Goal: Transaction & Acquisition: Book appointment/travel/reservation

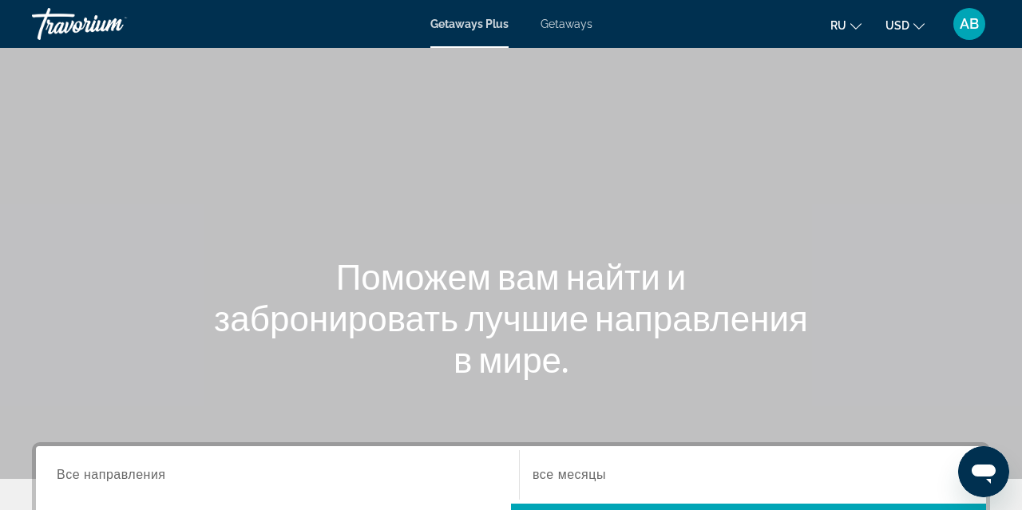
click at [569, 30] on div "Getaways Plus Getaways ru English Español Français Italiano Português русский U…" at bounding box center [511, 24] width 1022 height 42
click at [569, 29] on span "Getaways" at bounding box center [567, 24] width 52 height 13
click at [196, 477] on input "Destination Все направления" at bounding box center [278, 475] width 442 height 19
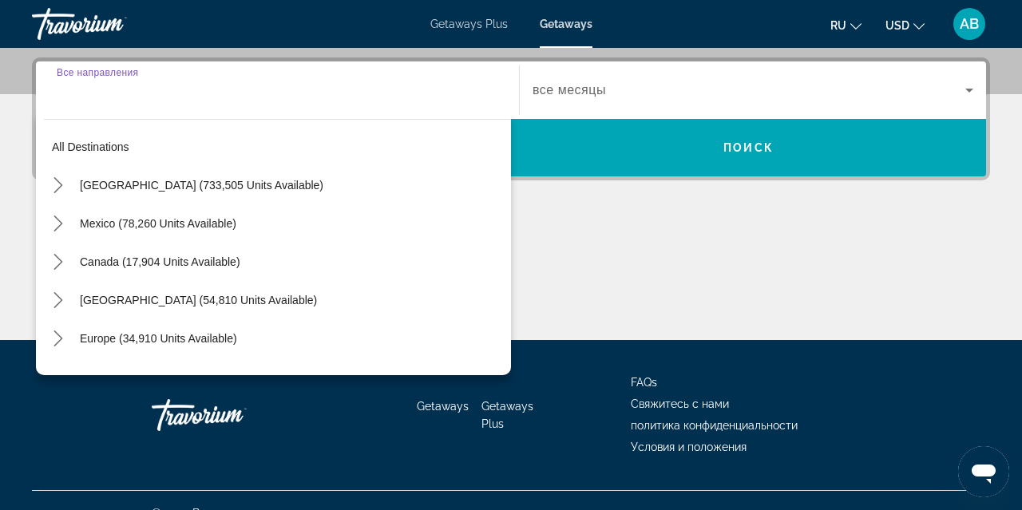
scroll to position [390, 0]
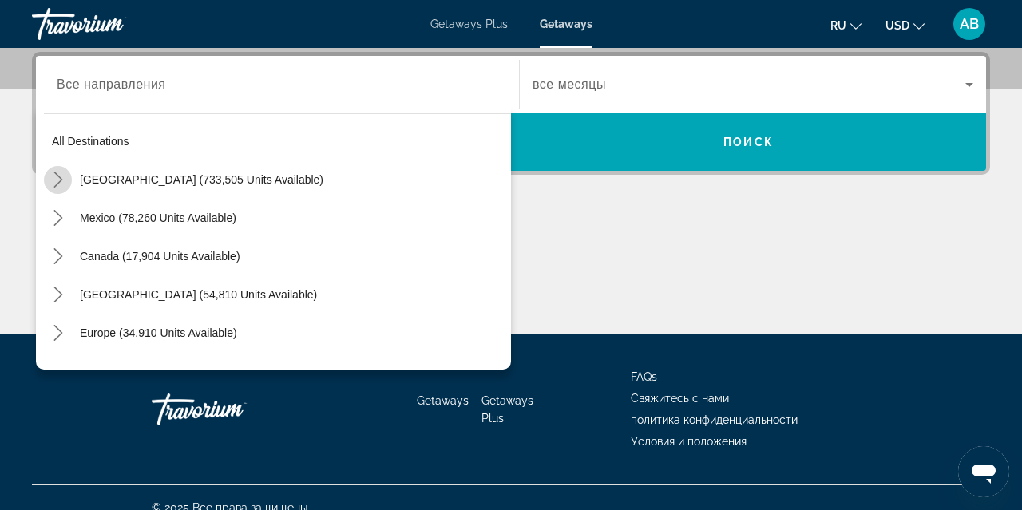
click at [57, 184] on icon "Toggle United States (733,505 units available) submenu" at bounding box center [57, 180] width 9 height 16
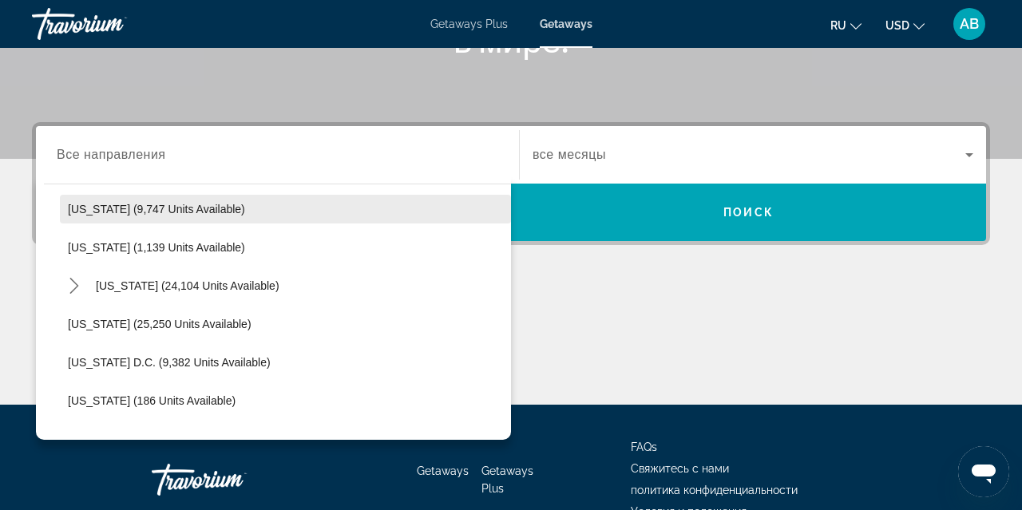
scroll to position [1500, 0]
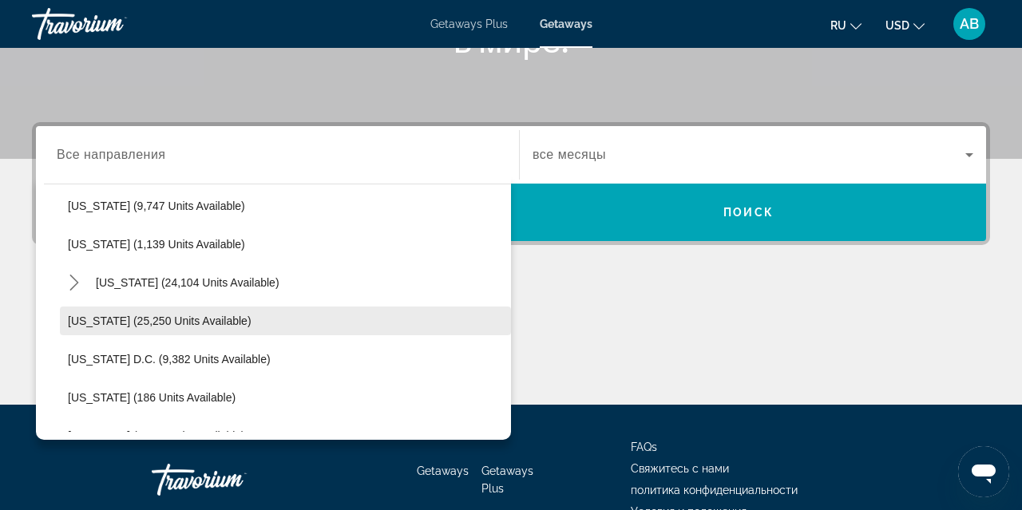
click at [220, 315] on span "Washington (25,250 units available)" at bounding box center [160, 321] width 184 height 13
type input "**********"
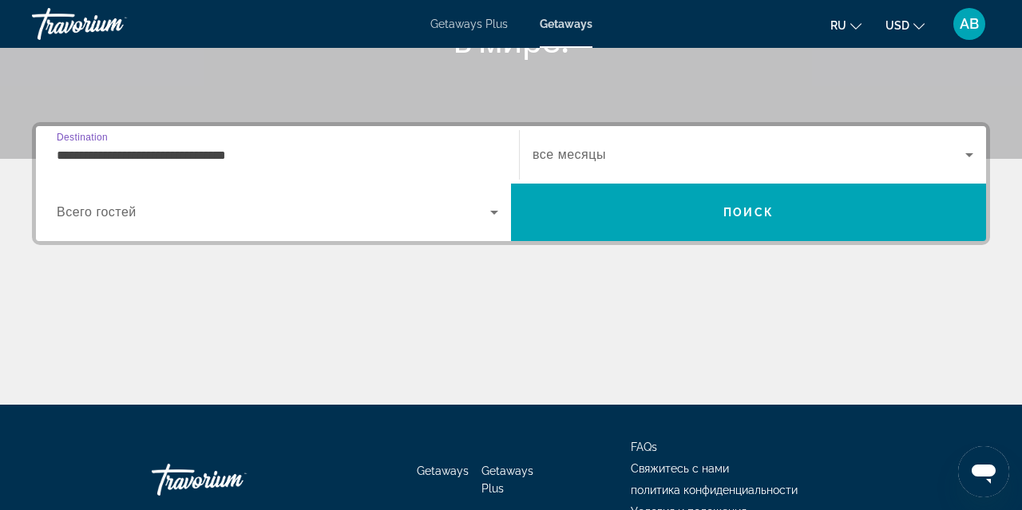
scroll to position [390, 0]
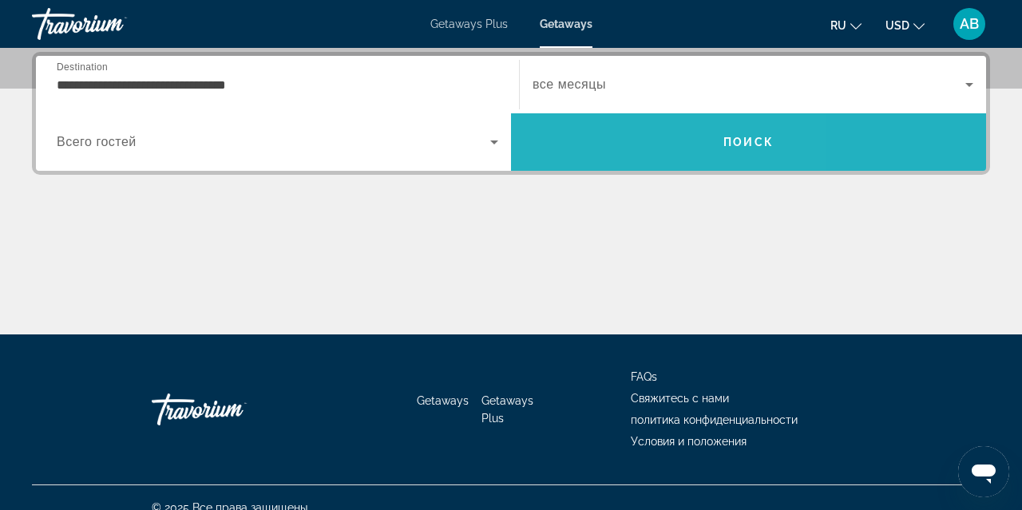
click at [602, 147] on span "Search" at bounding box center [748, 142] width 475 height 38
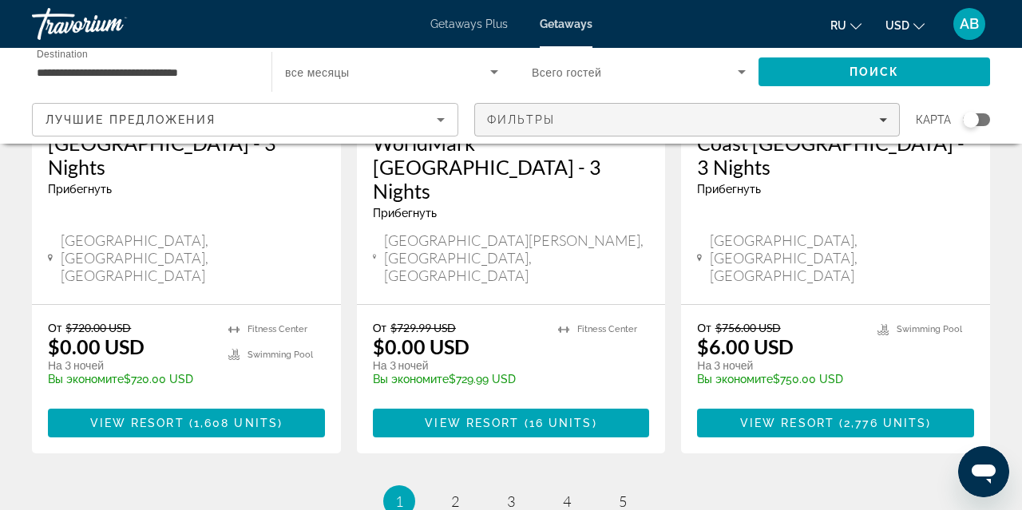
scroll to position [2219, 0]
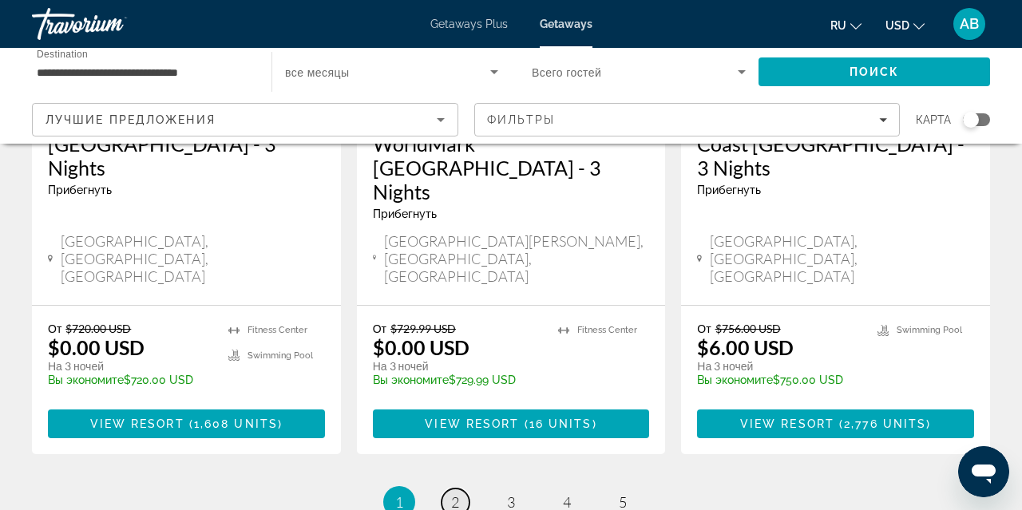
click at [457, 493] on span "2" at bounding box center [455, 502] width 8 height 18
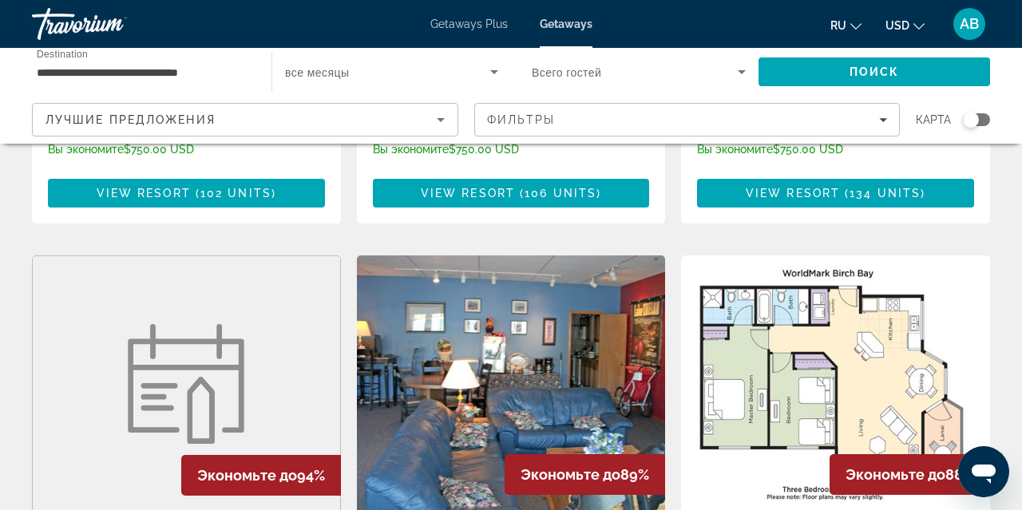
scroll to position [1782, 0]
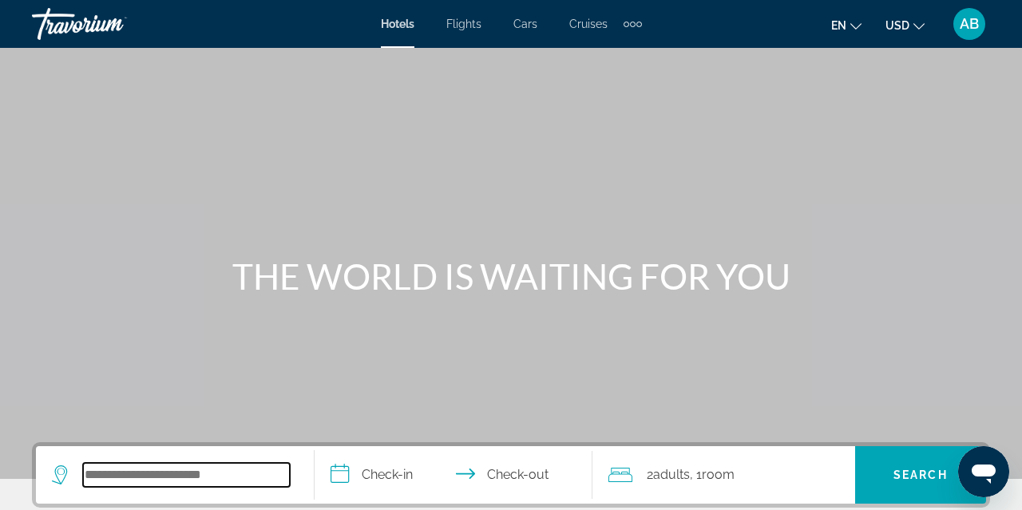
click at [149, 470] on input "Search hotel destination" at bounding box center [186, 475] width 207 height 24
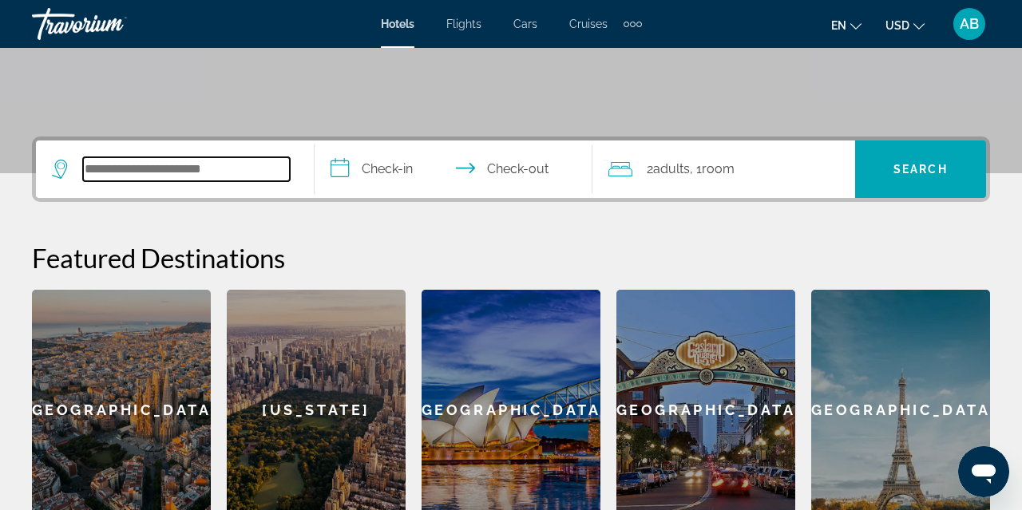
scroll to position [302, 0]
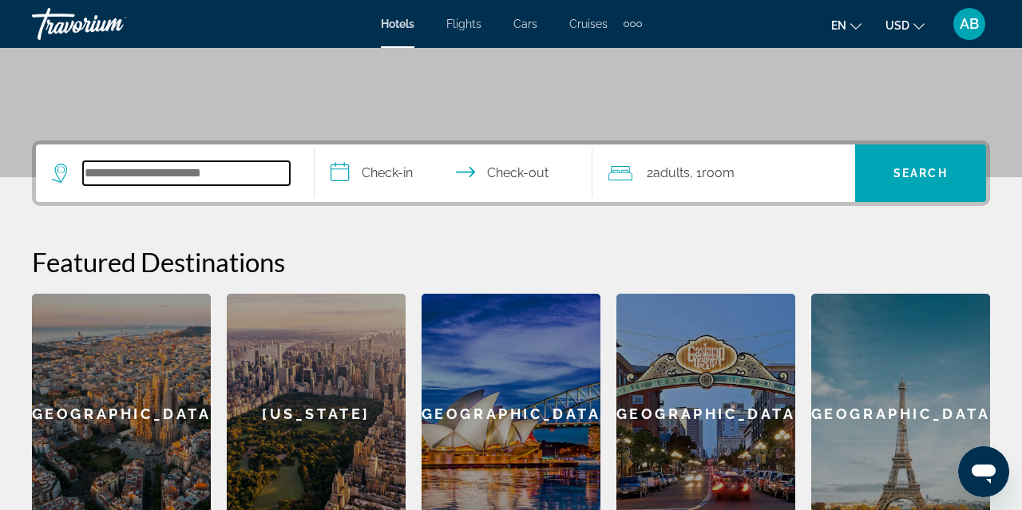
click at [155, 174] on input "Search hotel destination" at bounding box center [186, 173] width 207 height 24
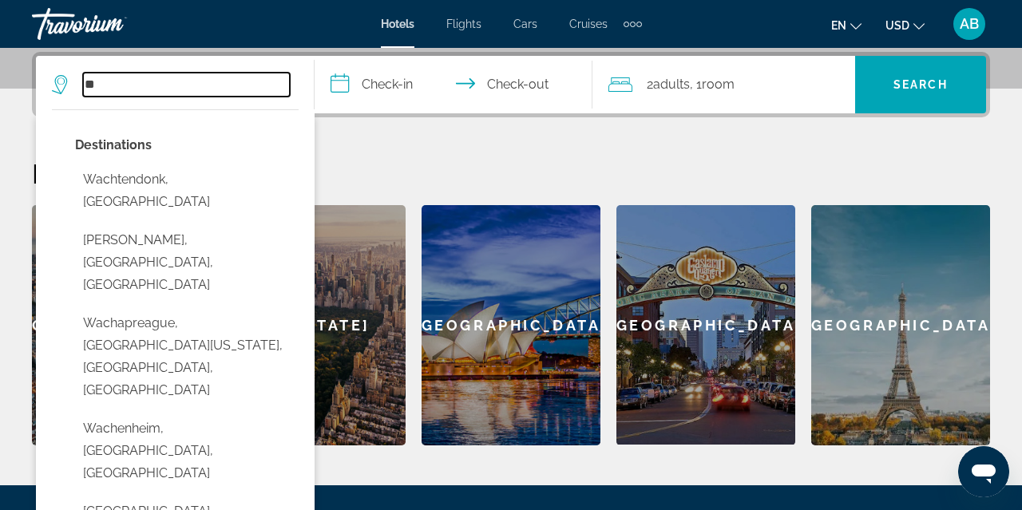
type input "*"
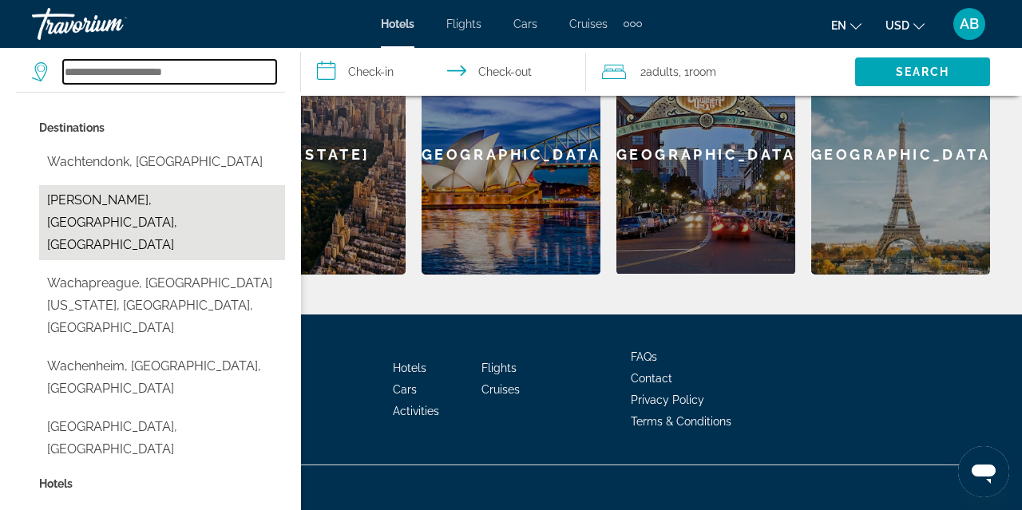
scroll to position [526, 0]
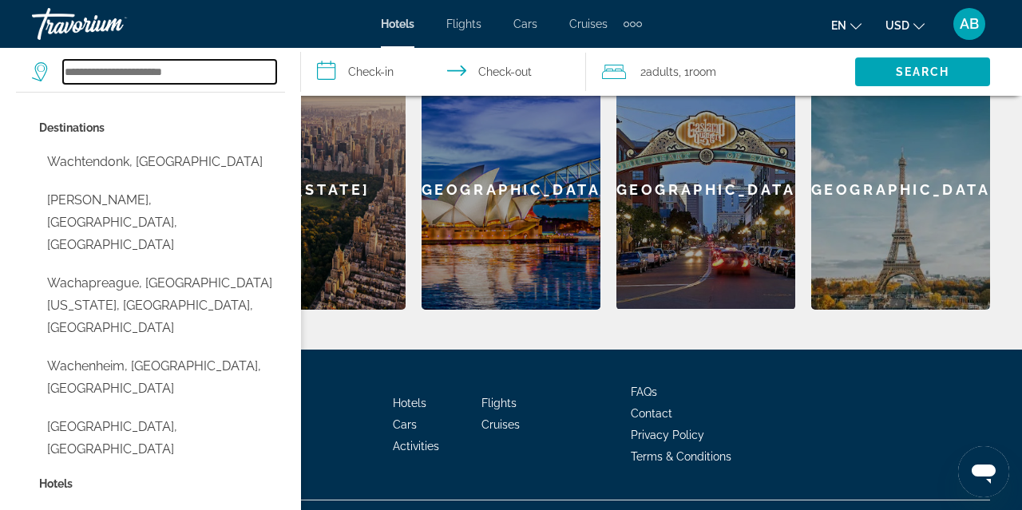
click at [125, 71] on input "Search hotel destination" at bounding box center [169, 72] width 213 height 24
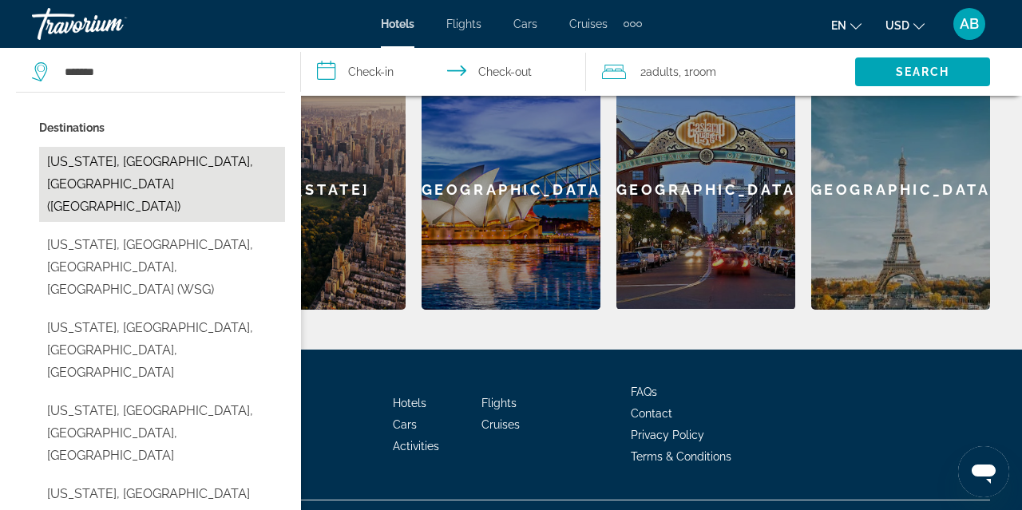
drag, startPoint x: 125, startPoint y: 71, endPoint x: 170, endPoint y: 161, distance: 100.7
click at [170, 161] on button "Washington, DC, United States (IAD)" at bounding box center [162, 184] width 246 height 75
type input "**********"
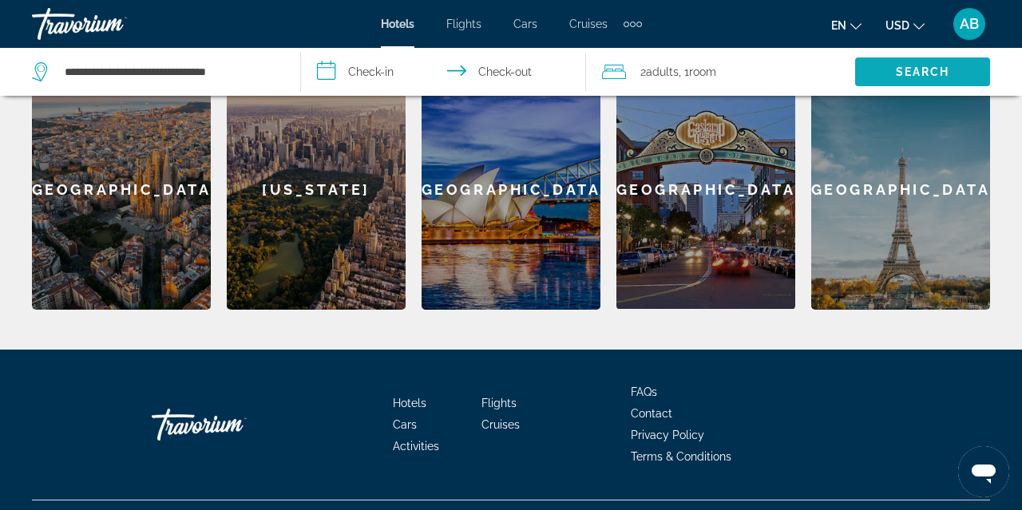
click at [878, 72] on span "Search" at bounding box center [922, 72] width 135 height 38
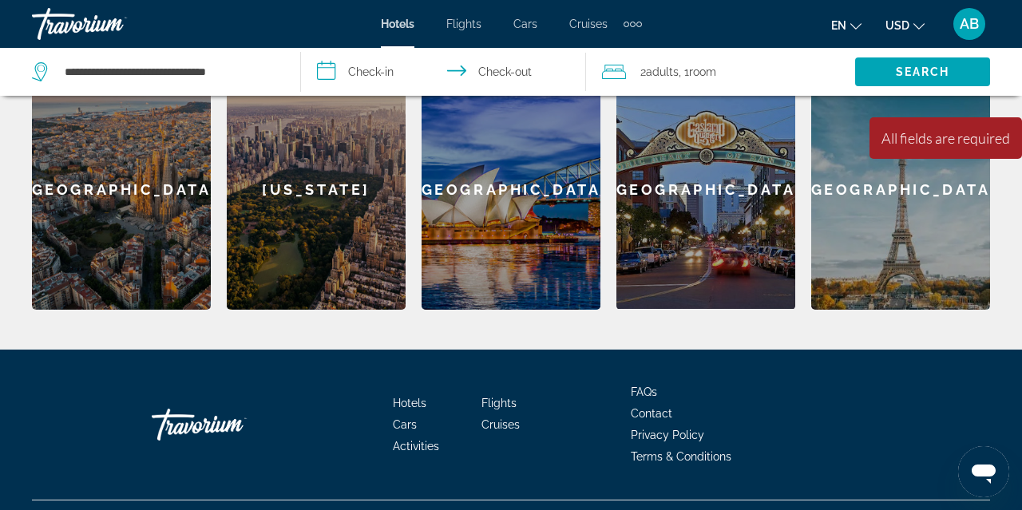
click at [368, 57] on input "**********" at bounding box center [446, 74] width 291 height 53
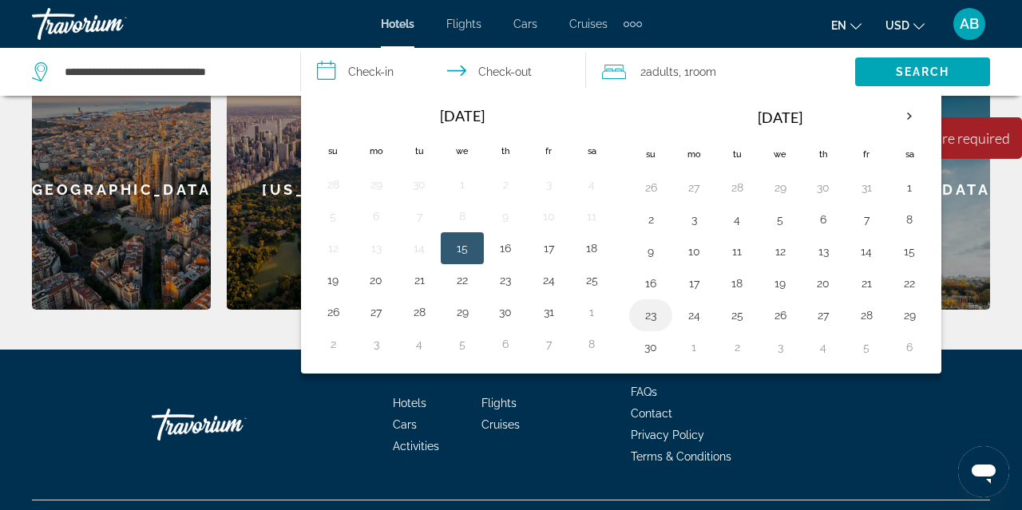
click at [656, 316] on button "23" at bounding box center [651, 315] width 26 height 22
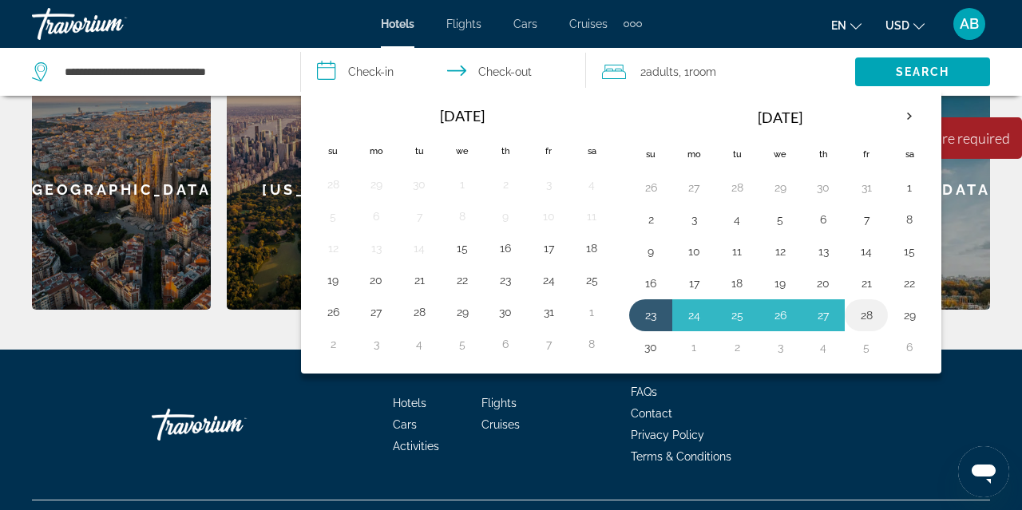
click at [868, 315] on button "28" at bounding box center [867, 315] width 26 height 22
type input "**********"
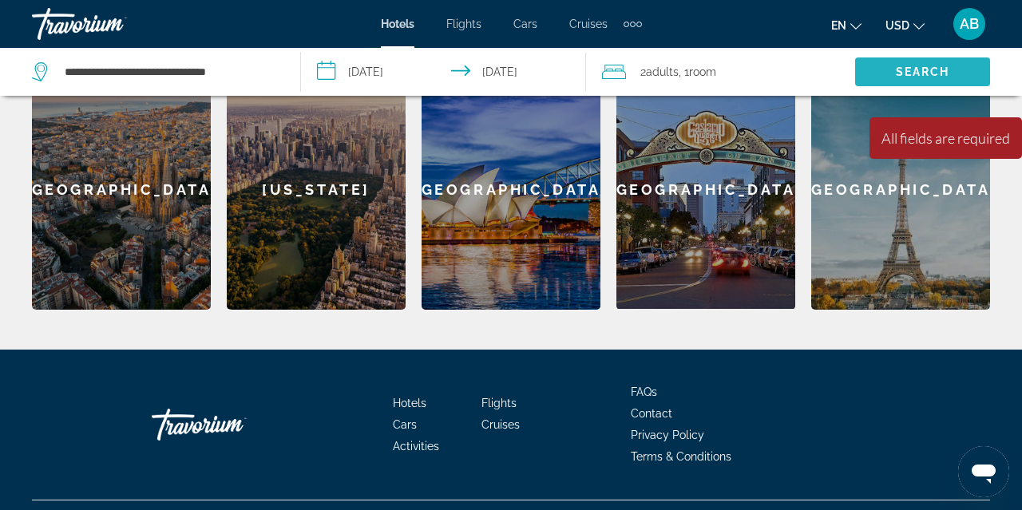
click at [906, 69] on span "Search" at bounding box center [923, 71] width 54 height 13
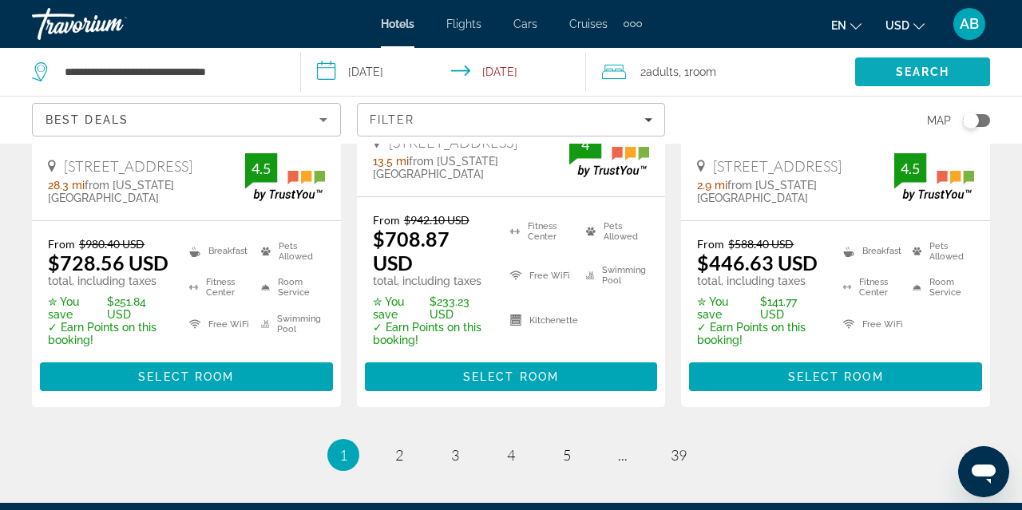
scroll to position [2394, 0]
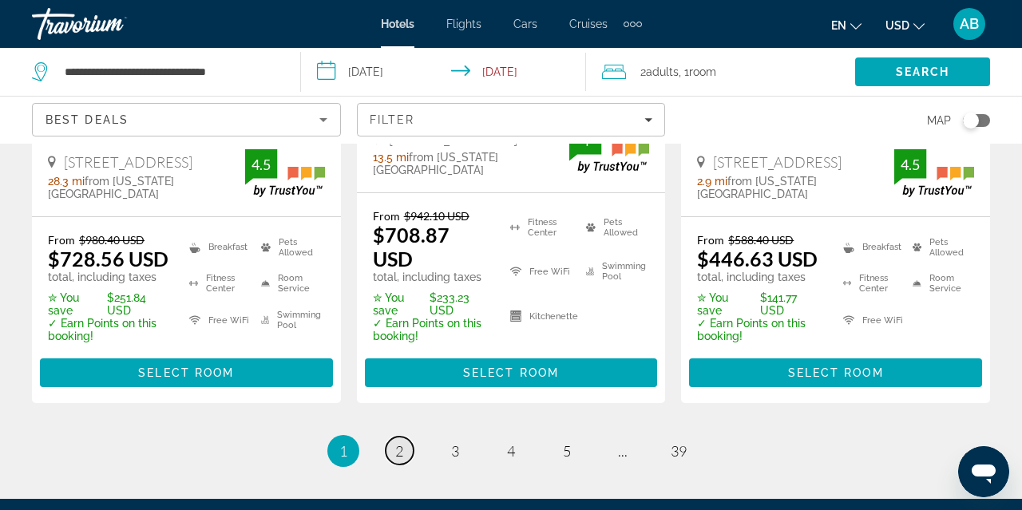
click at [401, 442] on span "2" at bounding box center [399, 451] width 8 height 18
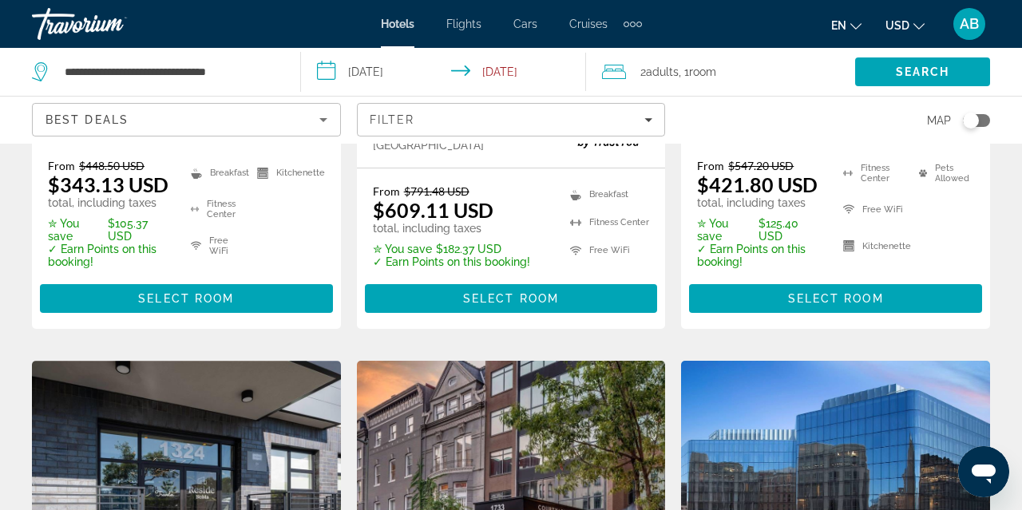
scroll to position [486, 0]
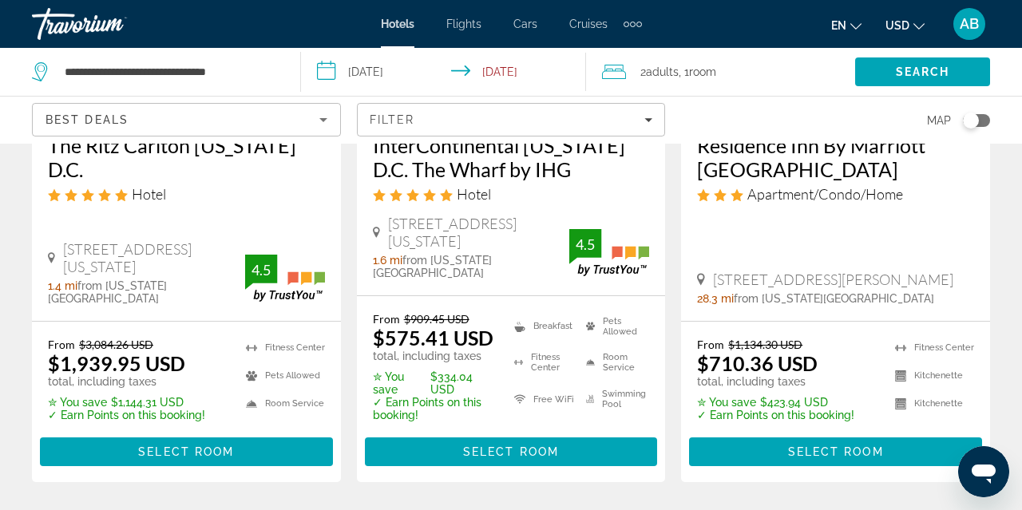
scroll to position [326, 0]
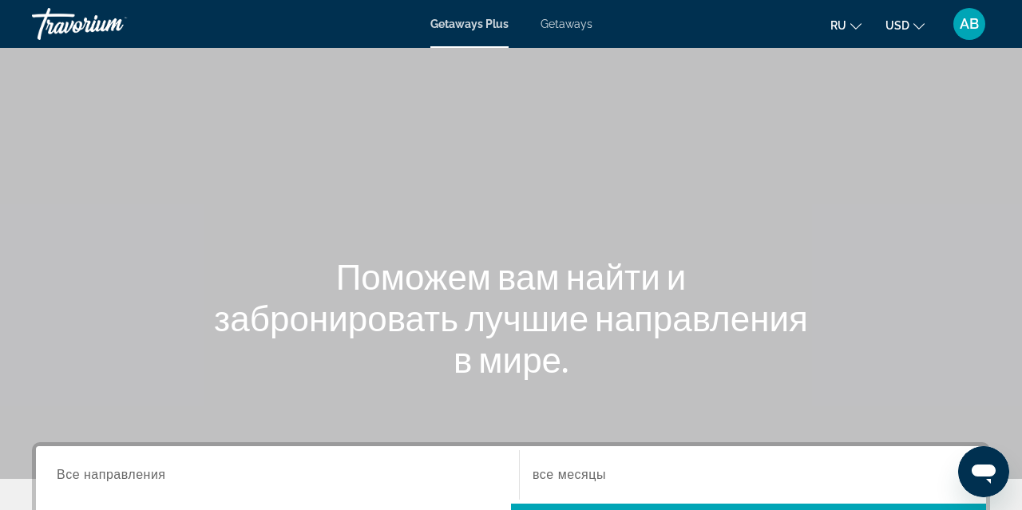
click at [569, 34] on div "Getaways Plus Getaways ru English Español Français Italiano Português русский U…" at bounding box center [511, 24] width 1022 height 42
click at [570, 43] on div "Getaways Plus Getaways ru English Español Français Italiano Português русский U…" at bounding box center [511, 24] width 1022 height 42
click at [570, 26] on span "Getaways" at bounding box center [567, 24] width 52 height 13
click at [222, 486] on div "Search widget" at bounding box center [278, 476] width 442 height 46
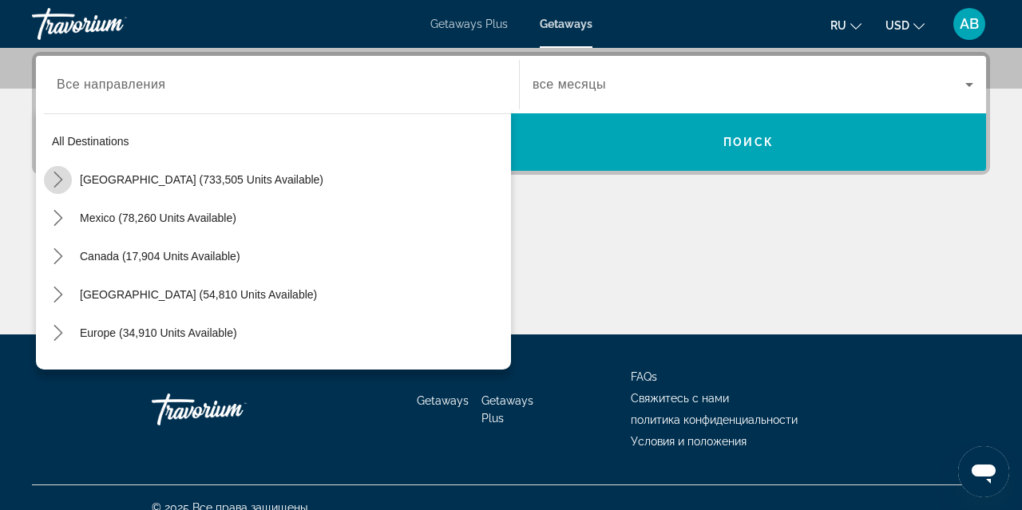
click at [58, 186] on icon "Toggle United States (733,505 units available) submenu" at bounding box center [58, 180] width 16 height 16
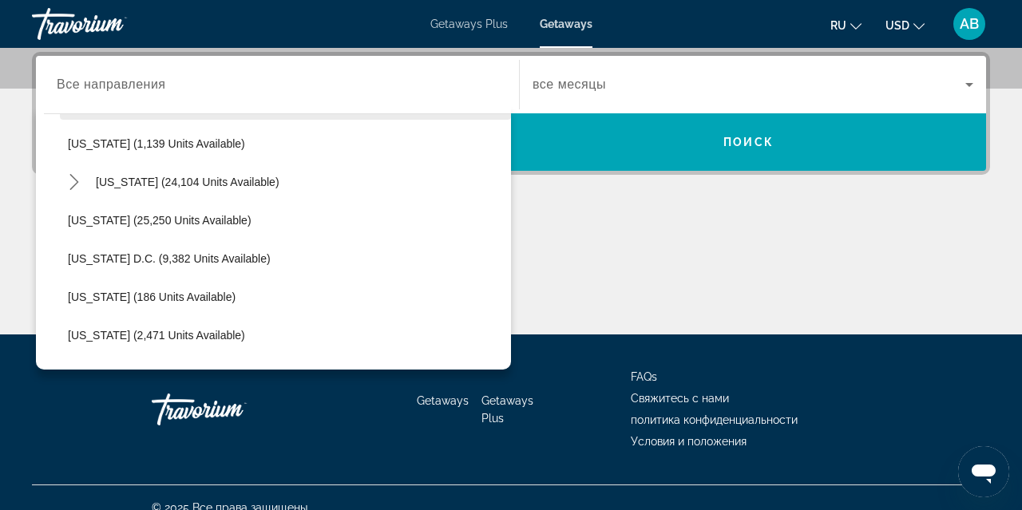
scroll to position [1535, 0]
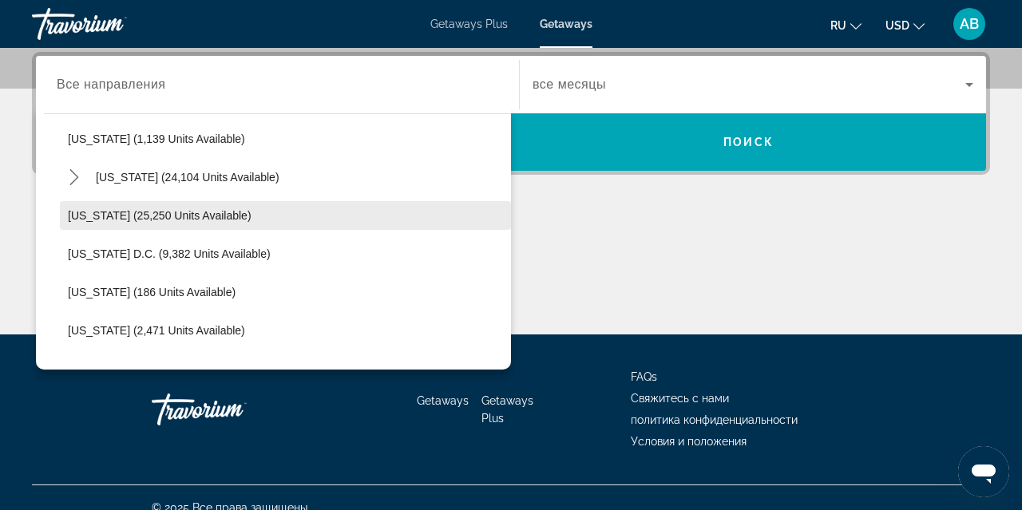
click at [143, 219] on span "Washington (25,250 units available)" at bounding box center [160, 215] width 184 height 13
type input "**********"
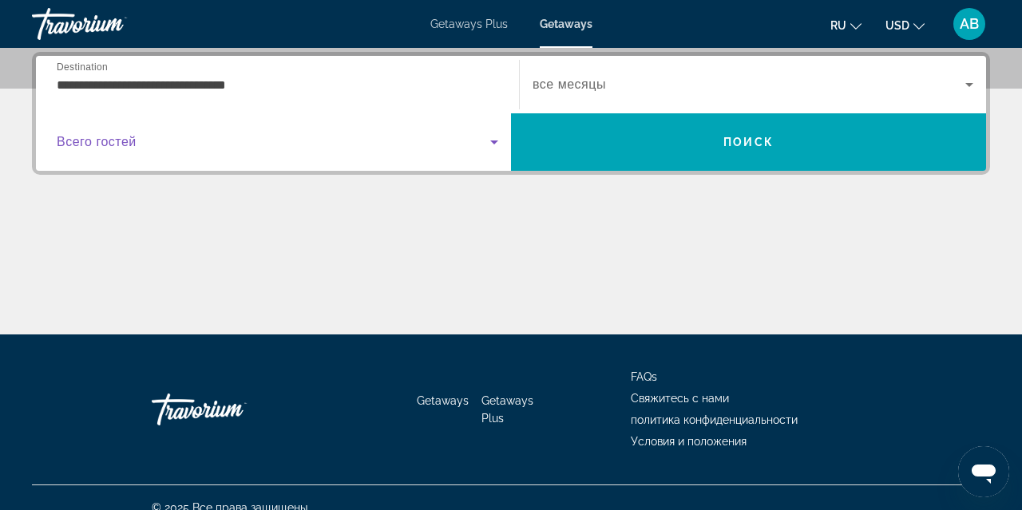
click at [246, 147] on span "Search widget" at bounding box center [274, 142] width 434 height 19
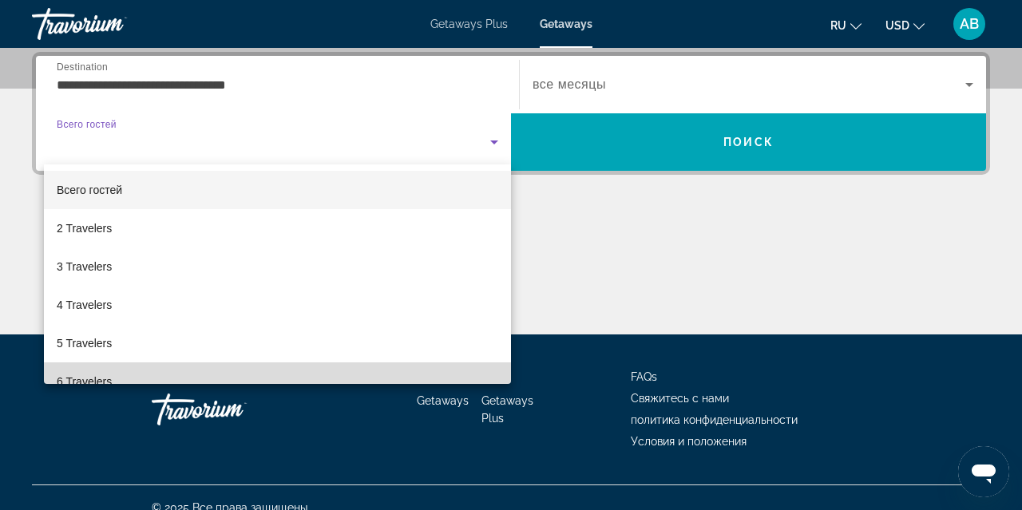
click at [232, 377] on mat-option "6 Travelers" at bounding box center [277, 382] width 467 height 38
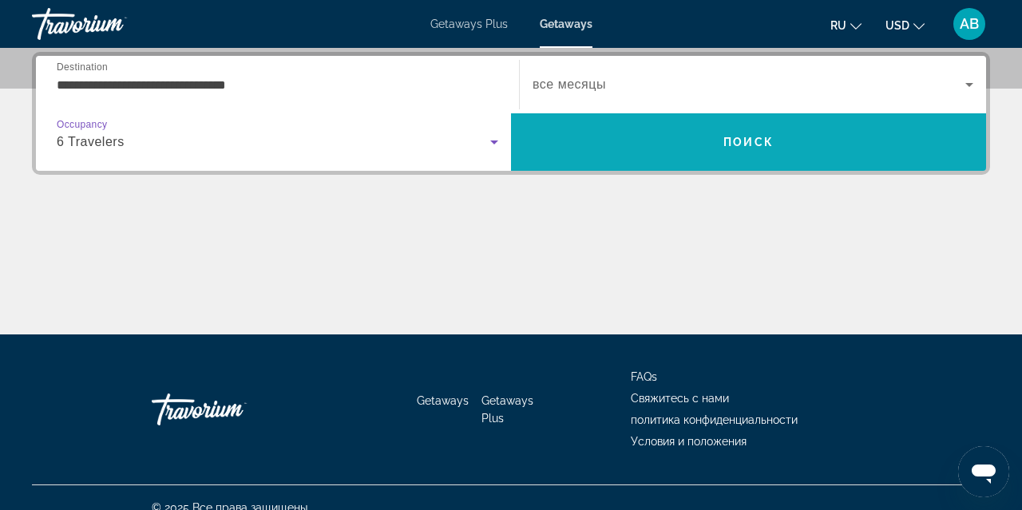
click at [602, 141] on span "Search" at bounding box center [748, 142] width 475 height 38
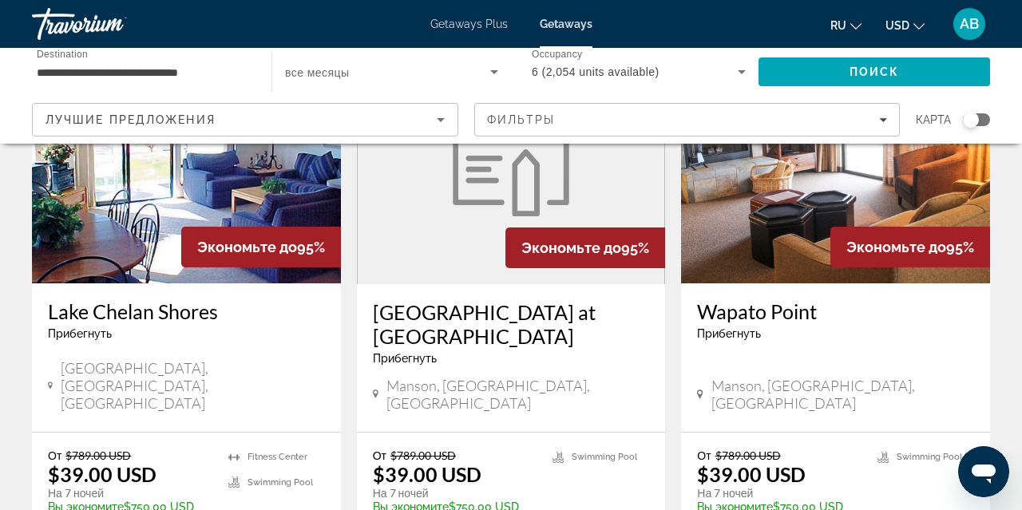
scroll to position [2027, 0]
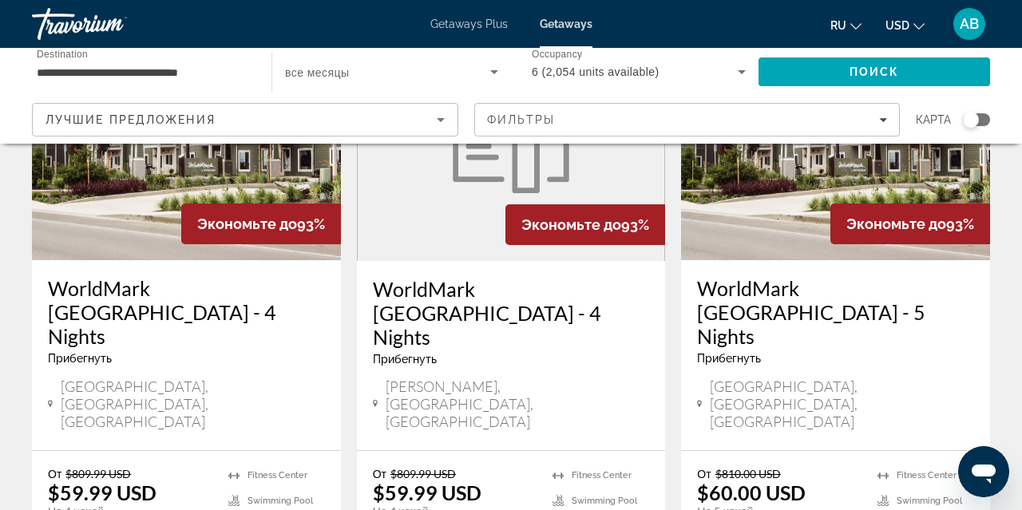
scroll to position [271, 0]
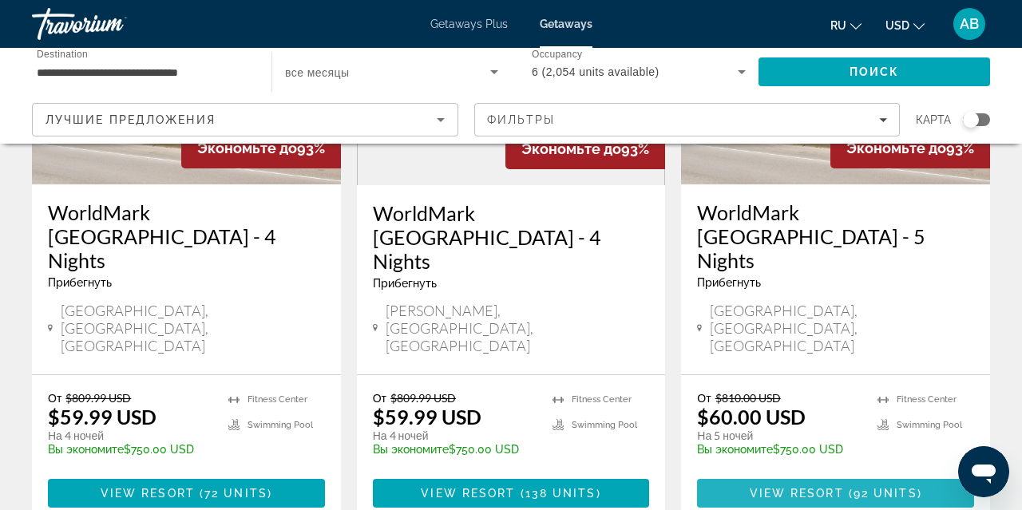
click at [814, 487] on span "View Resort" at bounding box center [797, 493] width 94 height 13
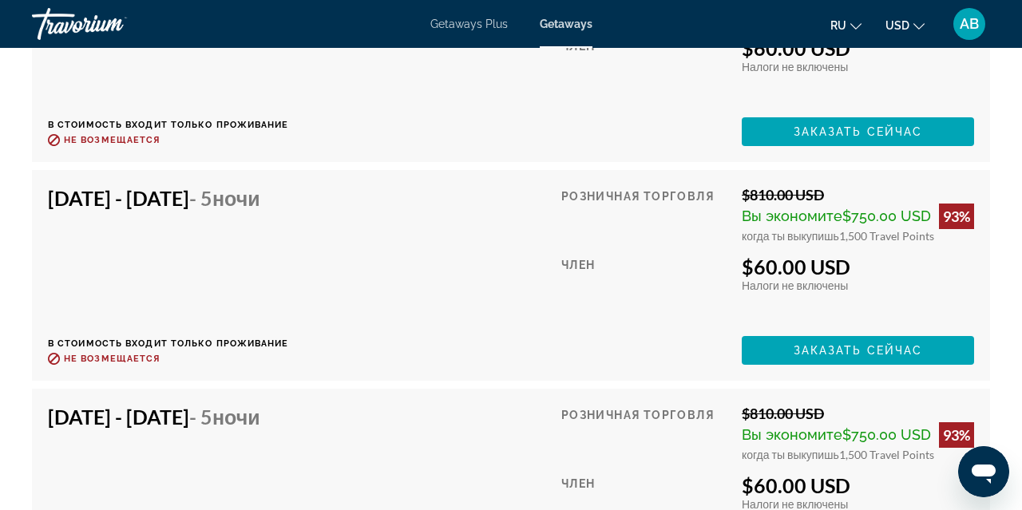
scroll to position [3604, 0]
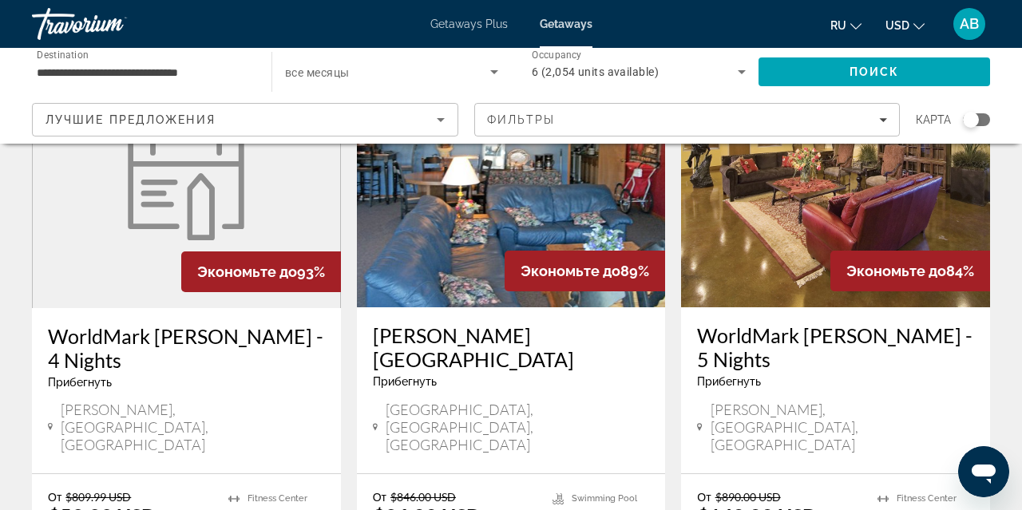
scroll to position [774, 0]
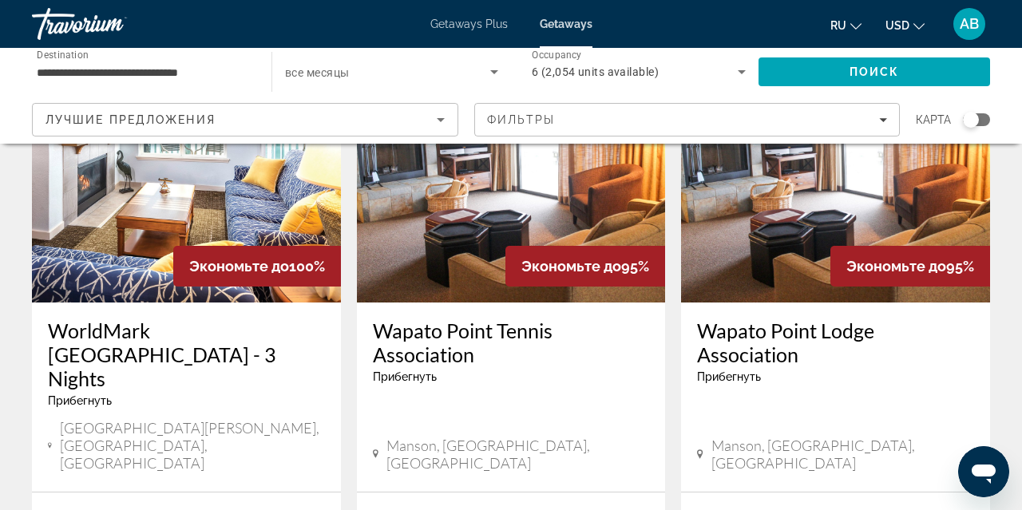
scroll to position [1410, 0]
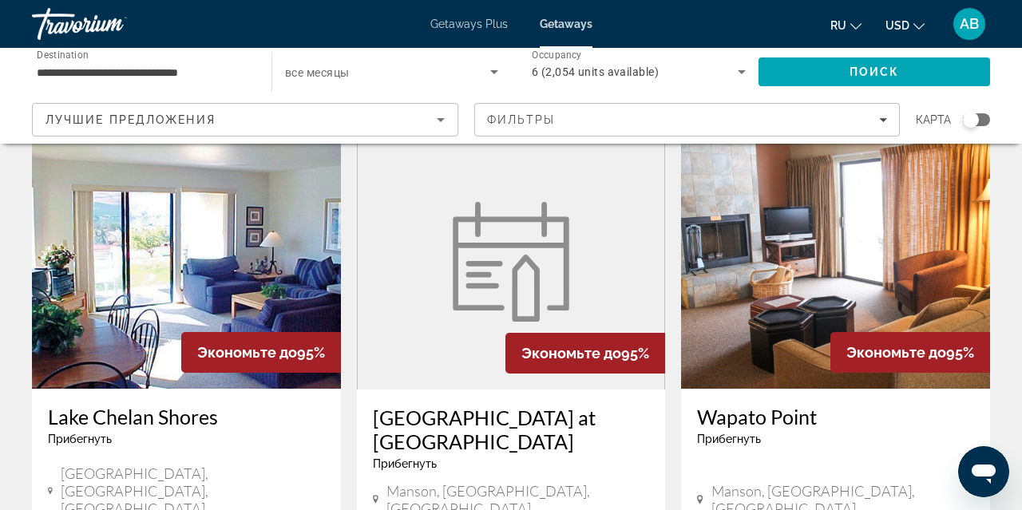
scroll to position [1947, 0]
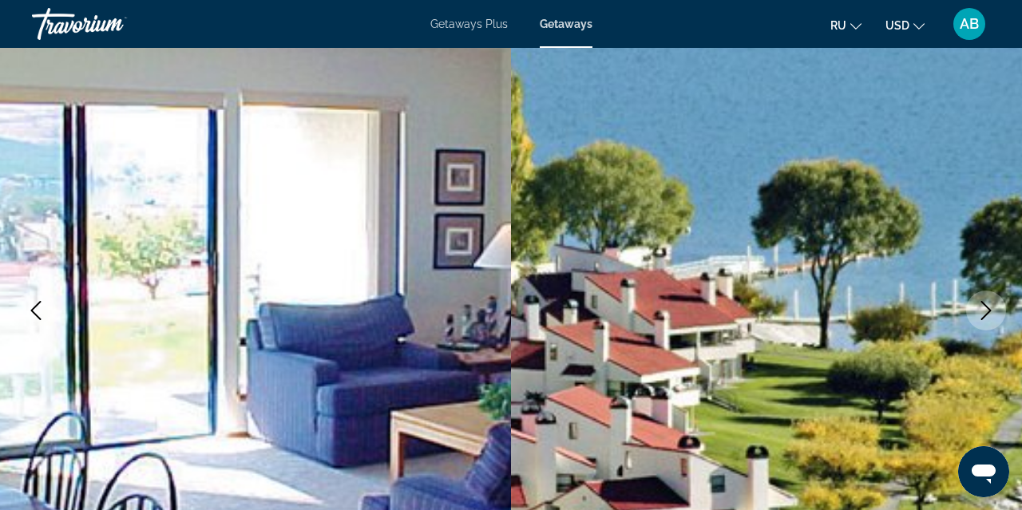
scroll to position [115, 0]
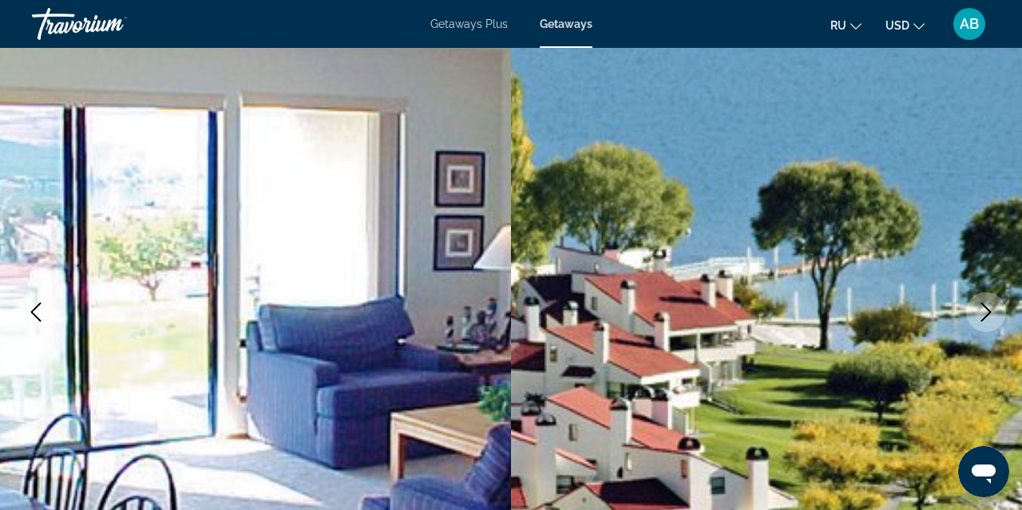
click at [985, 312] on icon "Next image" at bounding box center [986, 312] width 19 height 19
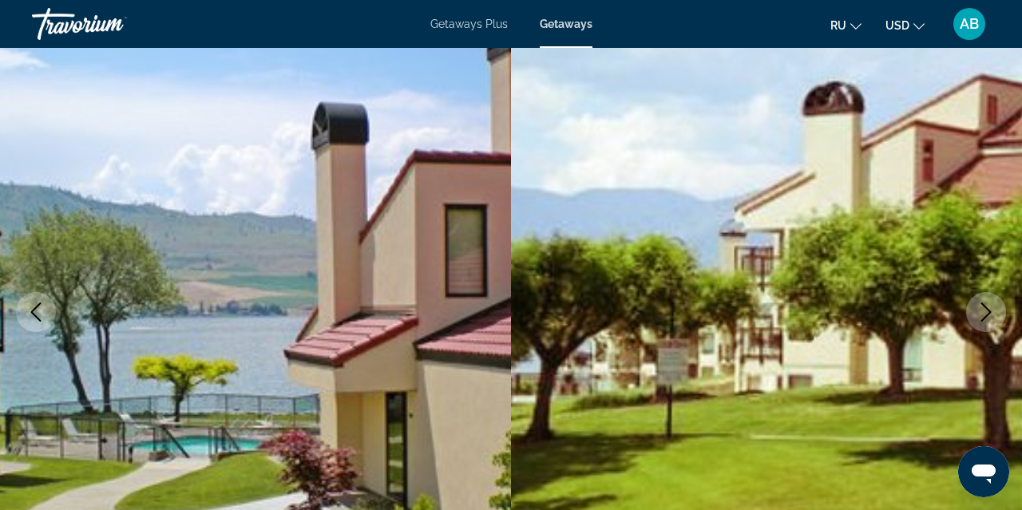
click at [997, 317] on button "Next image" at bounding box center [986, 312] width 40 height 40
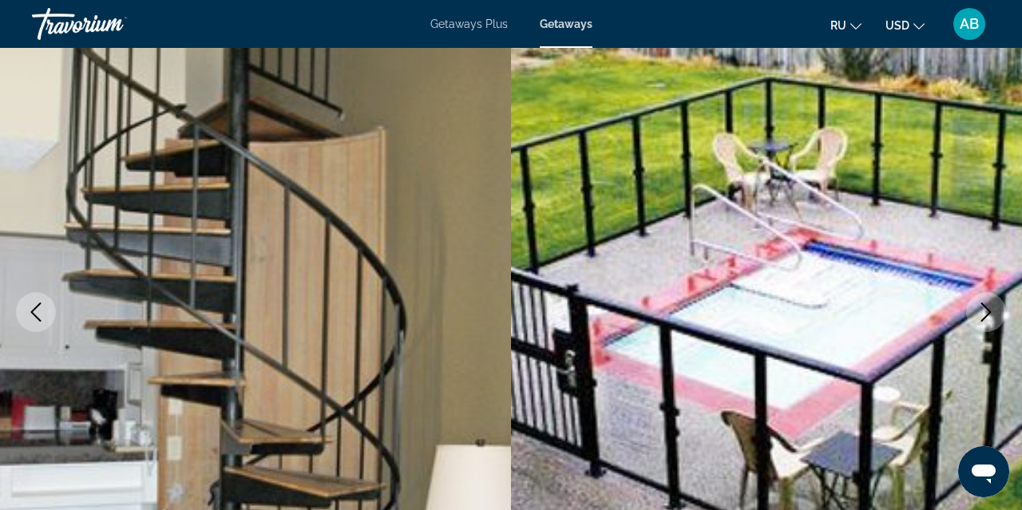
click at [997, 317] on button "Next image" at bounding box center [986, 312] width 40 height 40
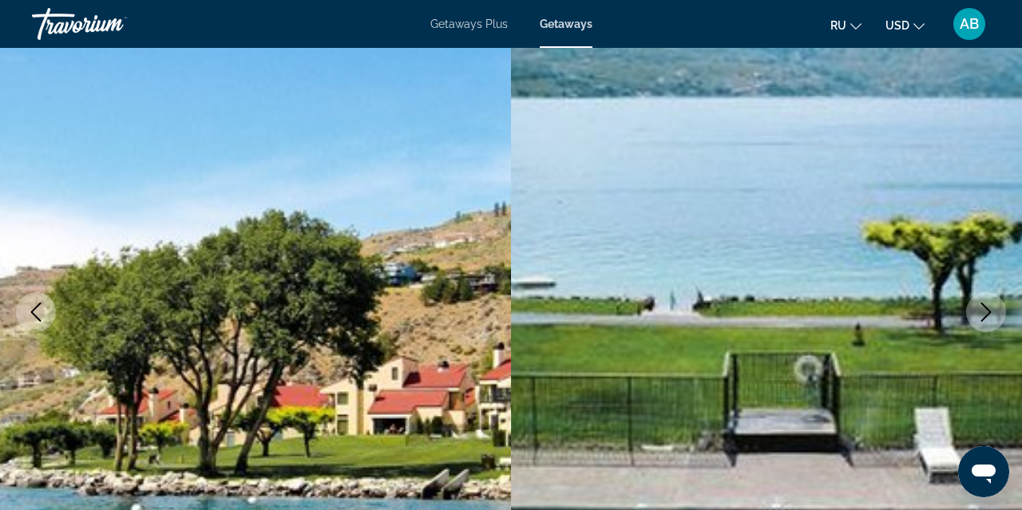
click at [997, 317] on button "Next image" at bounding box center [986, 312] width 40 height 40
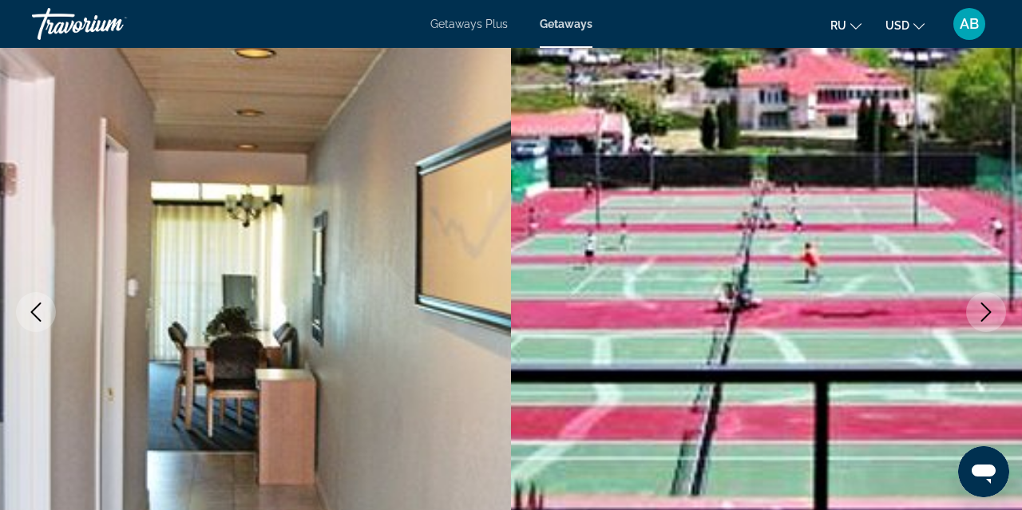
click at [988, 308] on icon "Next image" at bounding box center [986, 312] width 10 height 19
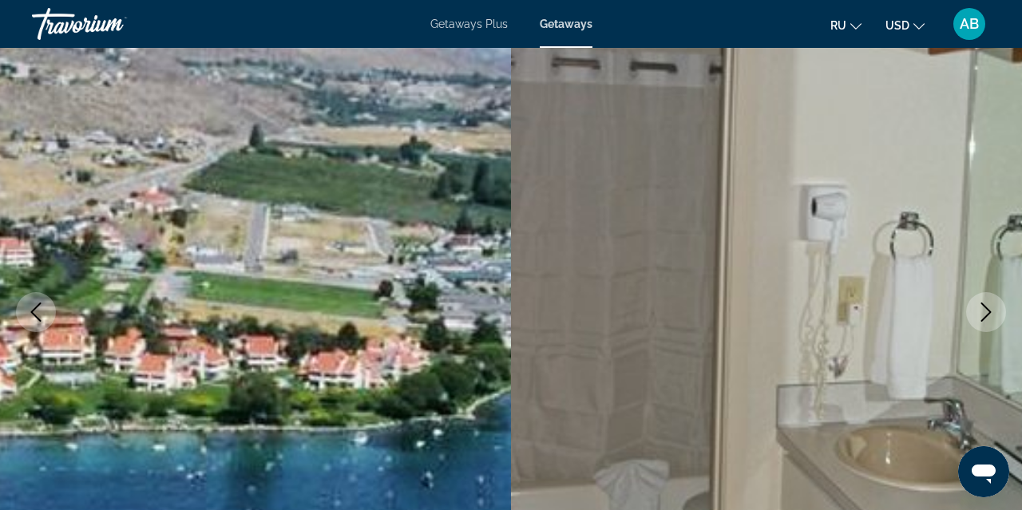
click at [988, 308] on icon "Next image" at bounding box center [986, 312] width 10 height 19
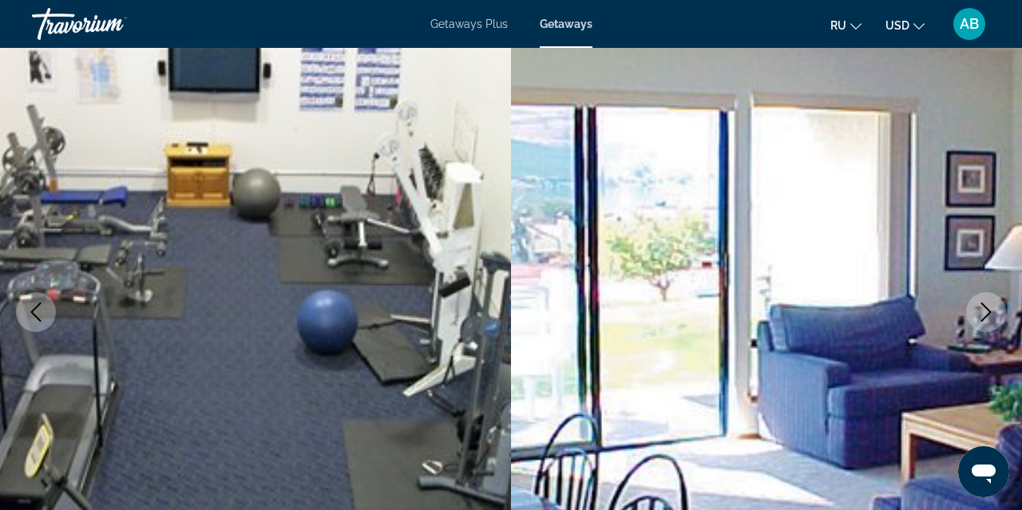
click at [988, 307] on icon "Next image" at bounding box center [986, 312] width 19 height 19
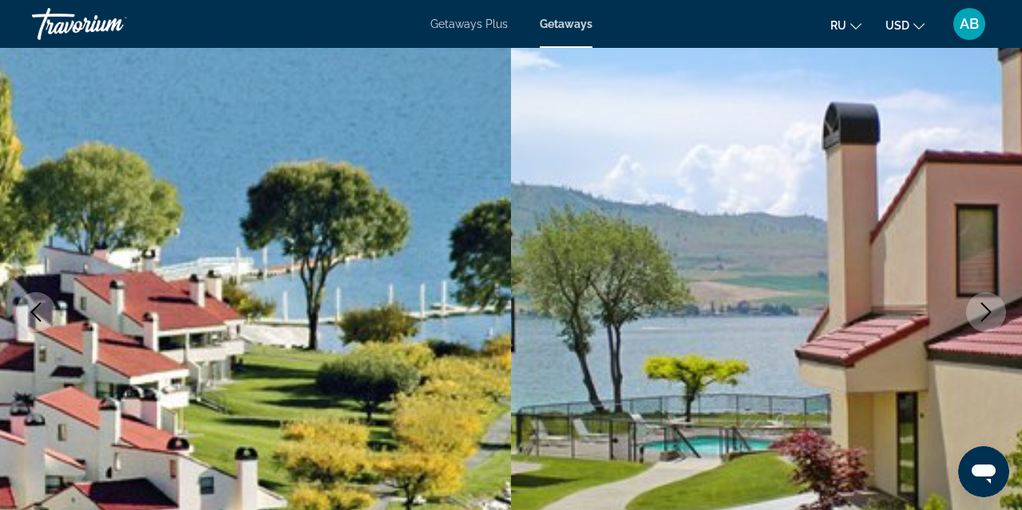
click at [988, 307] on icon "Next image" at bounding box center [986, 312] width 19 height 19
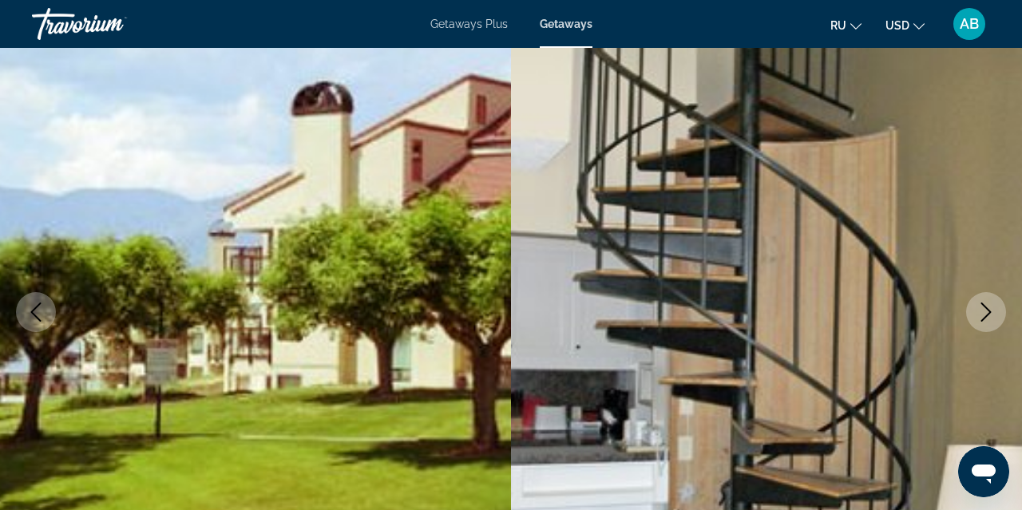
click at [988, 307] on icon "Next image" at bounding box center [986, 312] width 19 height 19
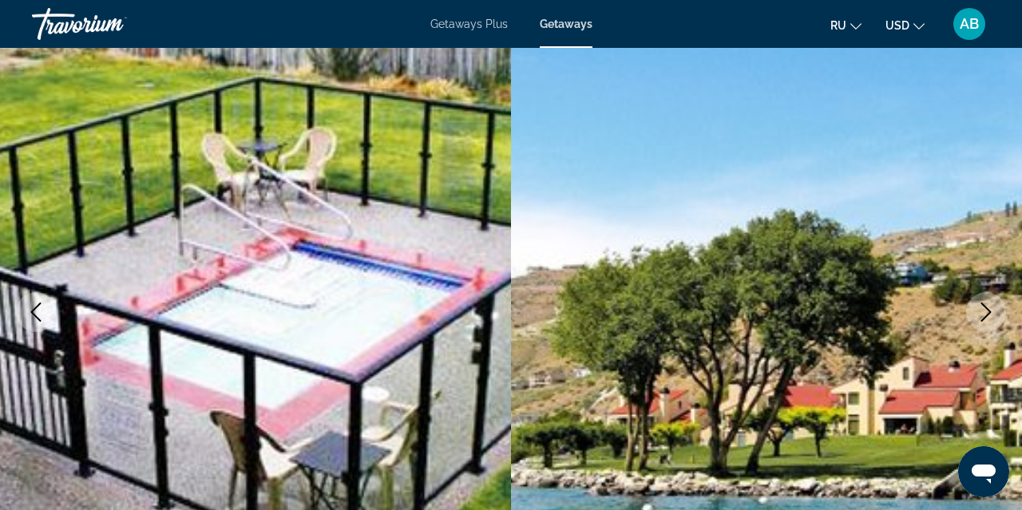
click at [988, 307] on icon "Next image" at bounding box center [986, 312] width 19 height 19
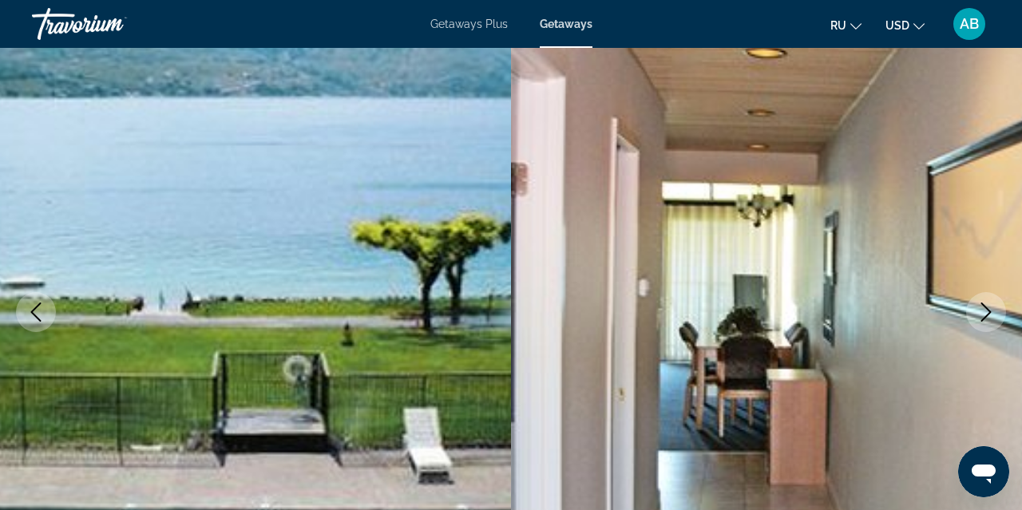
click at [988, 307] on icon "Next image" at bounding box center [986, 312] width 19 height 19
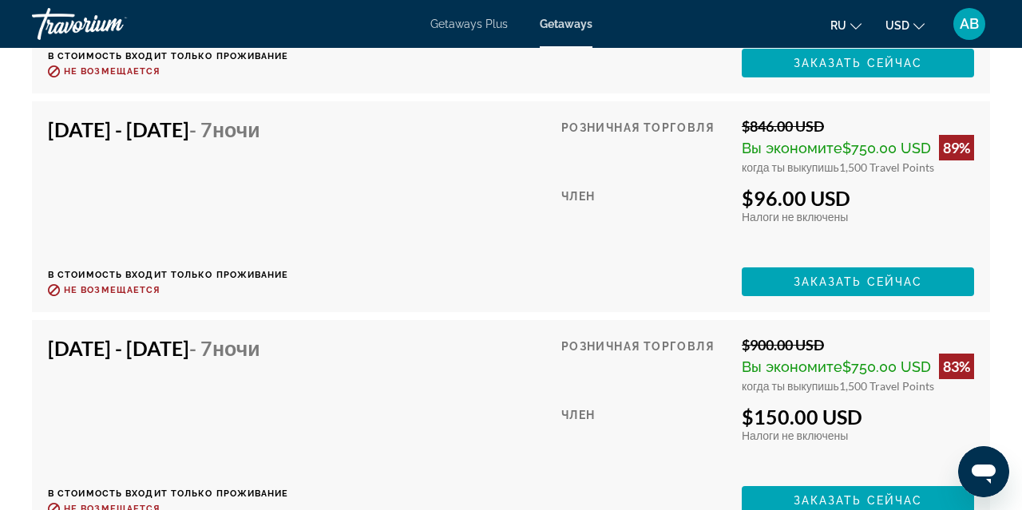
scroll to position [5294, 0]
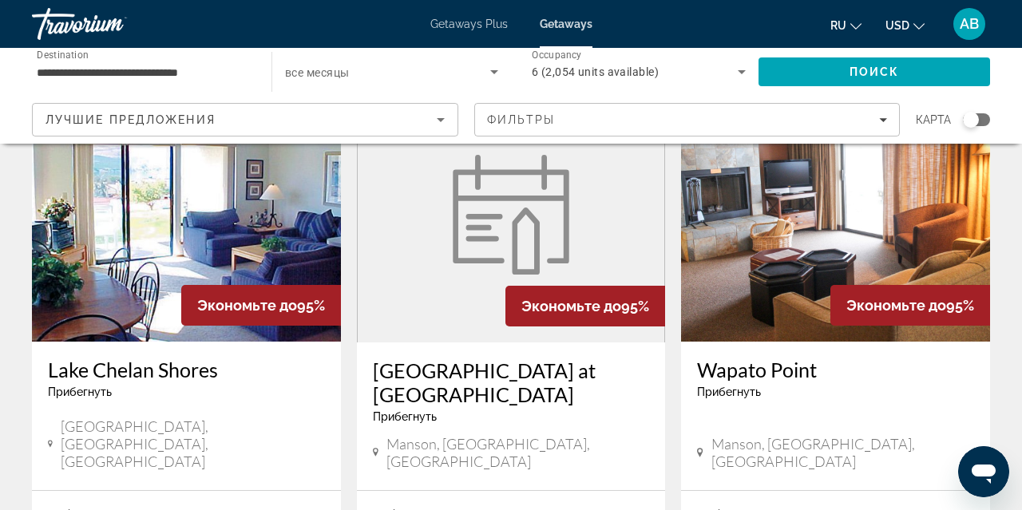
scroll to position [1995, 0]
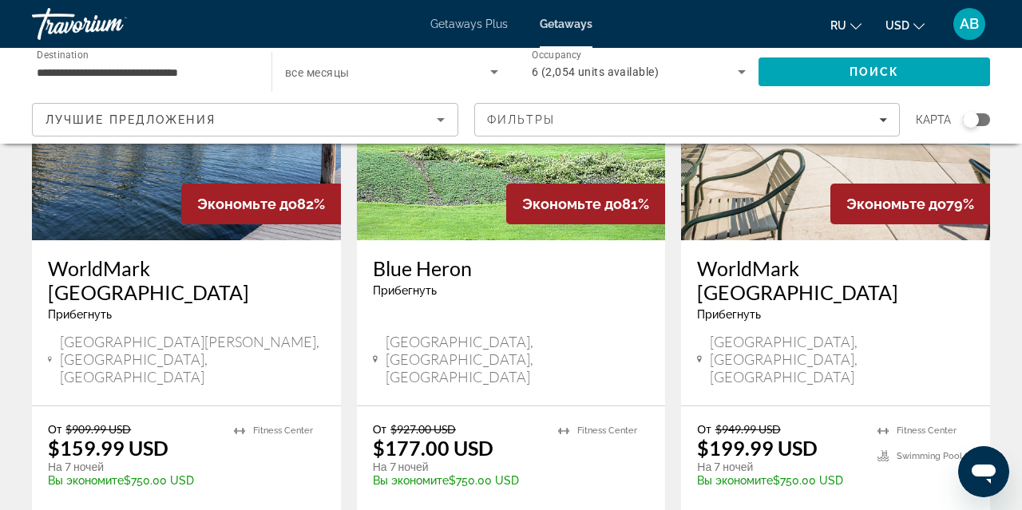
scroll to position [2073, 0]
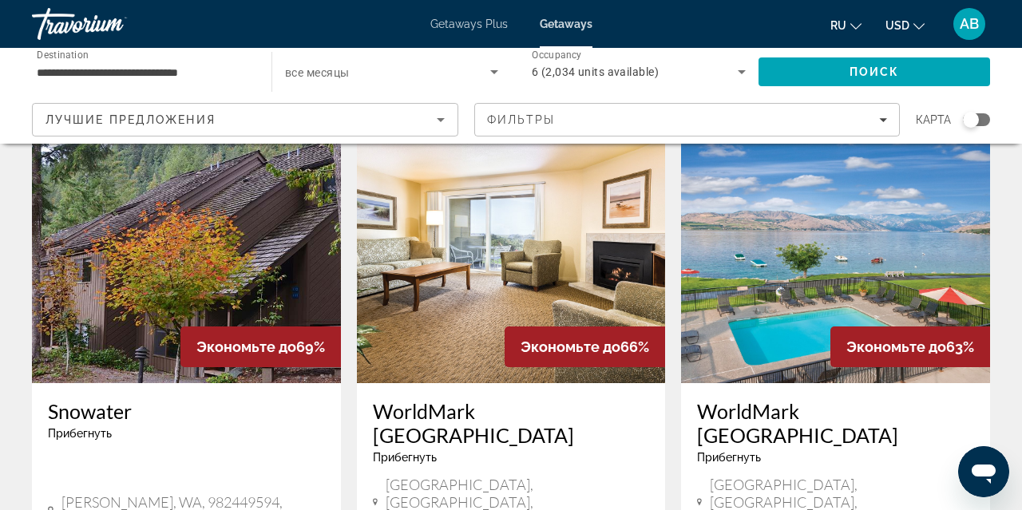
scroll to position [1930, 0]
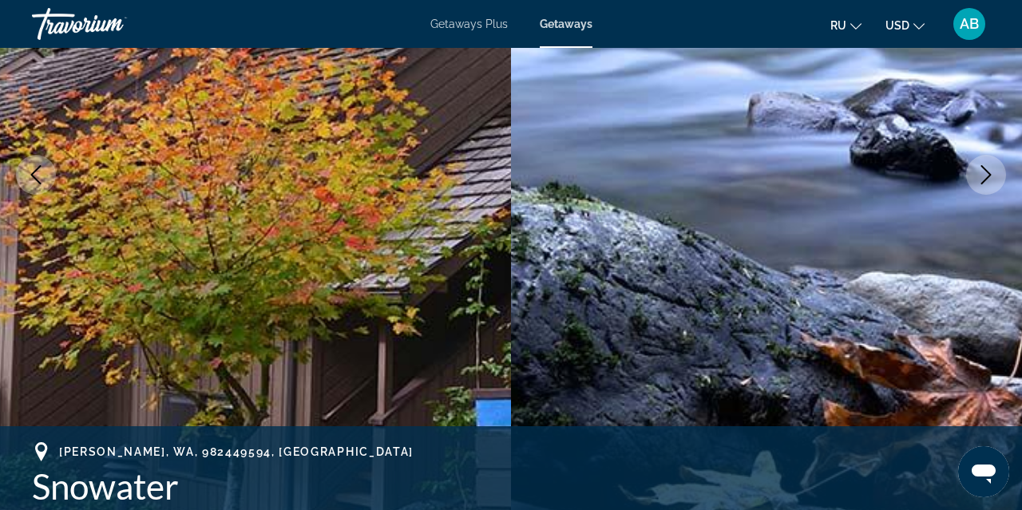
scroll to position [206, 0]
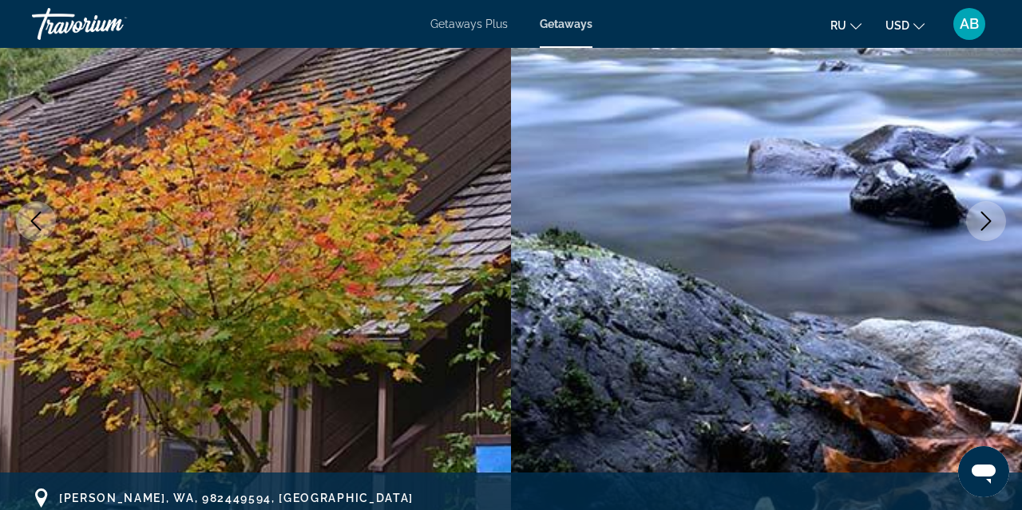
click at [989, 222] on icon "Next image" at bounding box center [986, 221] width 10 height 19
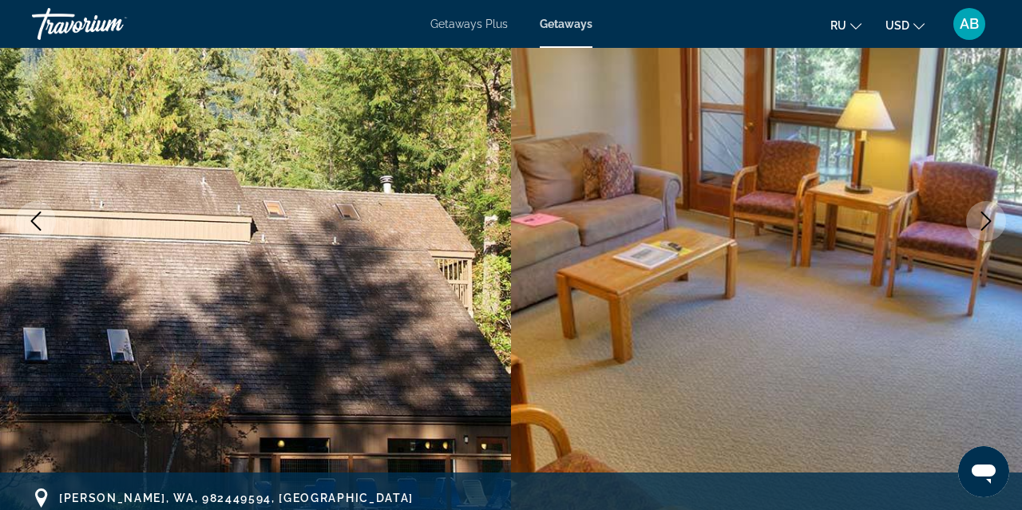
click at [989, 222] on icon "Next image" at bounding box center [986, 221] width 10 height 19
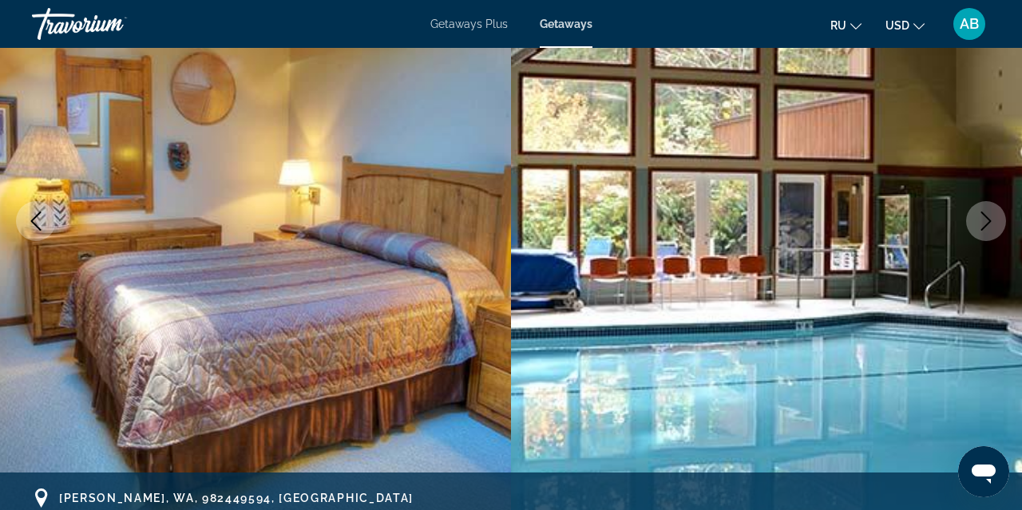
click at [990, 221] on icon "Next image" at bounding box center [986, 221] width 10 height 19
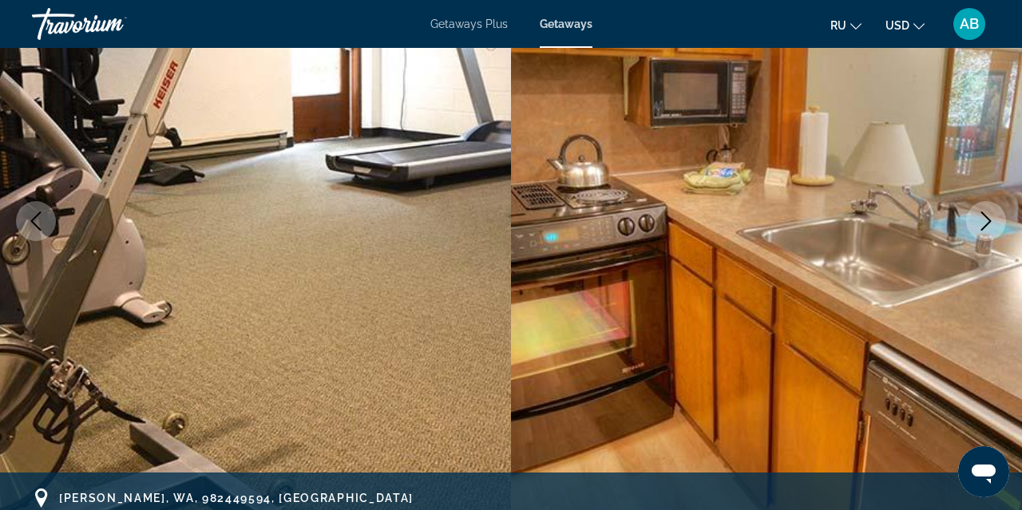
click at [990, 221] on icon "Next image" at bounding box center [986, 221] width 10 height 19
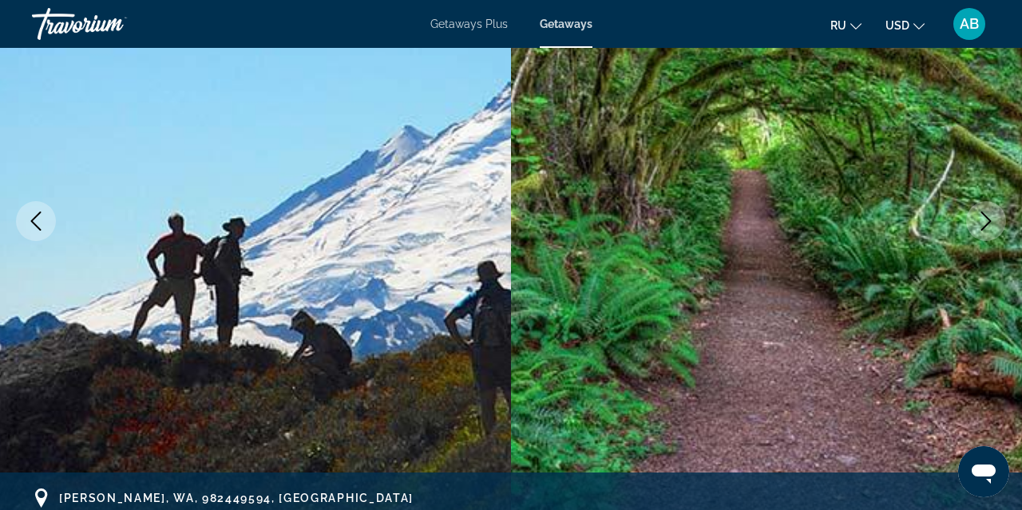
click at [990, 222] on icon "Next image" at bounding box center [986, 221] width 10 height 19
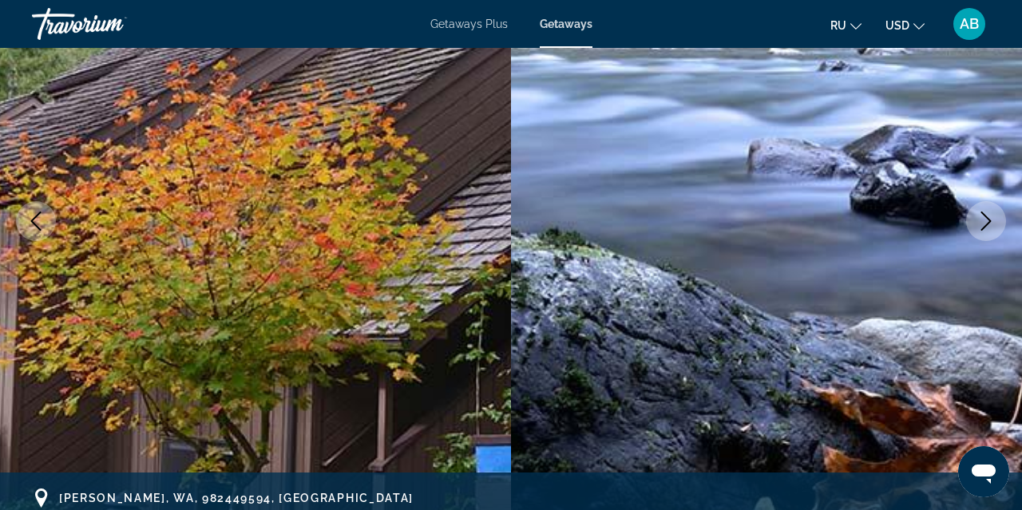
click at [990, 221] on icon "Next image" at bounding box center [986, 221] width 10 height 19
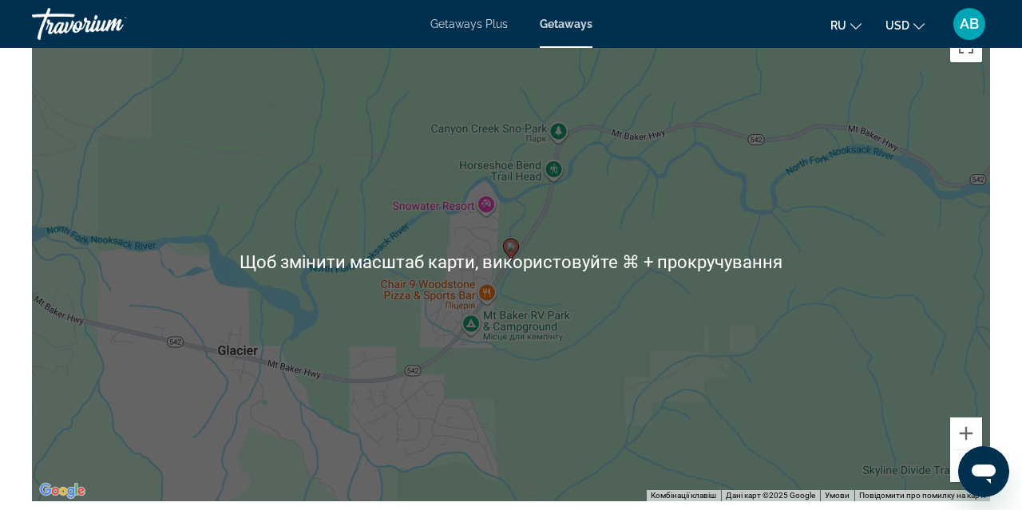
scroll to position [2544, 0]
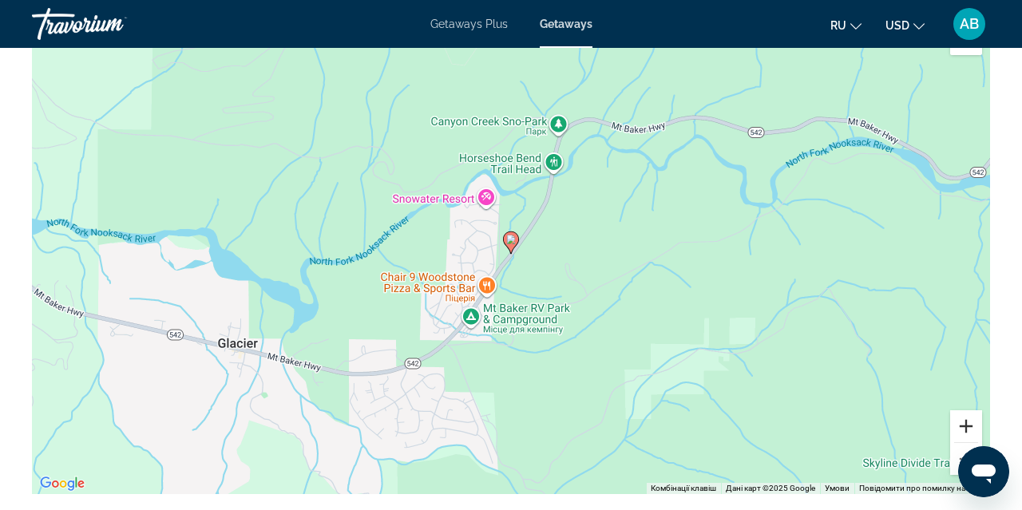
click at [966, 441] on button "Збільшити" at bounding box center [966, 426] width 32 height 32
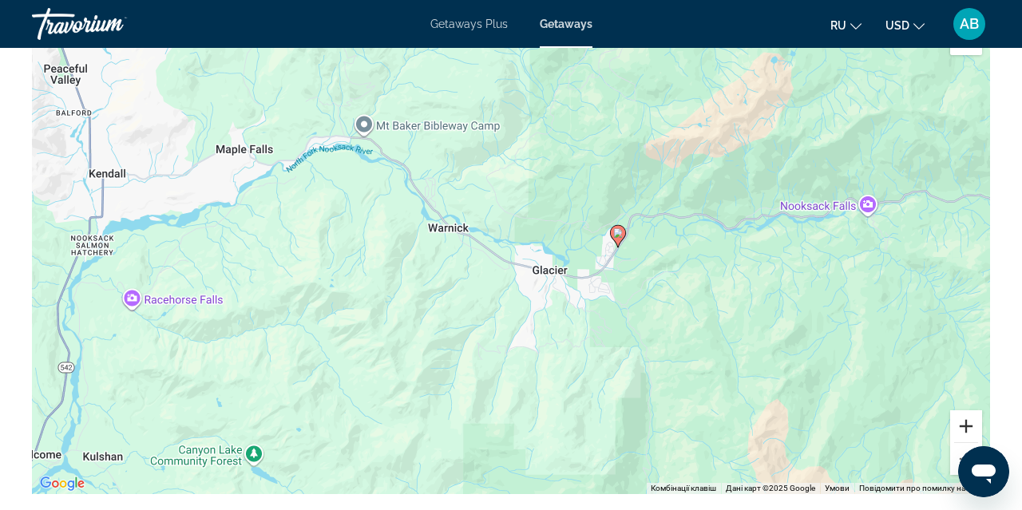
click at [969, 438] on button "Збільшити" at bounding box center [966, 426] width 32 height 32
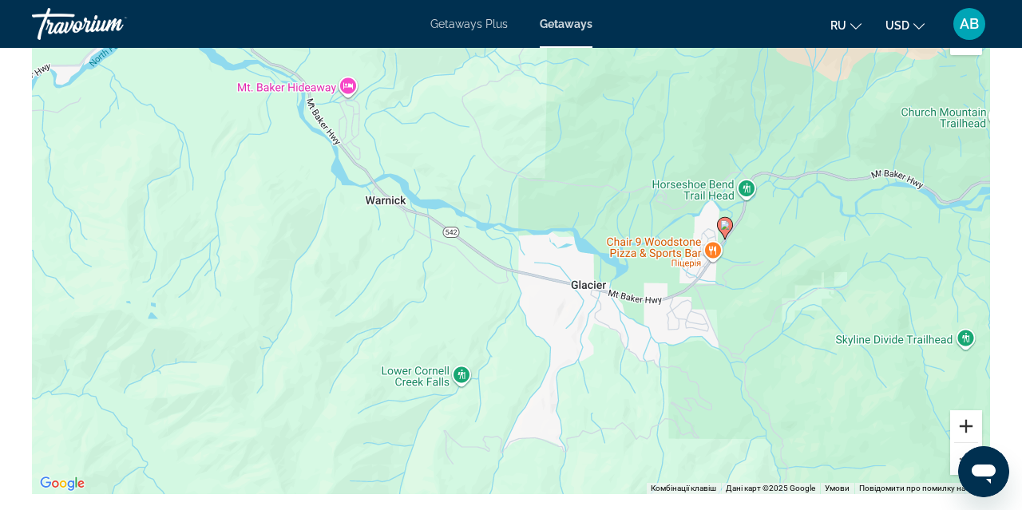
click at [969, 438] on button "Збільшити" at bounding box center [966, 426] width 32 height 32
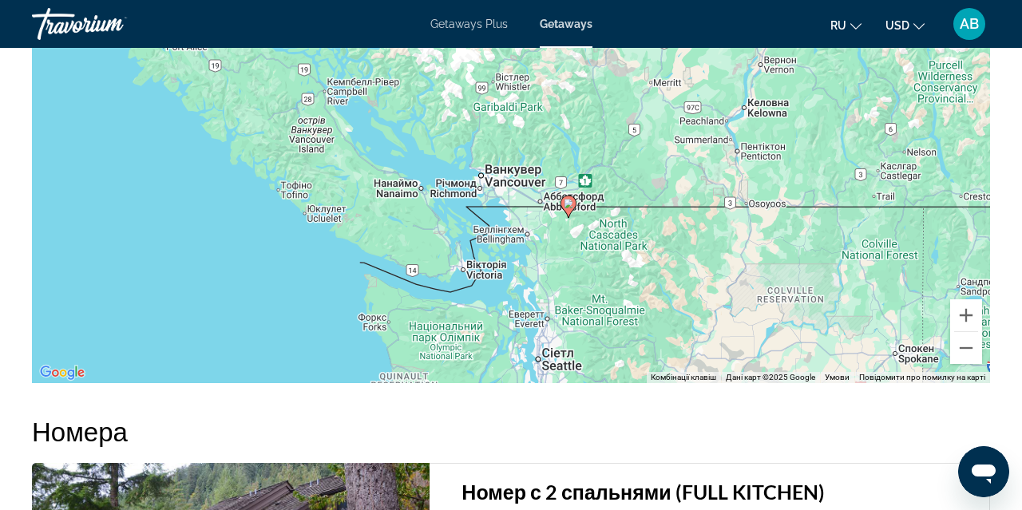
scroll to position [2649, 0]
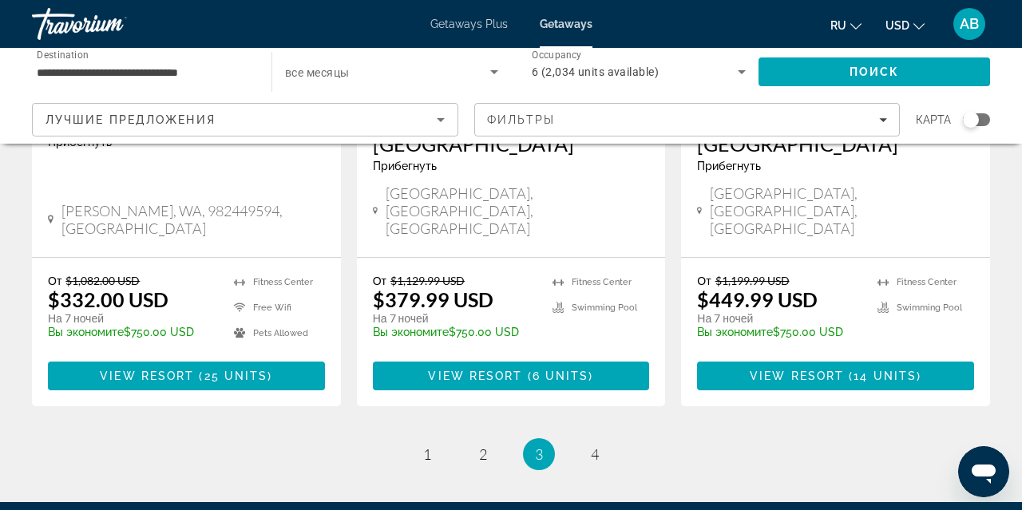
scroll to position [2217, 0]
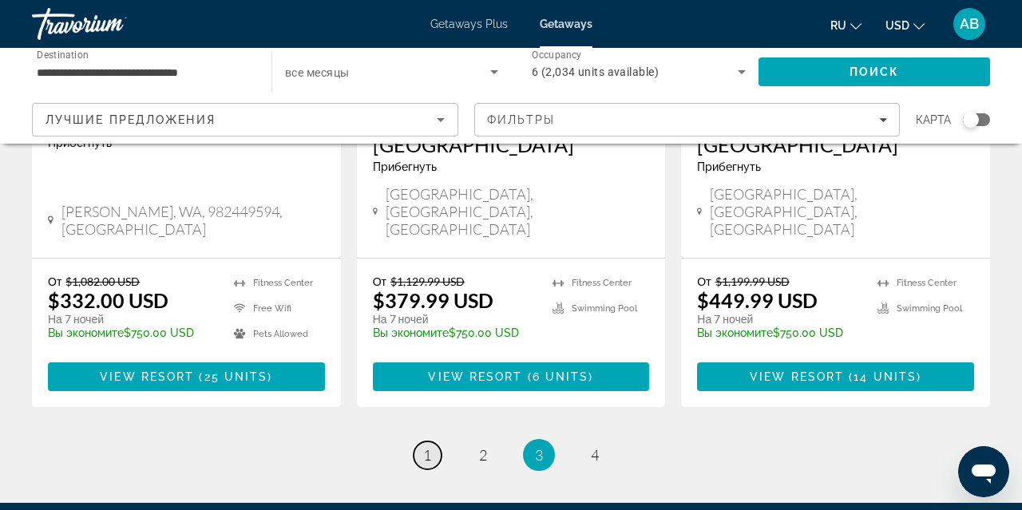
click at [426, 446] on span "1" at bounding box center [427, 455] width 8 height 18
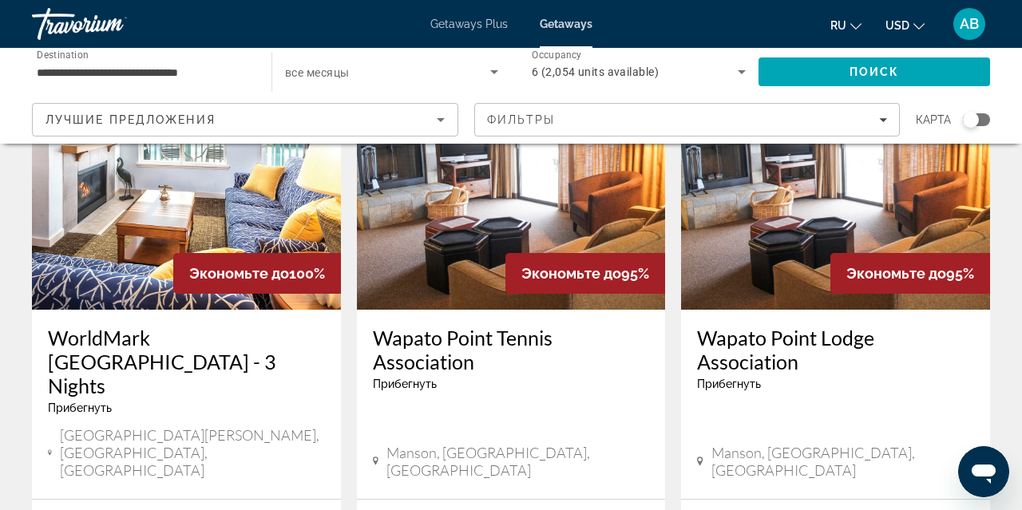
scroll to position [1401, 0]
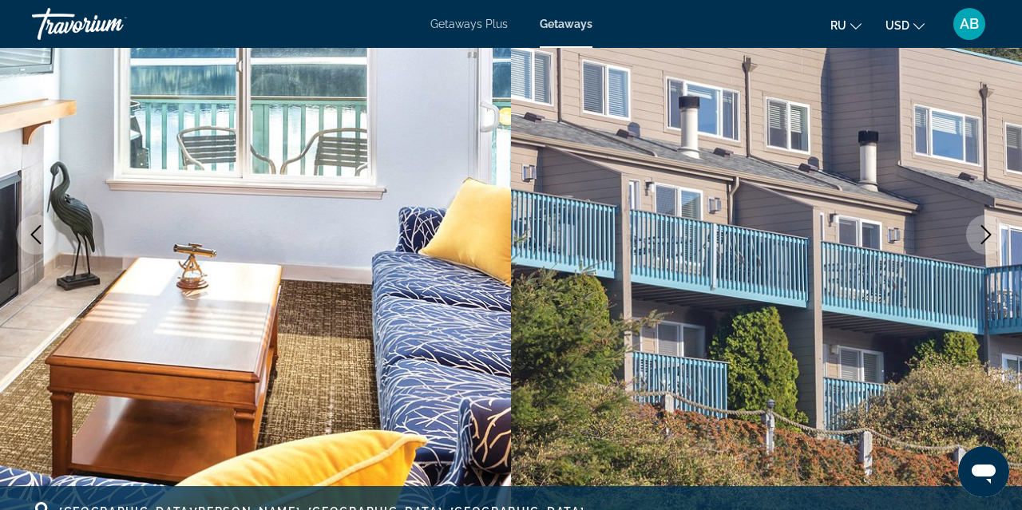
scroll to position [183, 0]
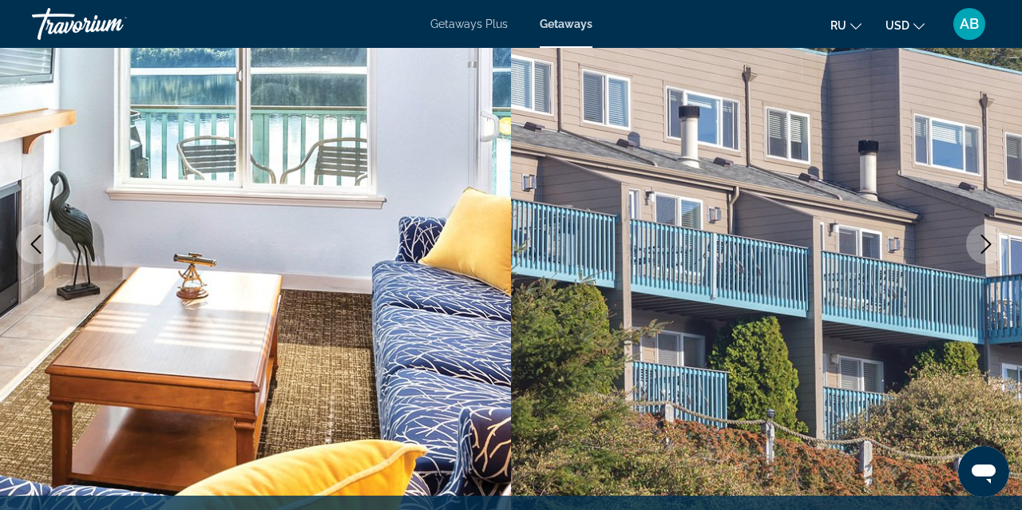
click at [990, 244] on icon "Next image" at bounding box center [986, 244] width 10 height 19
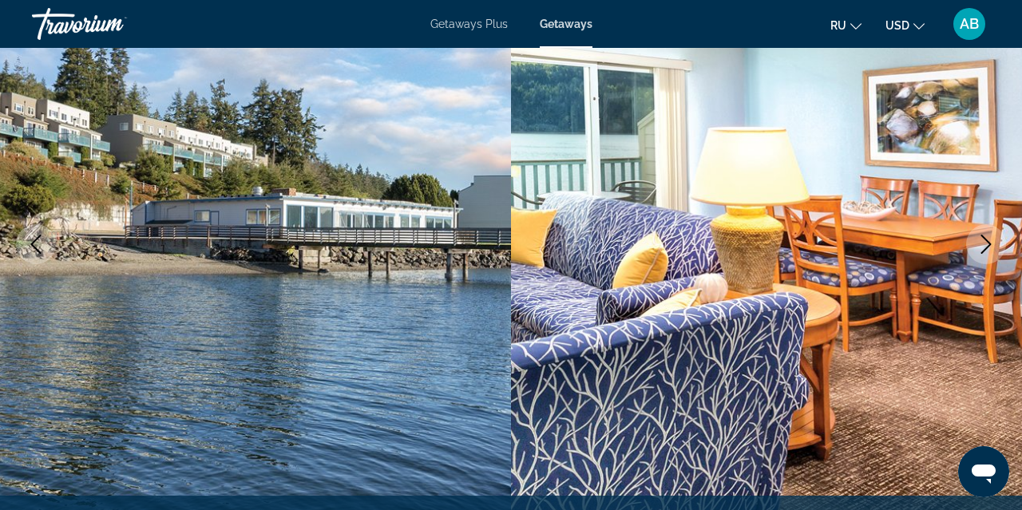
click at [990, 244] on icon "Next image" at bounding box center [986, 244] width 10 height 19
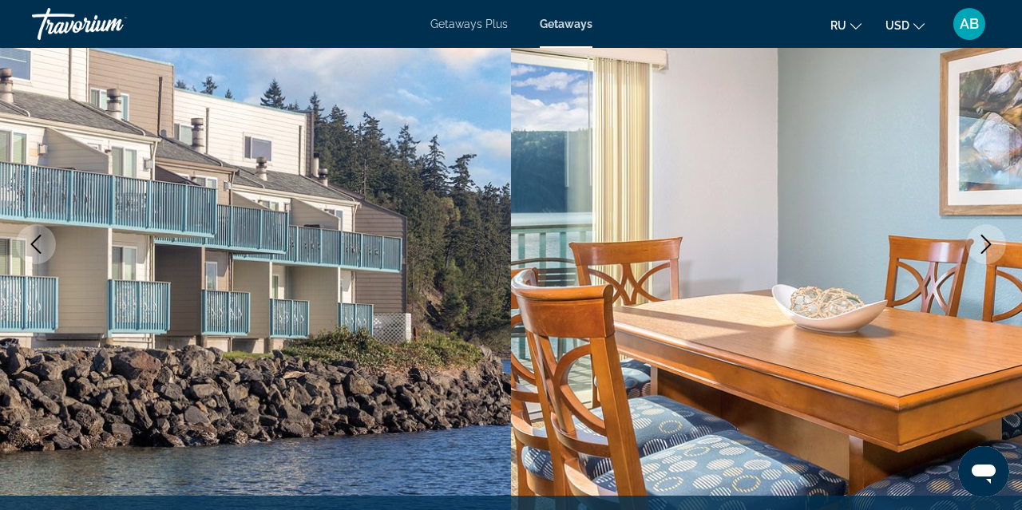
click at [990, 245] on icon "Next image" at bounding box center [986, 244] width 10 height 19
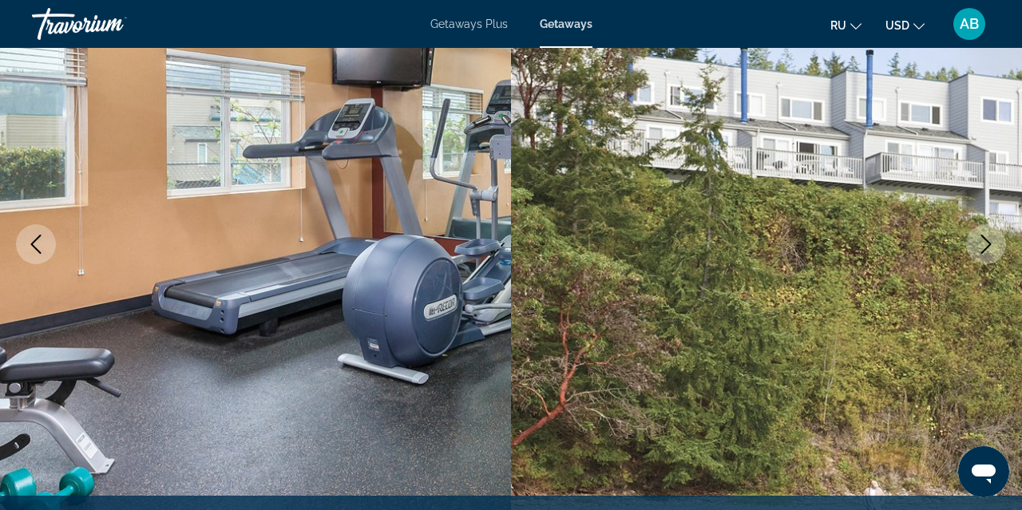
click at [990, 245] on icon "Next image" at bounding box center [986, 244] width 10 height 19
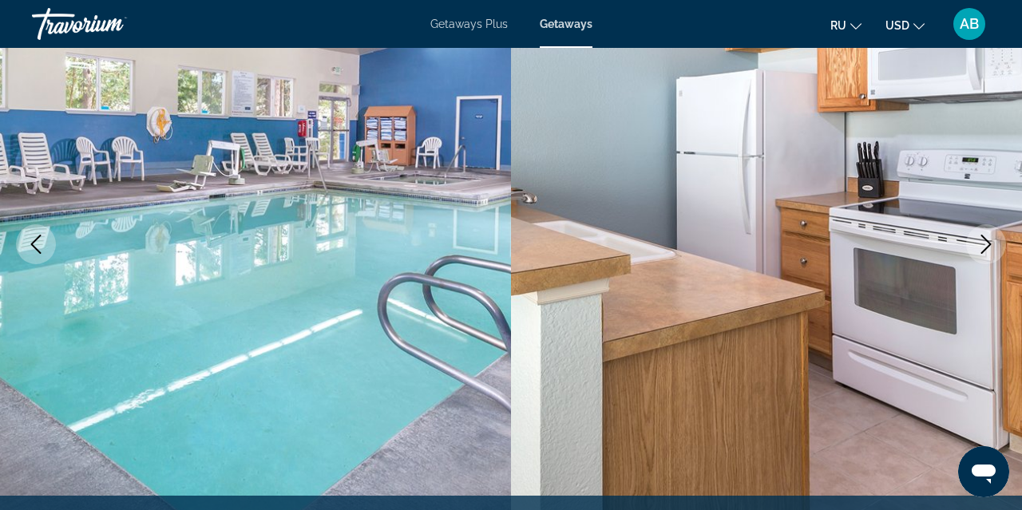
click at [990, 246] on icon "Next image" at bounding box center [986, 244] width 19 height 19
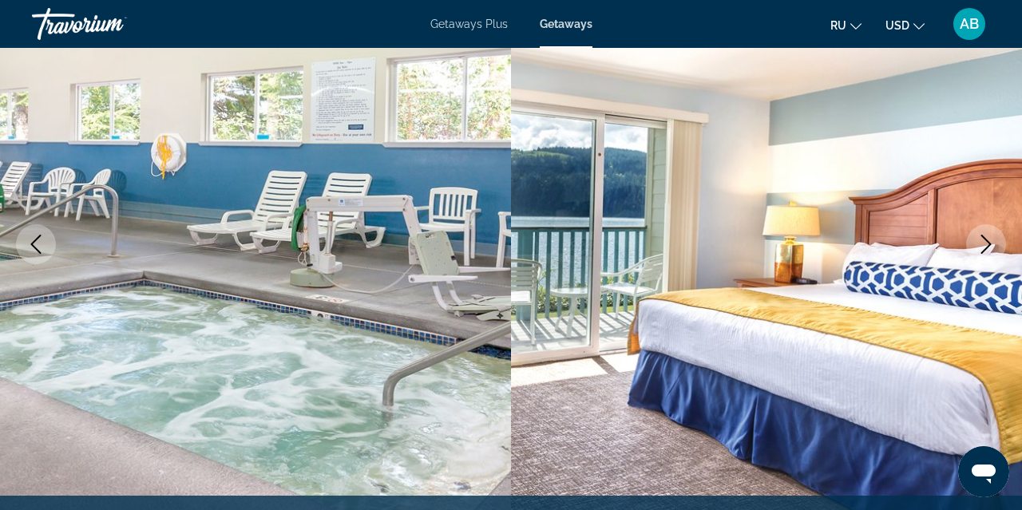
click at [990, 245] on icon "Next image" at bounding box center [986, 244] width 10 height 19
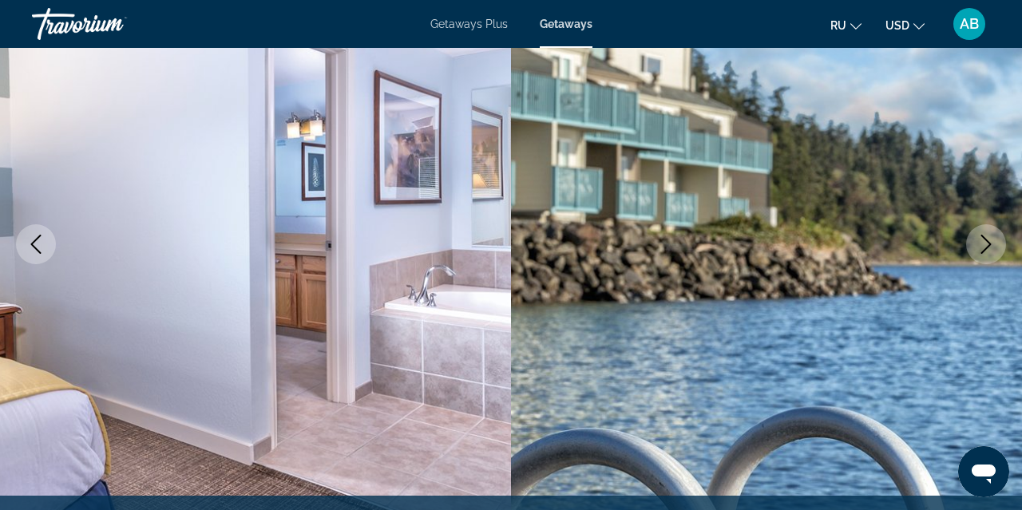
click at [990, 246] on icon "Next image" at bounding box center [986, 244] width 19 height 19
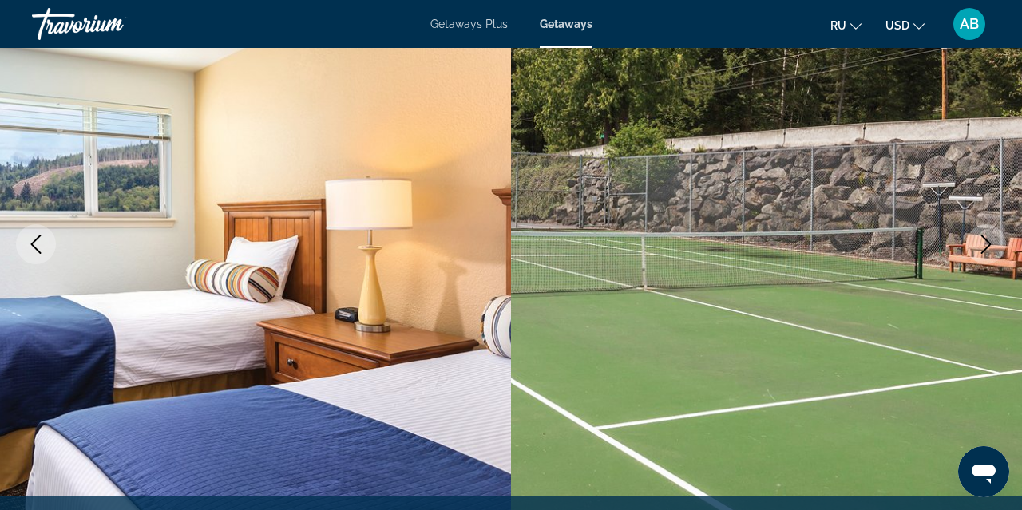
click at [990, 246] on icon "Next image" at bounding box center [986, 244] width 19 height 19
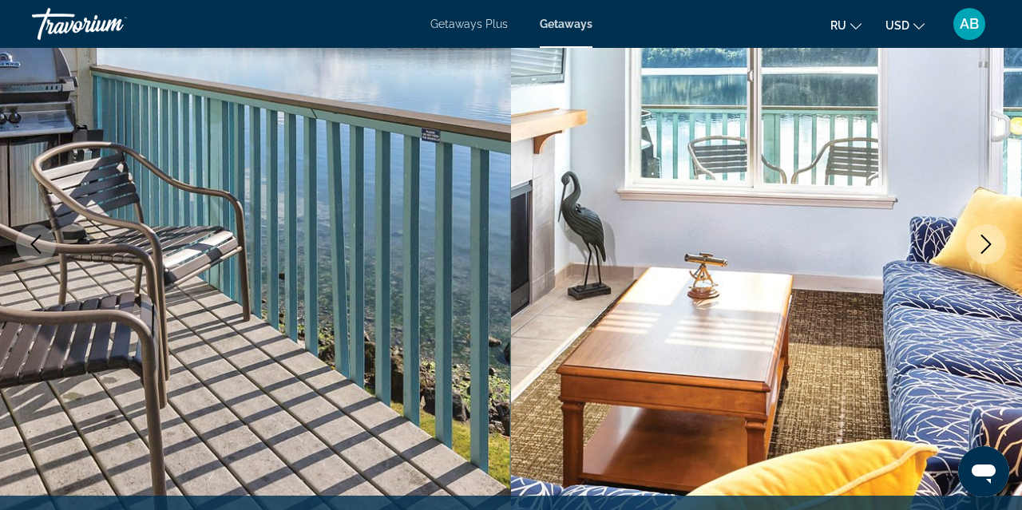
click at [990, 246] on icon "Next image" at bounding box center [986, 244] width 19 height 19
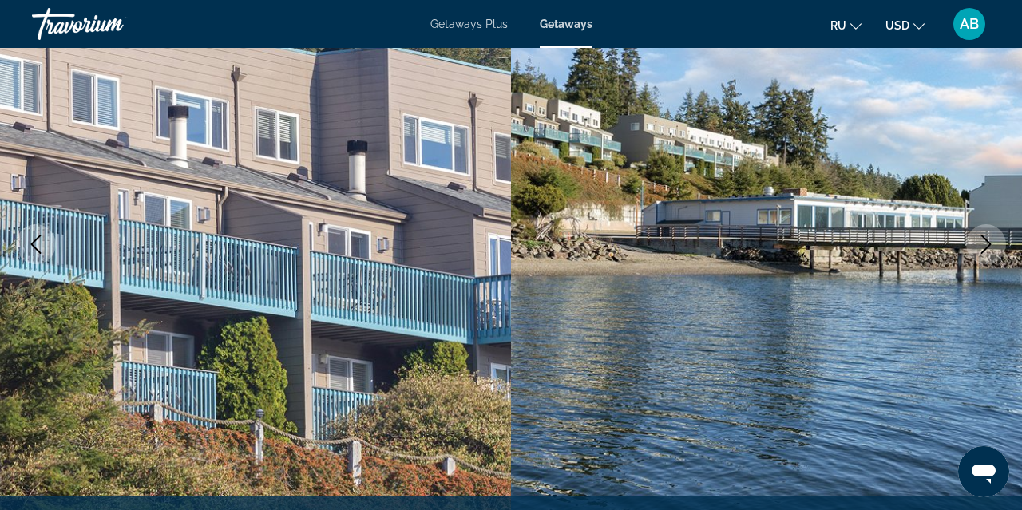
click at [990, 246] on icon "Next image" at bounding box center [986, 244] width 19 height 19
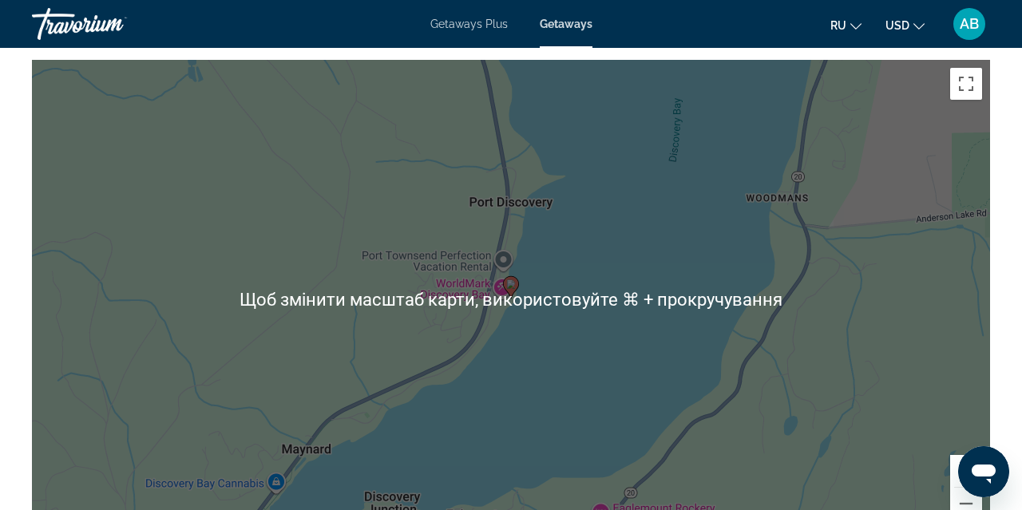
scroll to position [2744, 0]
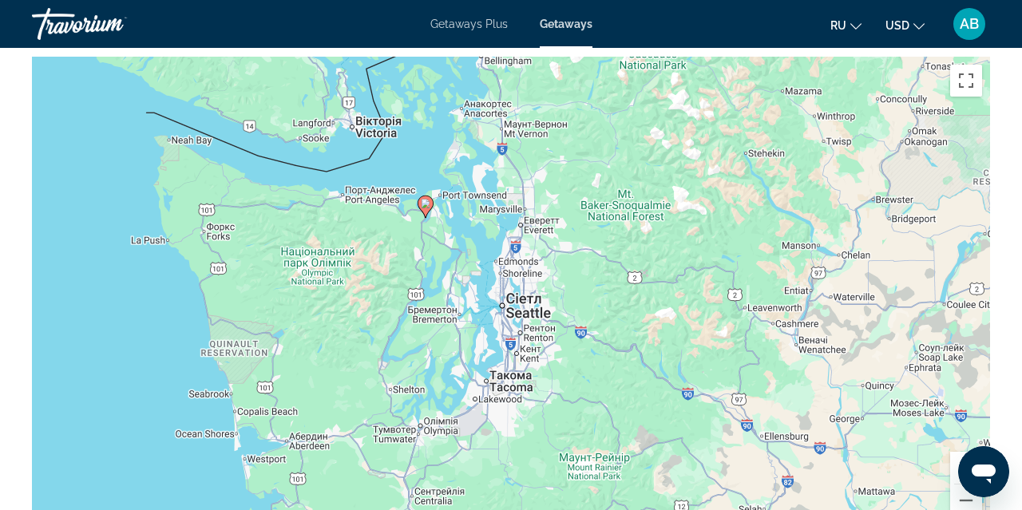
click at [608, 450] on div "Увімкніть режим перетягування за допомогою клавіатури, натиснувши Alt + Enter. …" at bounding box center [511, 296] width 958 height 479
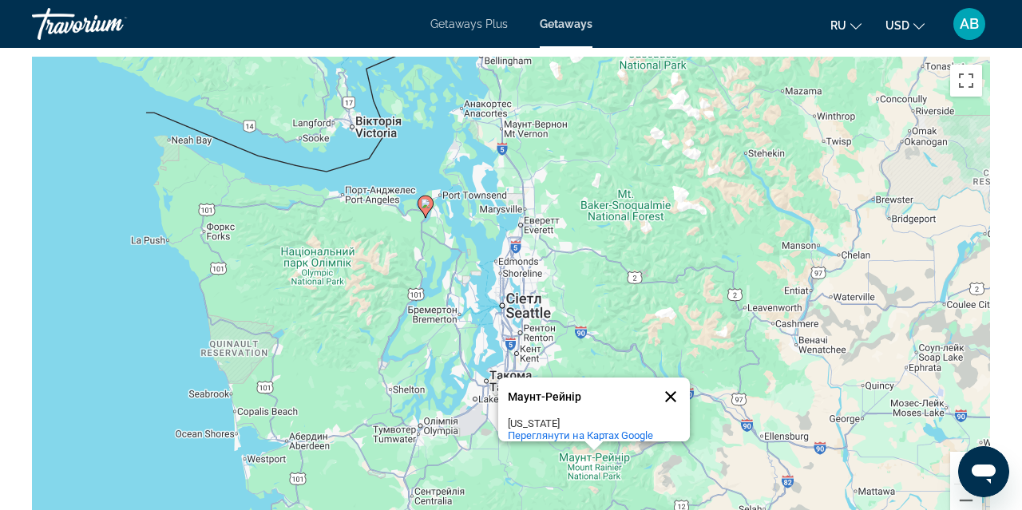
click at [675, 378] on button "Закрити" at bounding box center [671, 397] width 38 height 38
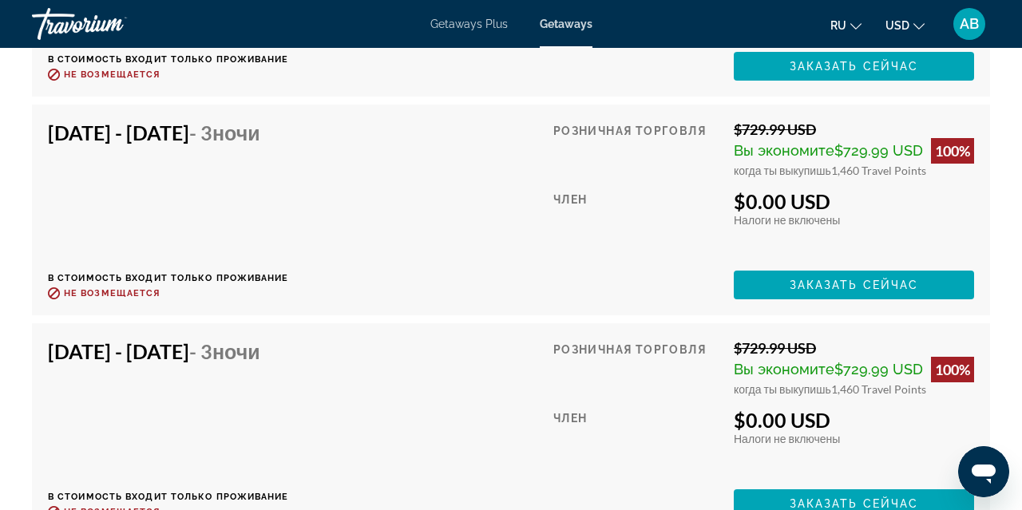
scroll to position [4005, 0]
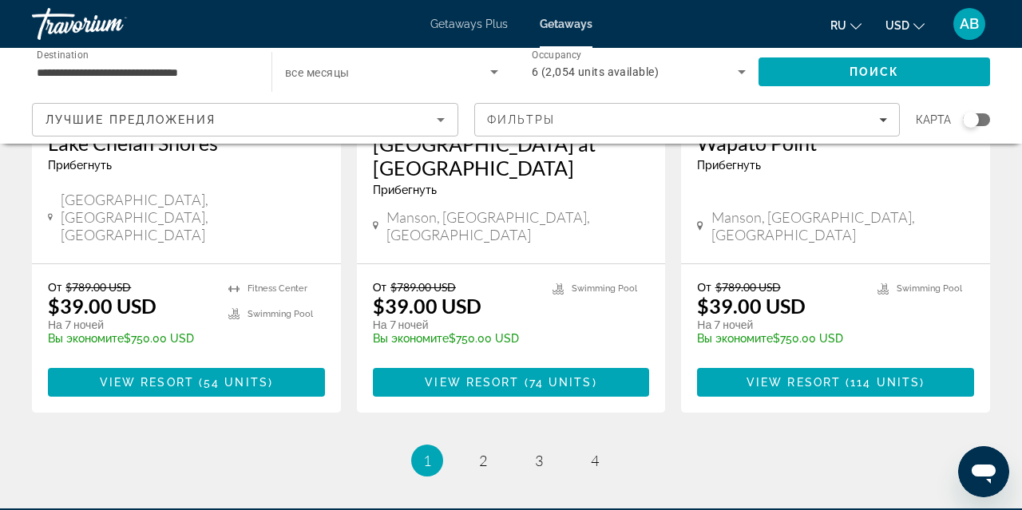
scroll to position [2197, 0]
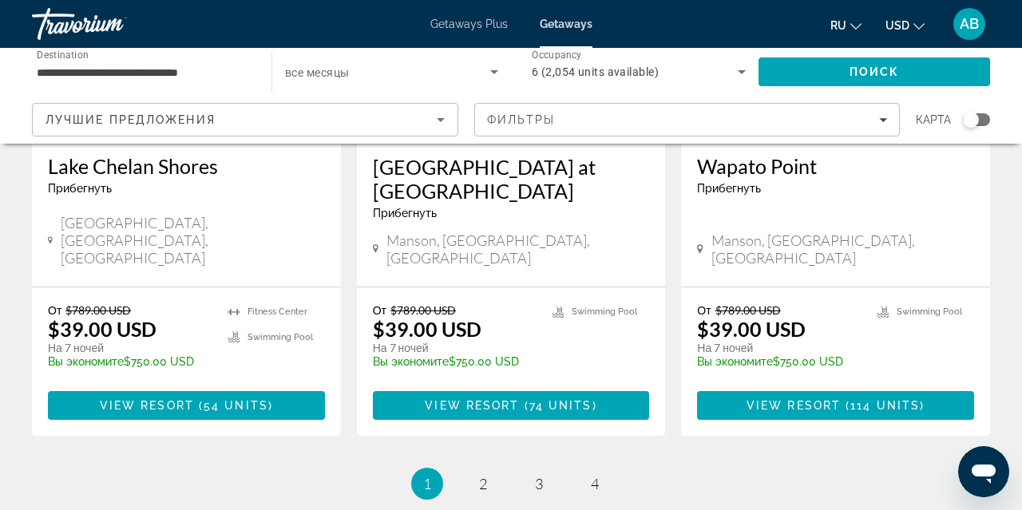
click at [461, 30] on span "Getaways Plus" at bounding box center [468, 24] width 77 height 13
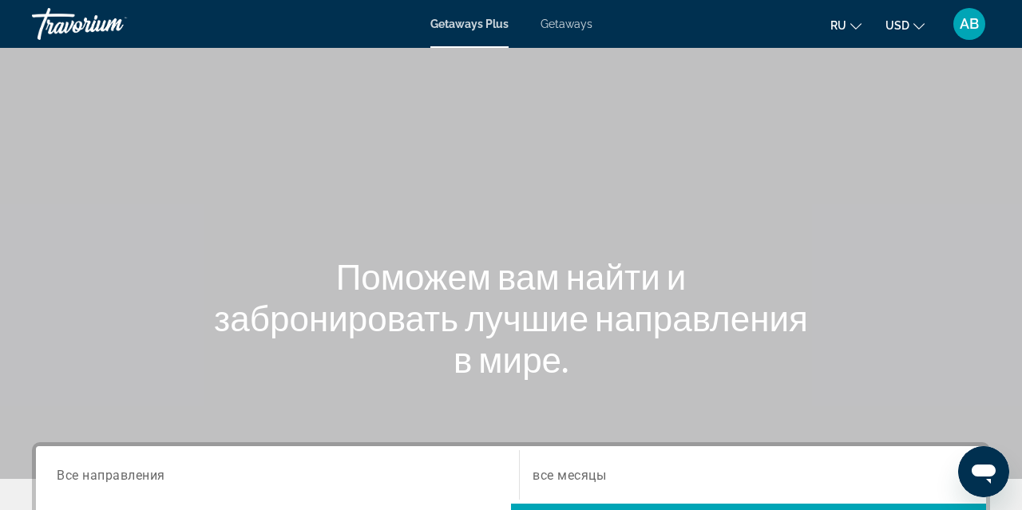
click at [256, 480] on input "Destination Все направления" at bounding box center [278, 475] width 442 height 19
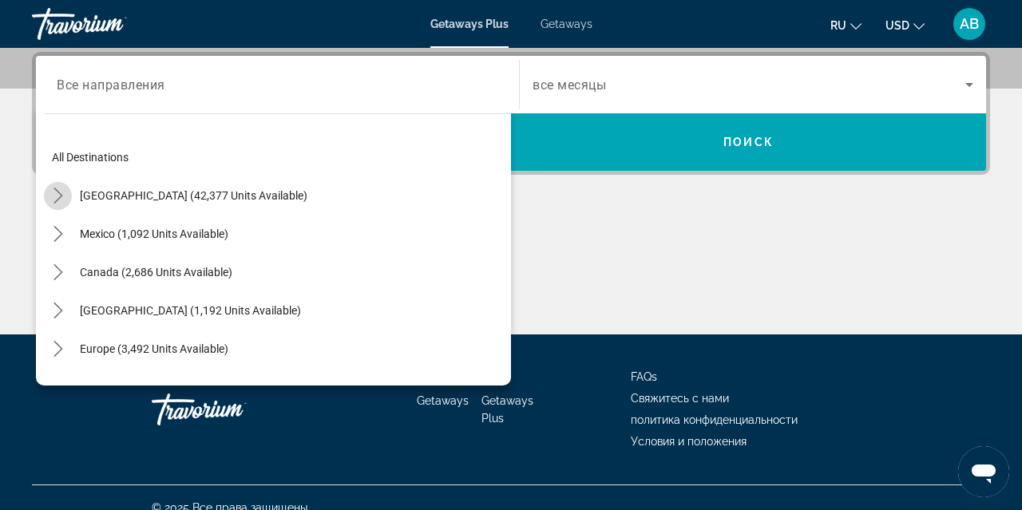
click at [57, 198] on icon "Toggle United States (42,377 units available) submenu" at bounding box center [58, 196] width 16 height 16
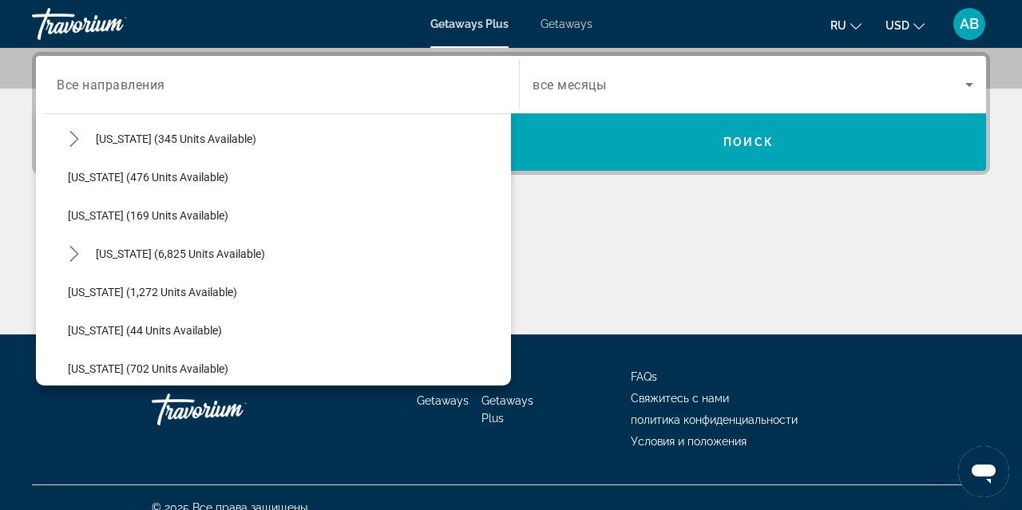
scroll to position [1362, 0]
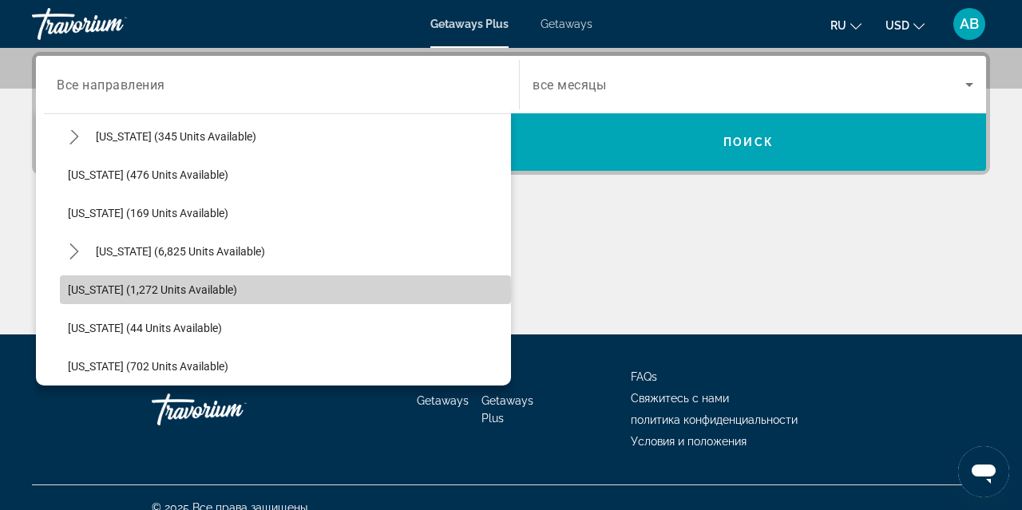
click at [127, 291] on span "Washington (1,272 units available)" at bounding box center [152, 289] width 169 height 13
type input "**********"
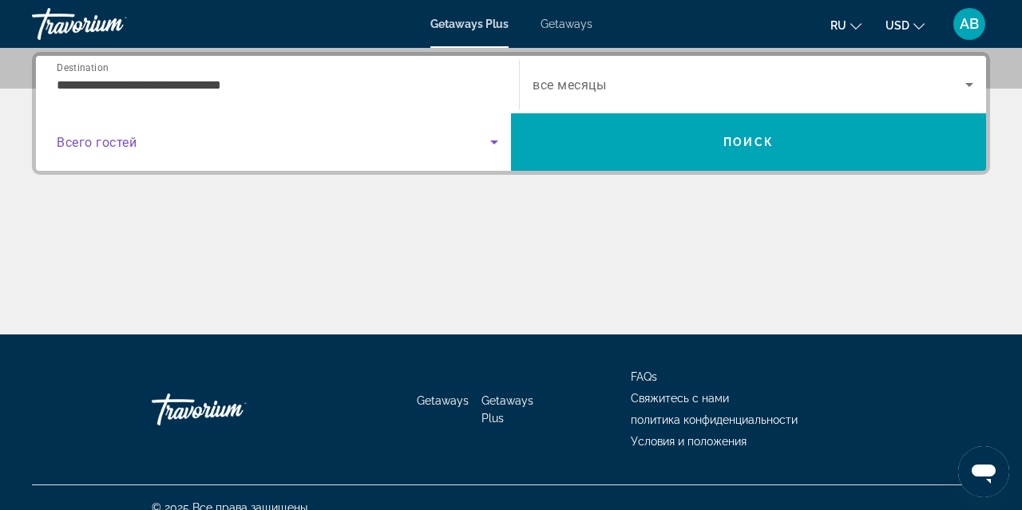
click at [369, 147] on span "Search widget" at bounding box center [274, 142] width 434 height 19
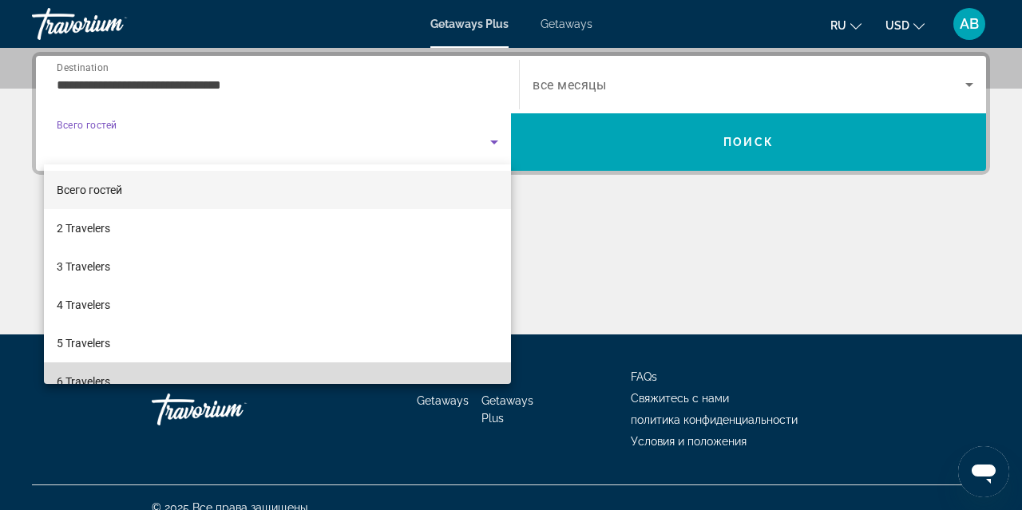
click at [219, 381] on mat-option "6 Travelers" at bounding box center [277, 382] width 467 height 38
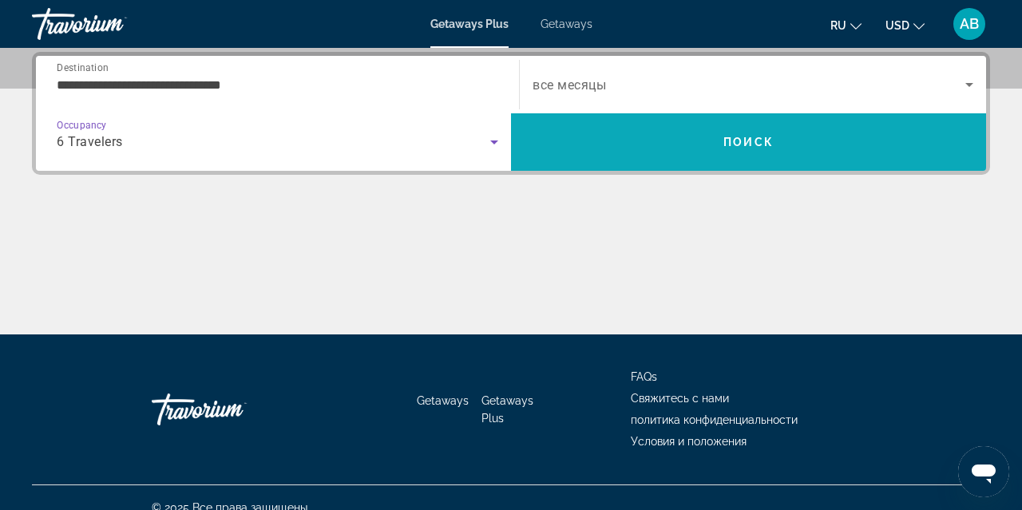
click at [655, 151] on span "Search" at bounding box center [748, 142] width 475 height 38
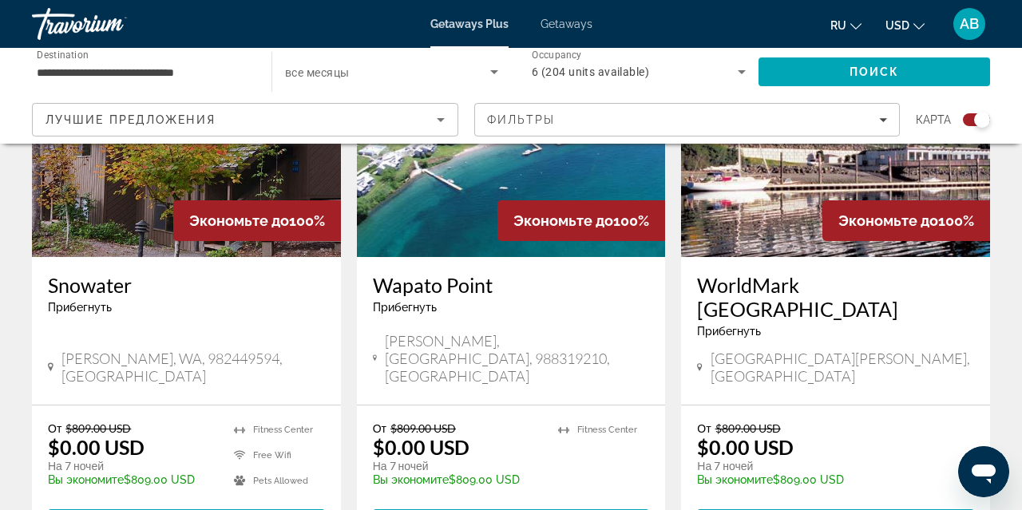
scroll to position [1325, 0]
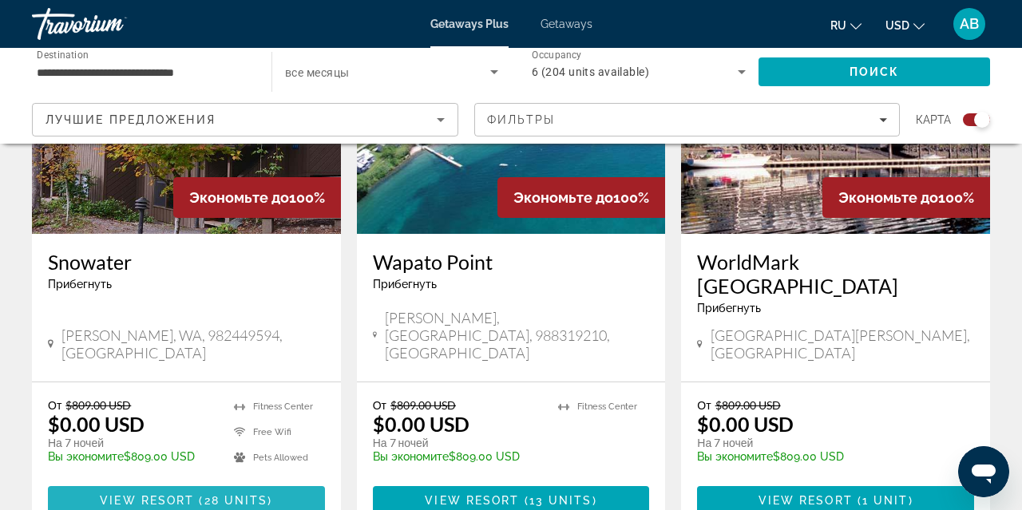
click at [246, 494] on span "28 units" at bounding box center [236, 500] width 64 height 13
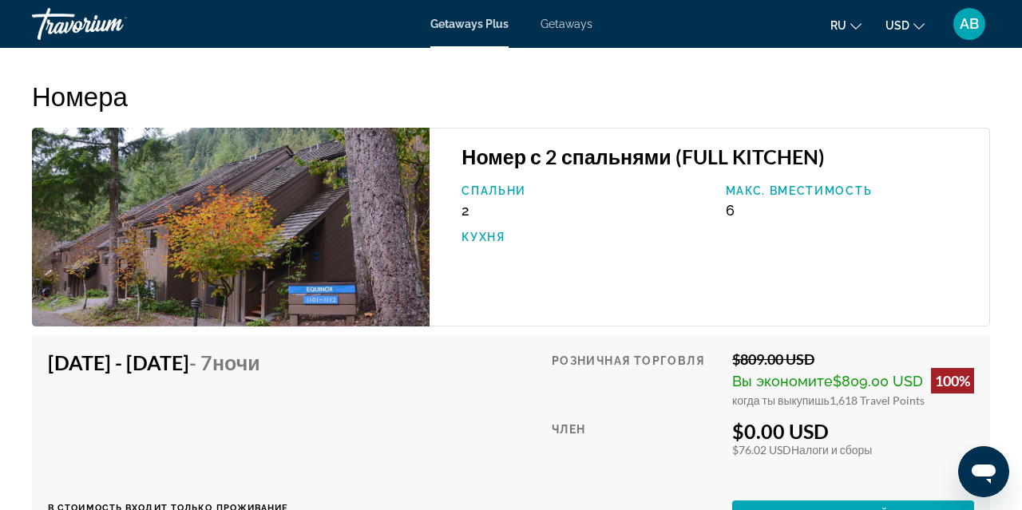
scroll to position [2990, 0]
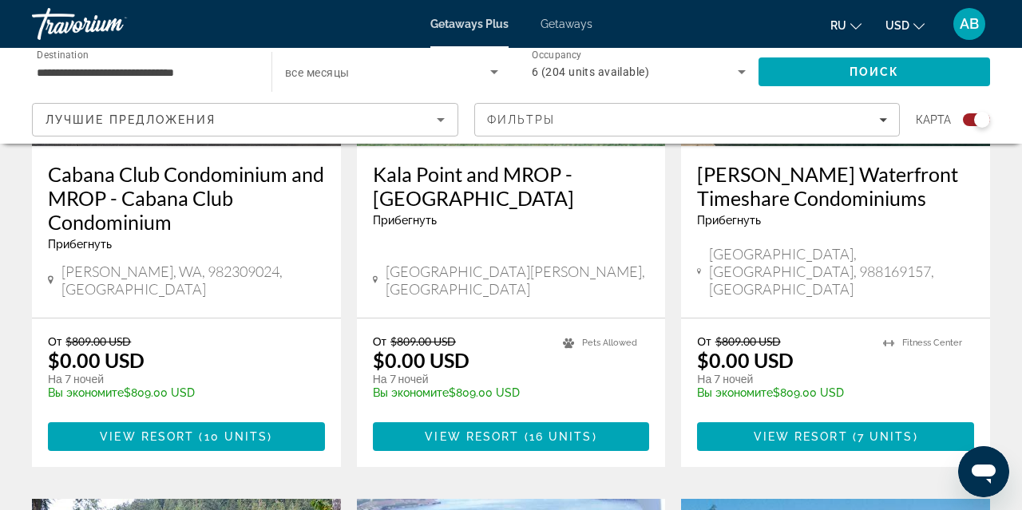
scroll to position [818, 0]
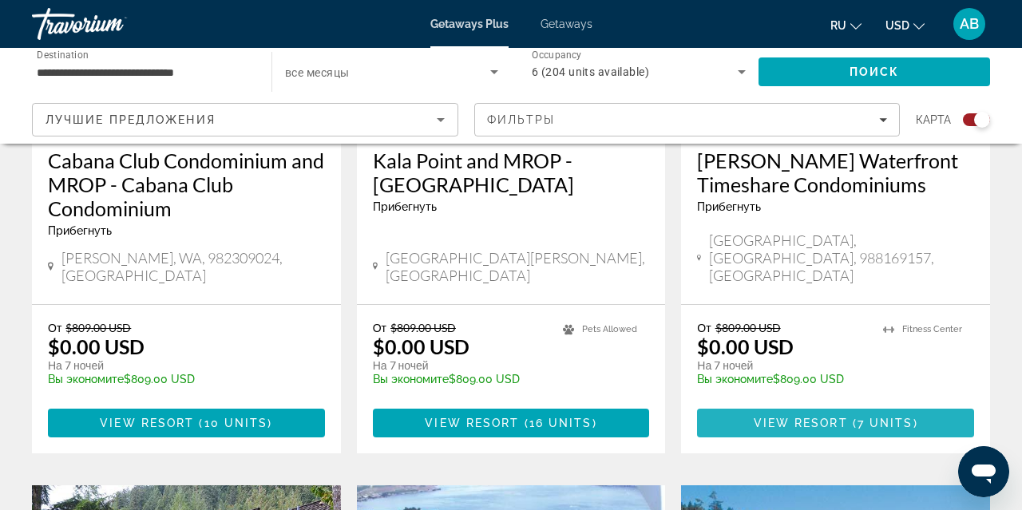
click at [756, 417] on span "View Resort" at bounding box center [801, 423] width 94 height 13
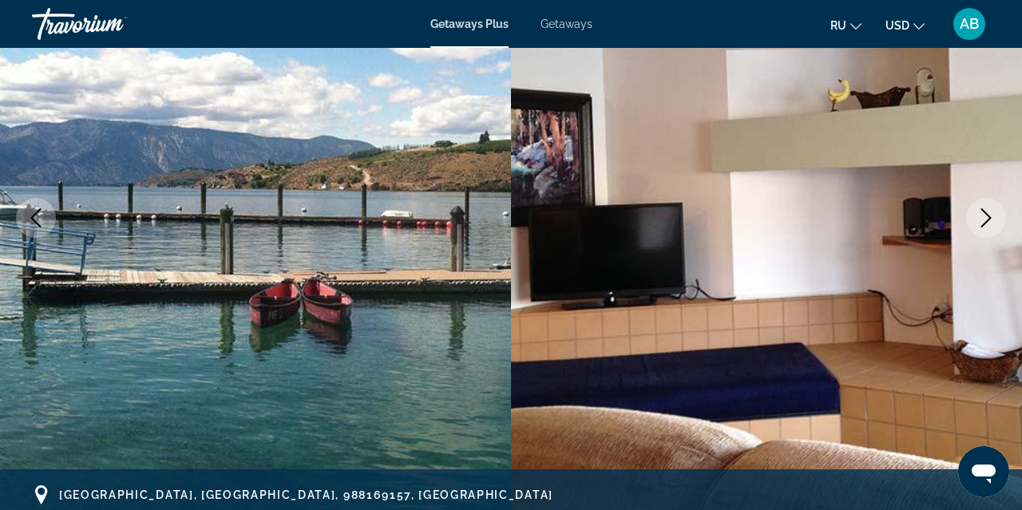
scroll to position [212, 0]
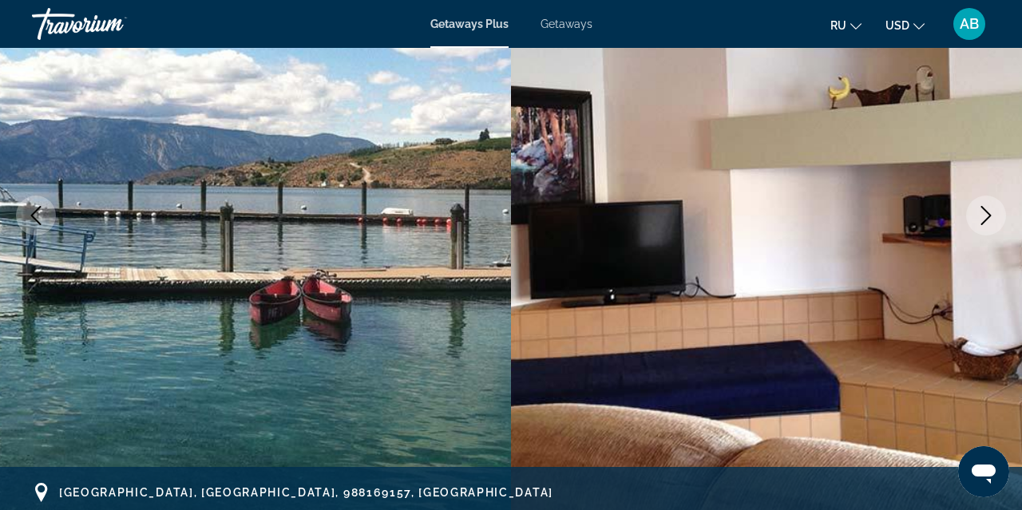
click at [988, 218] on icon "Next image" at bounding box center [986, 215] width 10 height 19
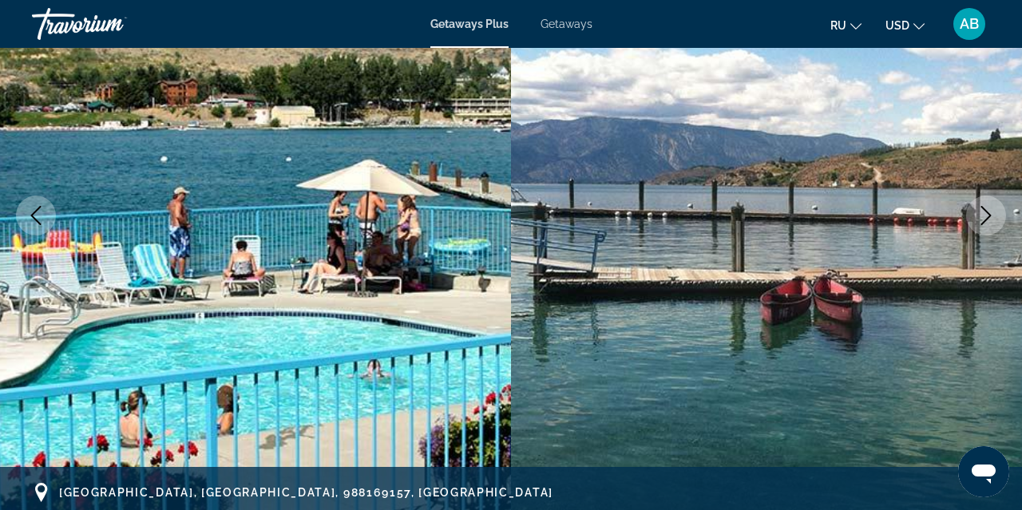
click at [985, 217] on icon "Next image" at bounding box center [986, 215] width 19 height 19
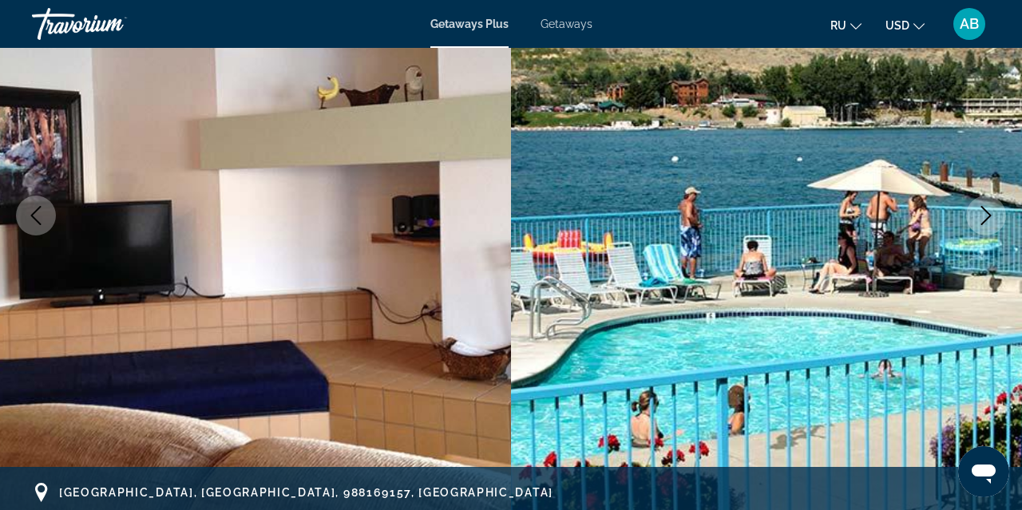
click at [986, 218] on icon "Next image" at bounding box center [986, 215] width 19 height 19
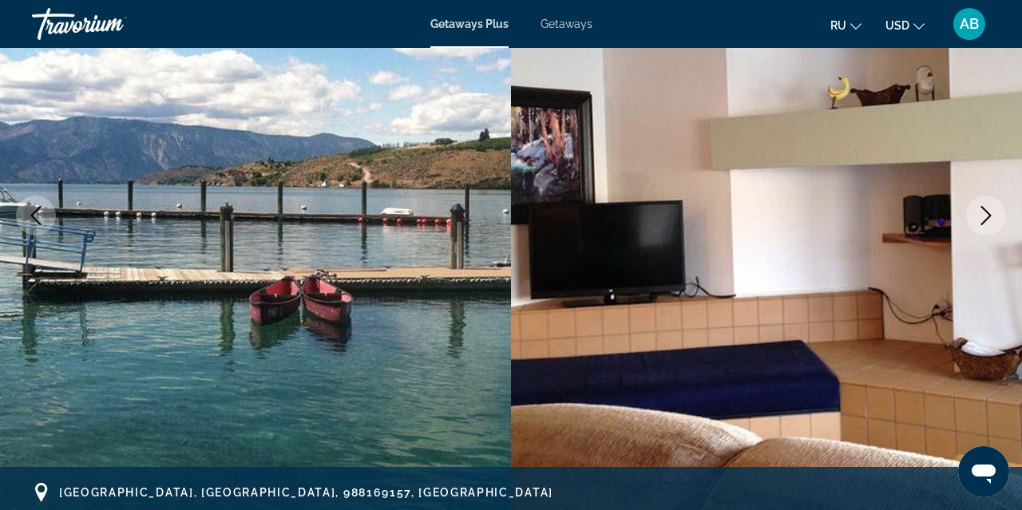
click at [986, 218] on icon "Next image" at bounding box center [986, 215] width 19 height 19
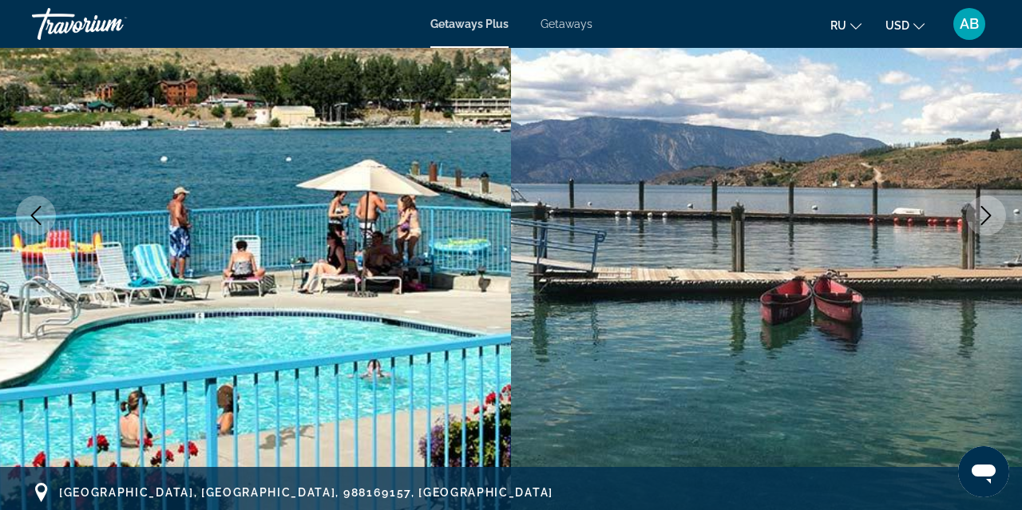
click at [986, 219] on icon "Next image" at bounding box center [986, 215] width 10 height 19
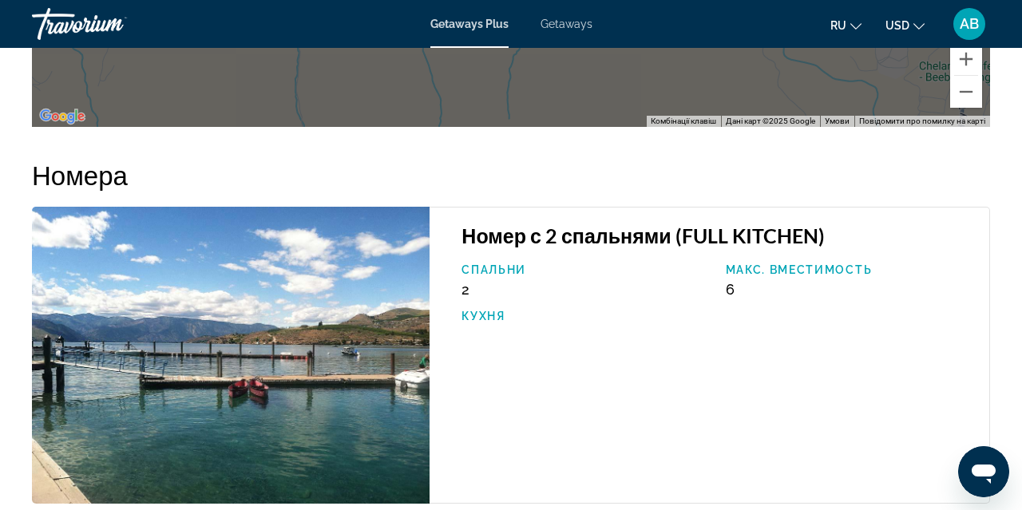
scroll to position [2483, 0]
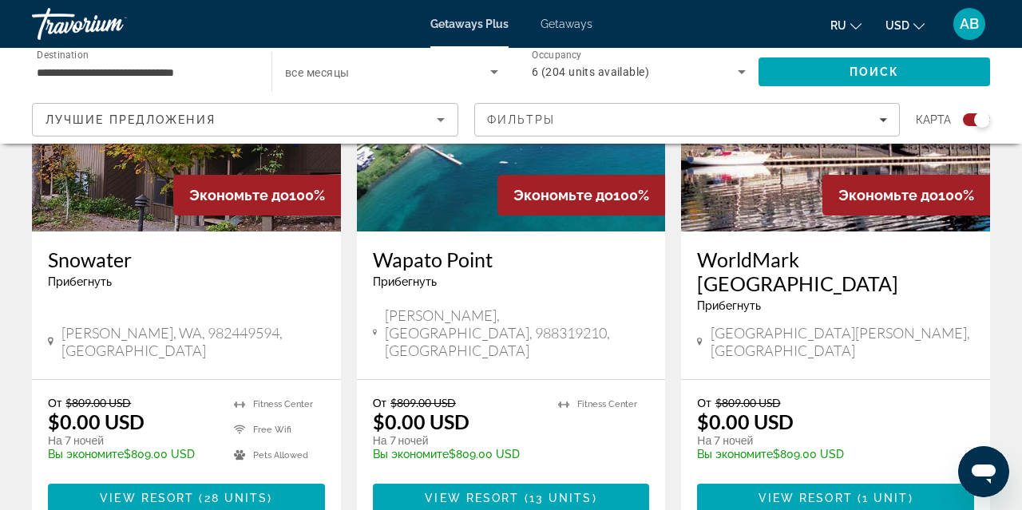
scroll to position [1332, 0]
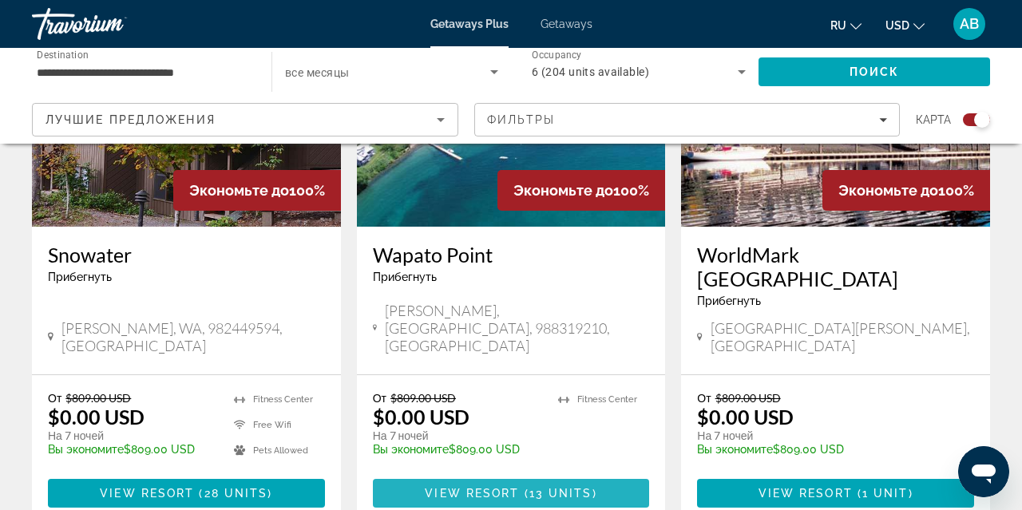
click at [485, 487] on span "View Resort" at bounding box center [472, 493] width 94 height 13
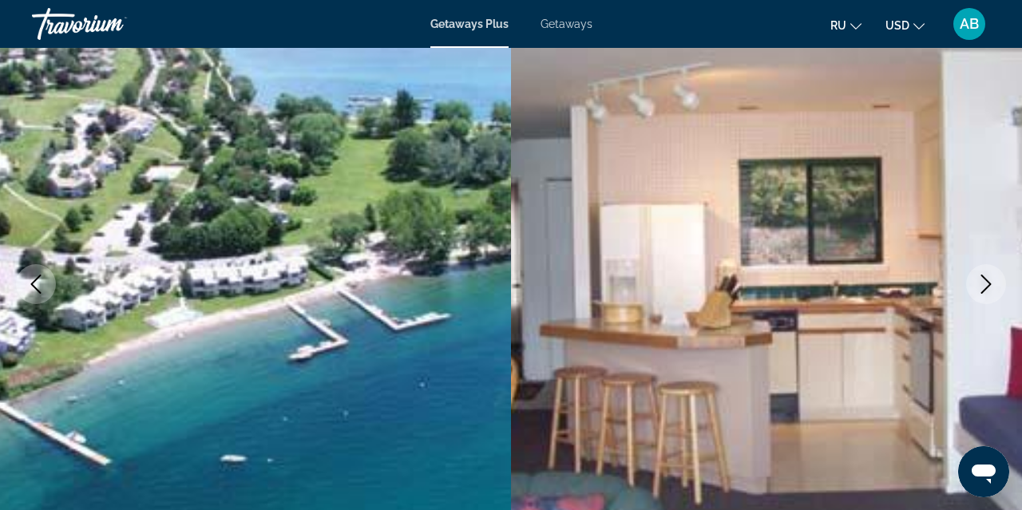
scroll to position [149, 0]
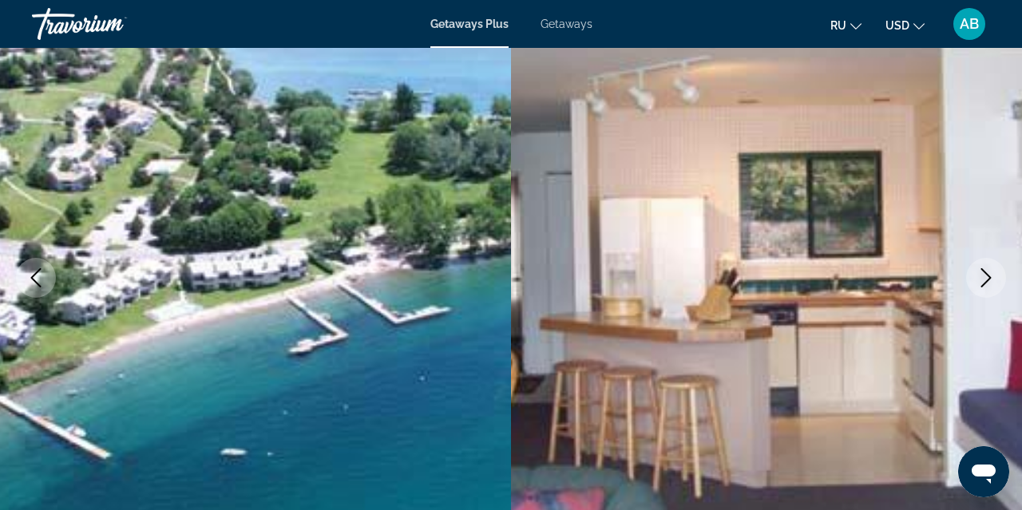
click at [986, 281] on icon "Next image" at bounding box center [986, 277] width 10 height 19
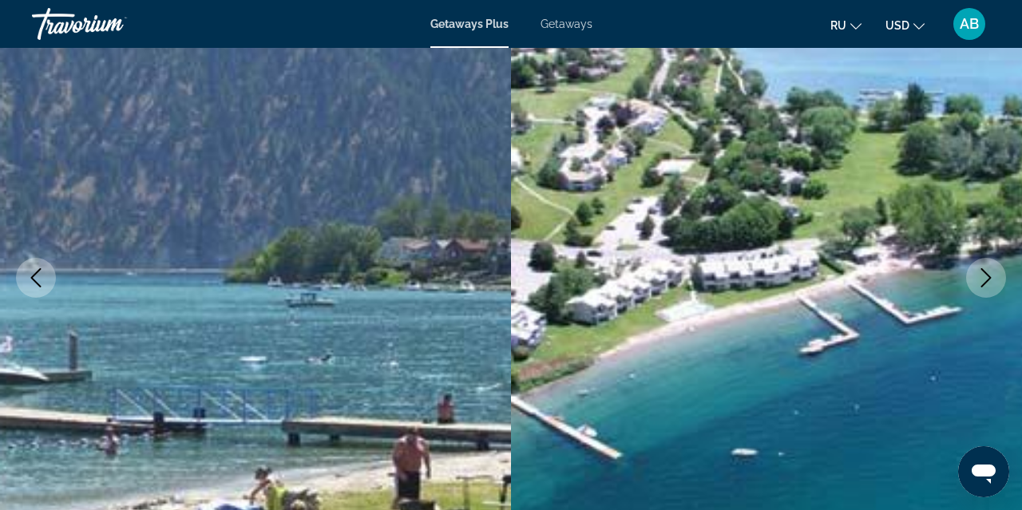
click at [986, 280] on icon "Next image" at bounding box center [986, 277] width 19 height 19
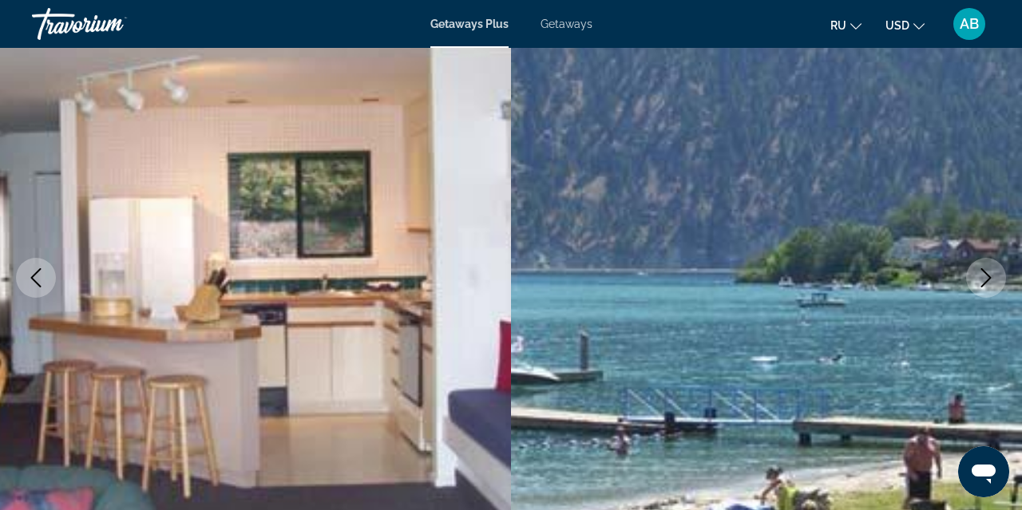
click at [986, 280] on icon "Next image" at bounding box center [986, 277] width 19 height 19
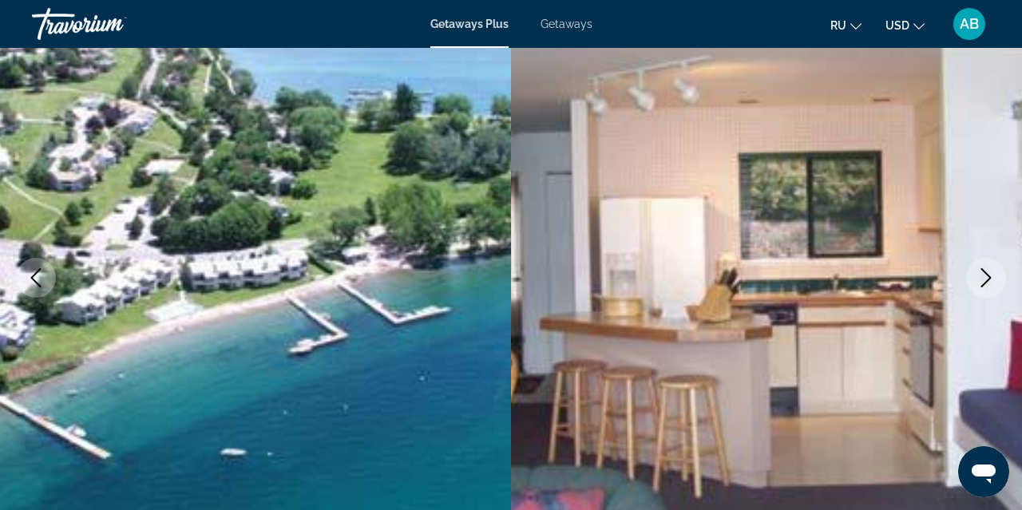
click at [986, 280] on icon "Next image" at bounding box center [986, 277] width 19 height 19
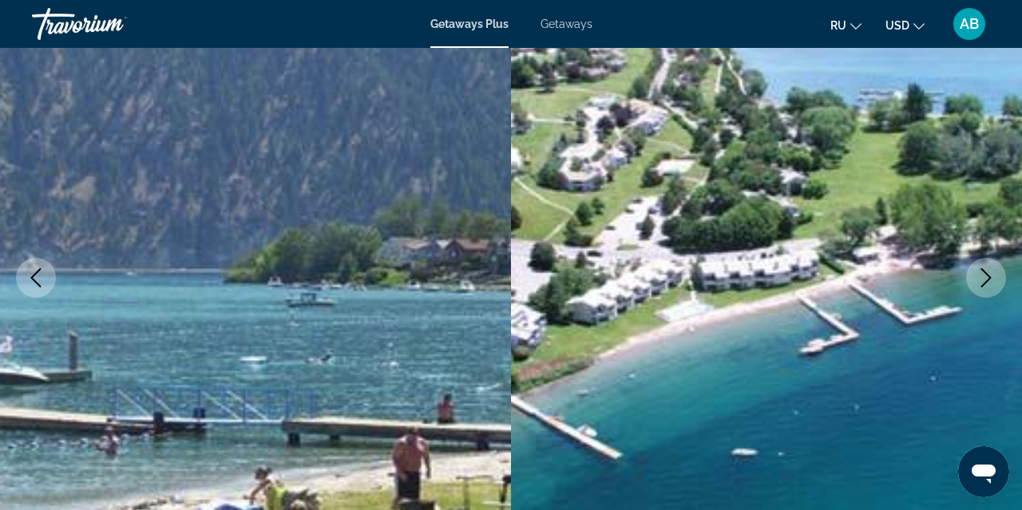
click at [986, 280] on icon "Next image" at bounding box center [986, 277] width 19 height 19
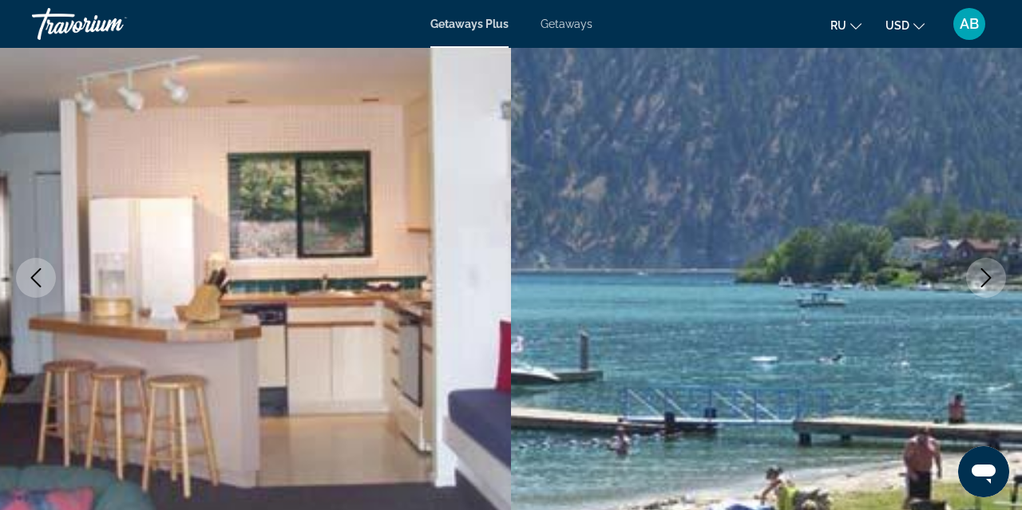
click at [986, 280] on icon "Next image" at bounding box center [986, 277] width 19 height 19
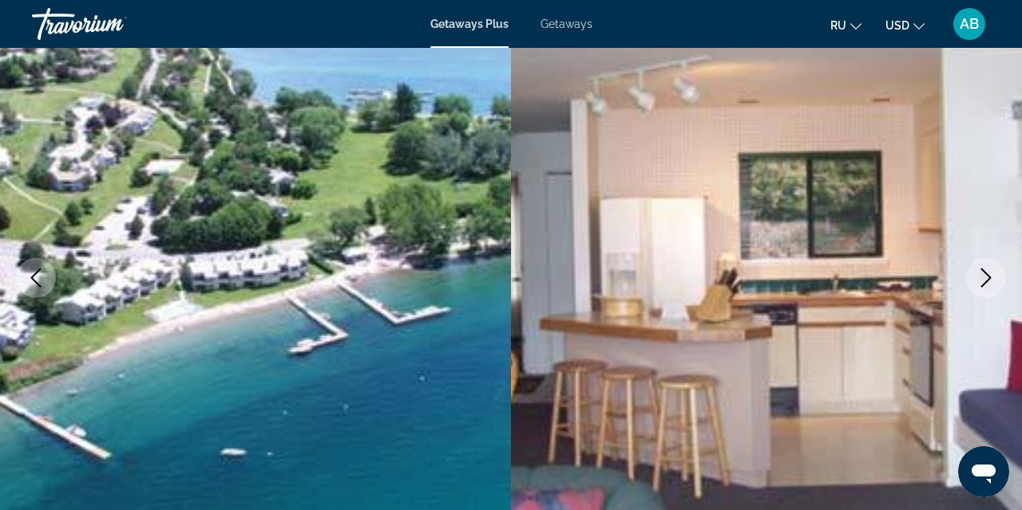
click at [986, 280] on icon "Next image" at bounding box center [986, 277] width 19 height 19
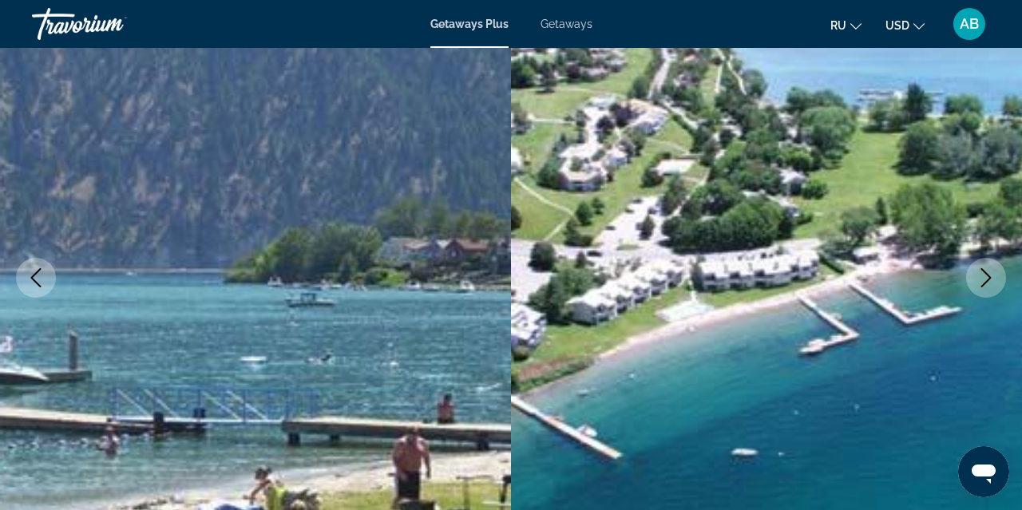
click at [986, 280] on icon "Next image" at bounding box center [986, 277] width 19 height 19
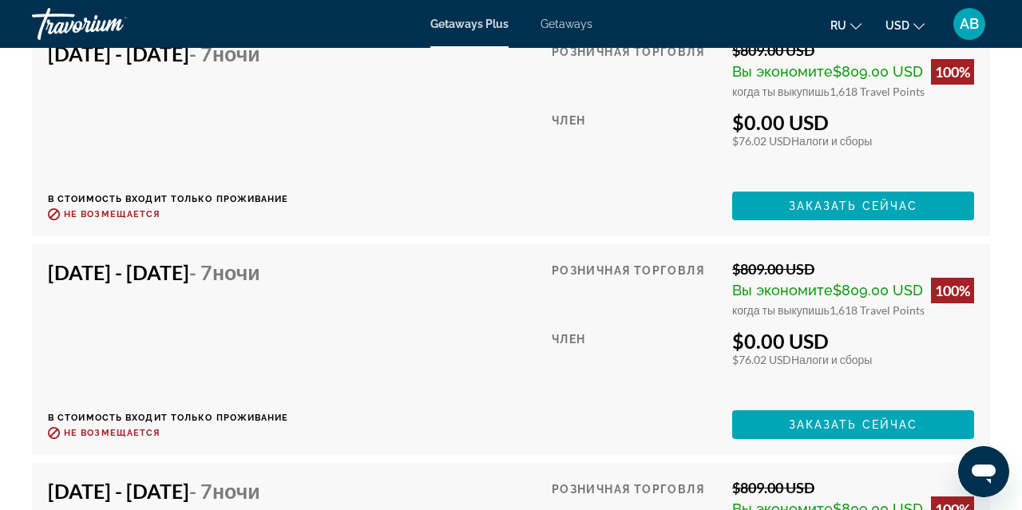
scroll to position [3430, 0]
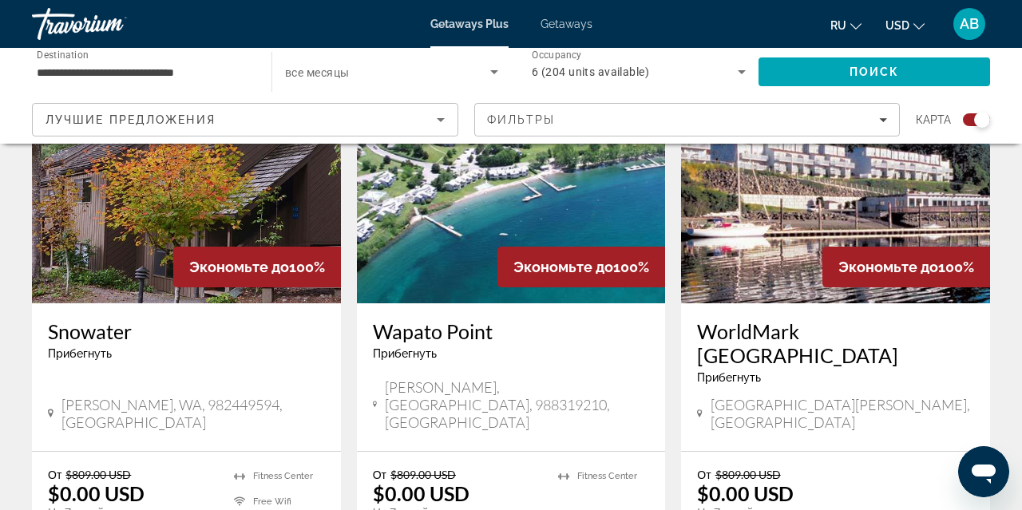
scroll to position [1275, 0]
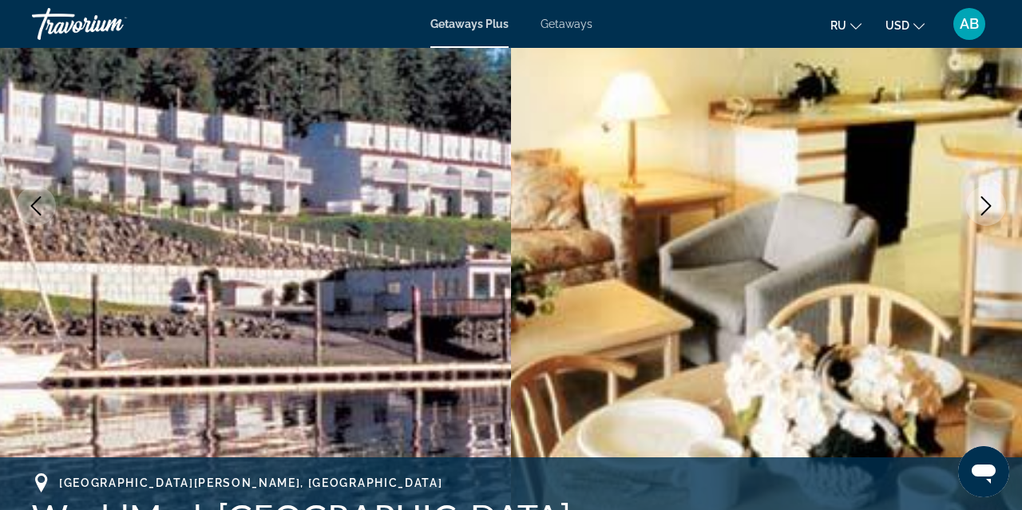
scroll to position [225, 0]
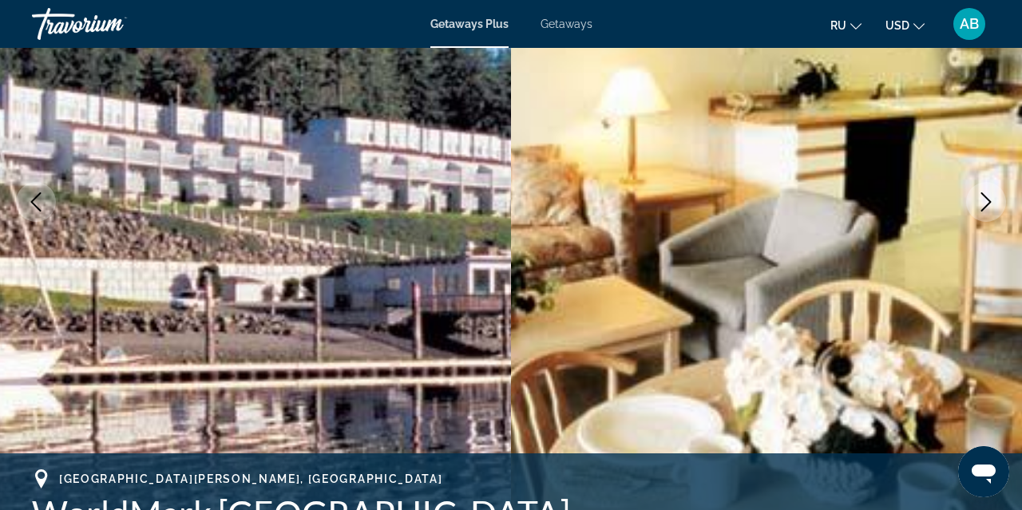
click at [987, 202] on icon "Next image" at bounding box center [986, 201] width 19 height 19
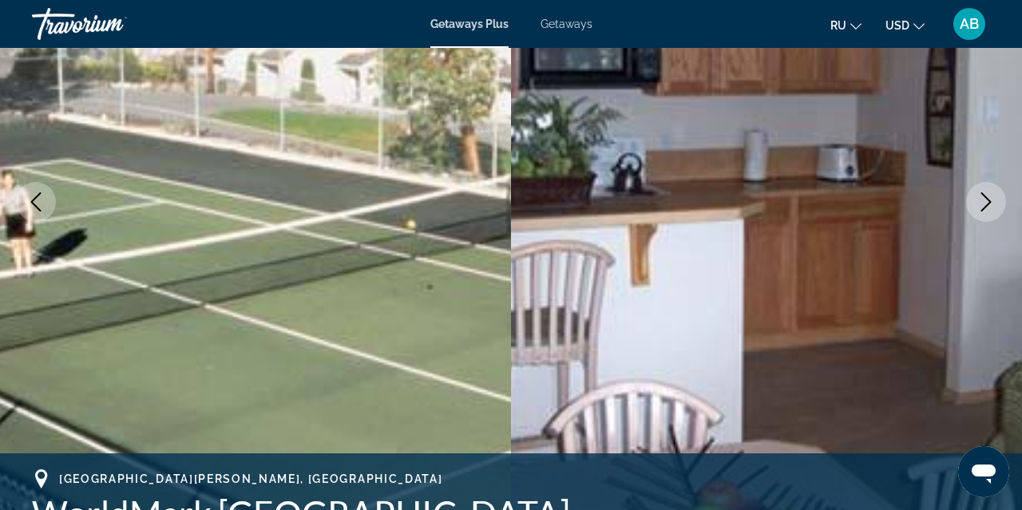
click at [987, 202] on icon "Next image" at bounding box center [986, 201] width 19 height 19
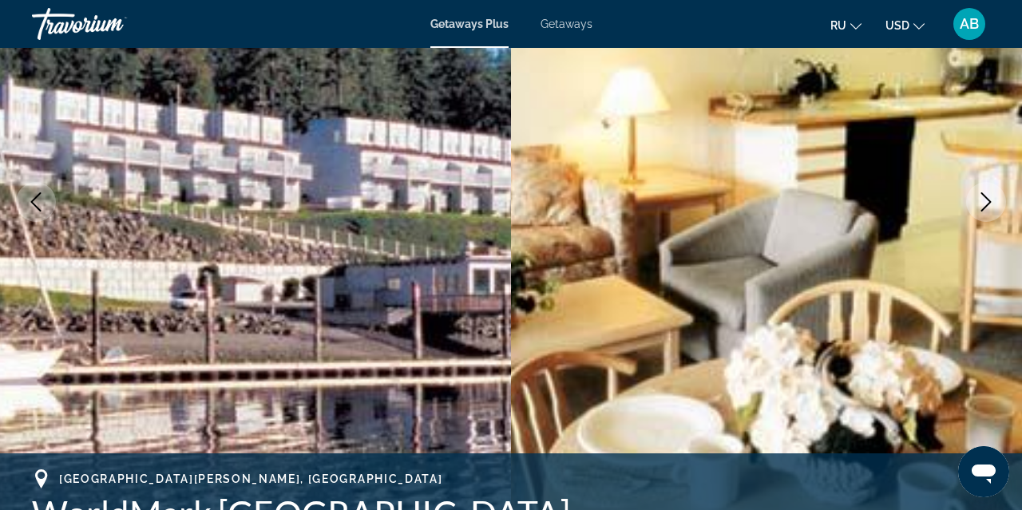
click at [987, 202] on icon "Next image" at bounding box center [986, 201] width 19 height 19
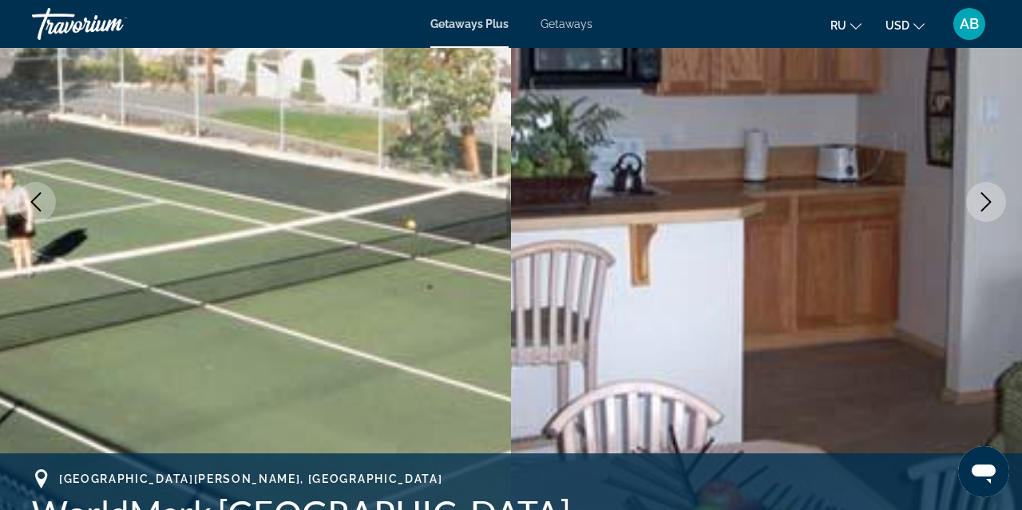
click at [987, 202] on icon "Next image" at bounding box center [986, 201] width 19 height 19
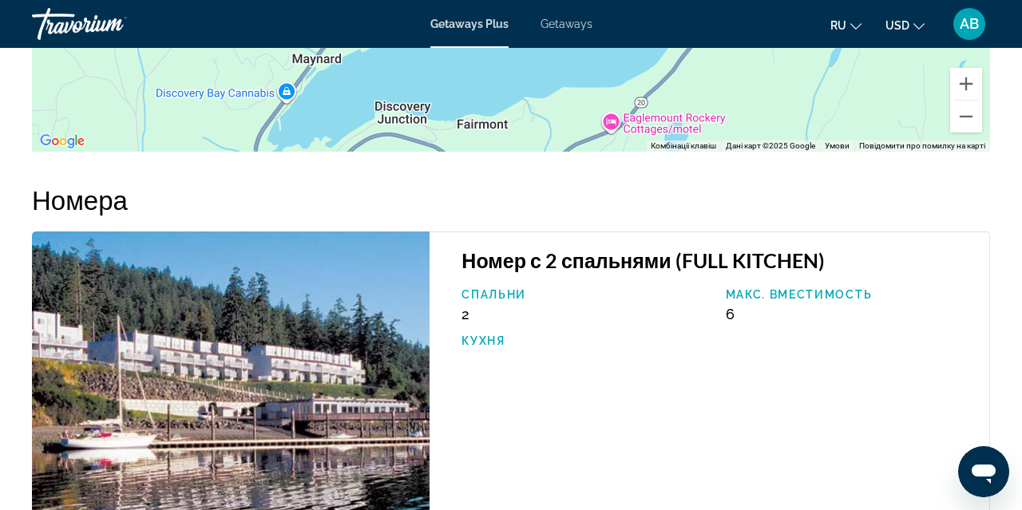
scroll to position [2338, 0]
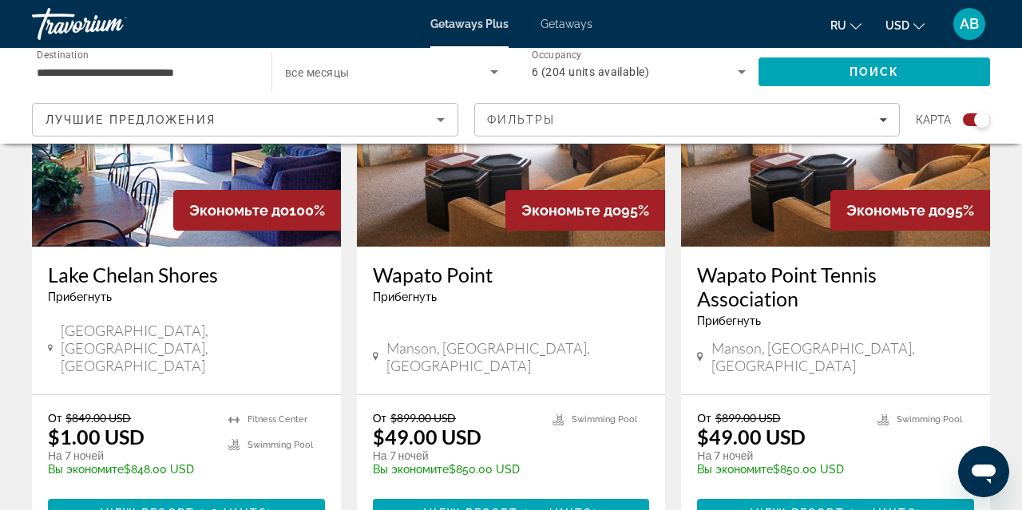
scroll to position [1920, 0]
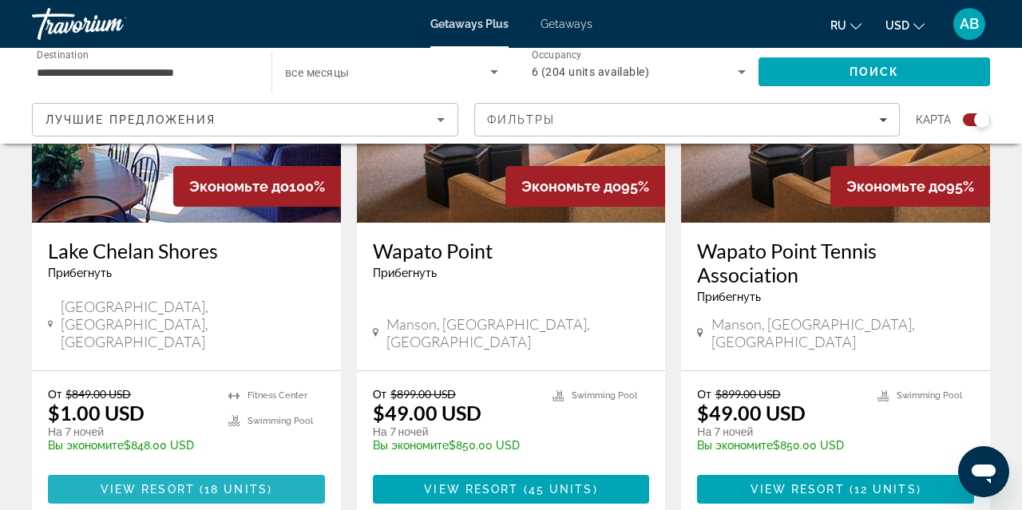
click at [199, 483] on span "( 18 units )" at bounding box center [233, 489] width 77 height 13
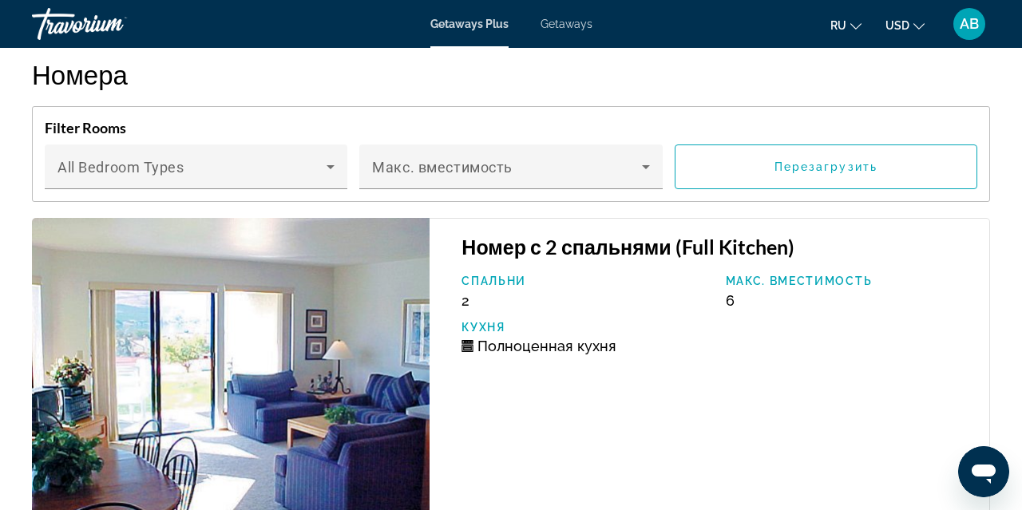
scroll to position [2698, 0]
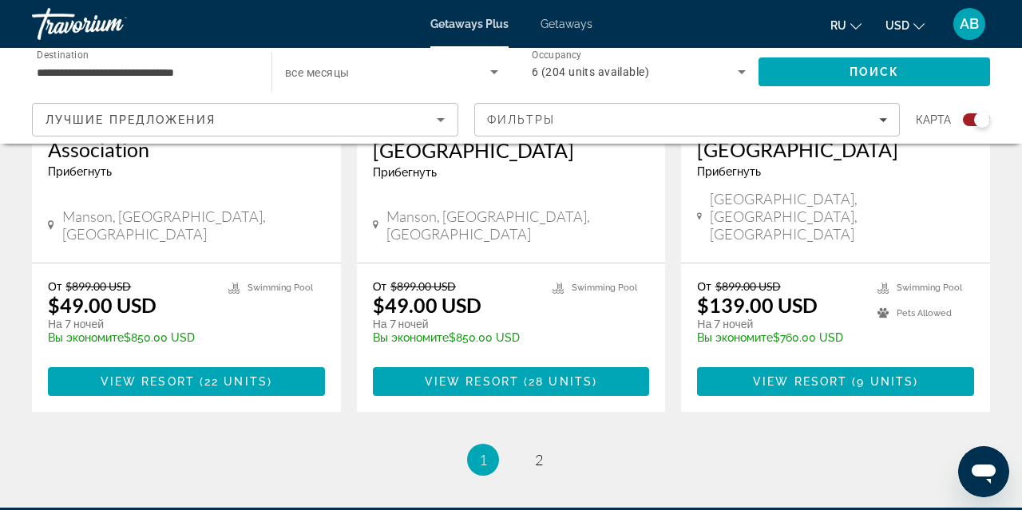
scroll to position [2631, 0]
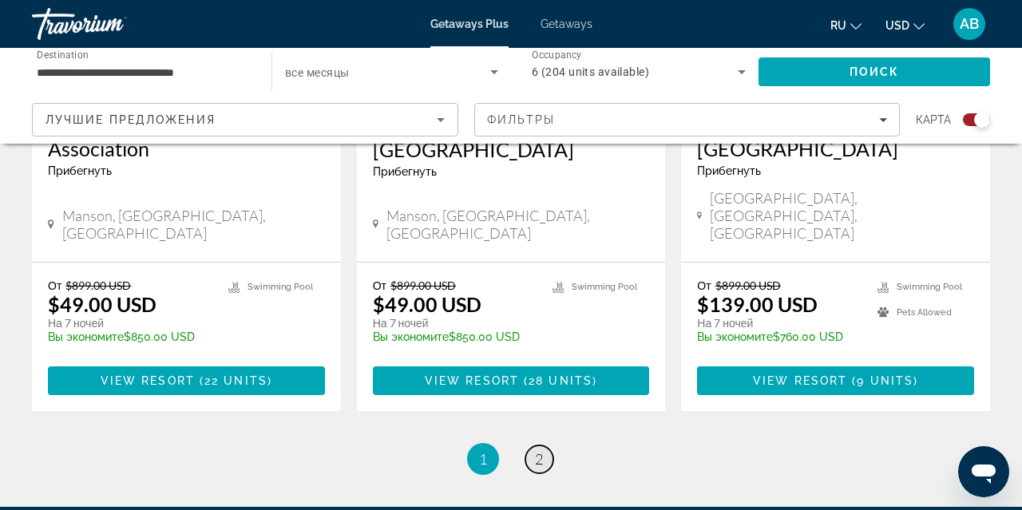
click at [538, 450] on span "2" at bounding box center [539, 459] width 8 height 18
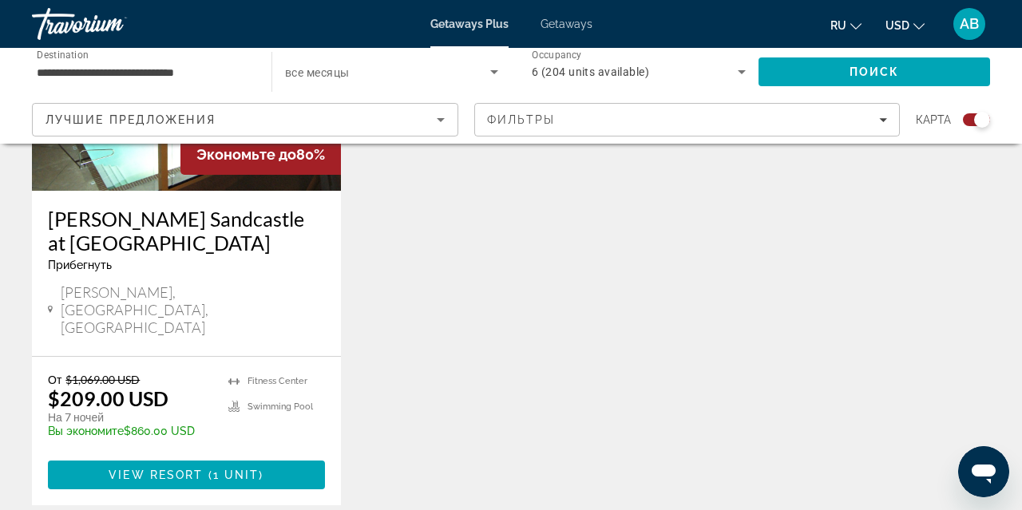
scroll to position [761, 0]
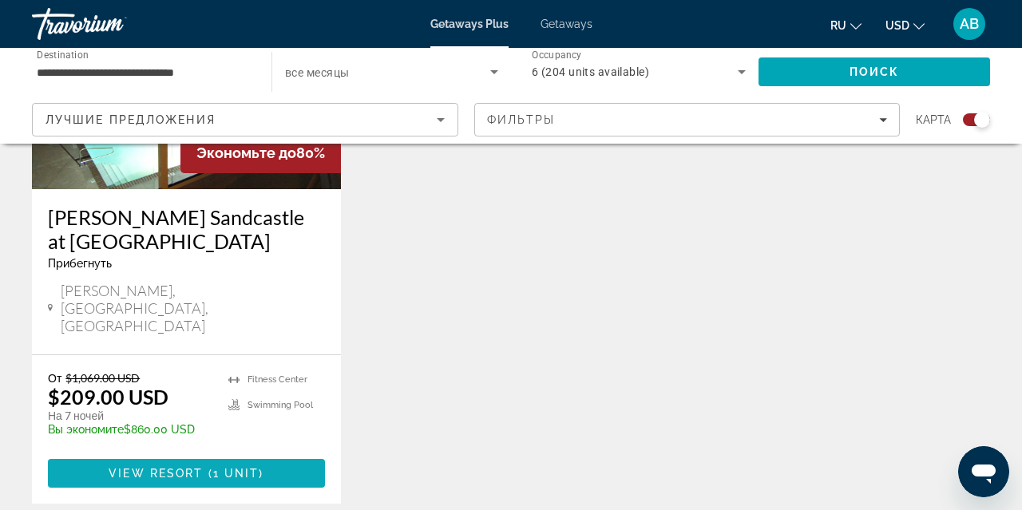
click at [207, 467] on span "Main content" at bounding box center [205, 473] width 5 height 13
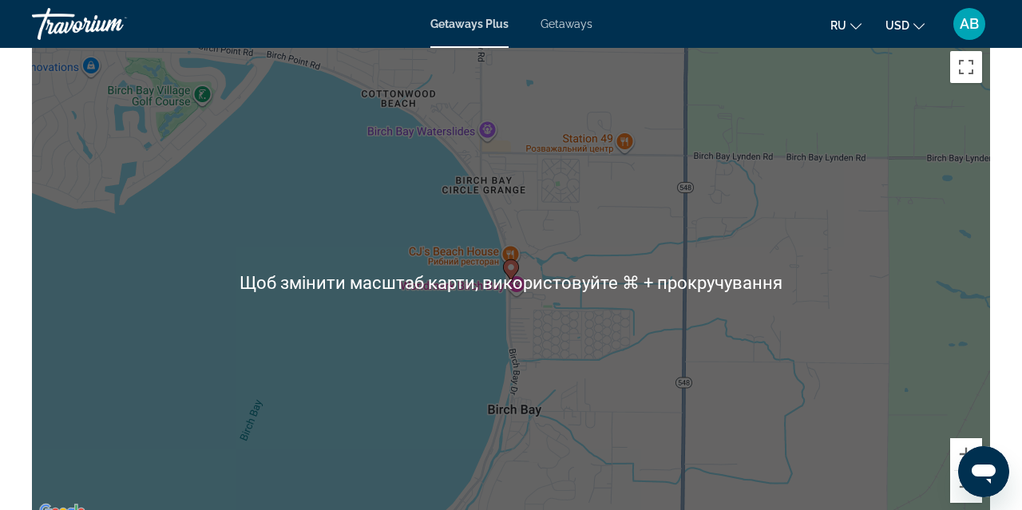
scroll to position [2332, 0]
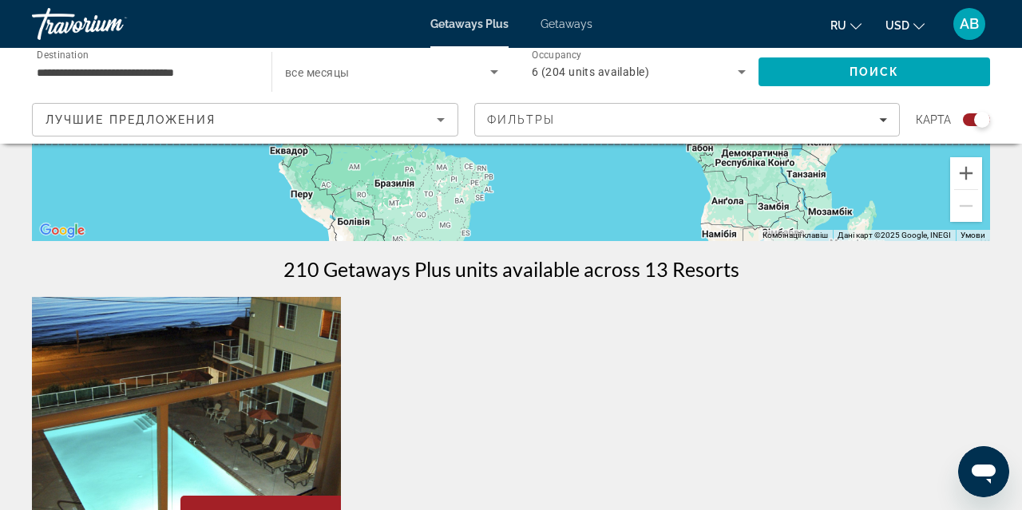
scroll to position [396, 0]
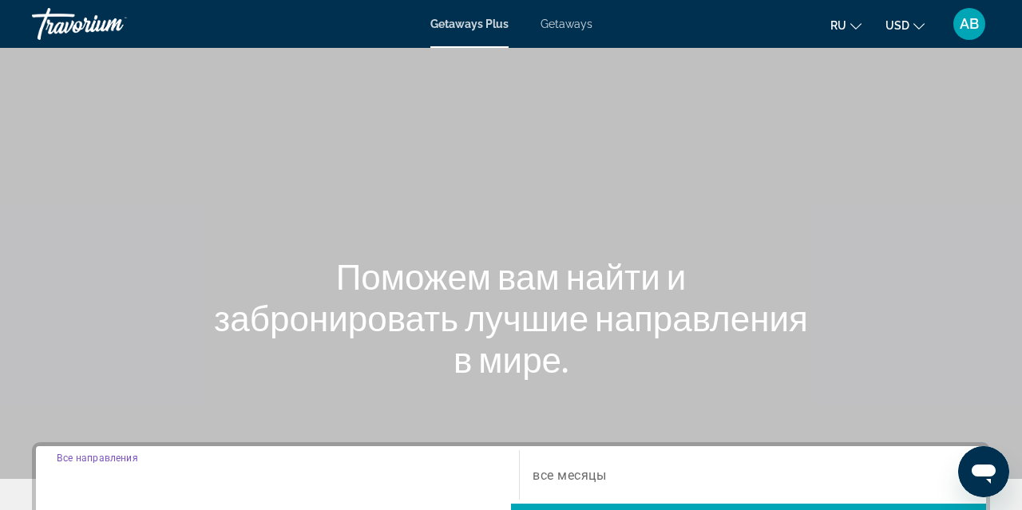
click at [200, 475] on input "Destination Все направления" at bounding box center [278, 475] width 442 height 19
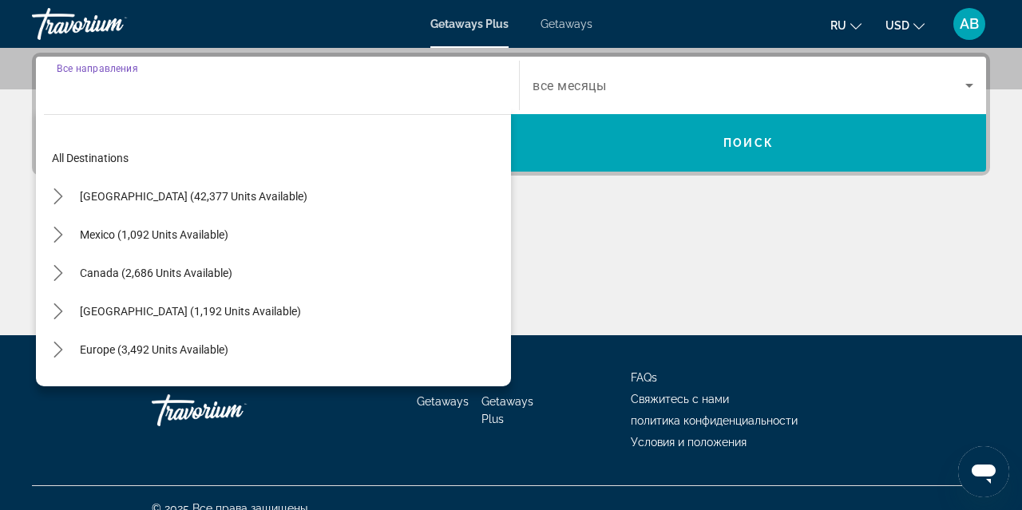
scroll to position [390, 0]
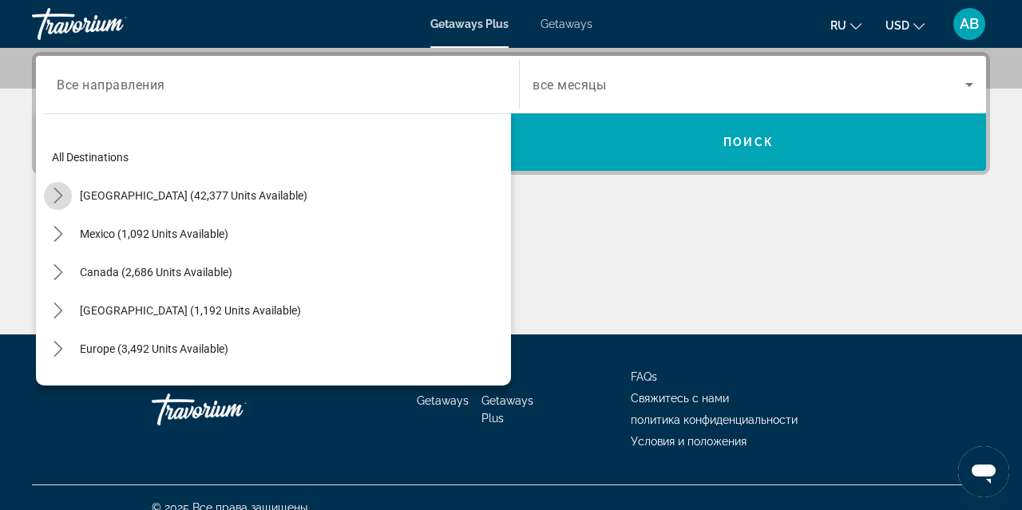
click at [57, 195] on icon "Toggle United States (42,377 units available) submenu" at bounding box center [58, 196] width 16 height 16
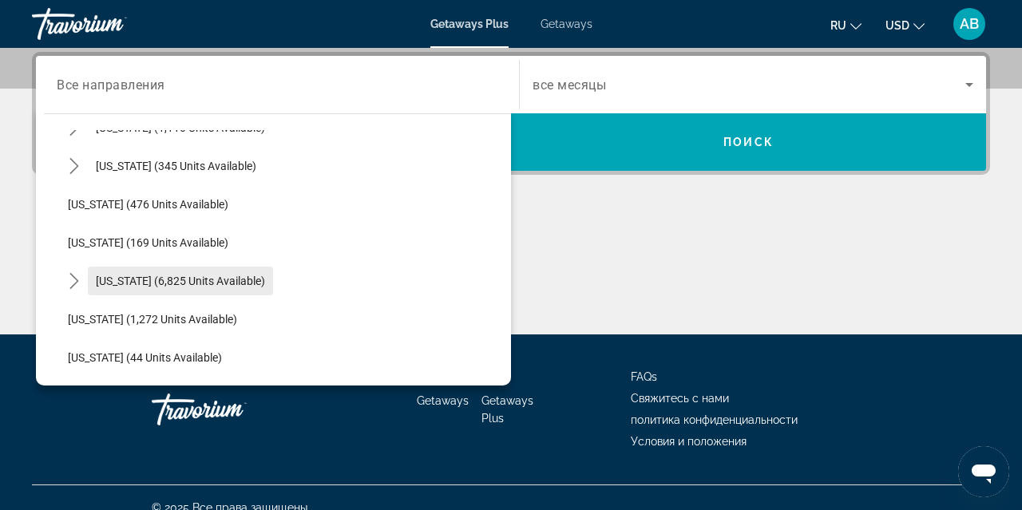
scroll to position [1362, 0]
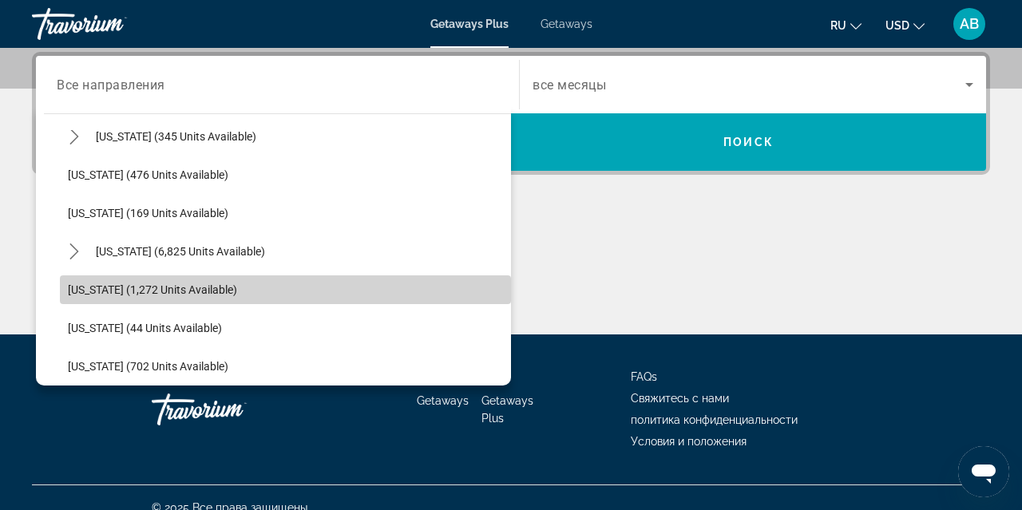
click at [173, 296] on span "Select destination: Washington (1,272 units available)" at bounding box center [285, 290] width 451 height 38
type input "**********"
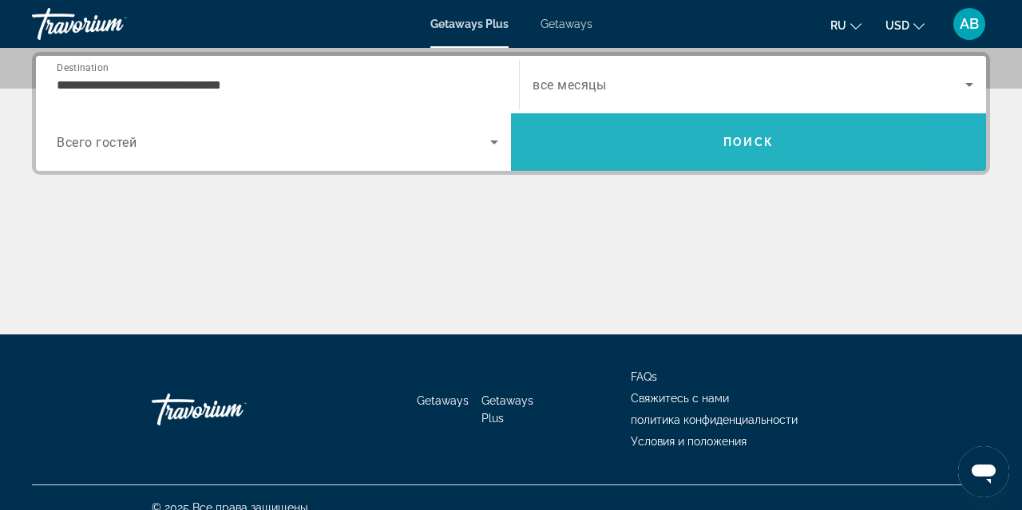
click at [549, 148] on span "Search" at bounding box center [748, 142] width 475 height 38
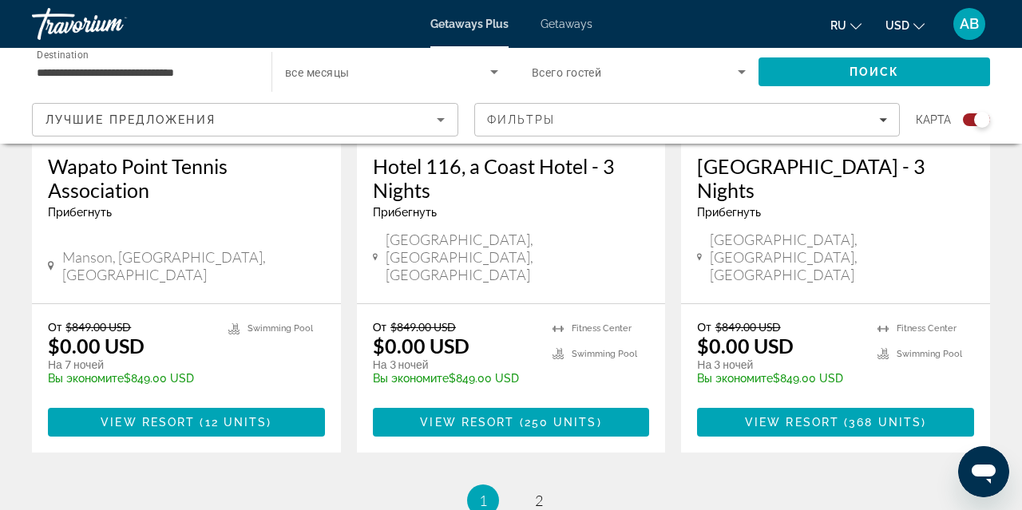
scroll to position [2639, 0]
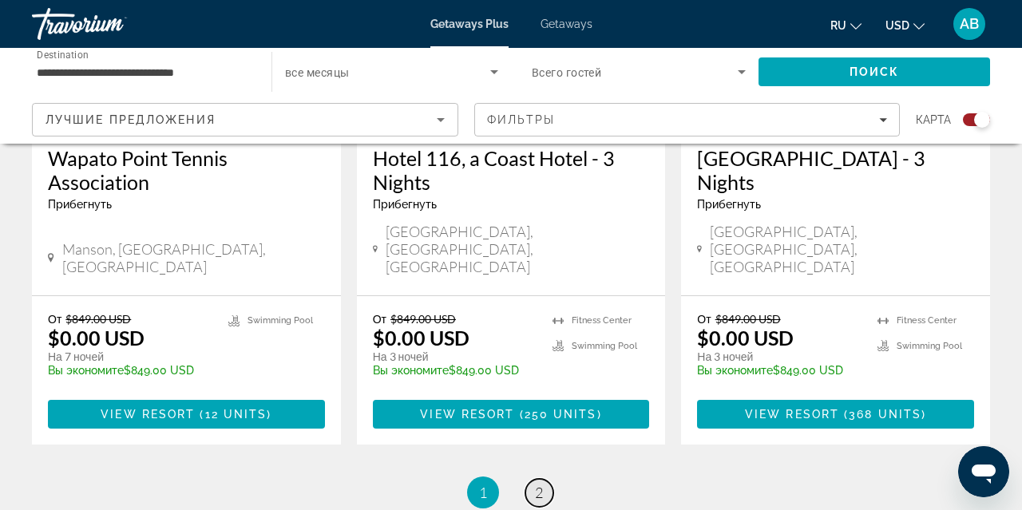
click at [538, 484] on span "2" at bounding box center [539, 493] width 8 height 18
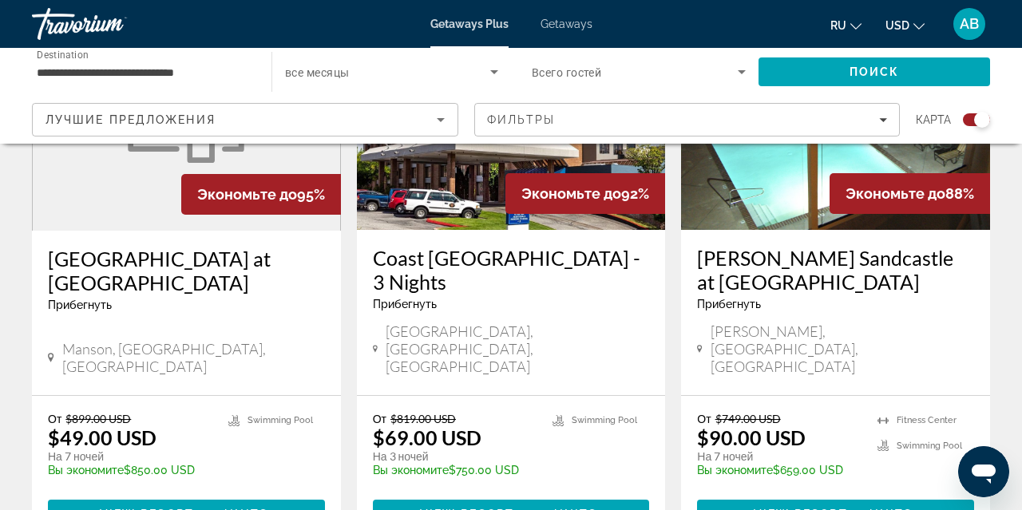
scroll to position [1302, 0]
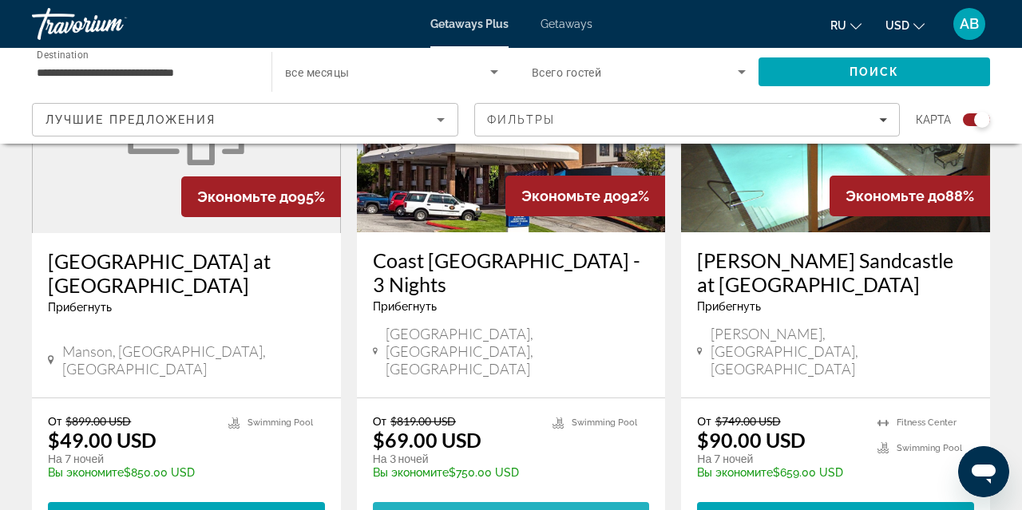
click at [518, 509] on span "Main content" at bounding box center [516, 516] width 5 height 13
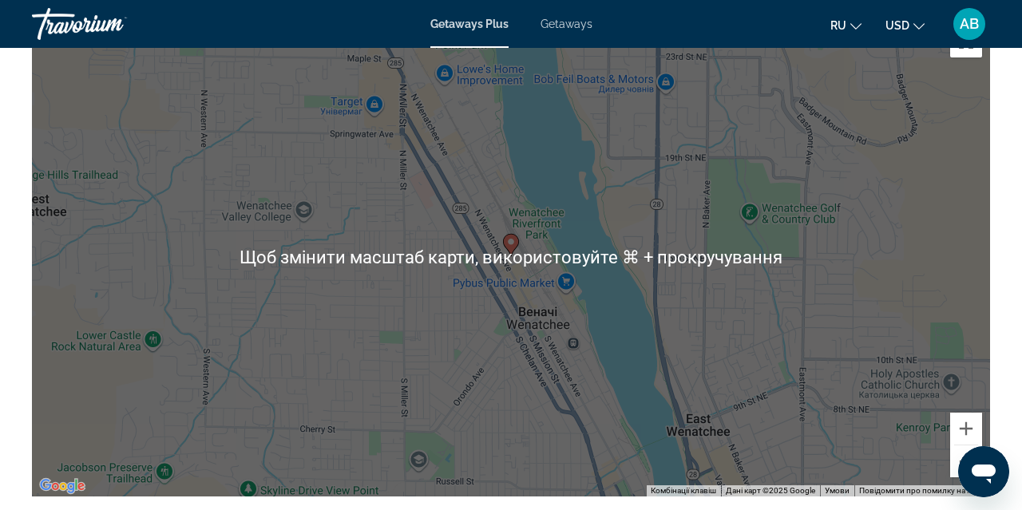
scroll to position [1985, 0]
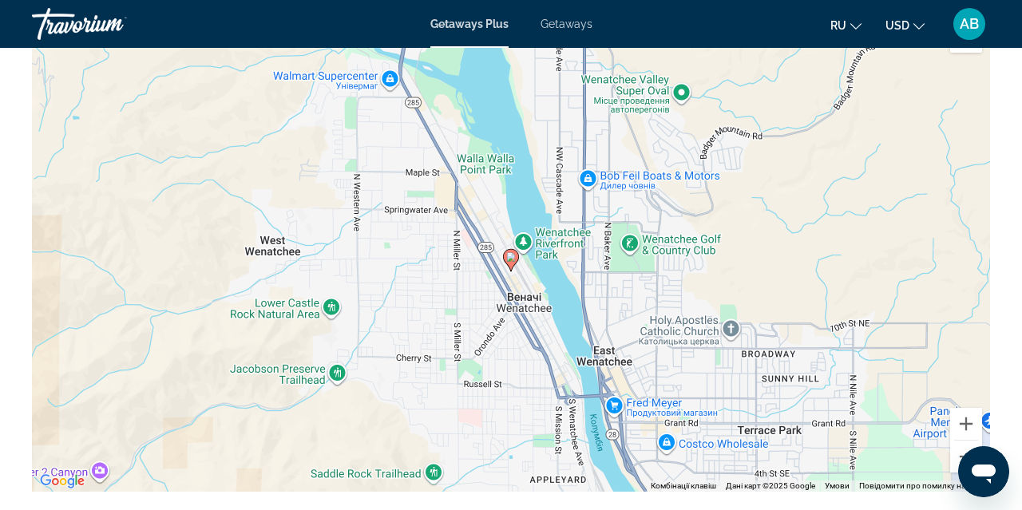
drag, startPoint x: 556, startPoint y: 265, endPoint x: 537, endPoint y: 275, distance: 21.1
click at [537, 275] on div "Увімкніть режим перетягування за допомогою клавіатури, натиснувши Alt + Enter. …" at bounding box center [511, 252] width 958 height 479
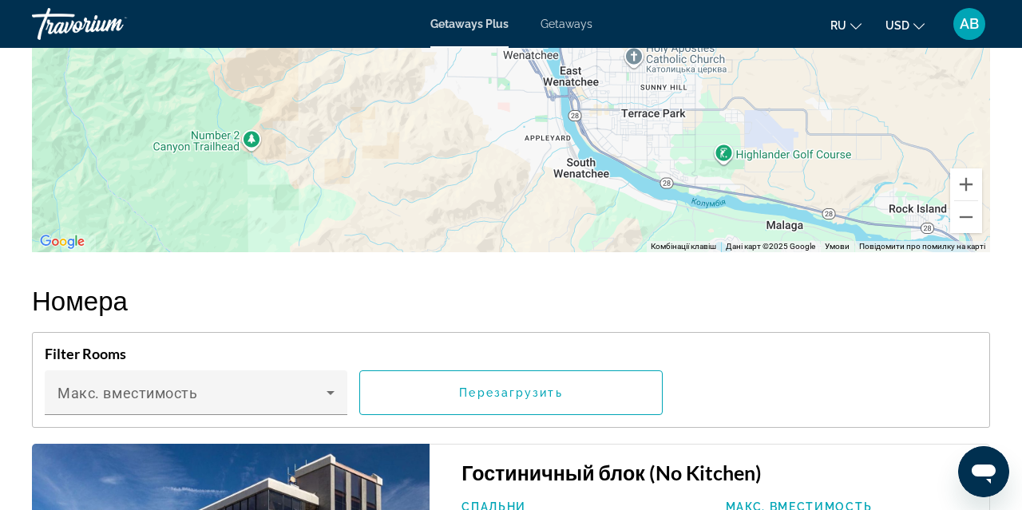
scroll to position [2213, 0]
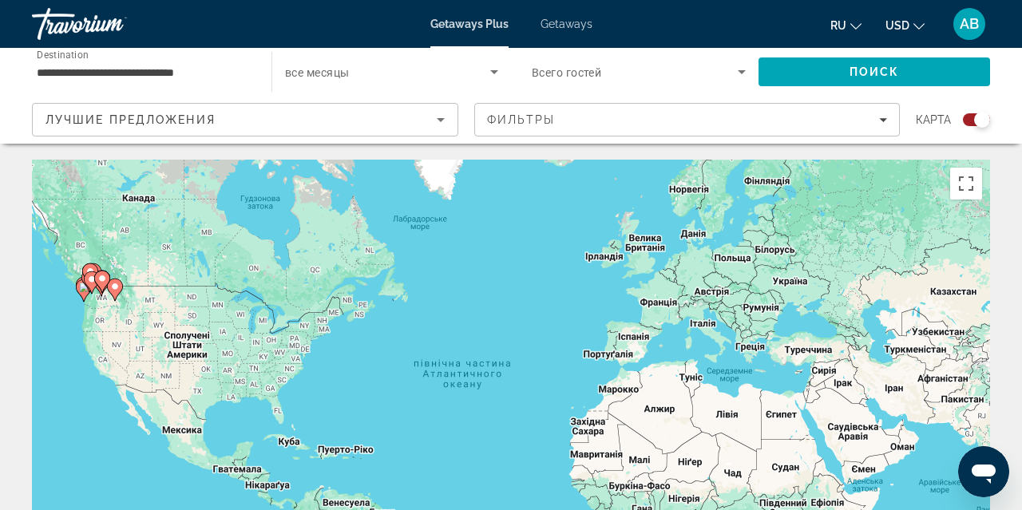
click at [566, 27] on span "Getaways" at bounding box center [567, 24] width 52 height 13
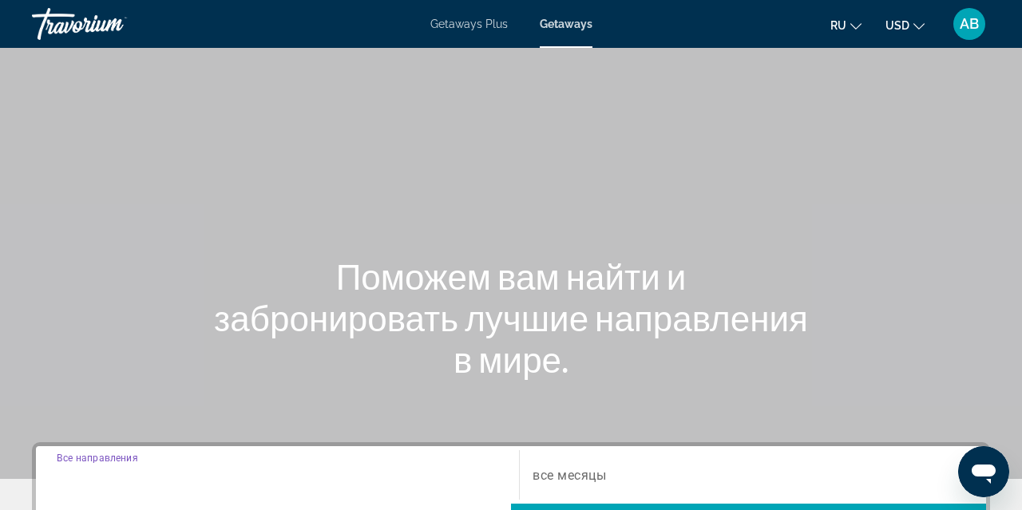
click at [172, 475] on input "Destination Все направления" at bounding box center [278, 475] width 442 height 19
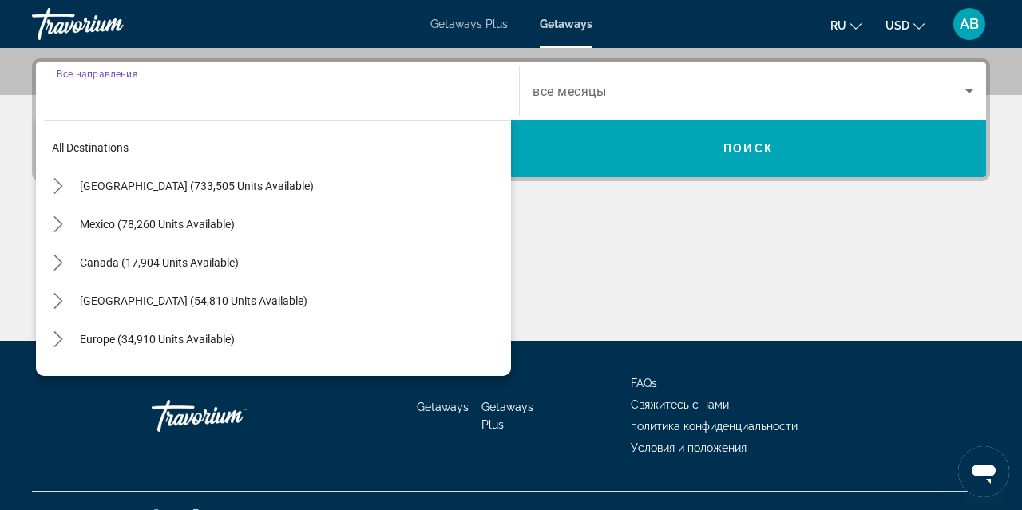
scroll to position [390, 0]
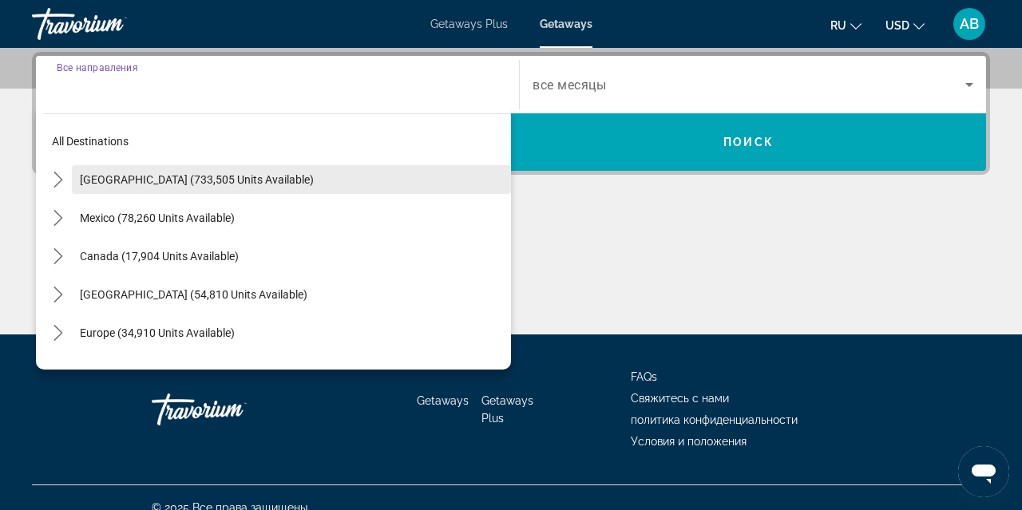
click at [130, 180] on span "United States (733,505 units available)" at bounding box center [197, 179] width 234 height 13
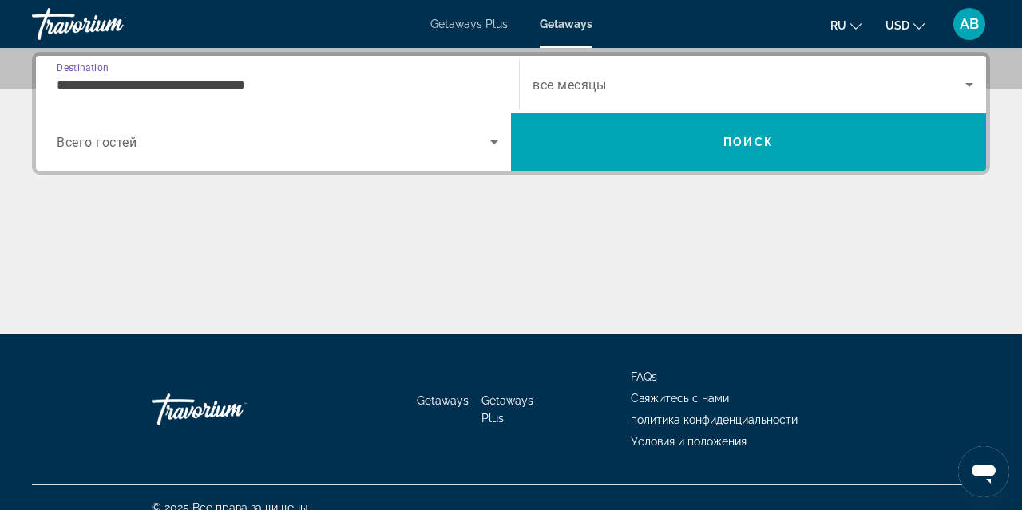
click at [73, 84] on input "**********" at bounding box center [278, 85] width 442 height 19
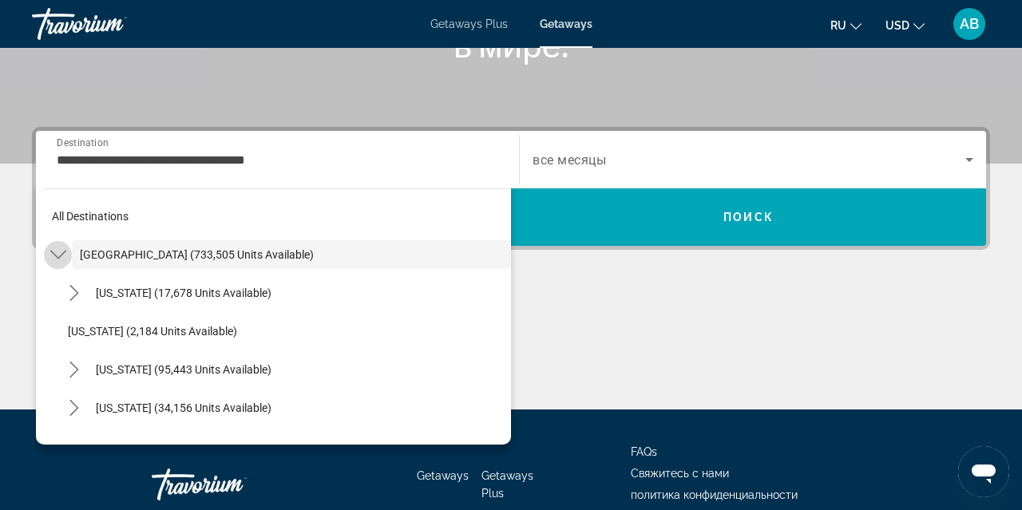
click at [59, 259] on icon "Toggle United States (733,505 units available) submenu" at bounding box center [58, 255] width 16 height 9
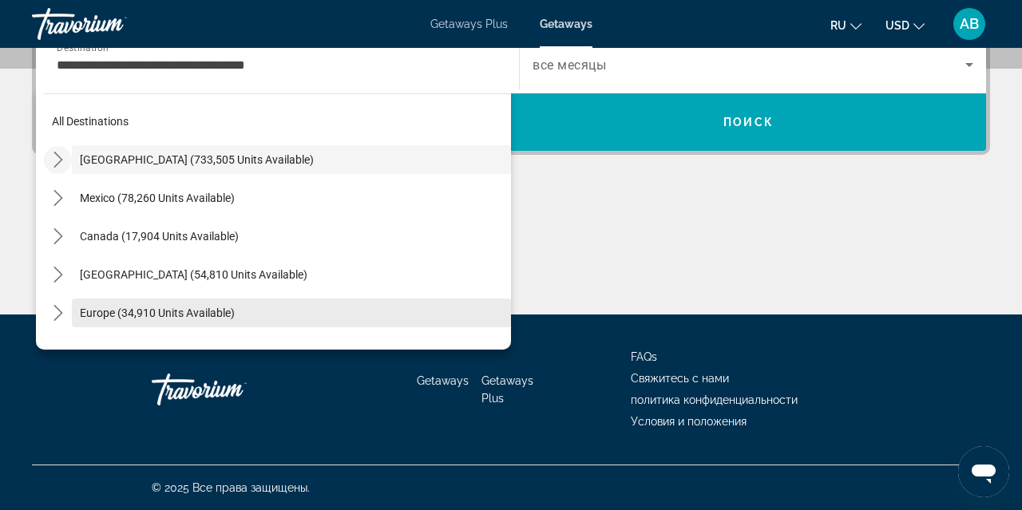
scroll to position [410, 0]
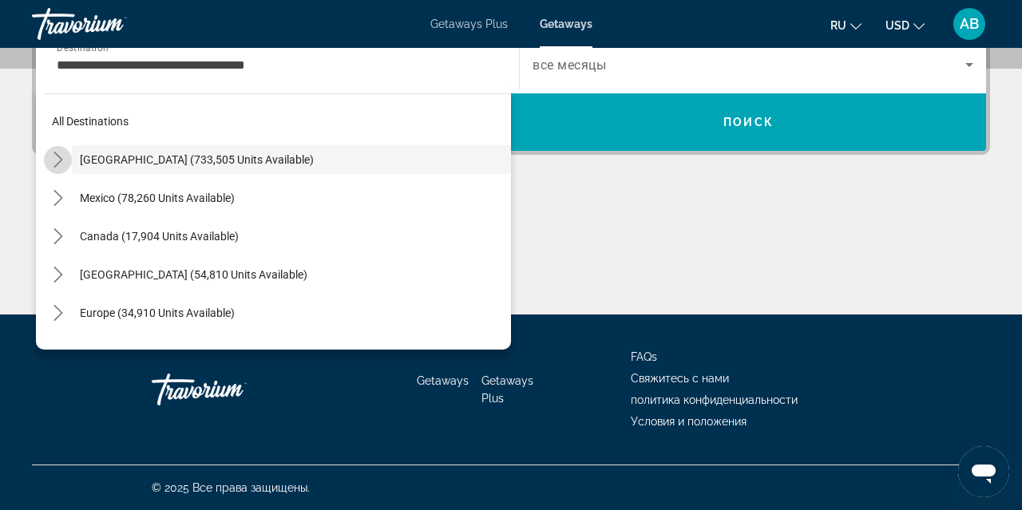
click at [63, 157] on icon "Toggle United States (733,505 units available) submenu" at bounding box center [58, 160] width 16 height 16
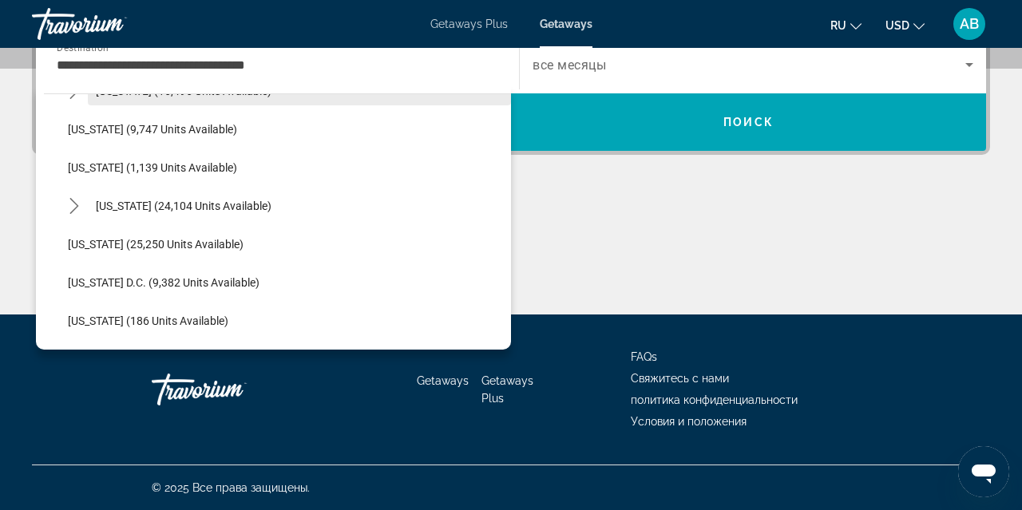
scroll to position [1488, 0]
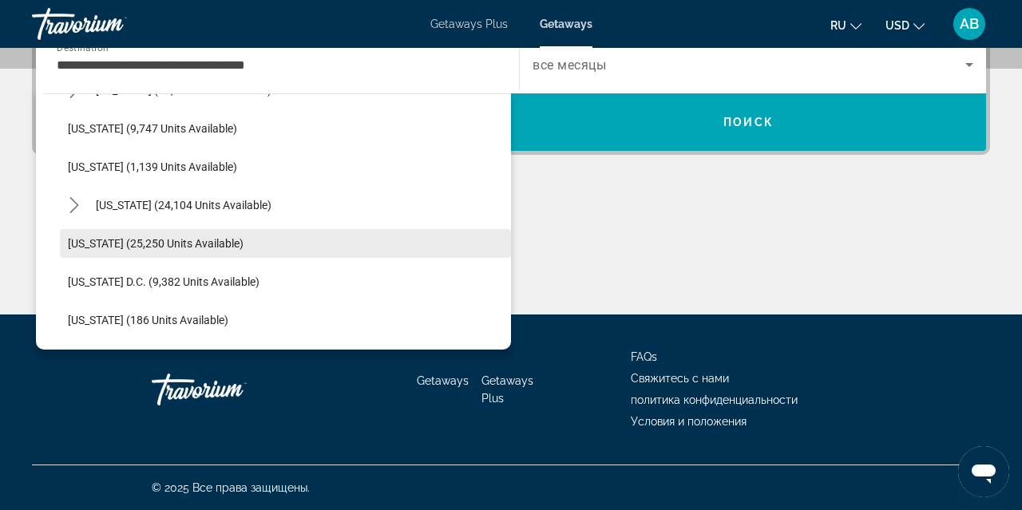
click at [159, 248] on span "Washington (25,250 units available)" at bounding box center [156, 243] width 176 height 13
type input "**********"
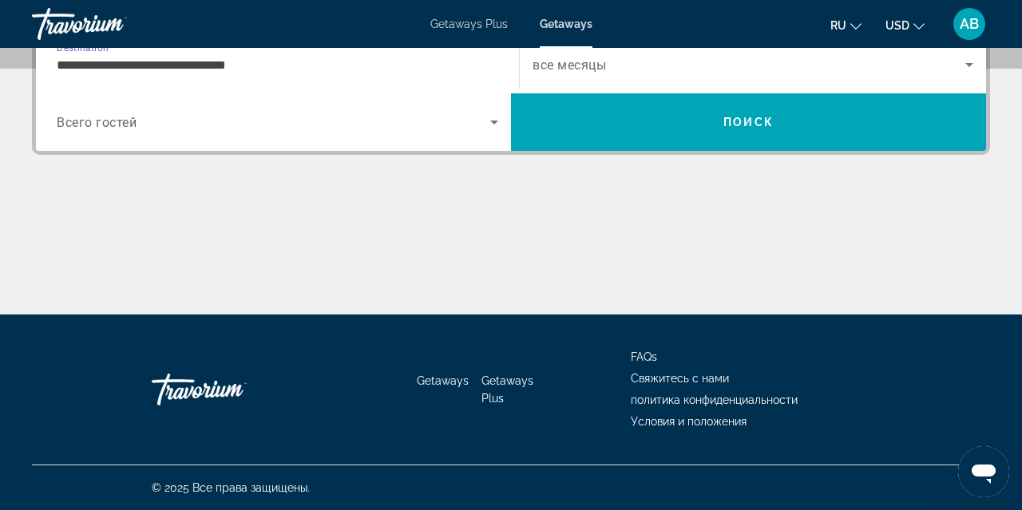
scroll to position [390, 0]
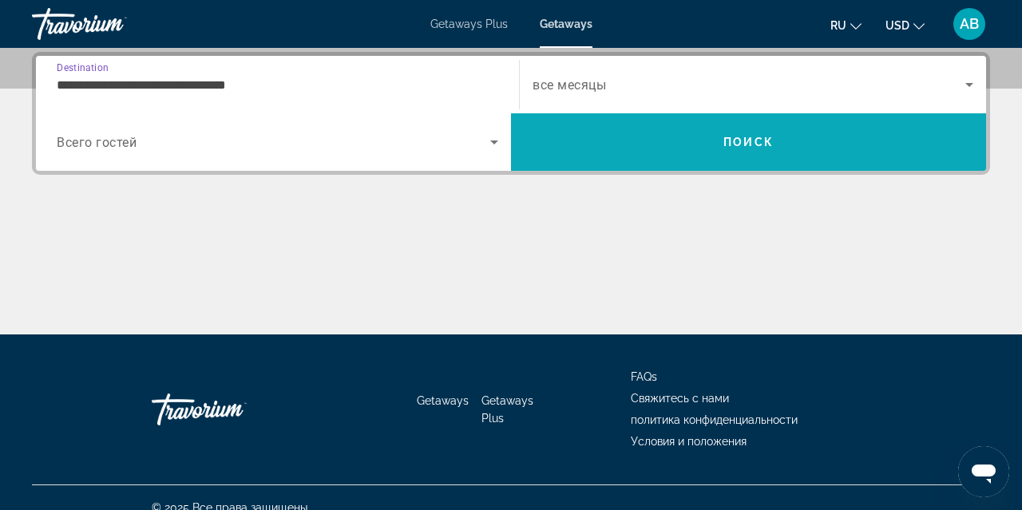
click at [547, 154] on span "Search" at bounding box center [748, 142] width 475 height 38
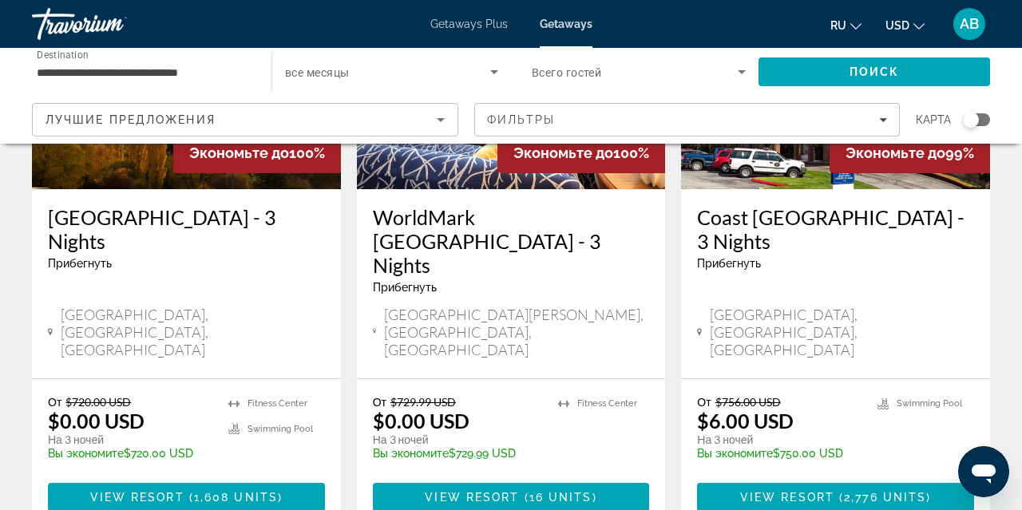
scroll to position [2148, 0]
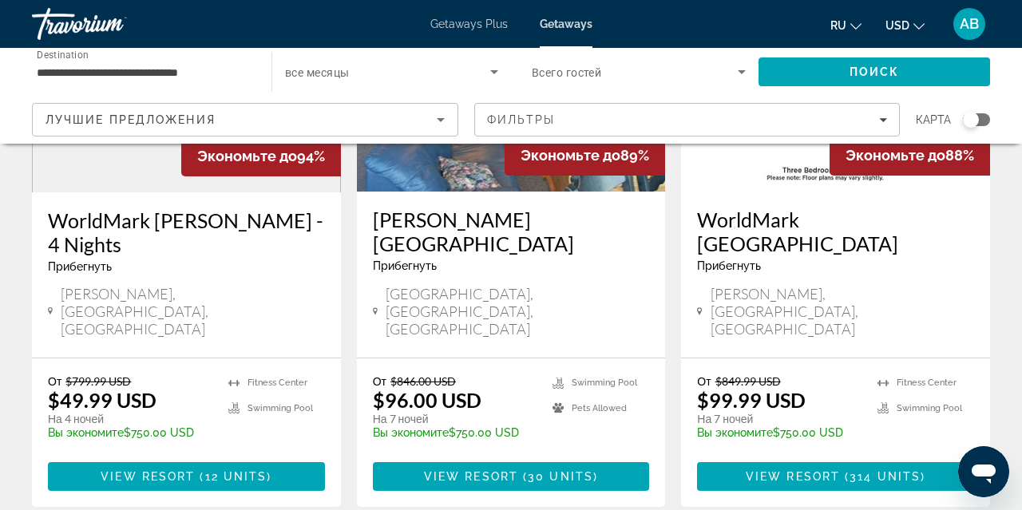
scroll to position [2090, 0]
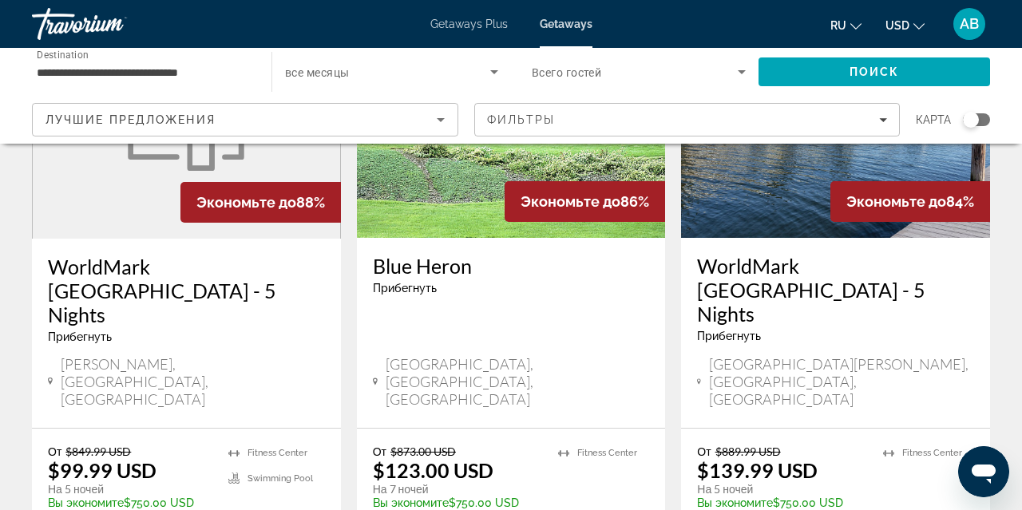
scroll to position [820, 0]
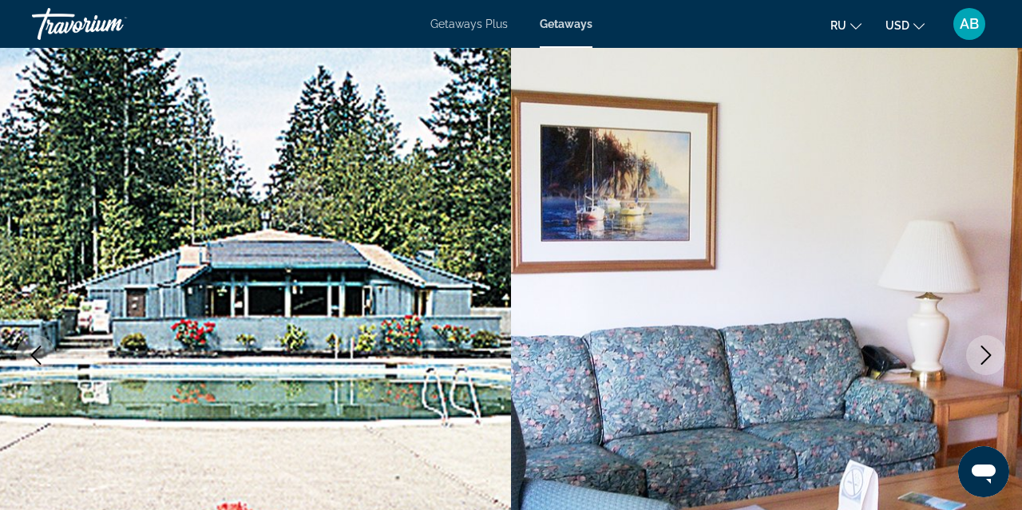
scroll to position [67, 0]
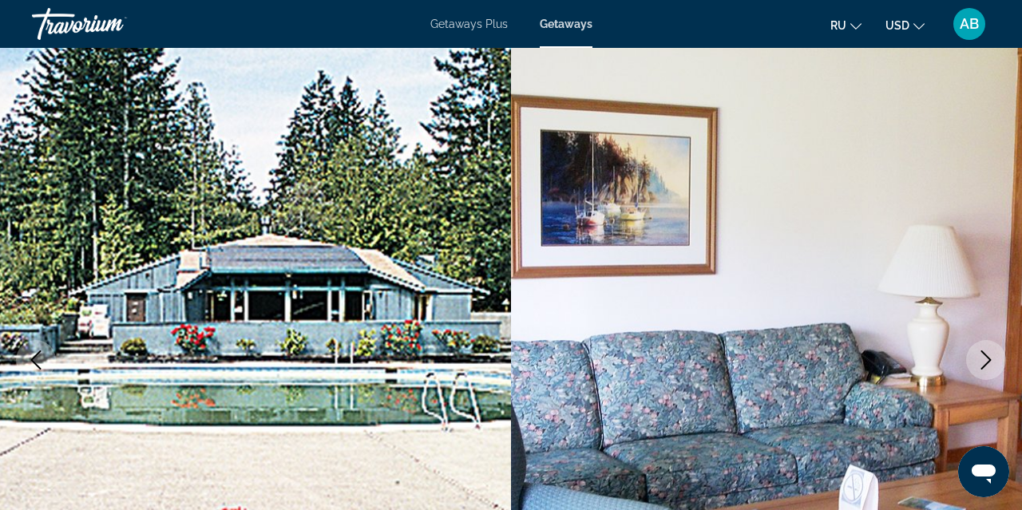
click at [989, 362] on icon "Next image" at bounding box center [986, 360] width 10 height 19
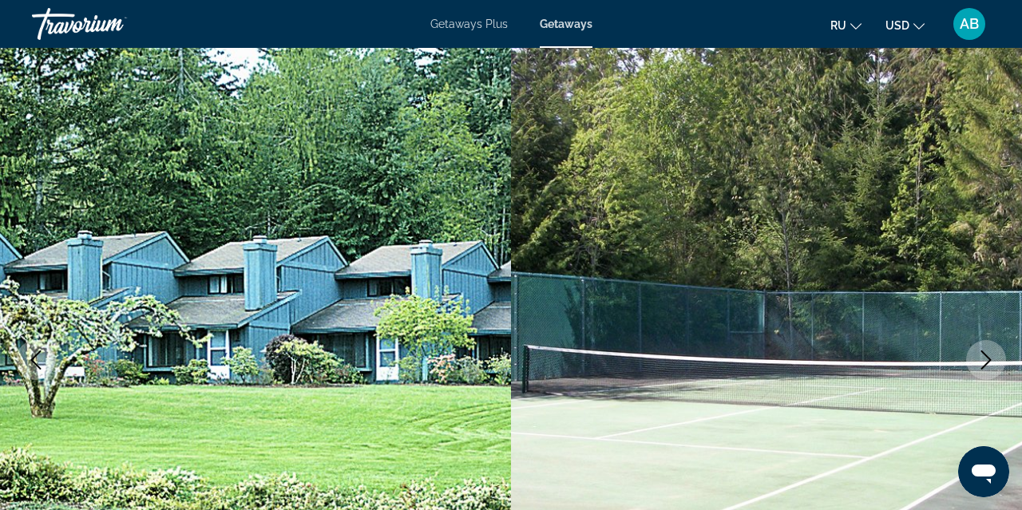
click at [989, 362] on icon "Next image" at bounding box center [986, 360] width 10 height 19
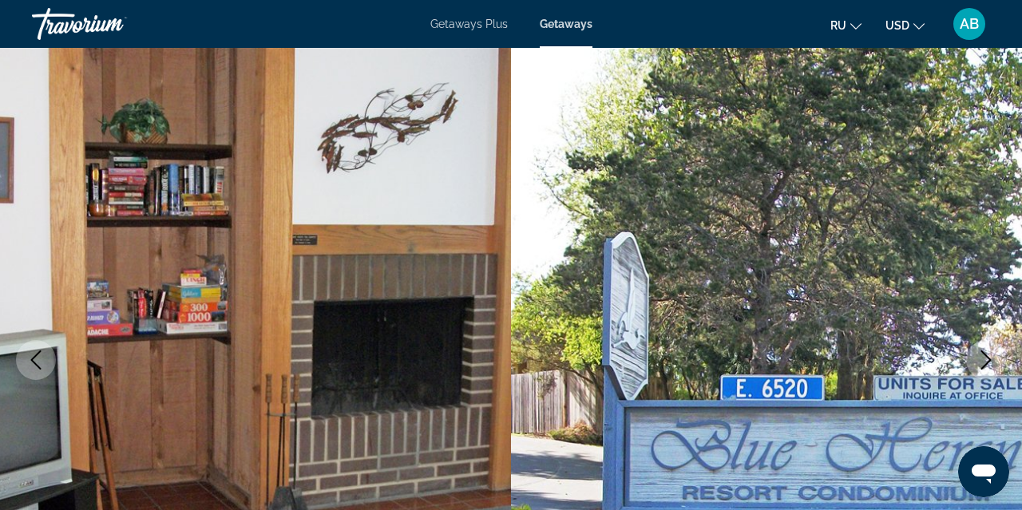
click at [989, 363] on icon "Next image" at bounding box center [986, 360] width 10 height 19
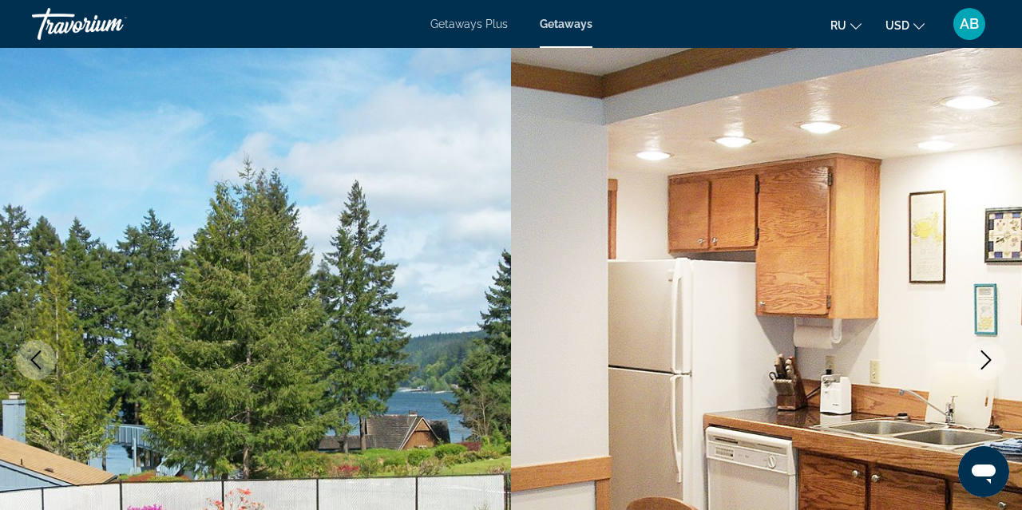
click at [973, 363] on button "Next image" at bounding box center [986, 360] width 40 height 40
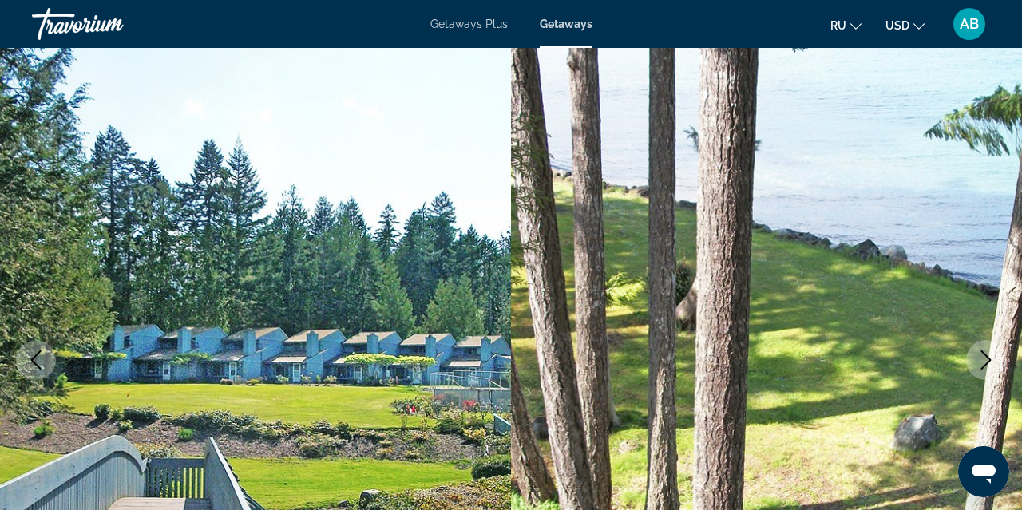
click at [973, 363] on button "Next image" at bounding box center [986, 360] width 40 height 40
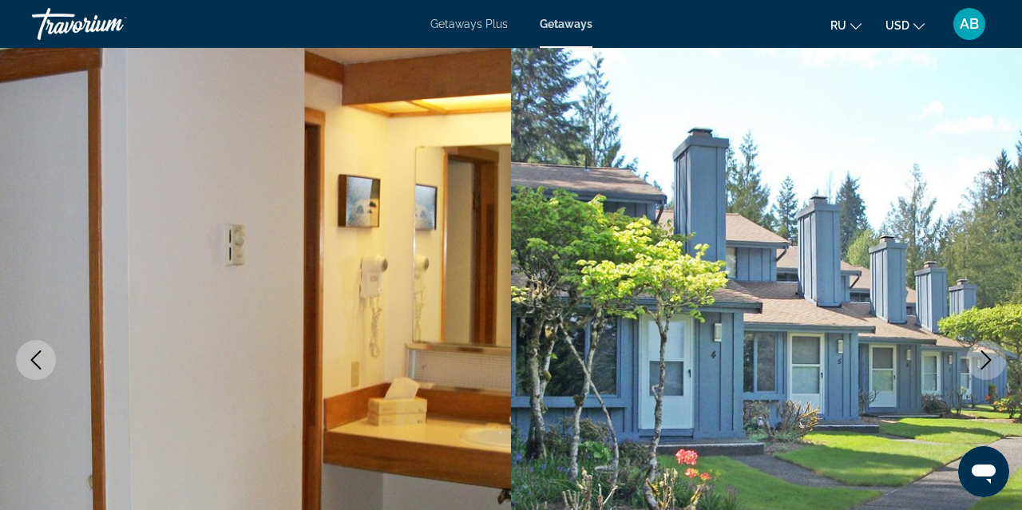
click at [984, 361] on icon "Next image" at bounding box center [986, 360] width 19 height 19
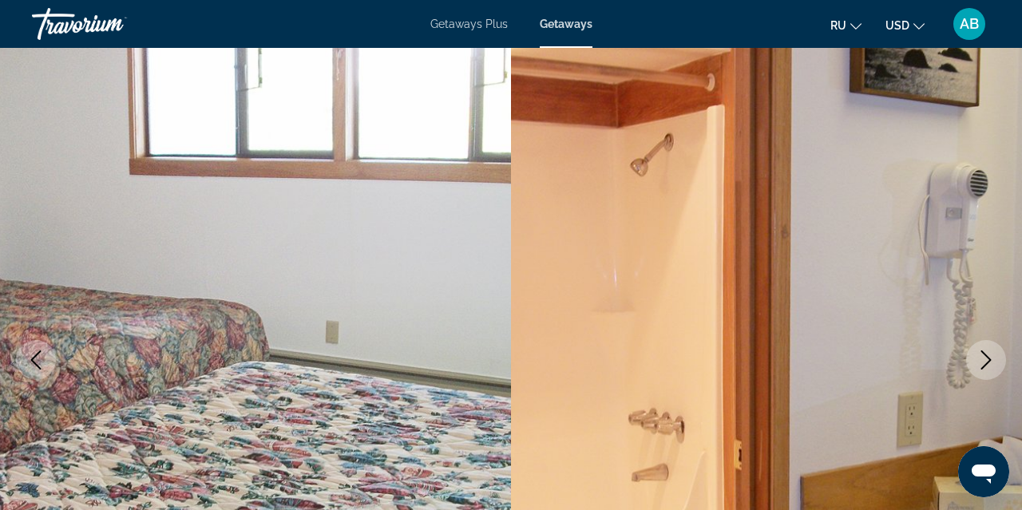
click at [984, 361] on icon "Next image" at bounding box center [986, 360] width 19 height 19
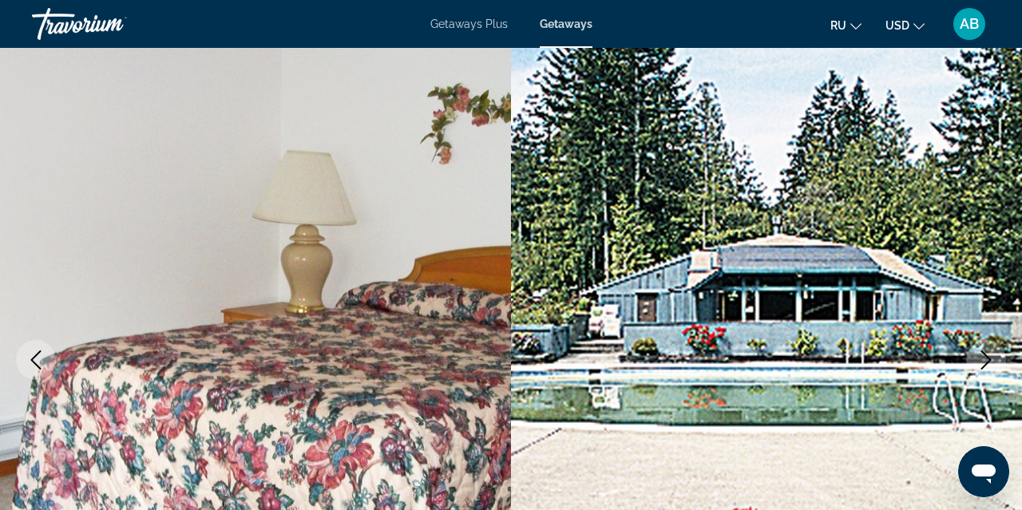
click at [984, 361] on icon "Next image" at bounding box center [986, 360] width 19 height 19
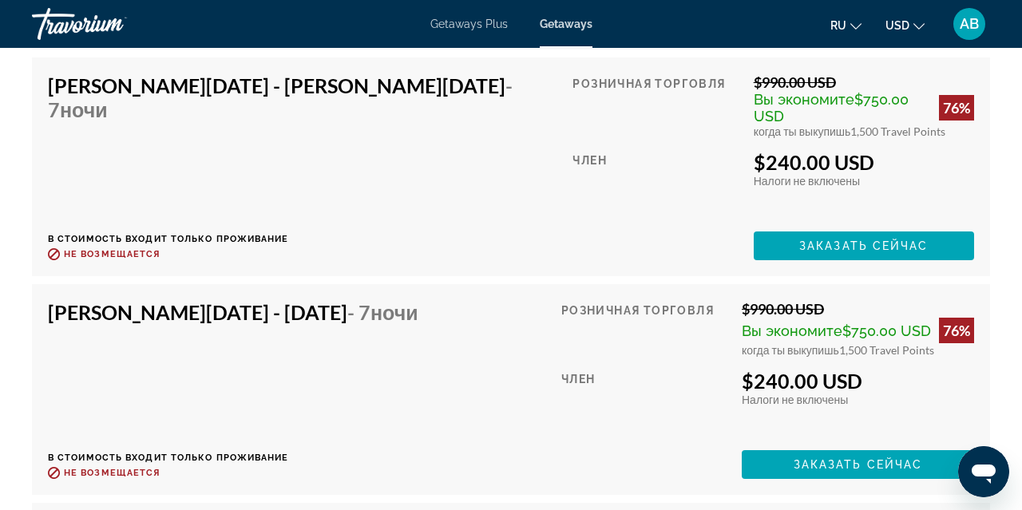
scroll to position [4113, 0]
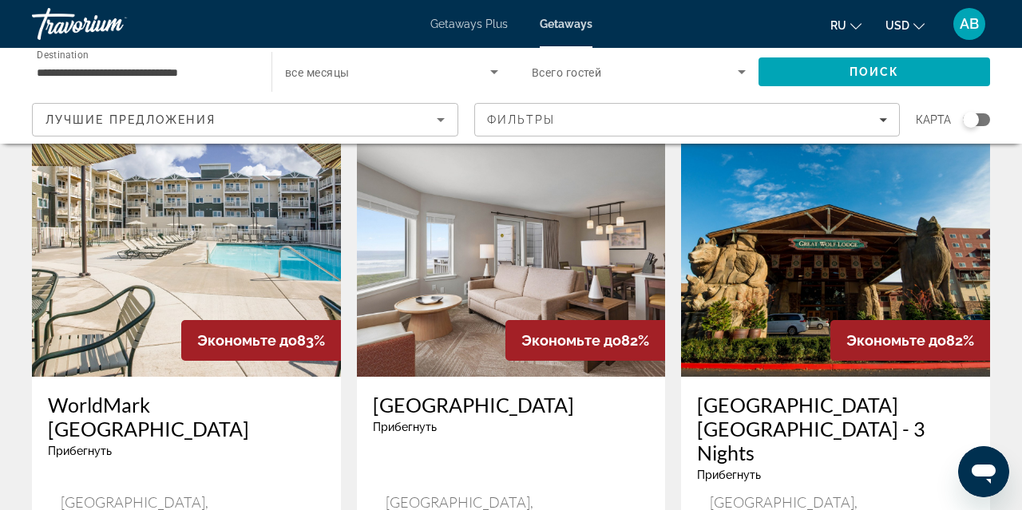
scroll to position [1910, 0]
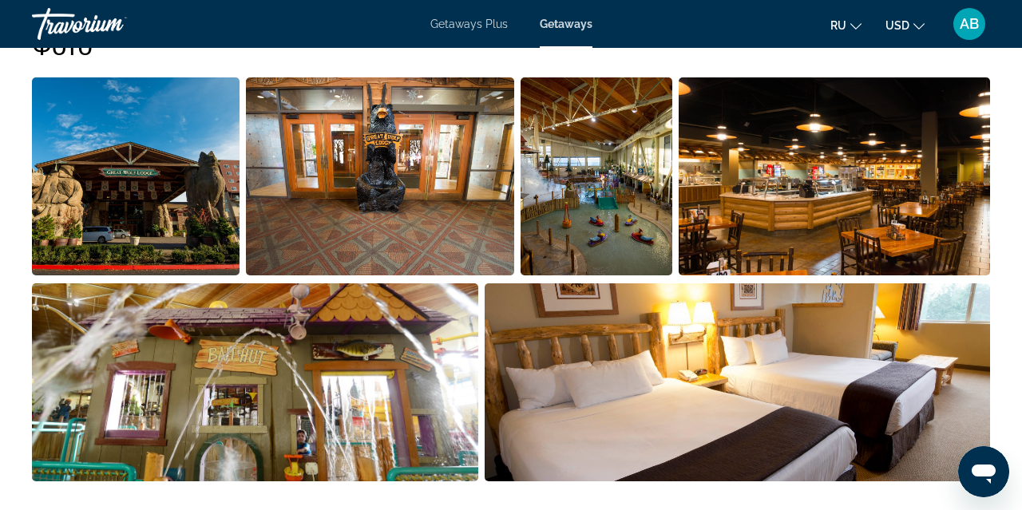
scroll to position [1081, 0]
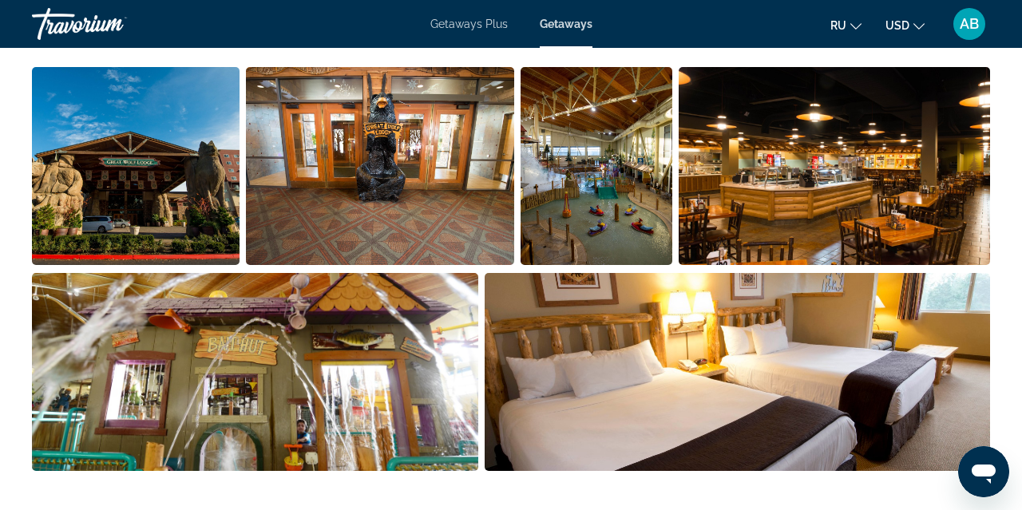
click at [207, 225] on img "Open full-screen image slider" at bounding box center [136, 166] width 208 height 198
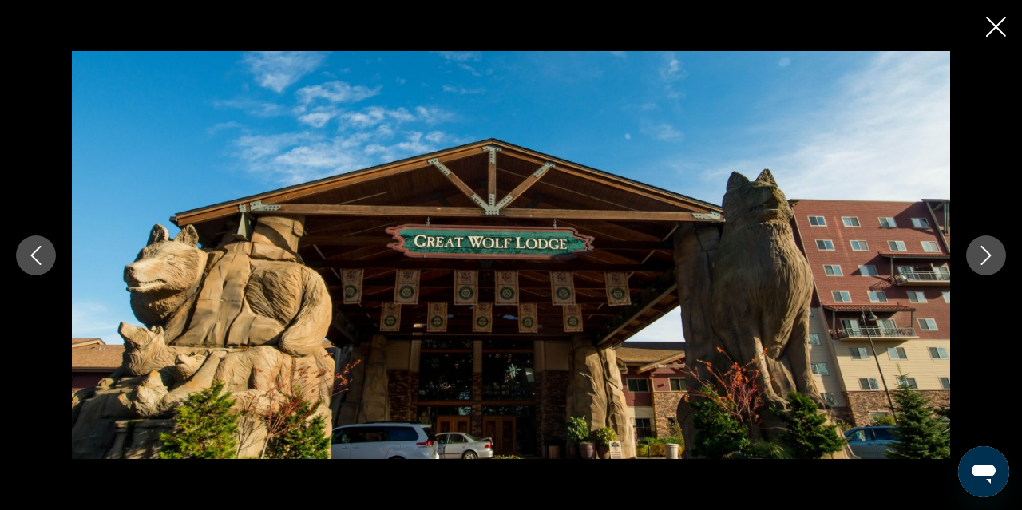
click at [988, 258] on icon "Next image" at bounding box center [986, 255] width 10 height 19
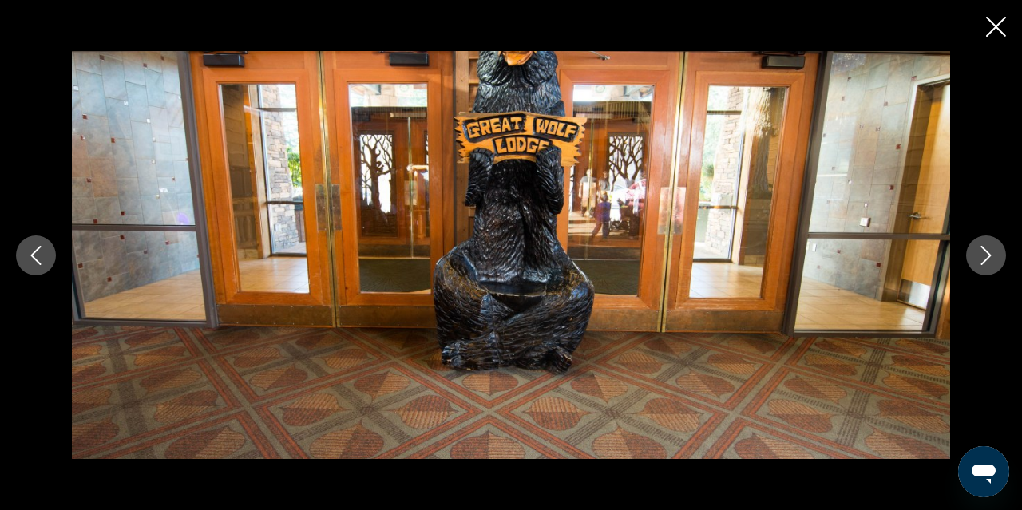
click at [988, 258] on icon "Next image" at bounding box center [986, 255] width 10 height 19
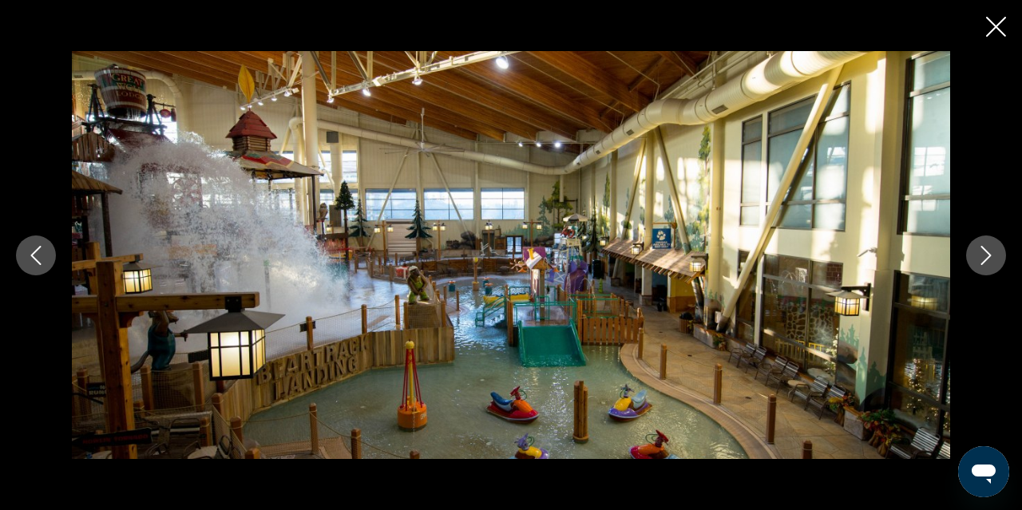
click at [986, 255] on icon "Next image" at bounding box center [986, 255] width 19 height 19
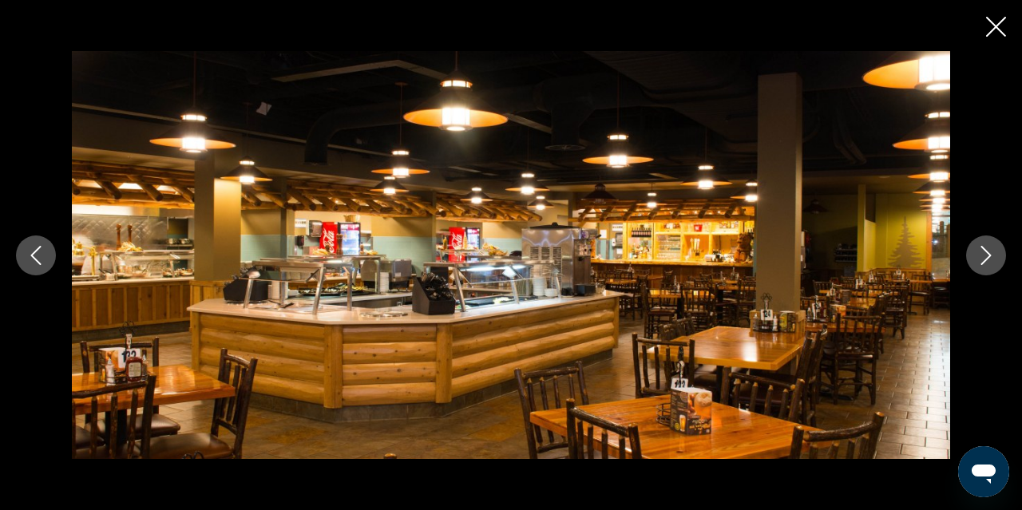
click at [987, 254] on icon "Next image" at bounding box center [986, 255] width 19 height 19
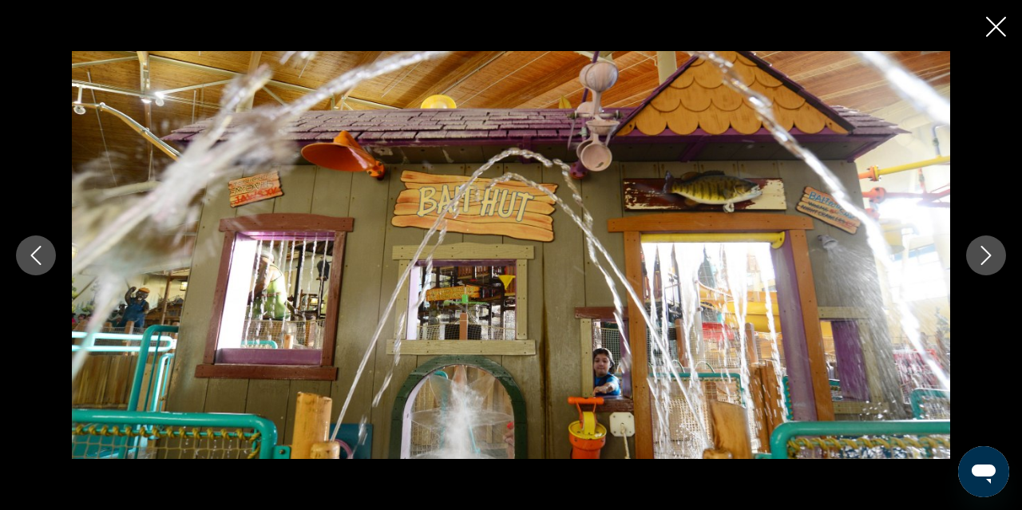
click at [988, 254] on icon "Next image" at bounding box center [986, 255] width 19 height 19
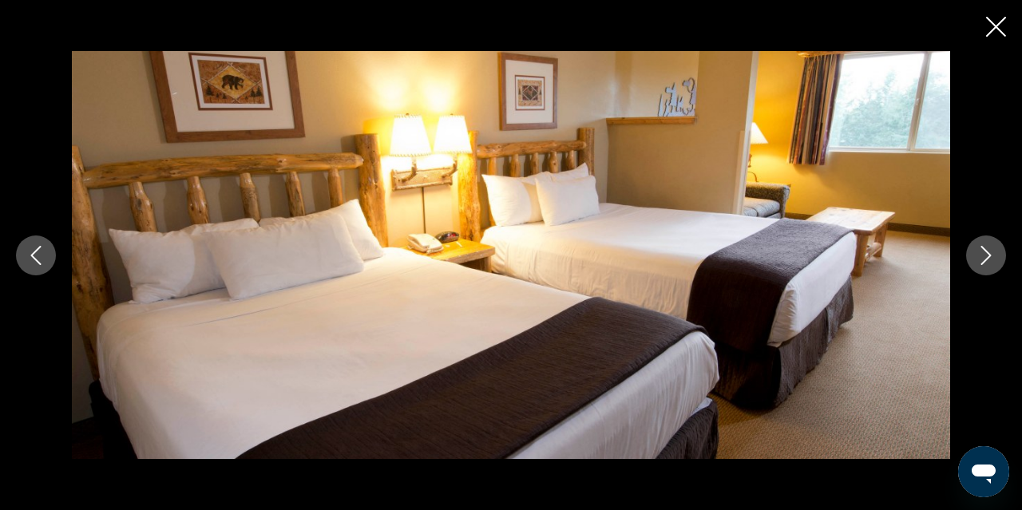
click at [988, 254] on icon "Next image" at bounding box center [986, 255] width 19 height 19
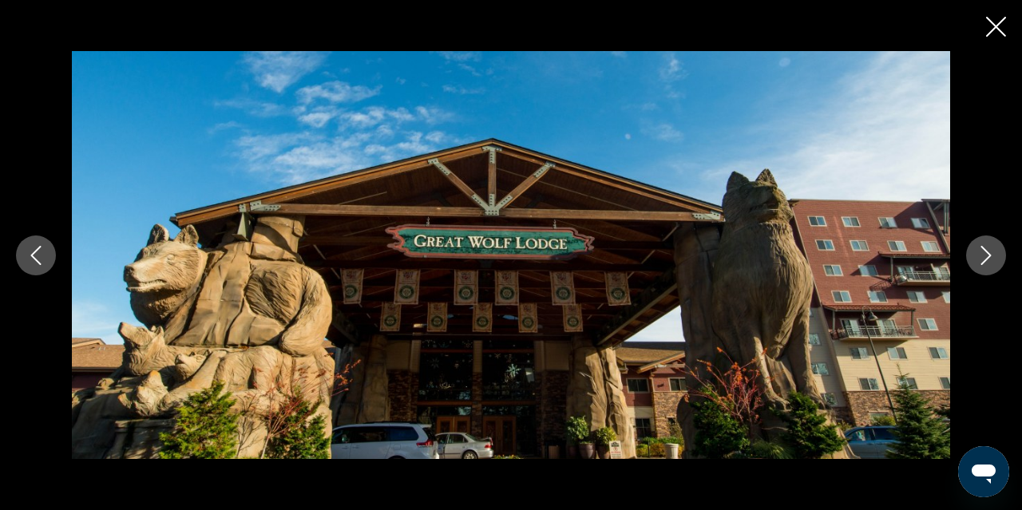
click at [991, 260] on icon "Next image" at bounding box center [986, 255] width 19 height 19
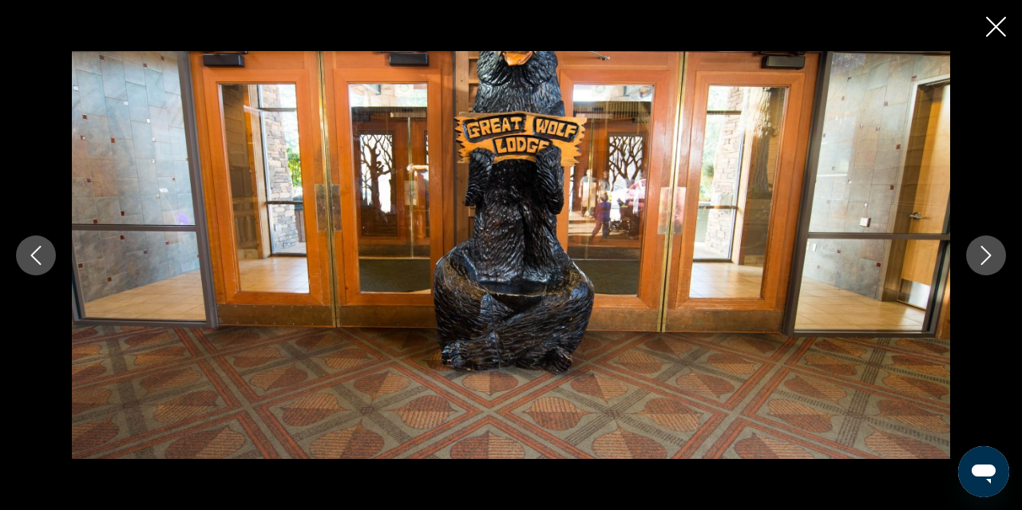
scroll to position [1521, 0]
click at [997, 26] on icon "Close slideshow" at bounding box center [996, 27] width 20 height 20
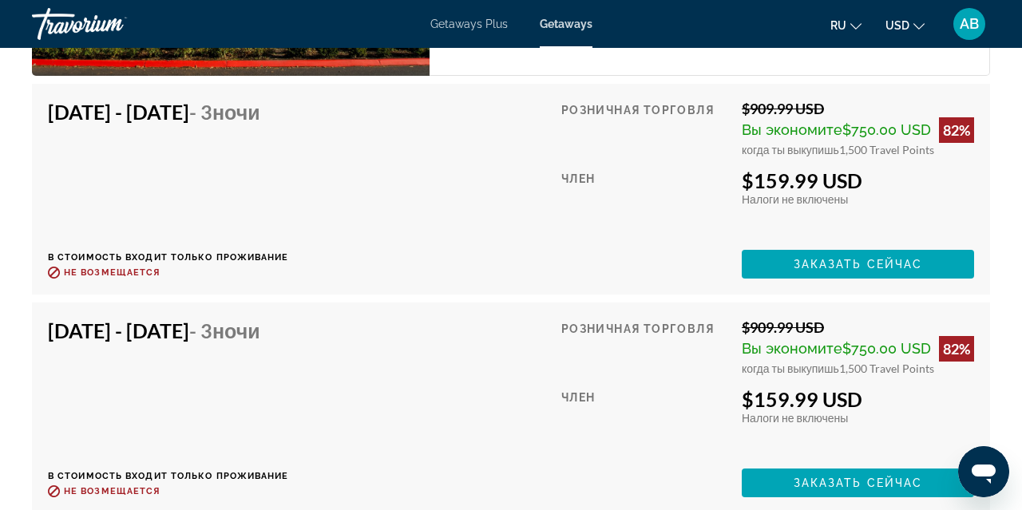
scroll to position [2918, 0]
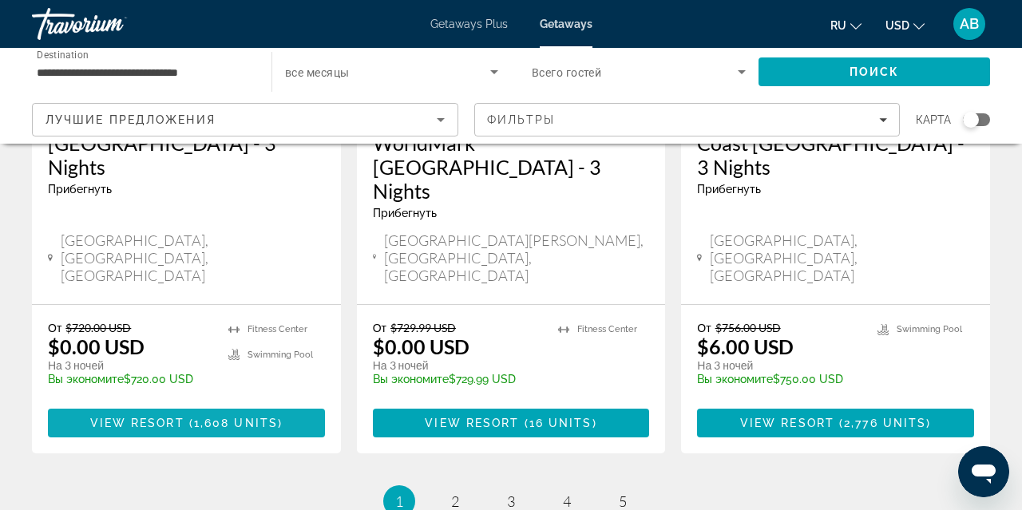
scroll to position [2219, 0]
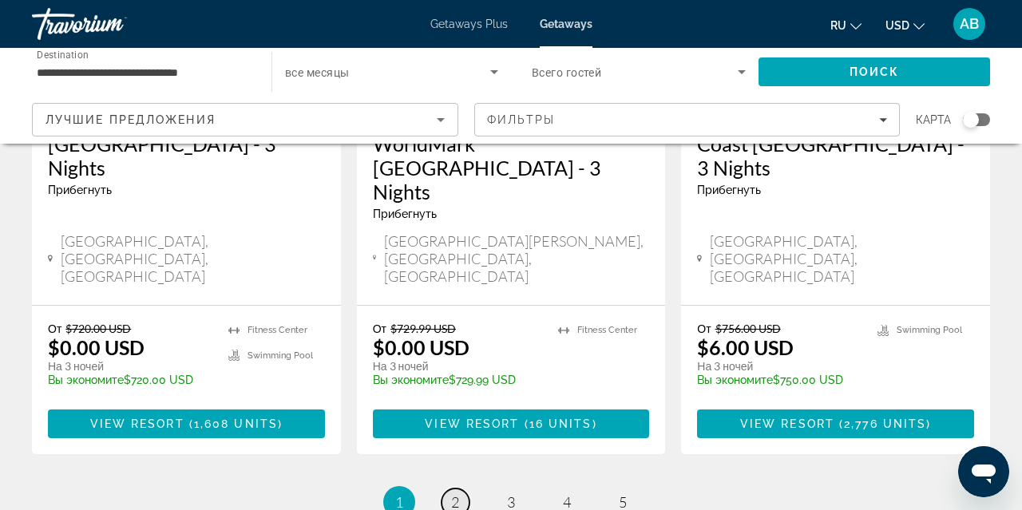
click at [462, 489] on link "page 2" at bounding box center [456, 503] width 28 height 28
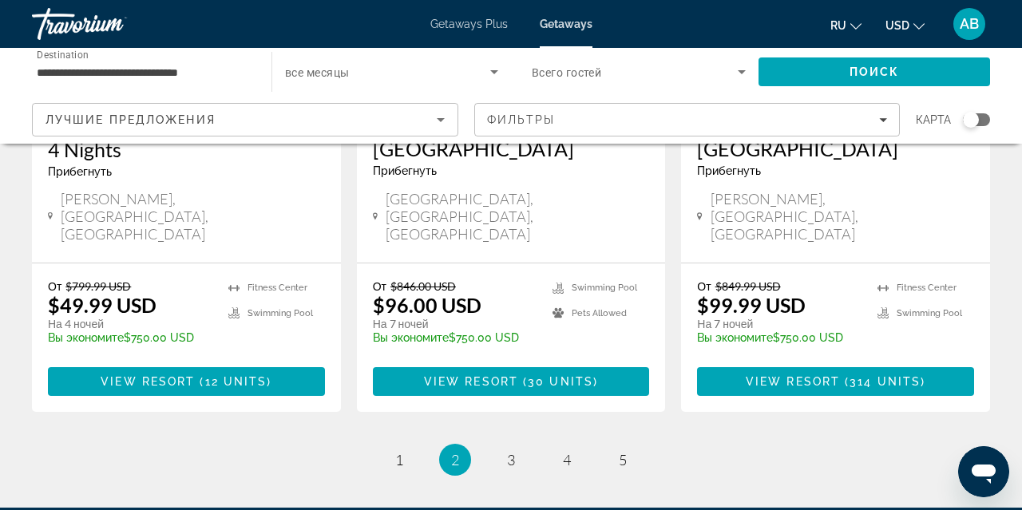
scroll to position [2196, 0]
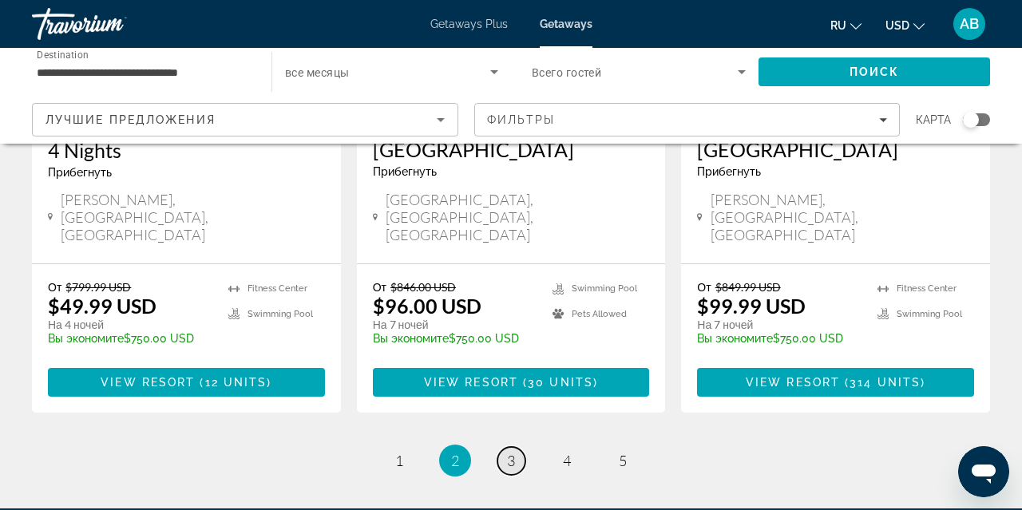
click at [517, 447] on link "page 3" at bounding box center [511, 461] width 28 height 28
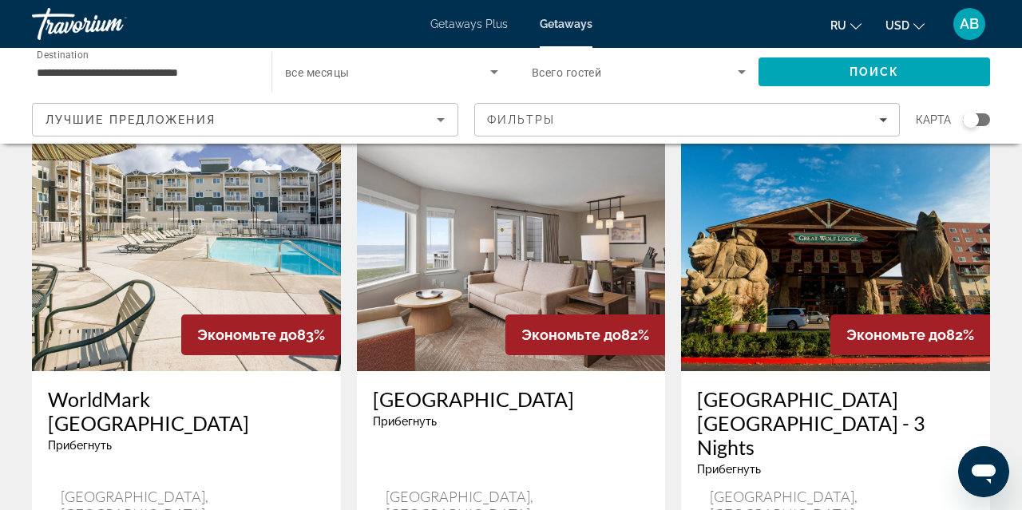
scroll to position [1920, 0]
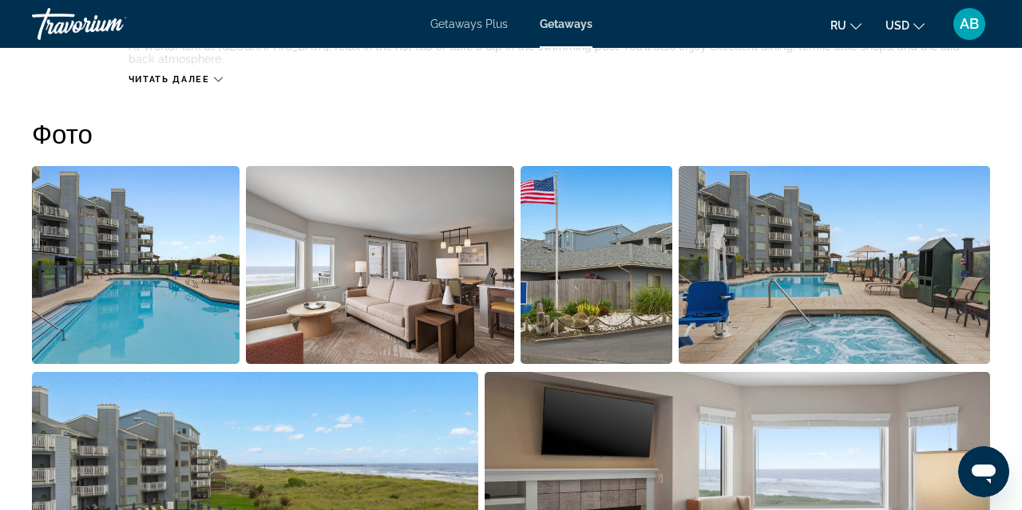
scroll to position [951, 0]
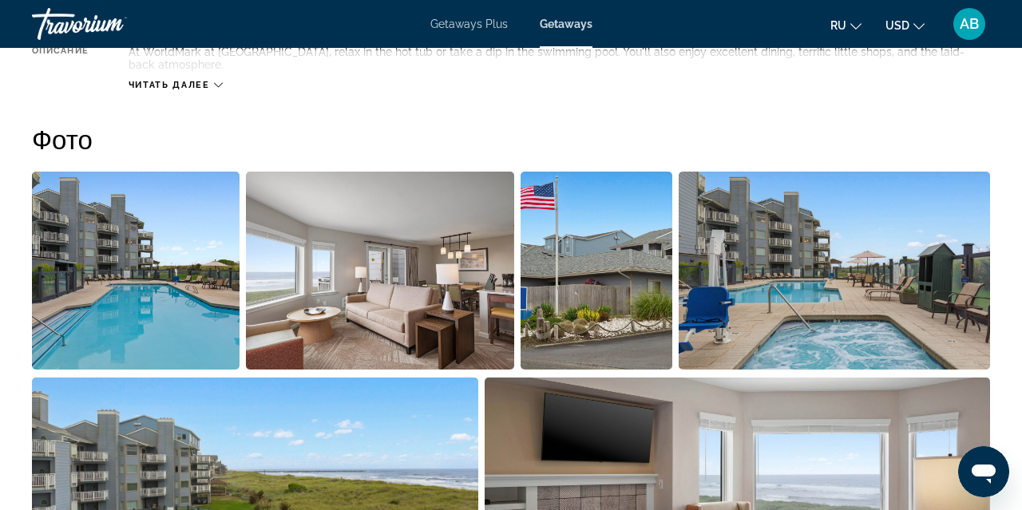
click at [165, 339] on img "Open full-screen image slider" at bounding box center [136, 271] width 208 height 198
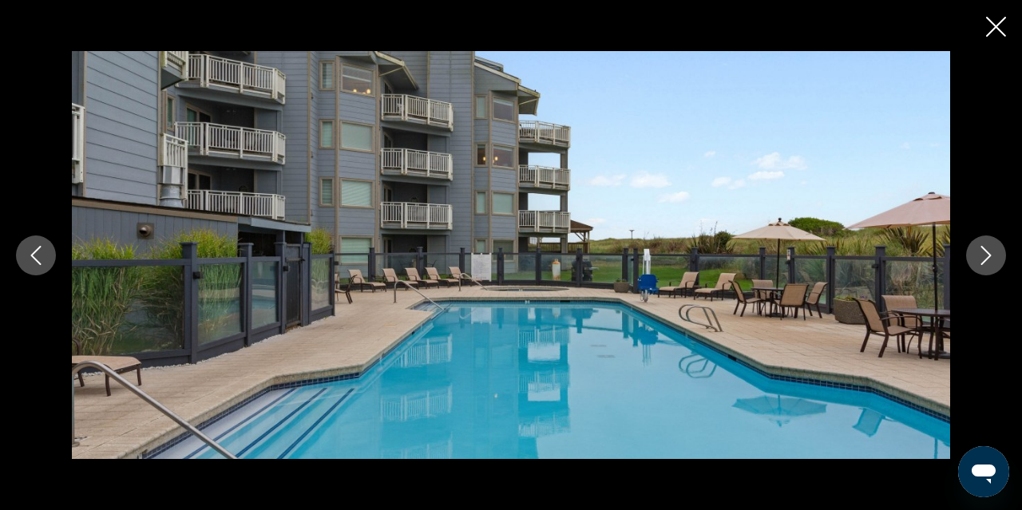
click at [980, 259] on icon "Next image" at bounding box center [986, 255] width 19 height 19
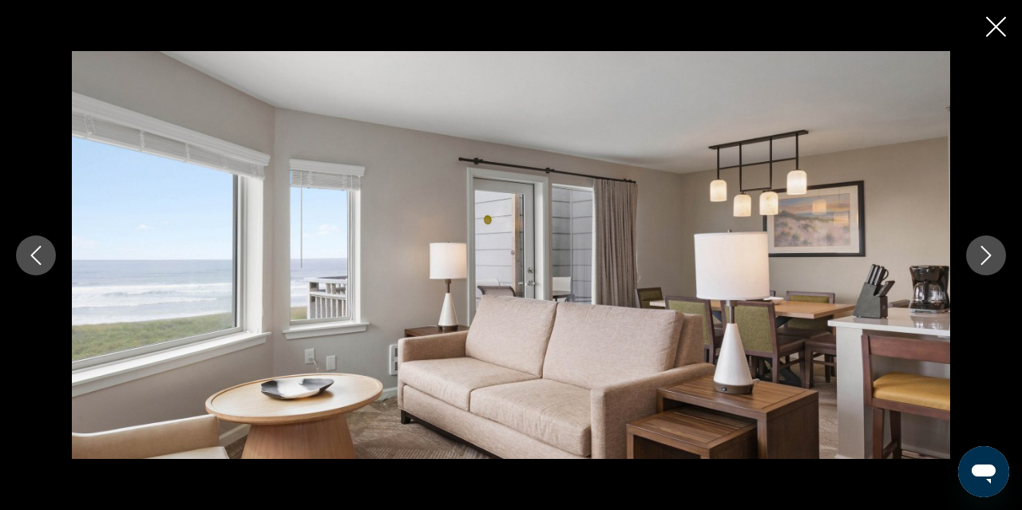
click at [980, 259] on icon "Next image" at bounding box center [986, 255] width 19 height 19
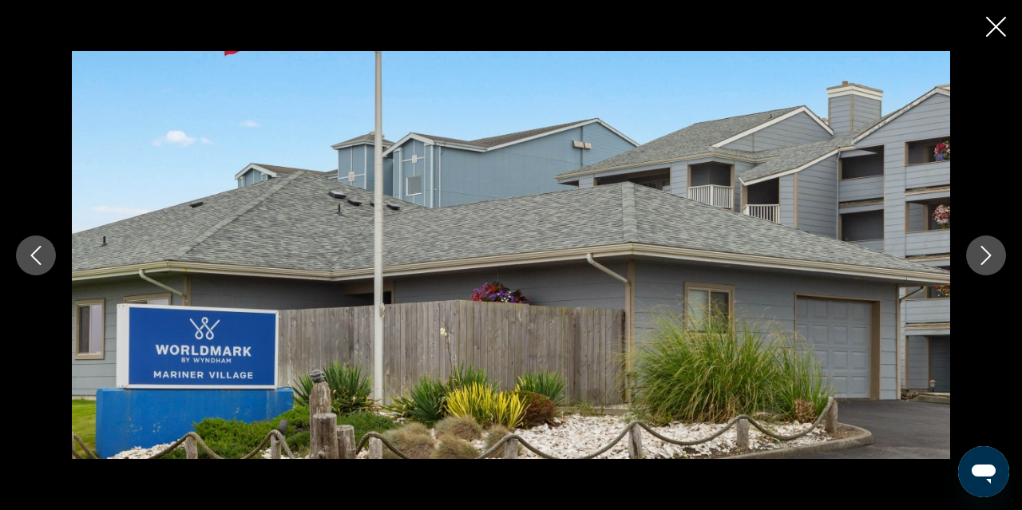
click at [980, 259] on icon "Next image" at bounding box center [986, 255] width 19 height 19
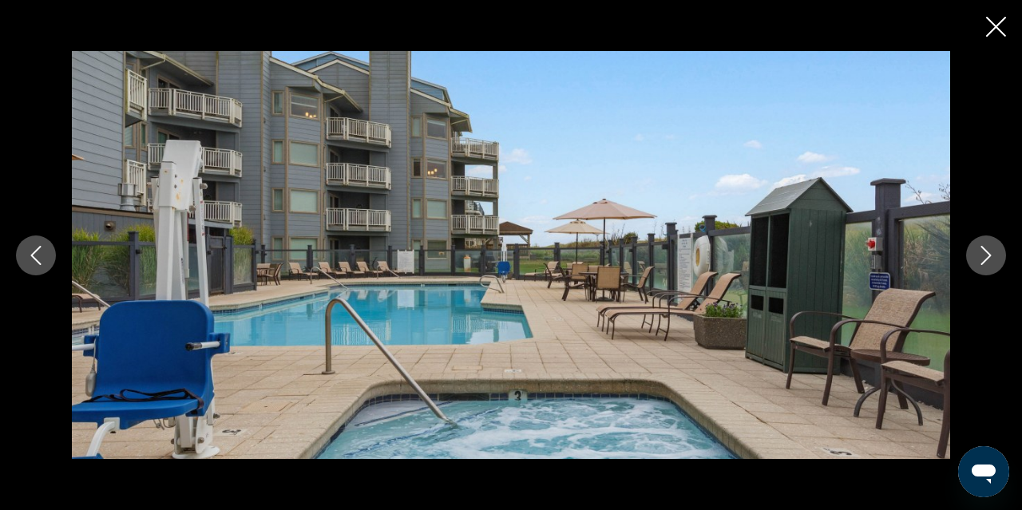
click at [980, 259] on icon "Next image" at bounding box center [986, 255] width 19 height 19
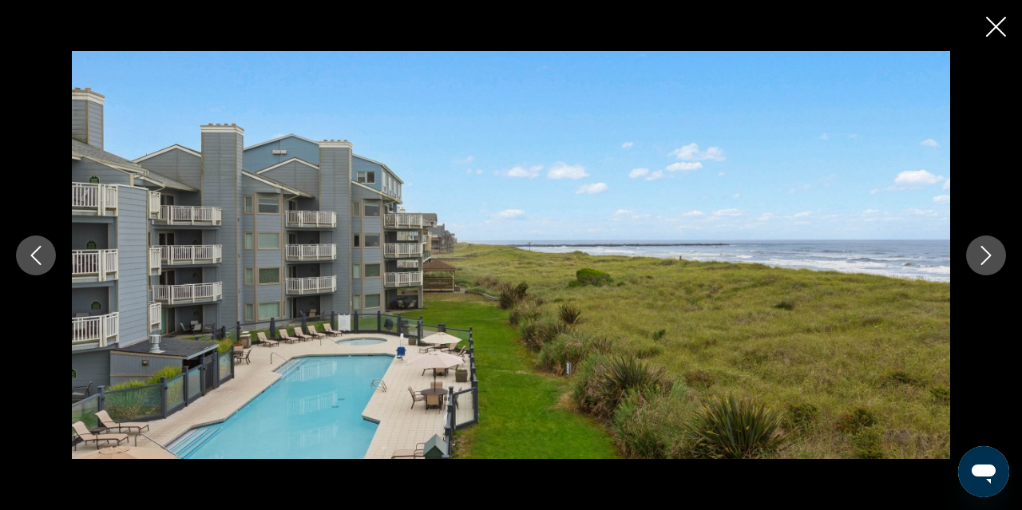
click at [984, 259] on icon "Next image" at bounding box center [986, 255] width 19 height 19
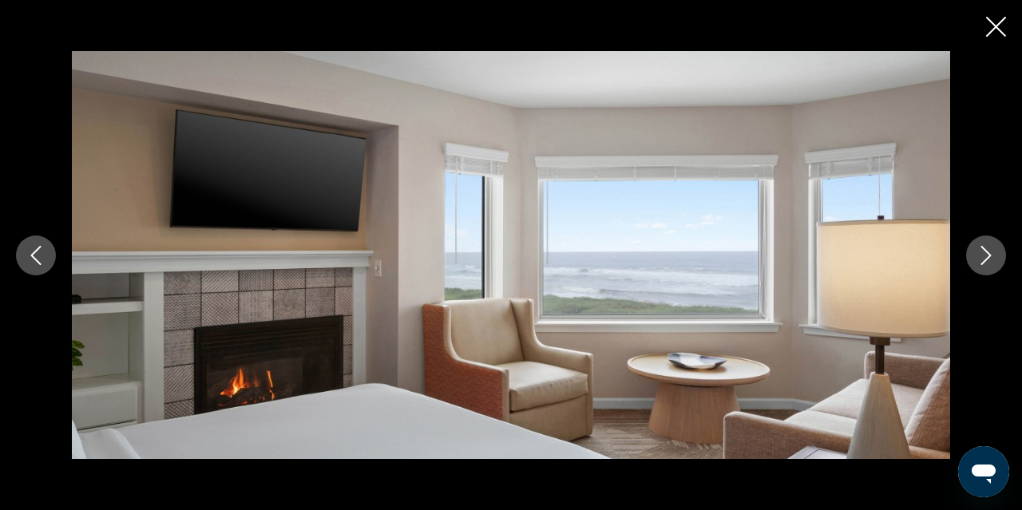
click at [984, 259] on icon "Next image" at bounding box center [986, 255] width 19 height 19
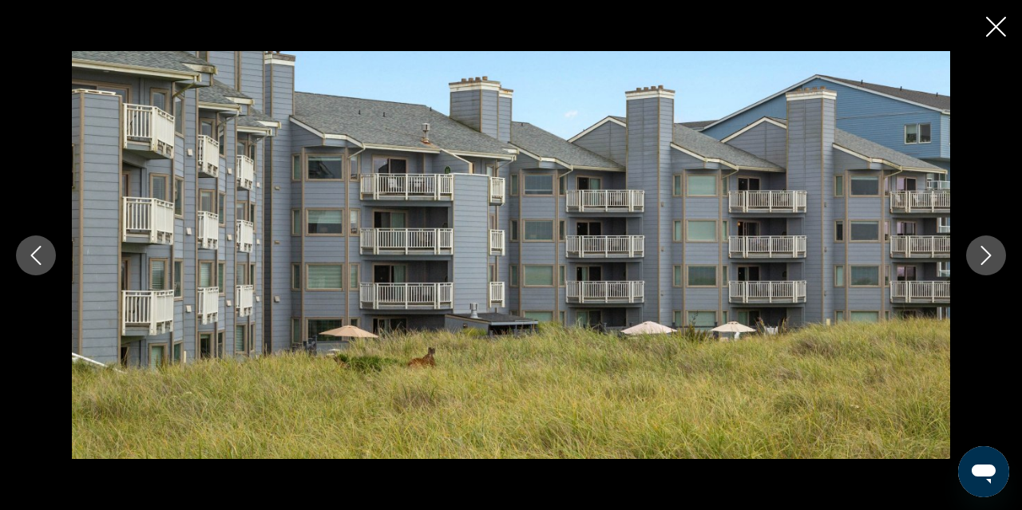
click at [984, 259] on icon "Next image" at bounding box center [986, 255] width 19 height 19
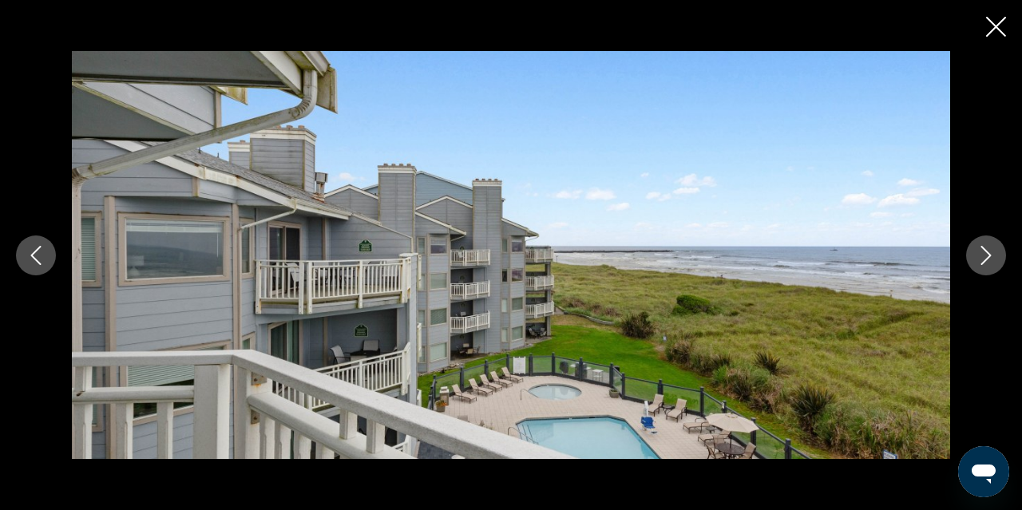
click at [984, 260] on icon "Next image" at bounding box center [986, 255] width 19 height 19
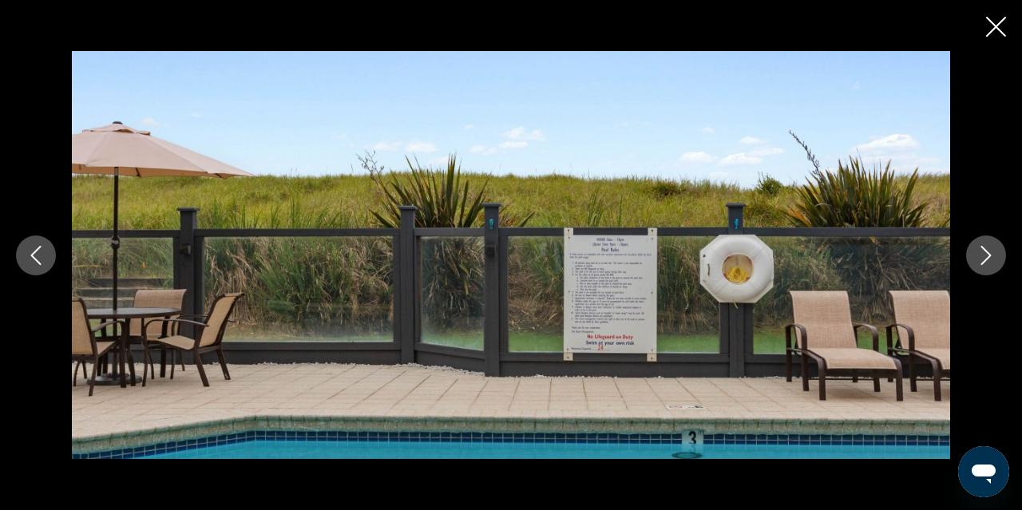
click at [984, 260] on icon "Next image" at bounding box center [986, 255] width 19 height 19
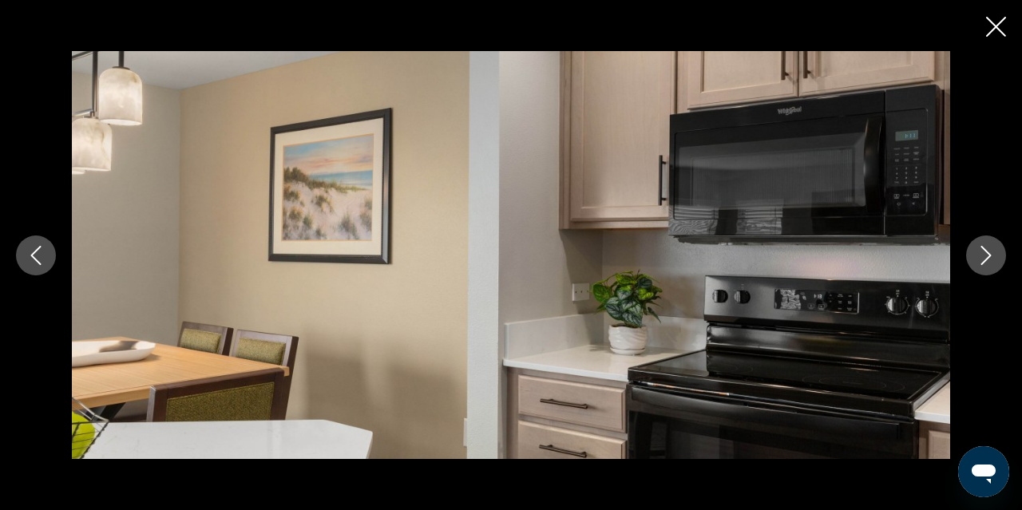
click at [984, 260] on icon "Next image" at bounding box center [986, 255] width 19 height 19
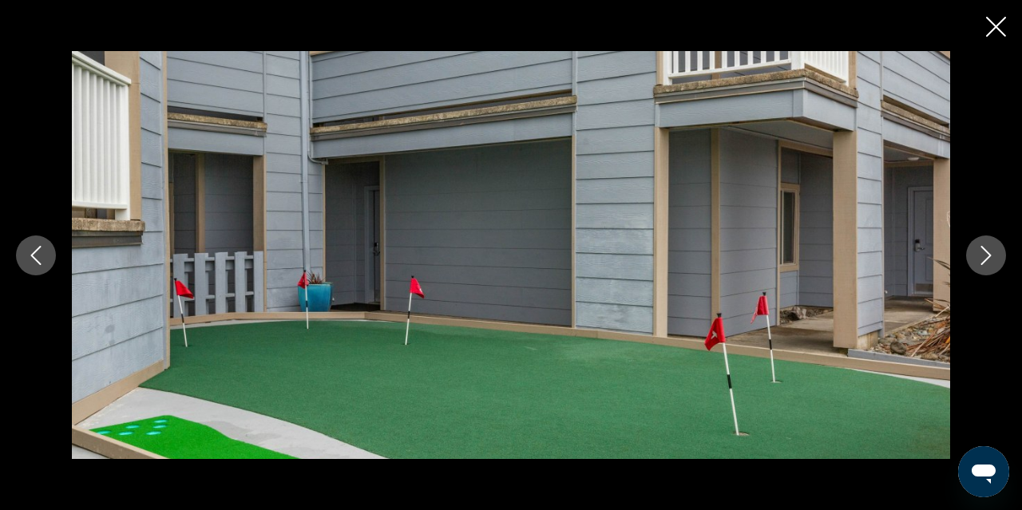
click at [984, 260] on icon "Next image" at bounding box center [986, 255] width 19 height 19
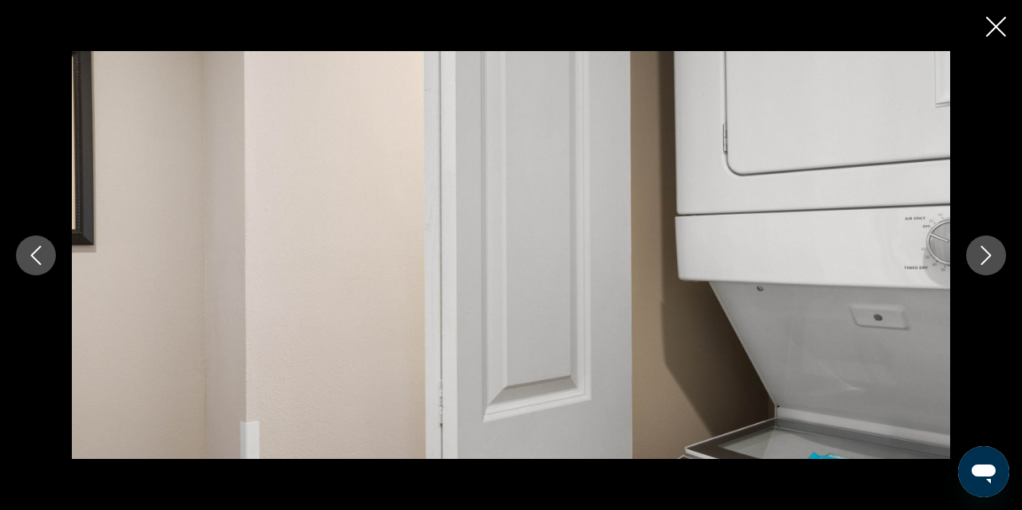
click at [984, 260] on icon "Next image" at bounding box center [986, 255] width 19 height 19
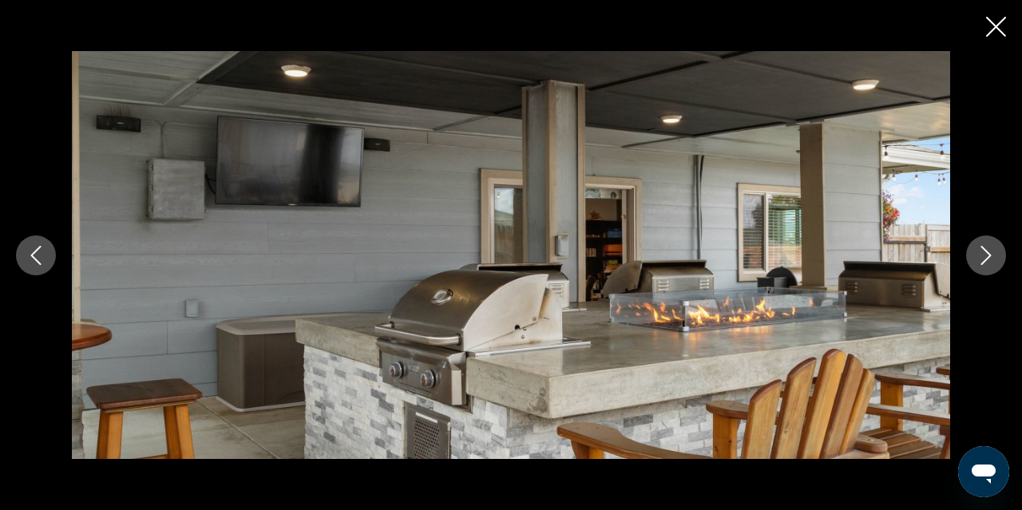
click at [984, 260] on icon "Next image" at bounding box center [986, 255] width 19 height 19
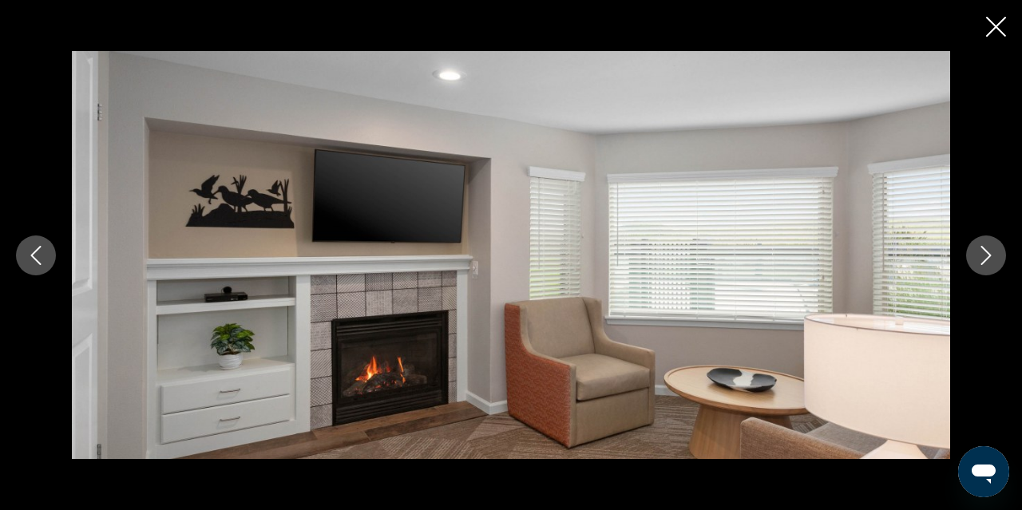
click at [984, 260] on icon "Next image" at bounding box center [986, 255] width 19 height 19
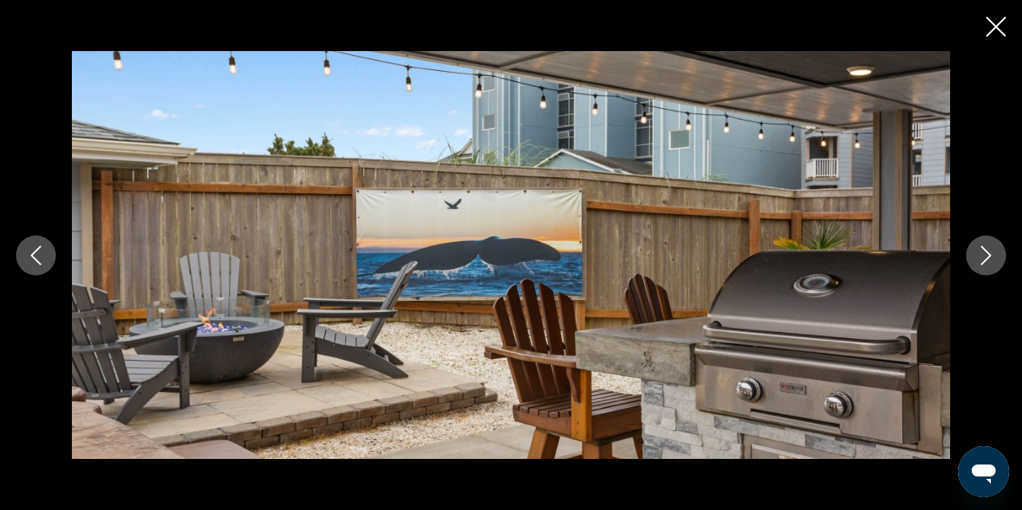
click at [984, 260] on icon "Next image" at bounding box center [986, 255] width 19 height 19
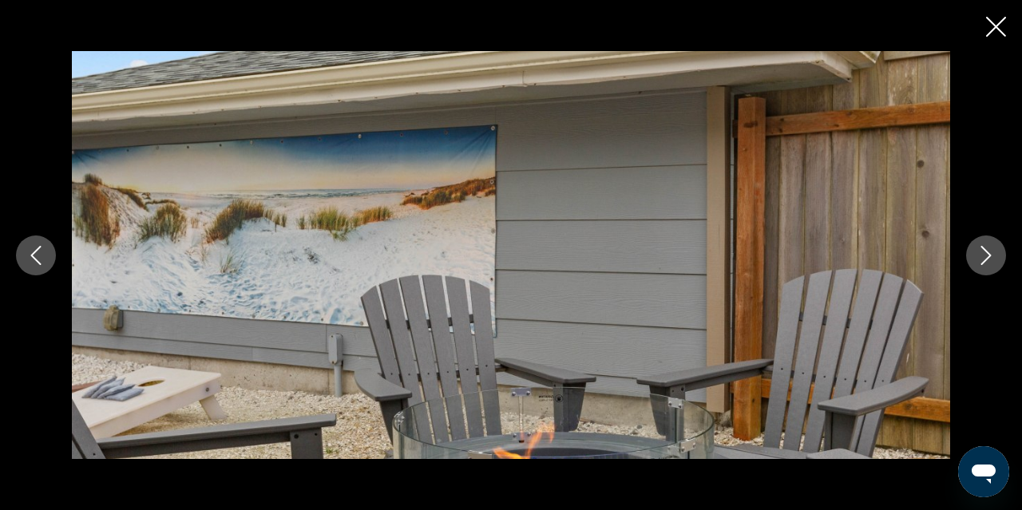
click at [984, 260] on icon "Next image" at bounding box center [986, 255] width 19 height 19
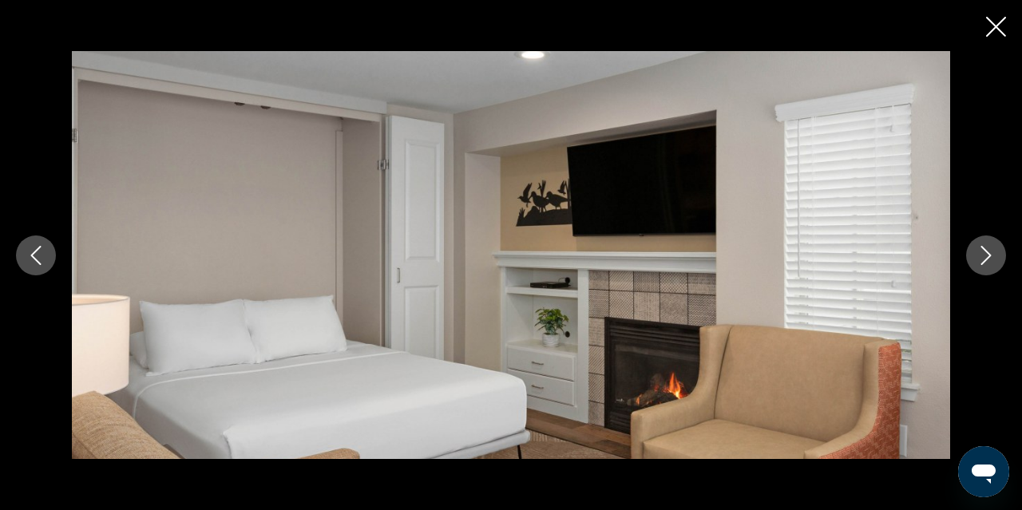
click at [984, 260] on icon "Next image" at bounding box center [986, 255] width 19 height 19
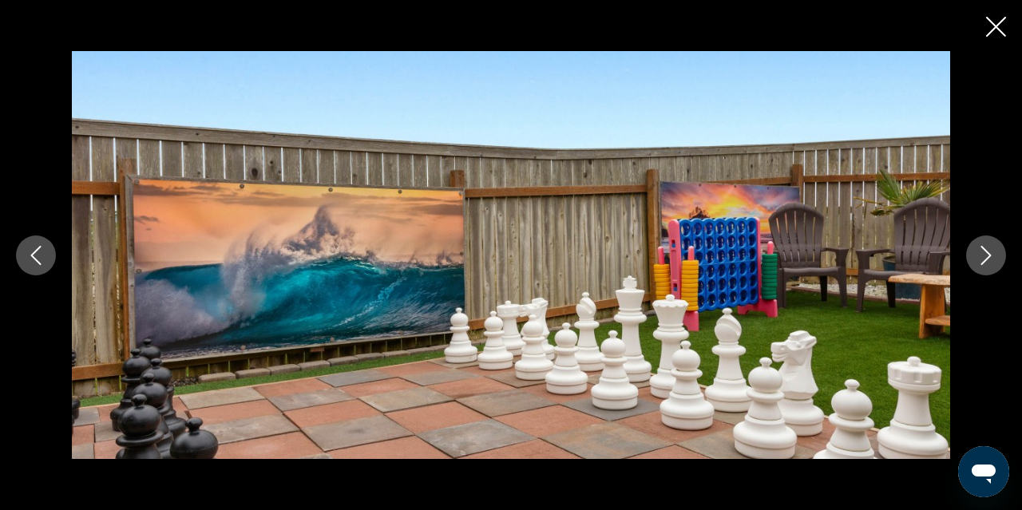
click at [984, 260] on icon "Next image" at bounding box center [986, 255] width 19 height 19
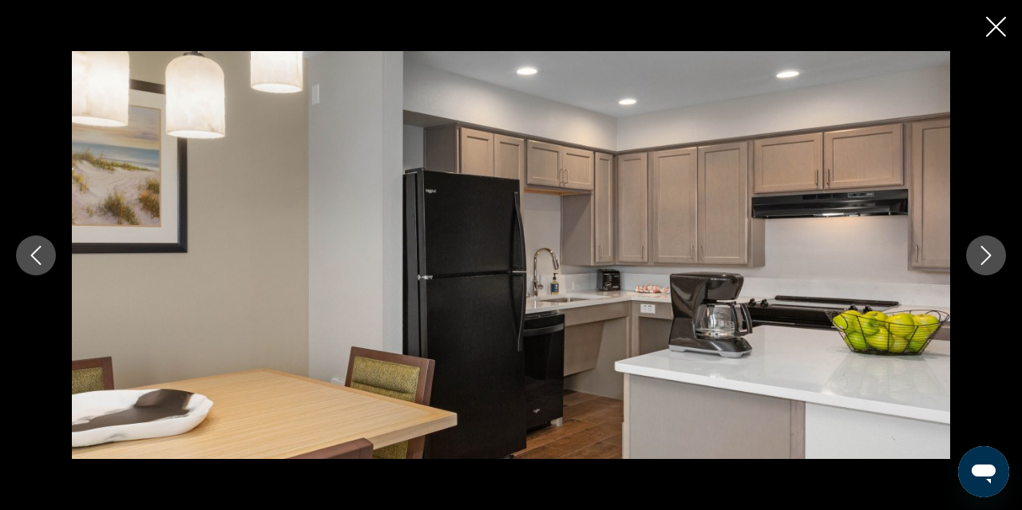
click at [984, 260] on icon "Next image" at bounding box center [986, 255] width 19 height 19
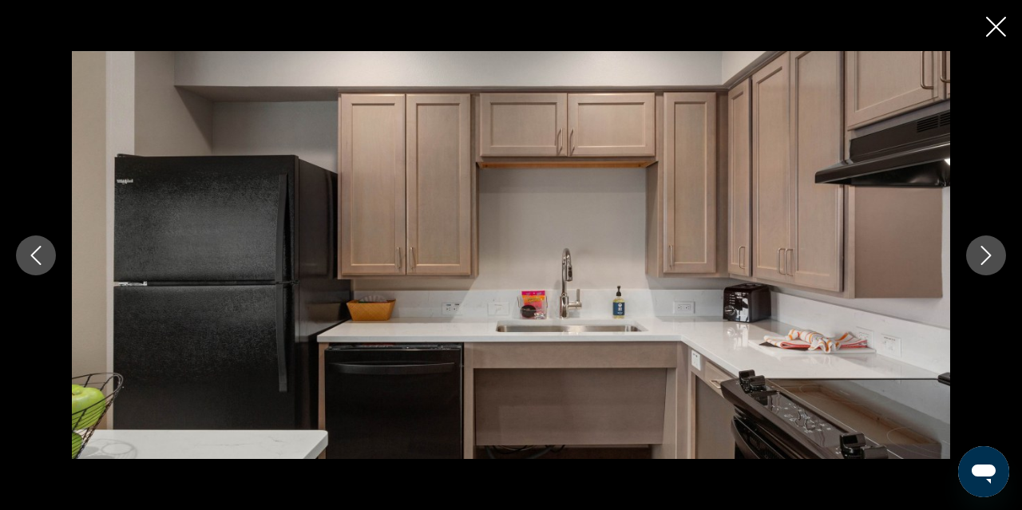
click at [984, 260] on icon "Next image" at bounding box center [986, 255] width 19 height 19
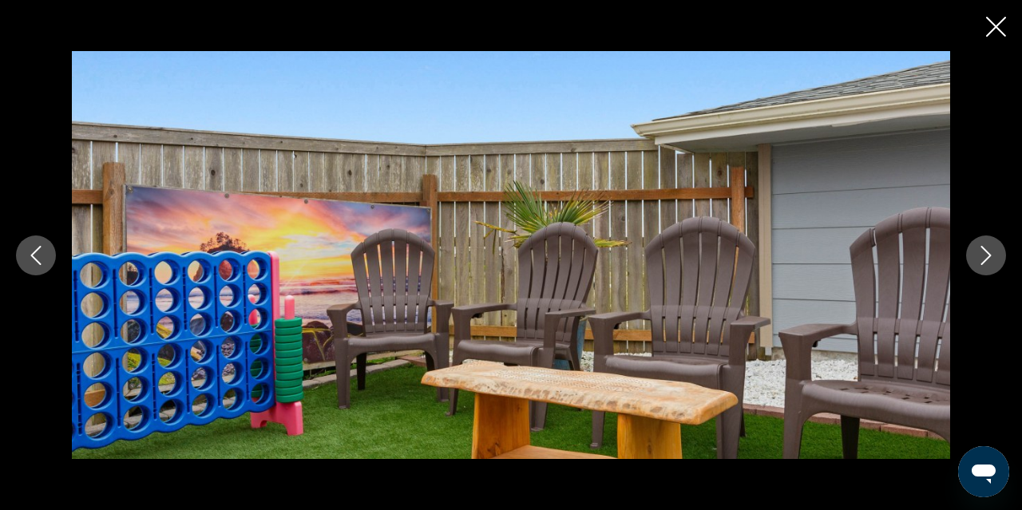
click at [984, 260] on icon "Next image" at bounding box center [986, 255] width 19 height 19
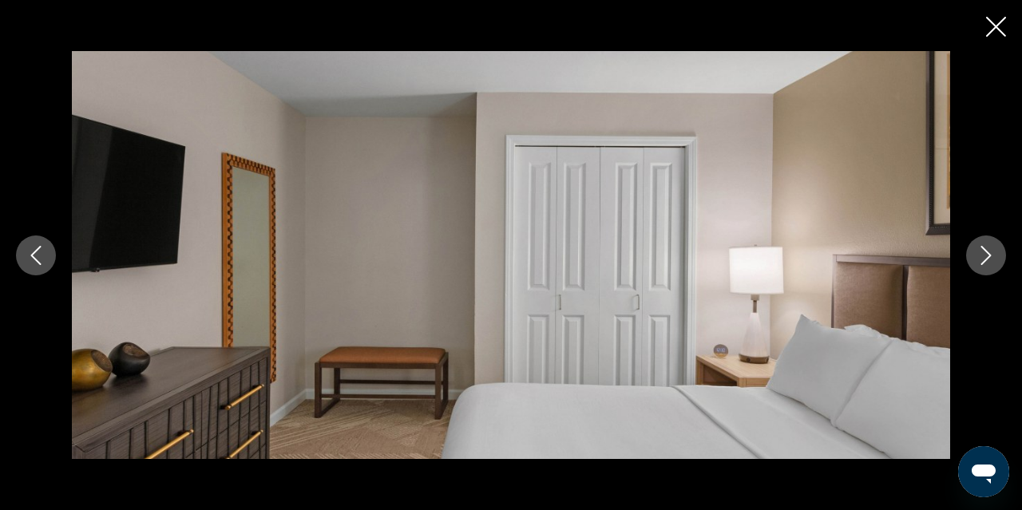
click at [984, 260] on icon "Next image" at bounding box center [986, 255] width 19 height 19
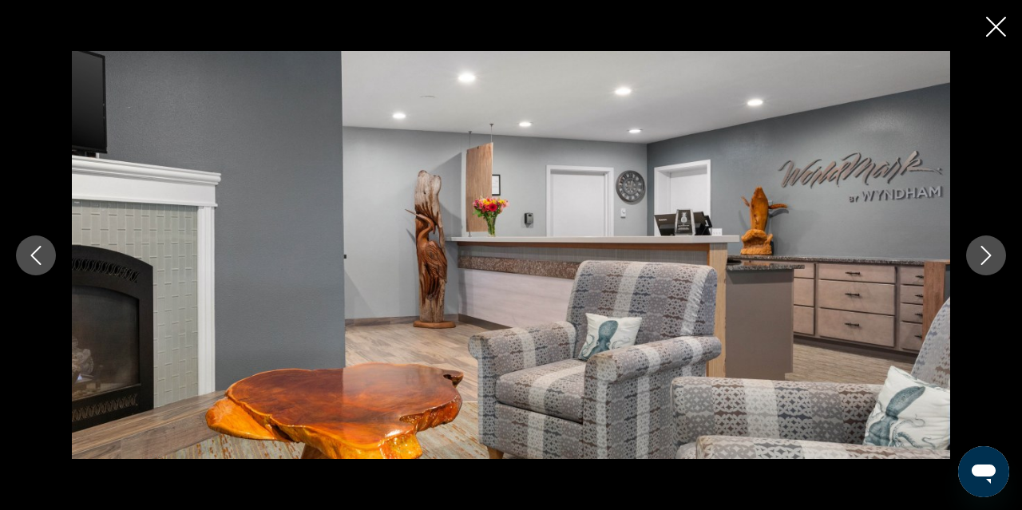
click at [984, 260] on icon "Next image" at bounding box center [986, 255] width 19 height 19
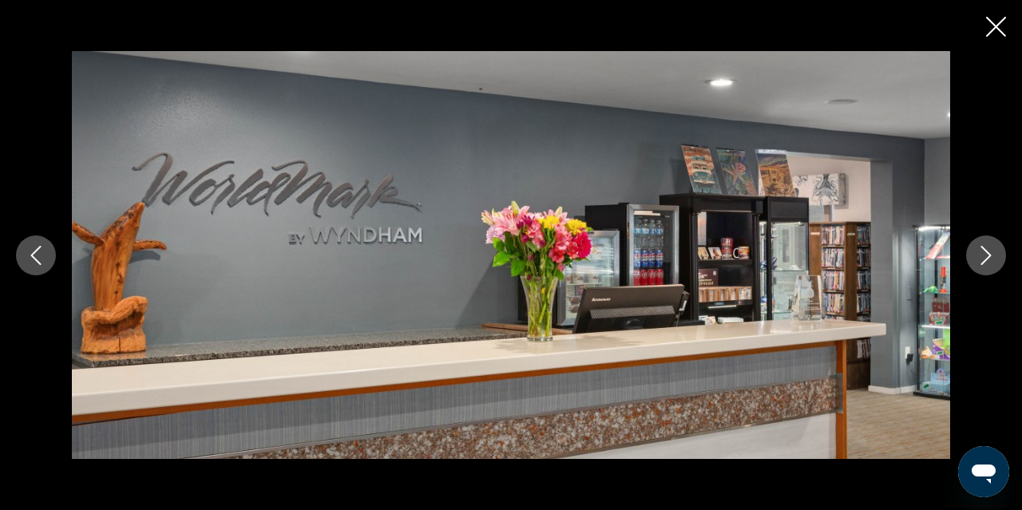
click at [984, 260] on icon "Next image" at bounding box center [986, 255] width 19 height 19
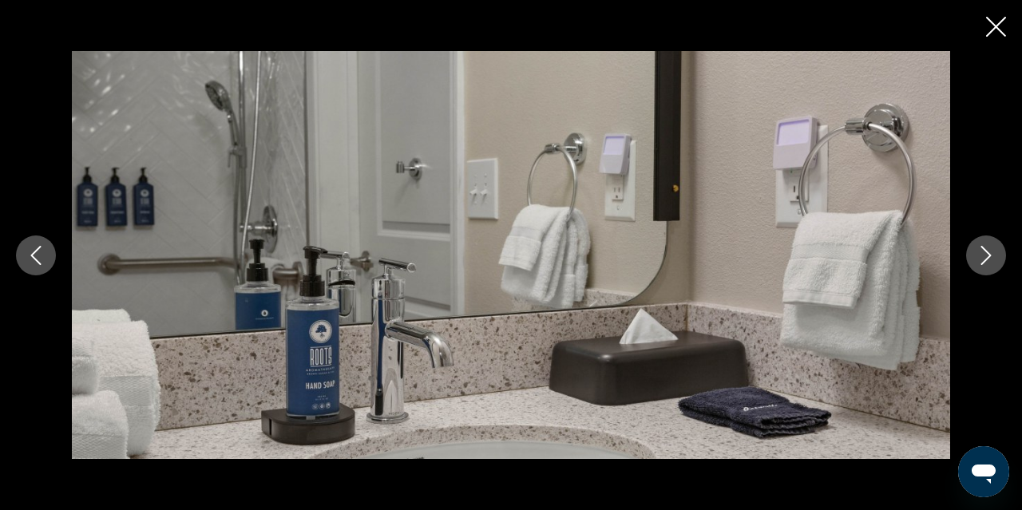
click at [984, 260] on icon "Next image" at bounding box center [986, 255] width 19 height 19
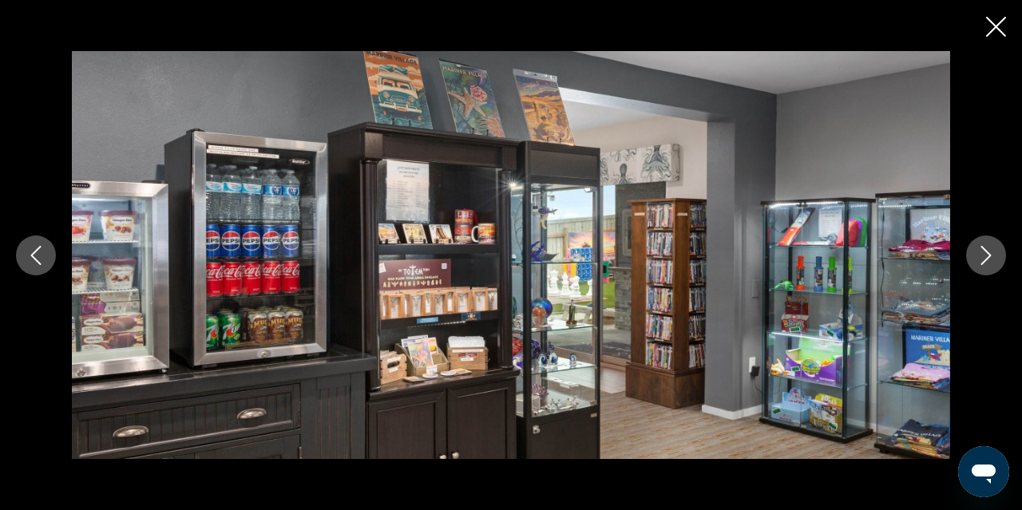
click at [984, 260] on icon "Next image" at bounding box center [986, 255] width 19 height 19
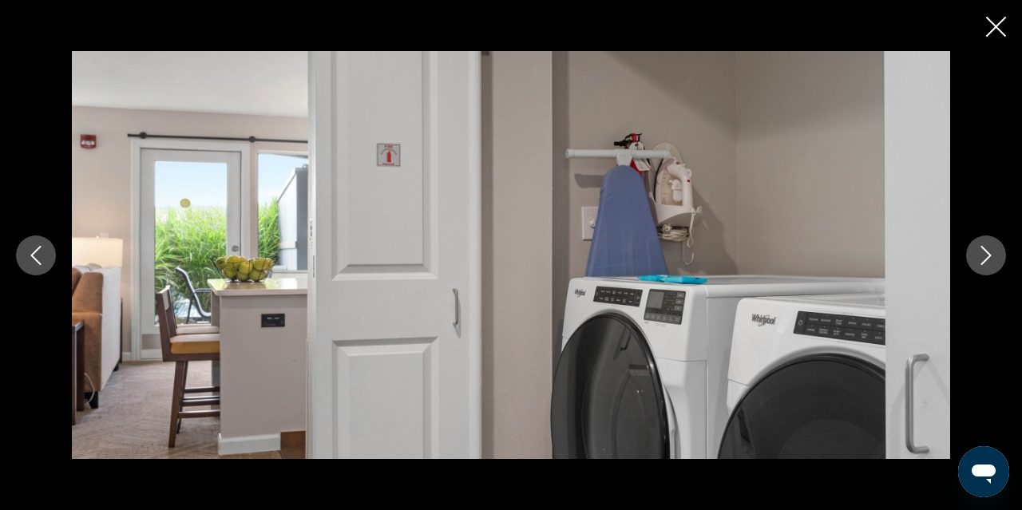
click at [984, 260] on icon "Next image" at bounding box center [986, 255] width 19 height 19
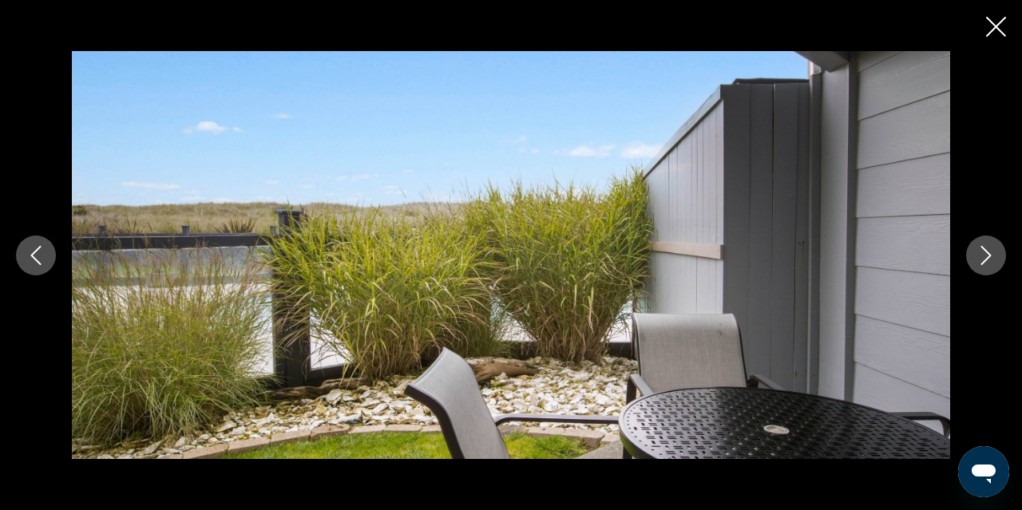
click at [984, 260] on icon "Next image" at bounding box center [986, 255] width 19 height 19
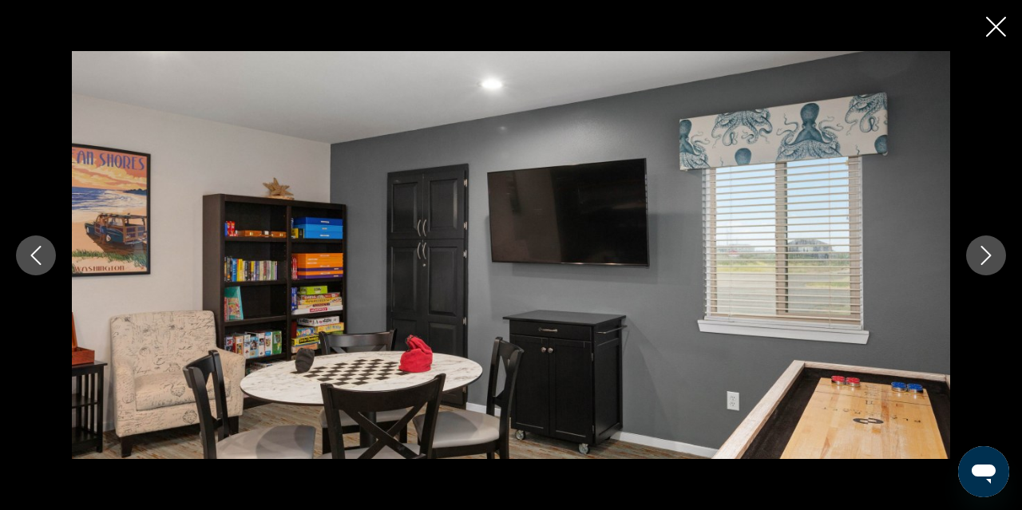
click at [984, 260] on icon "Next image" at bounding box center [986, 255] width 19 height 19
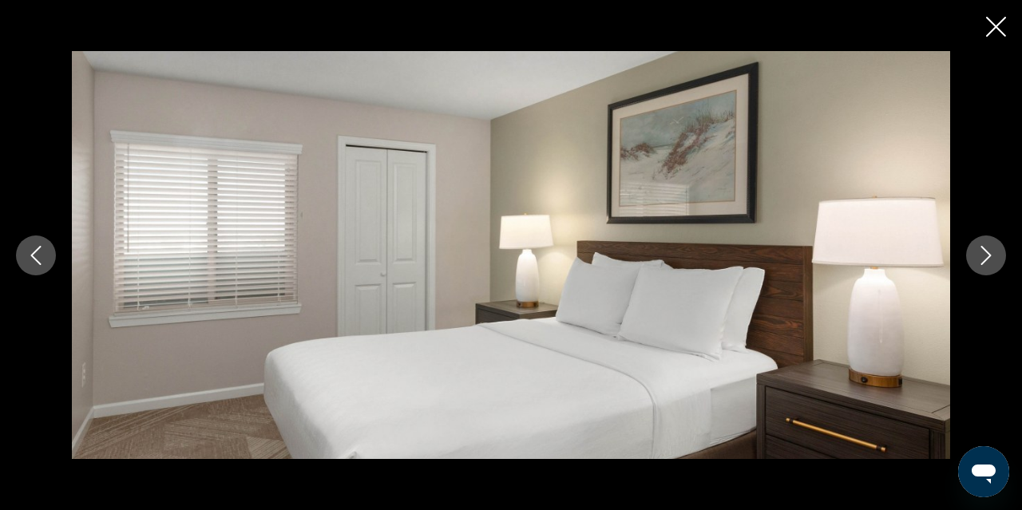
click at [984, 260] on icon "Next image" at bounding box center [986, 255] width 19 height 19
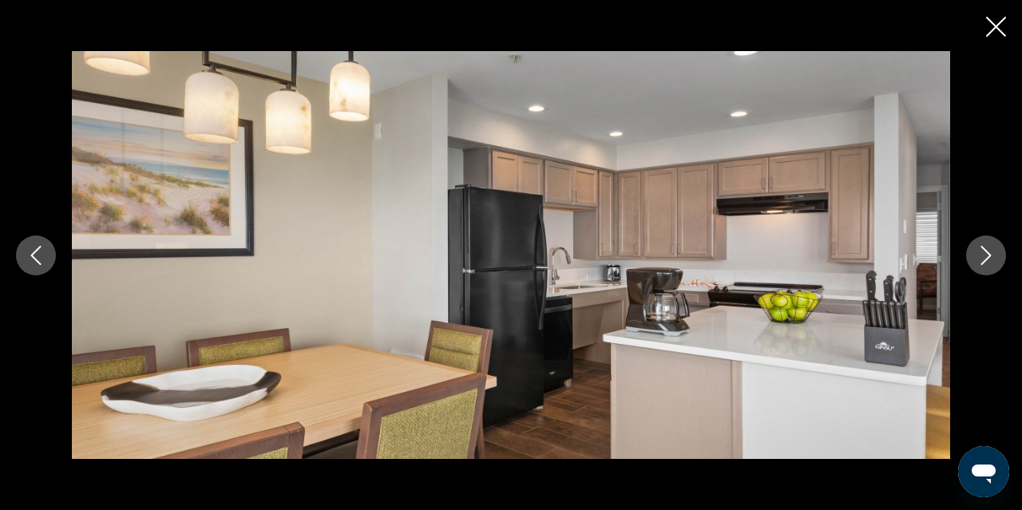
click at [984, 260] on icon "Next image" at bounding box center [986, 255] width 19 height 19
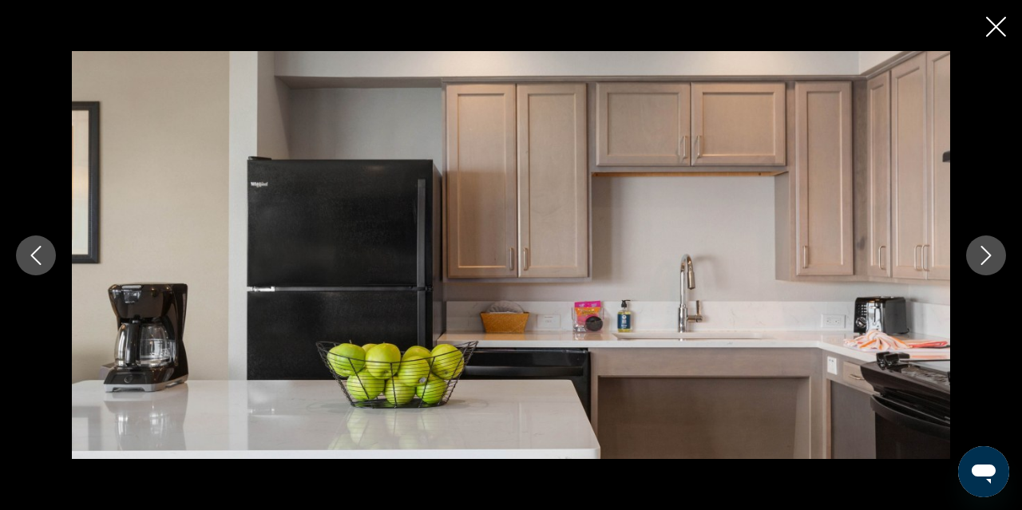
click at [984, 260] on icon "Next image" at bounding box center [986, 255] width 19 height 19
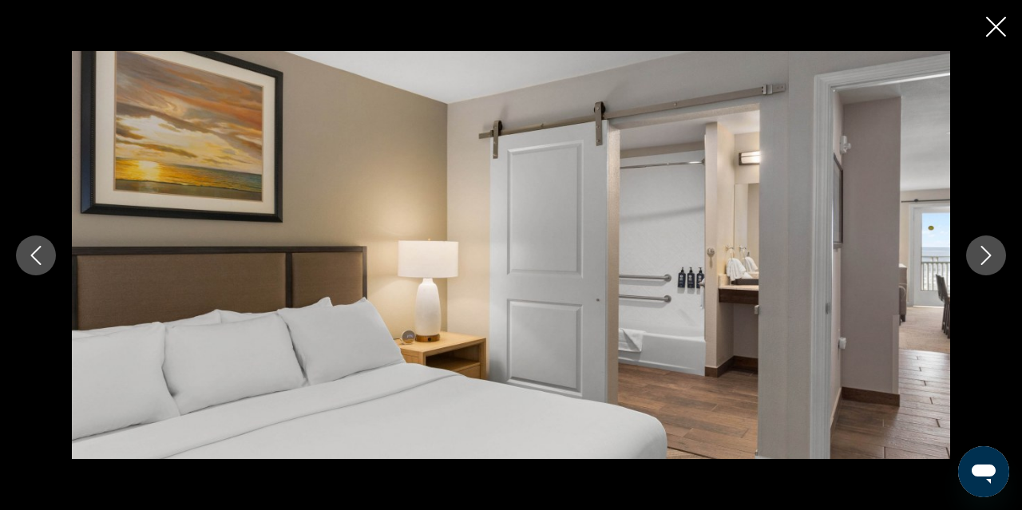
click at [984, 260] on icon "Next image" at bounding box center [986, 255] width 19 height 19
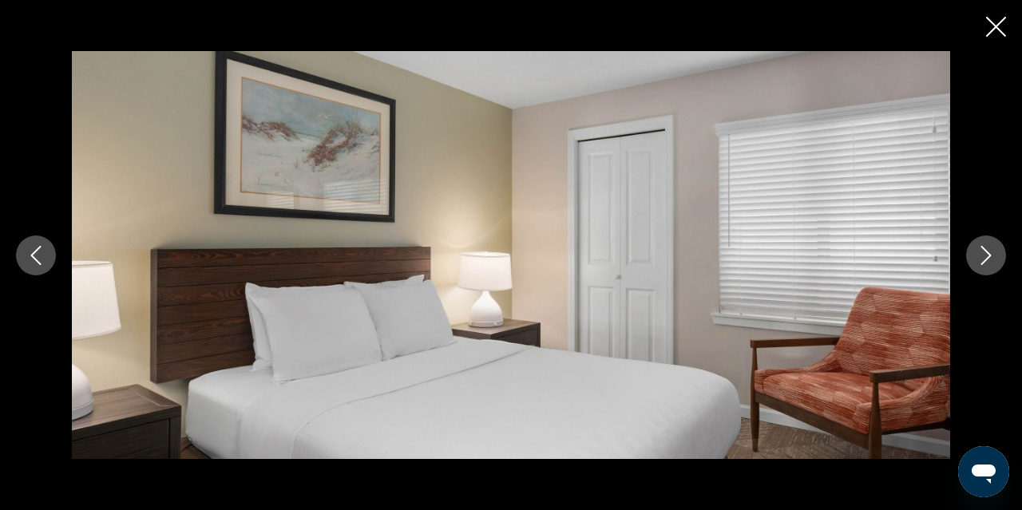
click at [984, 260] on icon "Next image" at bounding box center [986, 255] width 19 height 19
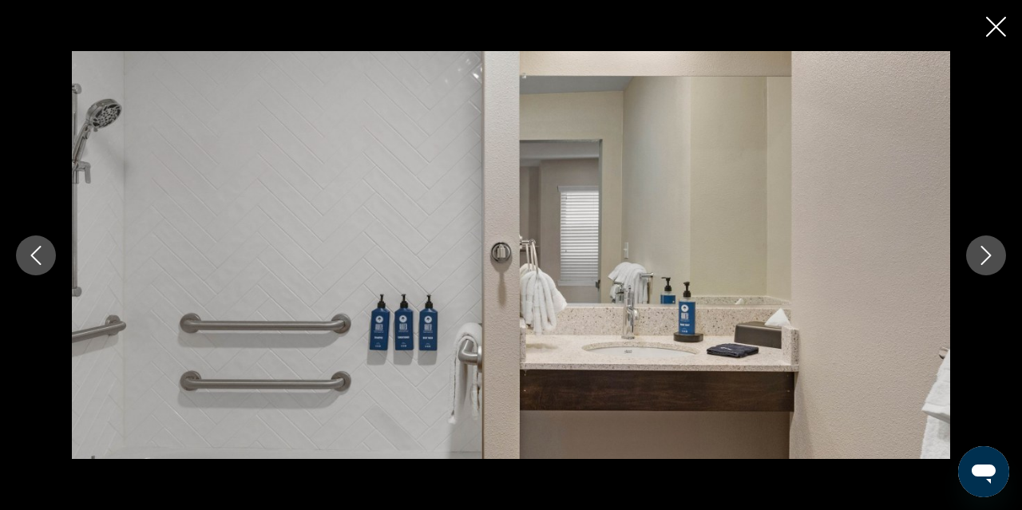
click at [984, 260] on icon "Next image" at bounding box center [986, 255] width 19 height 19
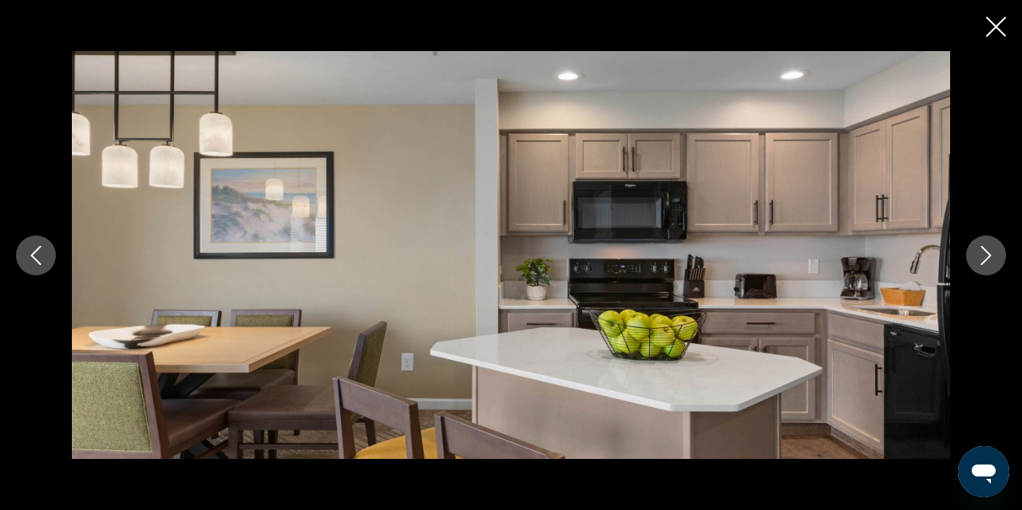
click at [984, 260] on icon "Next image" at bounding box center [986, 255] width 19 height 19
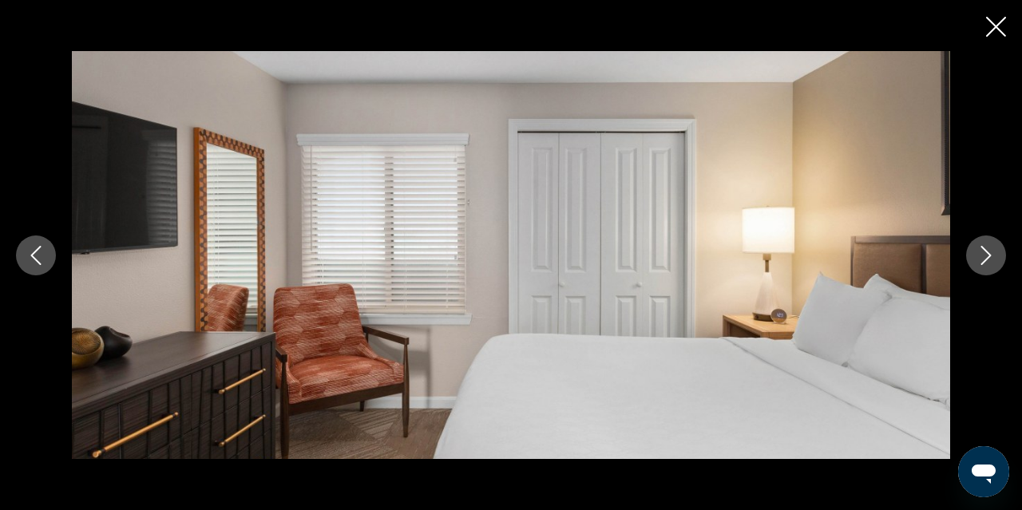
click at [984, 260] on icon "Next image" at bounding box center [986, 255] width 19 height 19
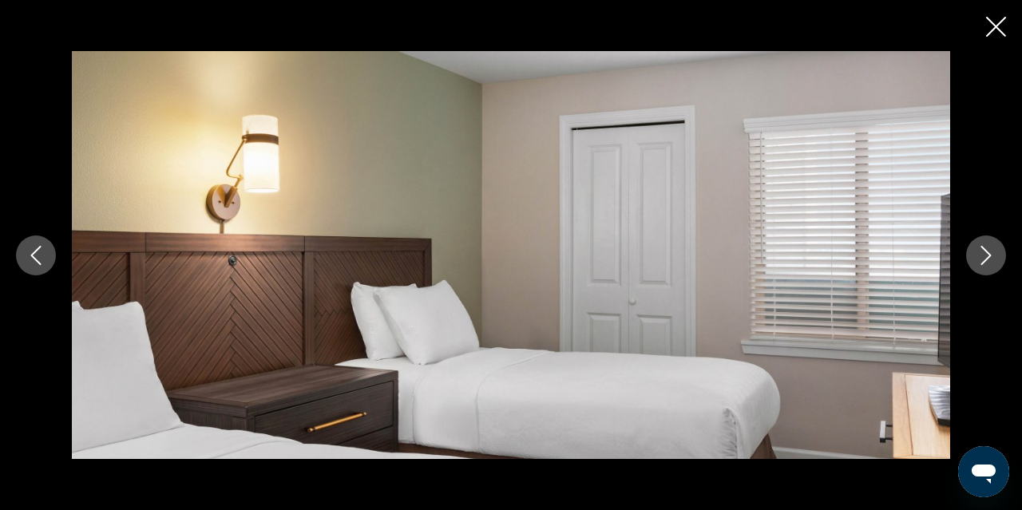
click at [984, 260] on icon "Next image" at bounding box center [986, 255] width 19 height 19
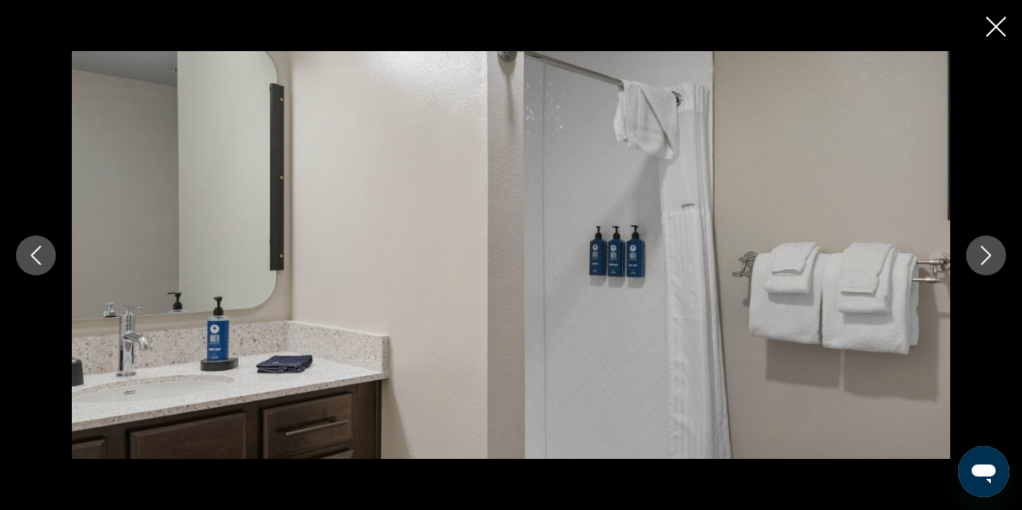
click at [984, 260] on icon "Next image" at bounding box center [986, 255] width 19 height 19
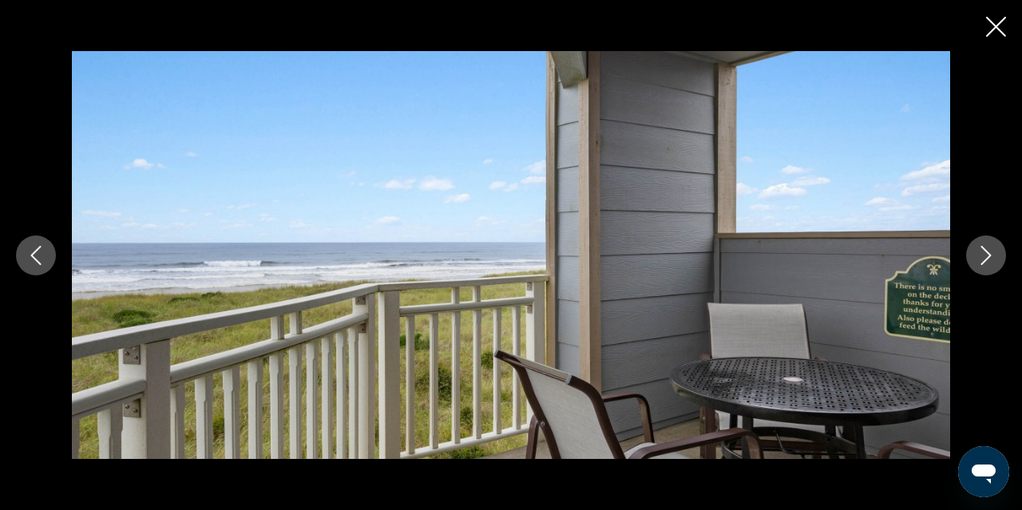
click at [984, 260] on icon "Next image" at bounding box center [986, 255] width 19 height 19
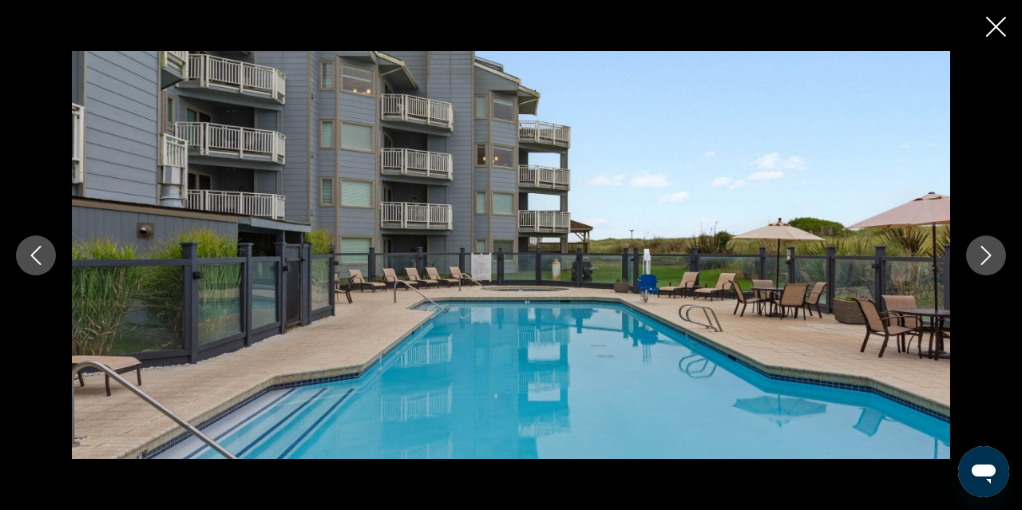
click at [984, 260] on icon "Next image" at bounding box center [986, 255] width 19 height 19
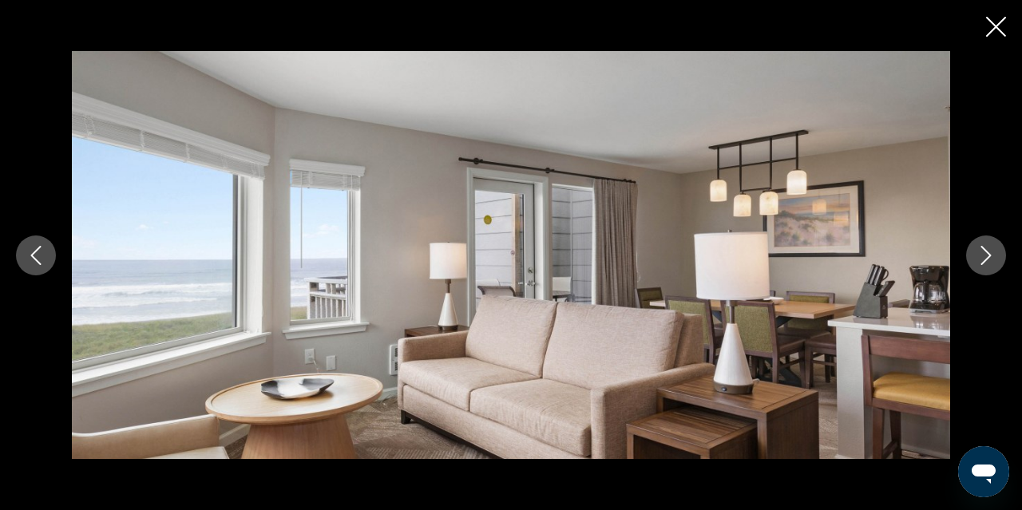
click at [984, 260] on icon "Next image" at bounding box center [986, 255] width 19 height 19
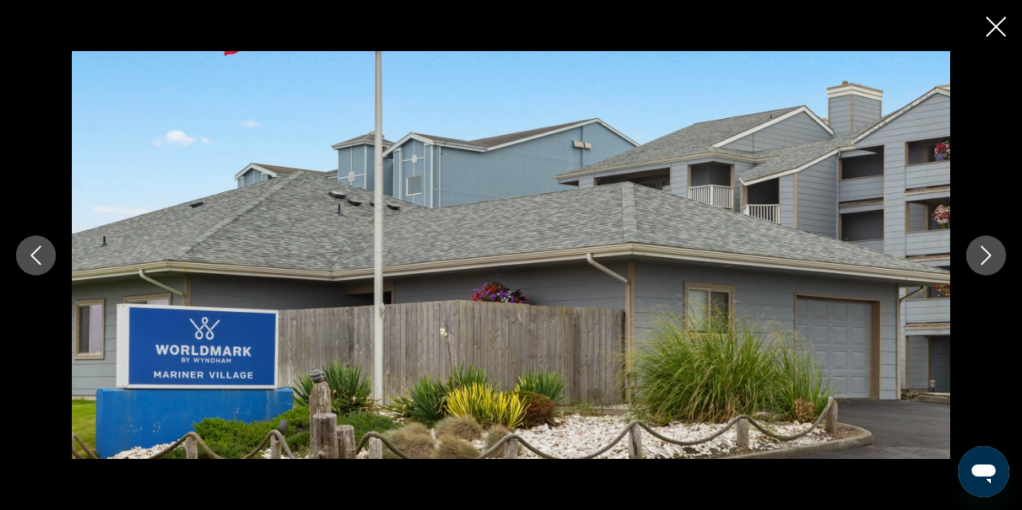
click at [984, 260] on icon "Next image" at bounding box center [986, 255] width 19 height 19
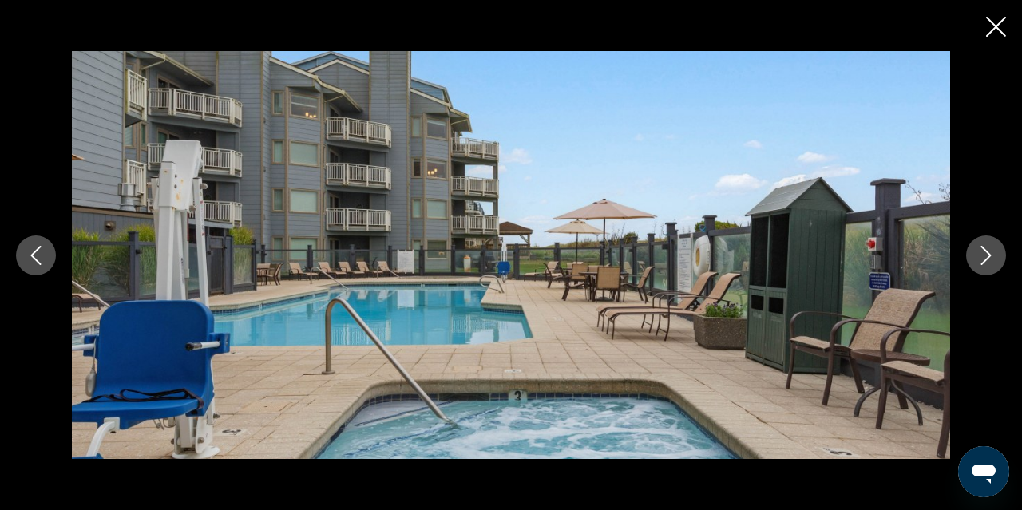
scroll to position [1220, 0]
click at [997, 32] on icon "Close slideshow" at bounding box center [996, 27] width 20 height 20
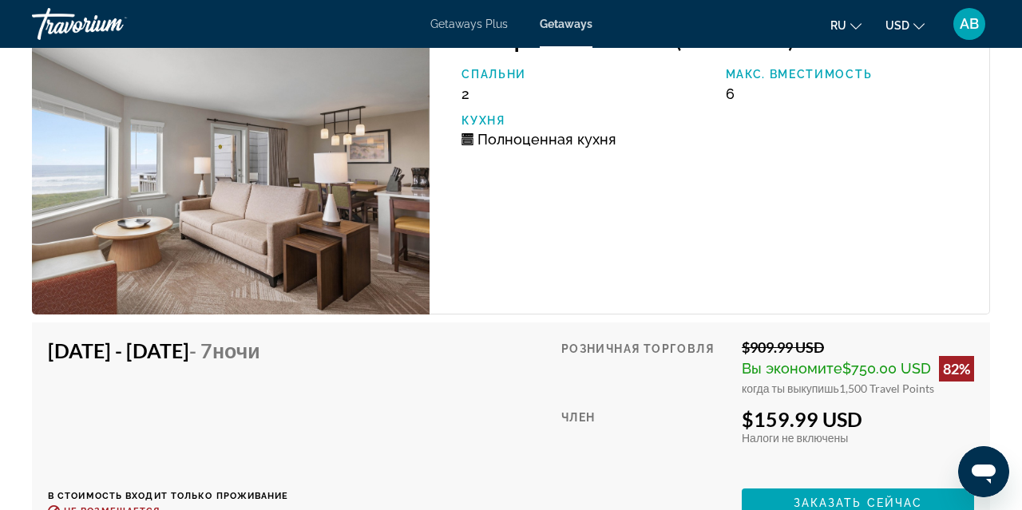
scroll to position [3520, 0]
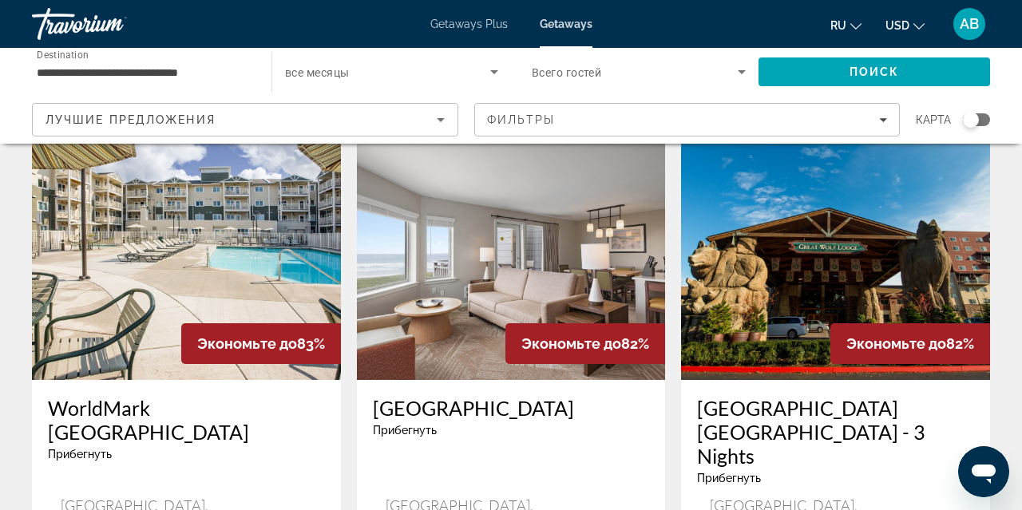
scroll to position [1908, 0]
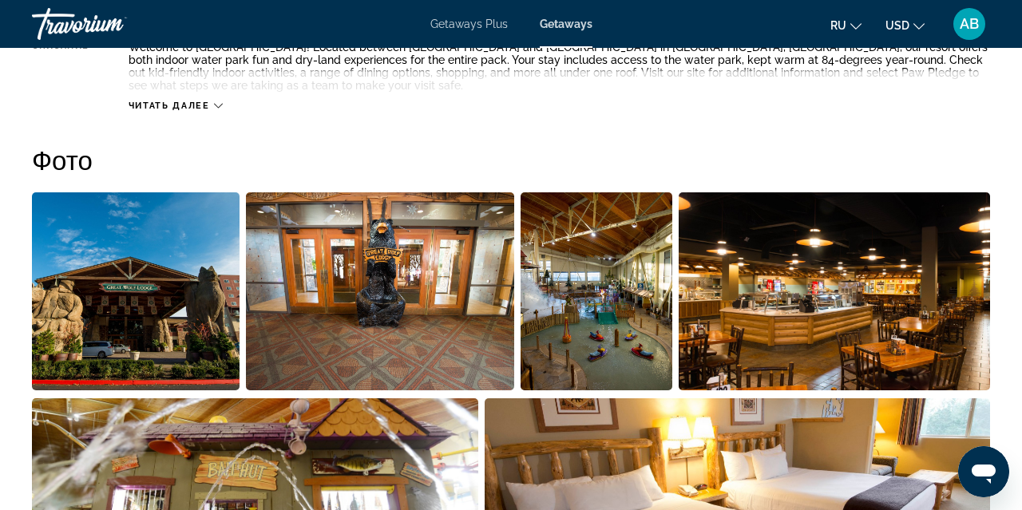
scroll to position [957, 0]
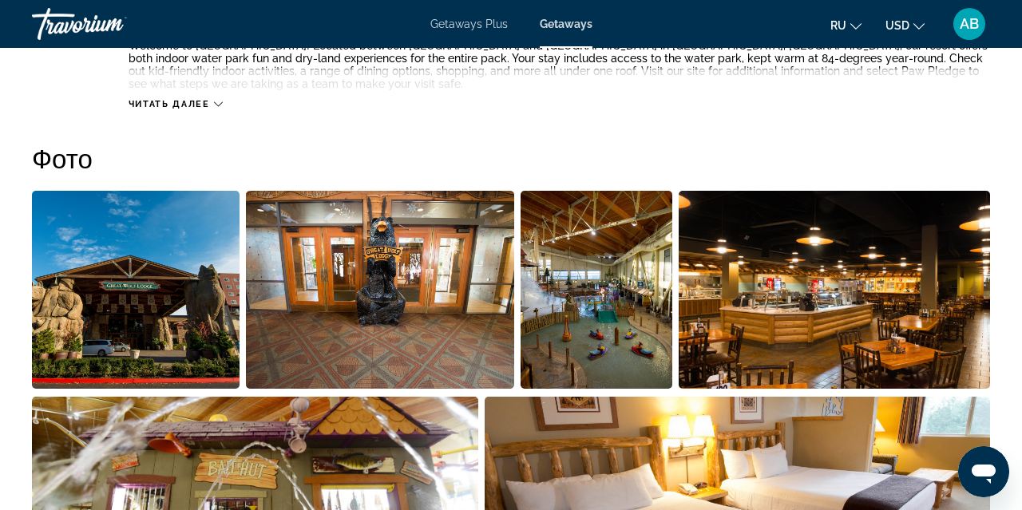
click at [122, 345] on img "Open full-screen image slider" at bounding box center [136, 290] width 208 height 198
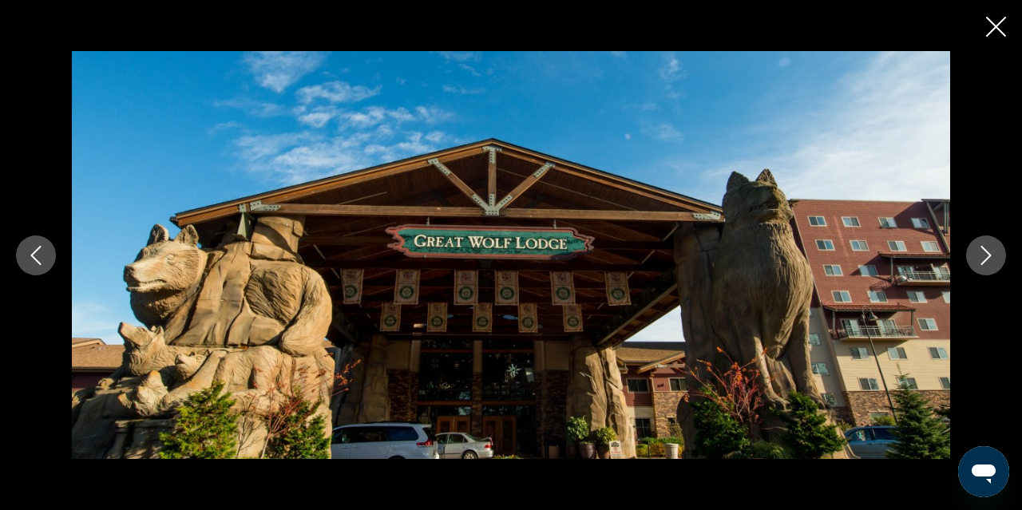
click at [984, 256] on icon "Next image" at bounding box center [986, 255] width 19 height 19
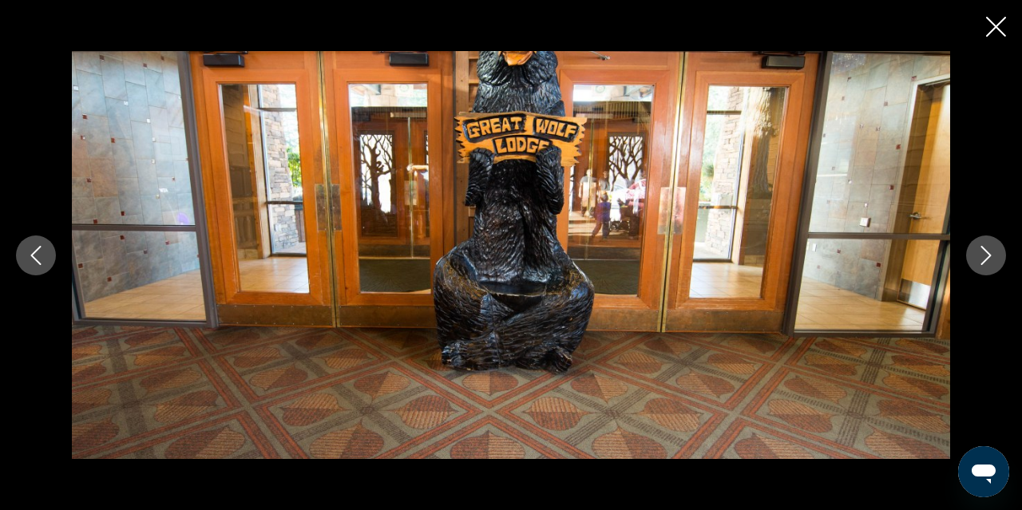
click at [989, 254] on icon "Next image" at bounding box center [986, 255] width 10 height 19
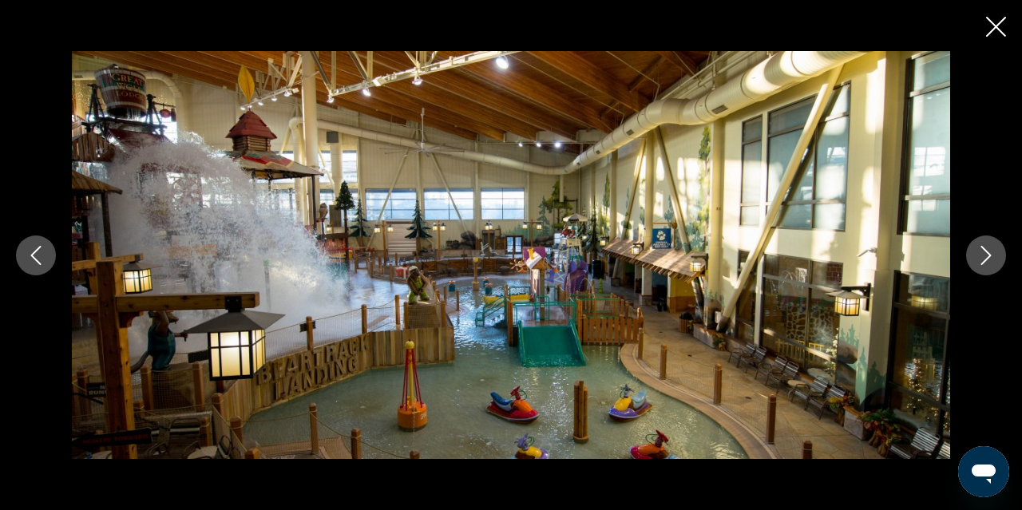
click at [989, 255] on icon "Next image" at bounding box center [986, 255] width 19 height 19
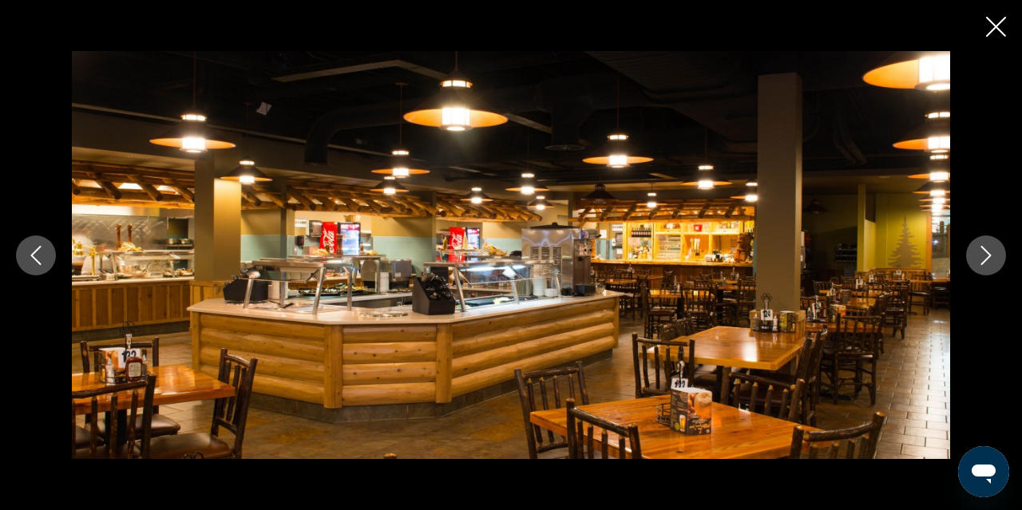
click at [989, 255] on icon "Next image" at bounding box center [986, 255] width 19 height 19
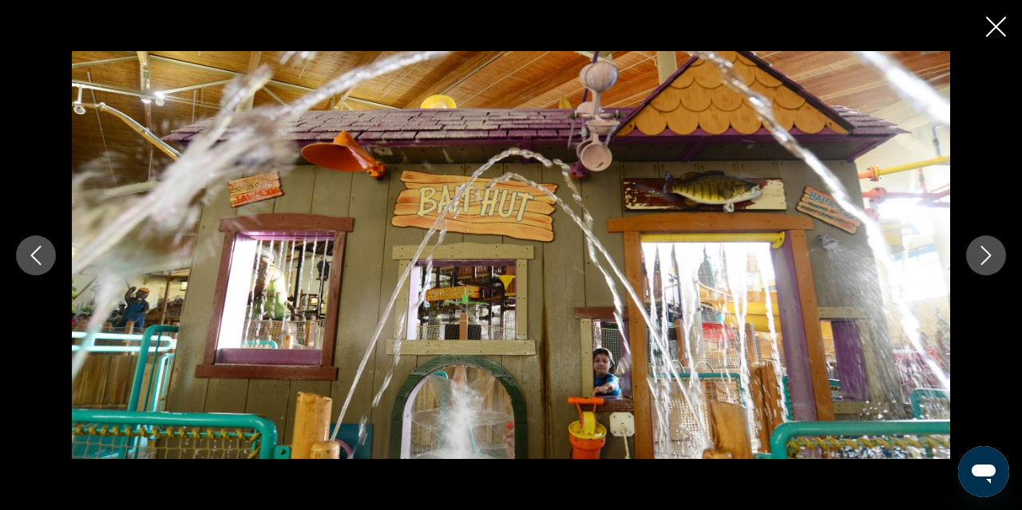
click at [989, 255] on icon "Next image" at bounding box center [986, 255] width 19 height 19
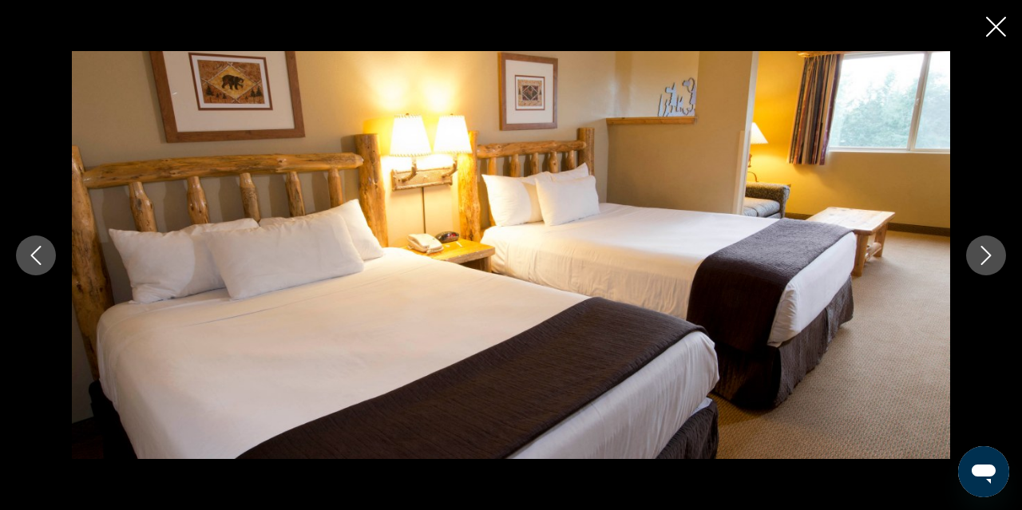
click at [989, 255] on icon "Next image" at bounding box center [986, 255] width 19 height 19
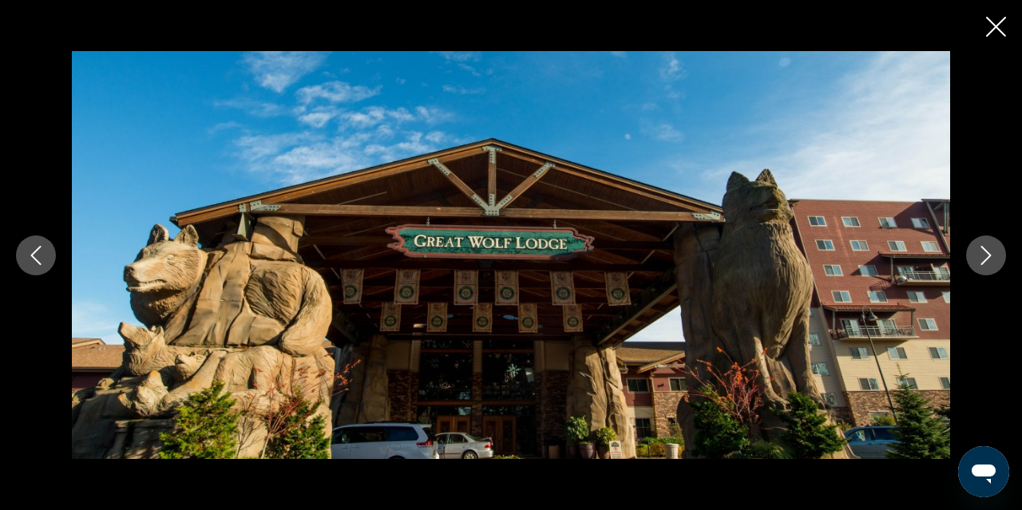
click at [989, 255] on icon "Next image" at bounding box center [986, 255] width 19 height 19
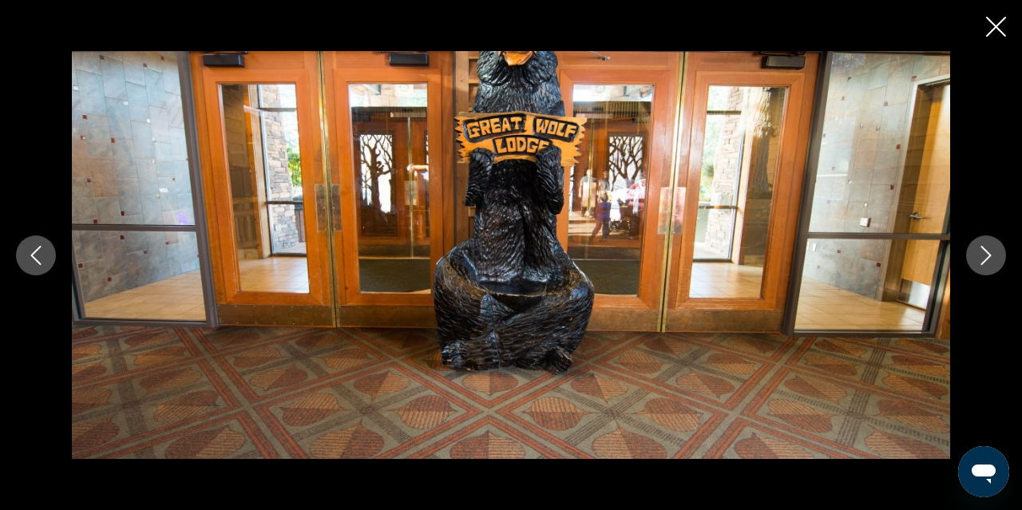
scroll to position [1072, 0]
click at [996, 30] on icon "Close slideshow" at bounding box center [996, 27] width 20 height 20
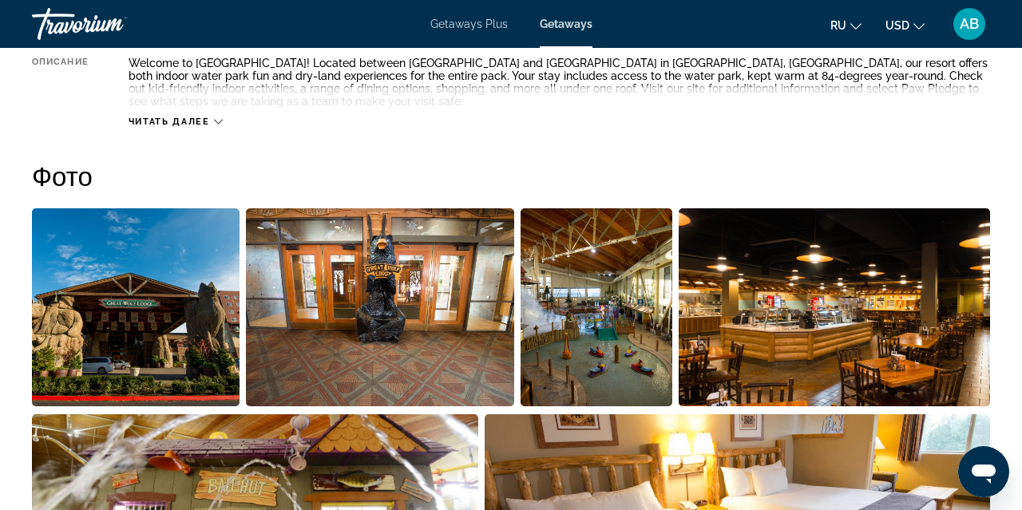
scroll to position [939, 0]
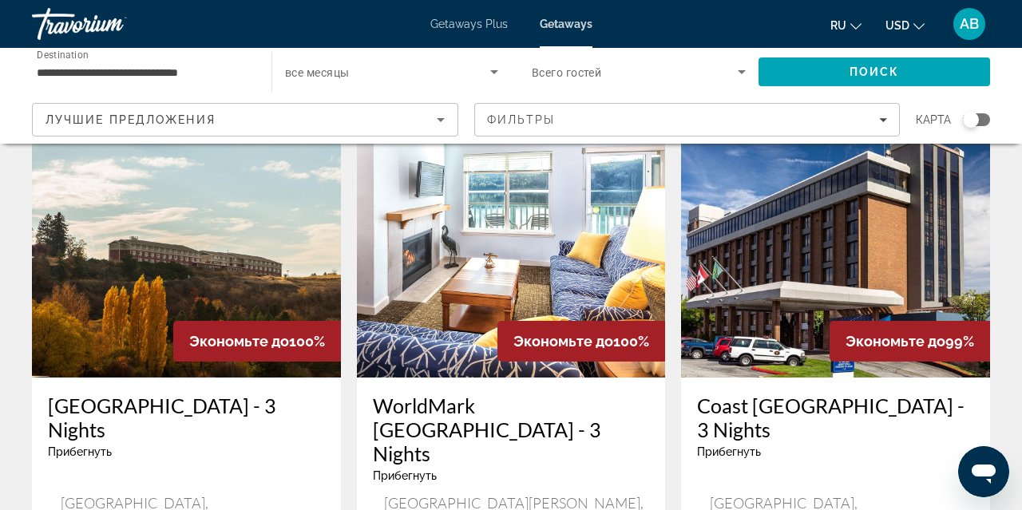
scroll to position [1958, 0]
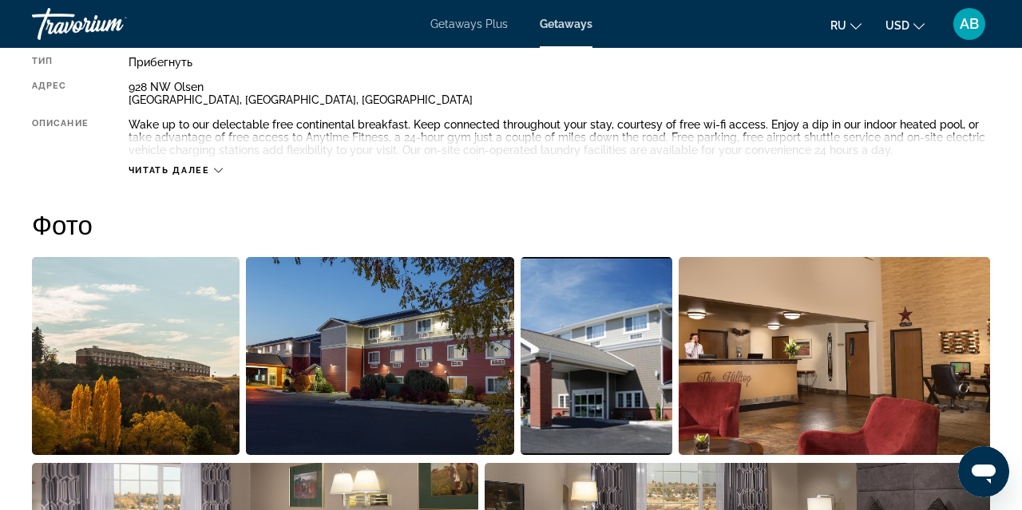
scroll to position [879, 0]
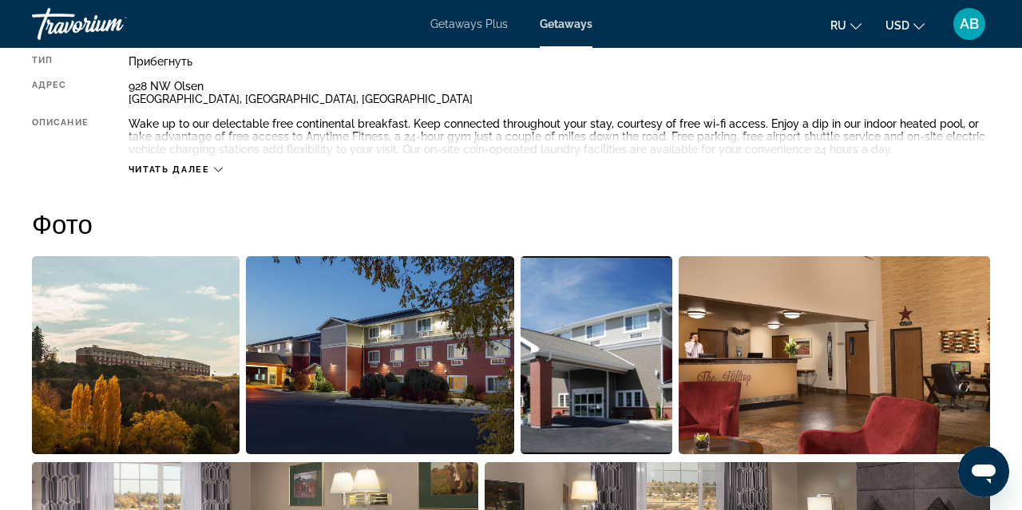
click at [179, 404] on img "Open full-screen image slider" at bounding box center [136, 355] width 208 height 198
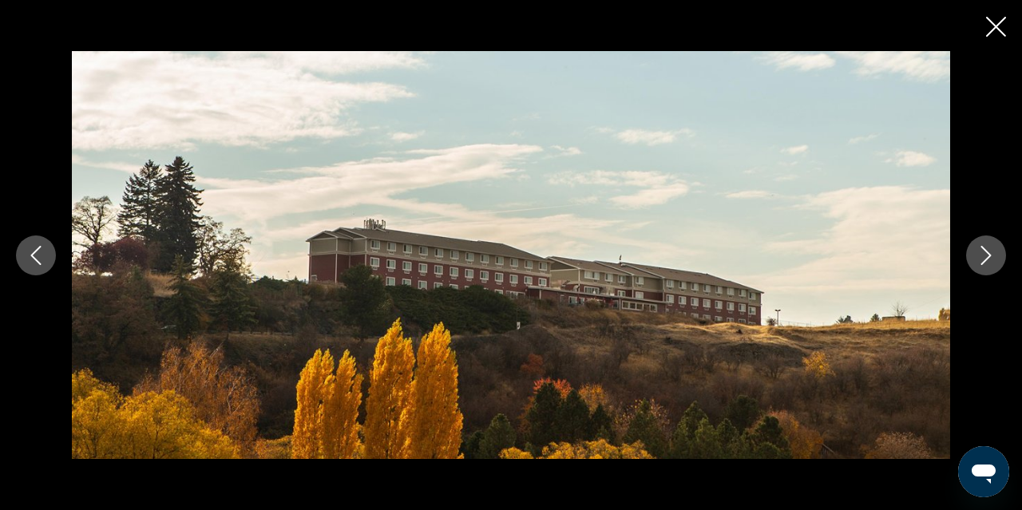
click at [983, 258] on icon "Next image" at bounding box center [986, 255] width 19 height 19
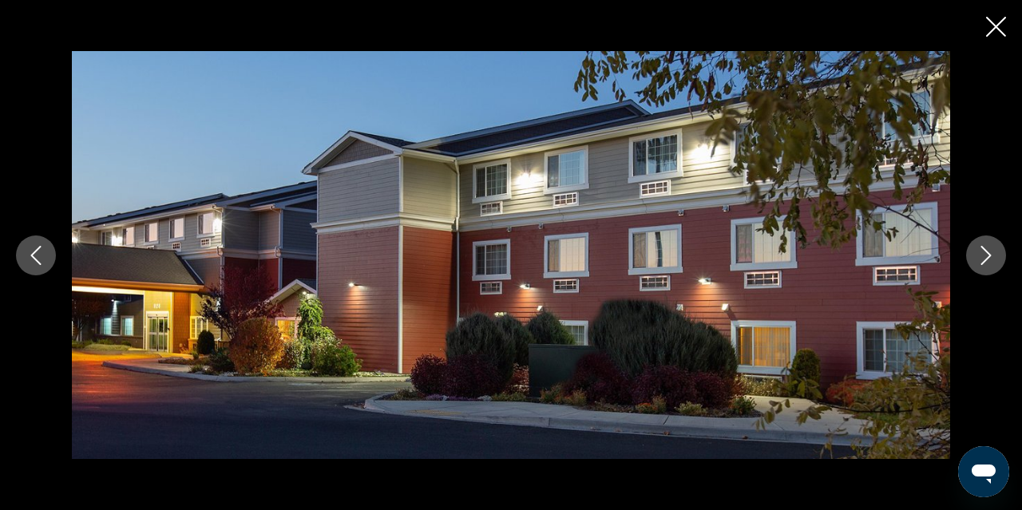
click at [983, 258] on icon "Next image" at bounding box center [986, 255] width 19 height 19
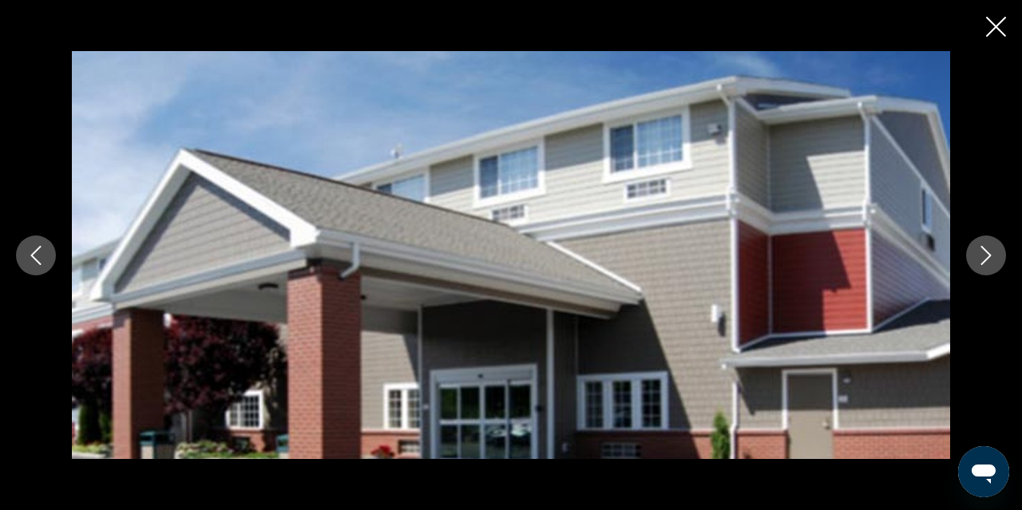
click at [983, 258] on icon "Next image" at bounding box center [986, 255] width 19 height 19
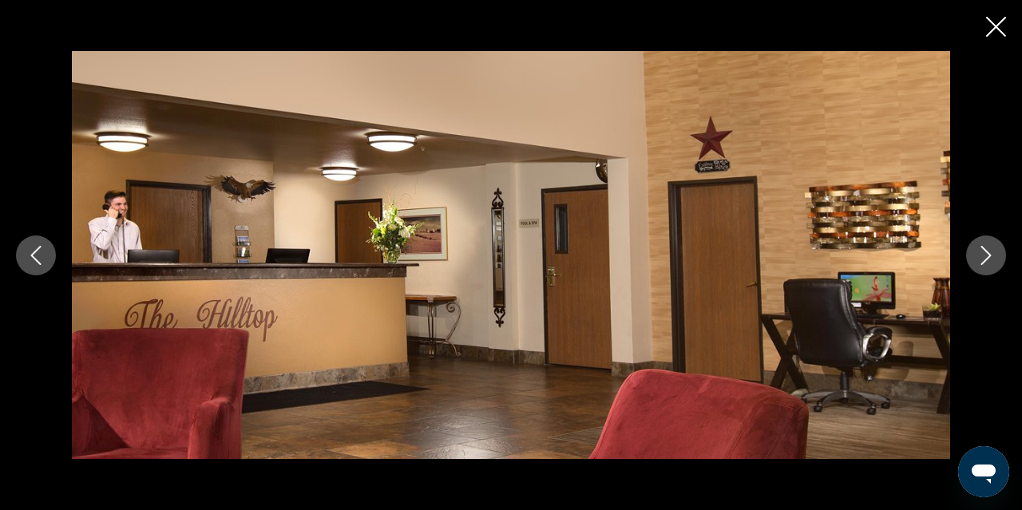
click at [983, 258] on icon "Next image" at bounding box center [986, 255] width 19 height 19
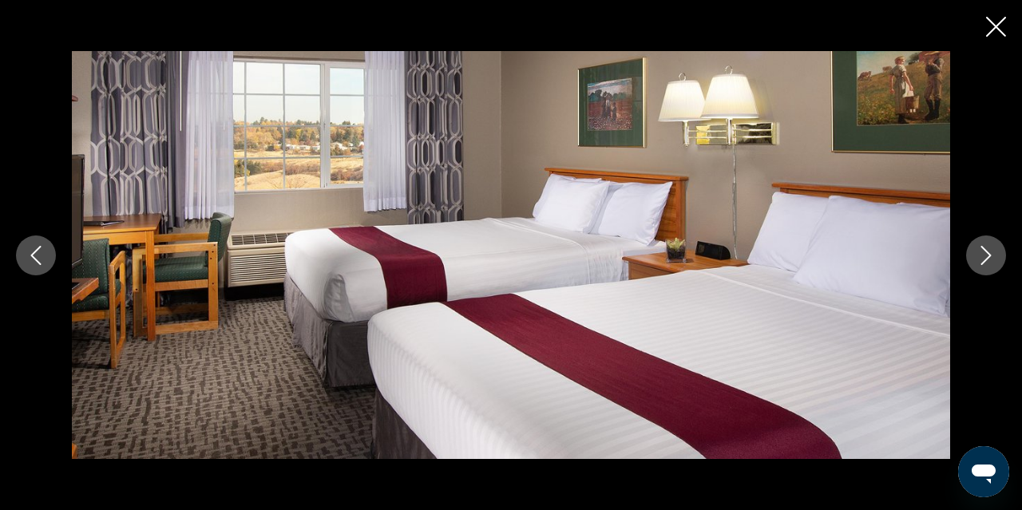
click at [983, 258] on icon "Next image" at bounding box center [986, 255] width 19 height 19
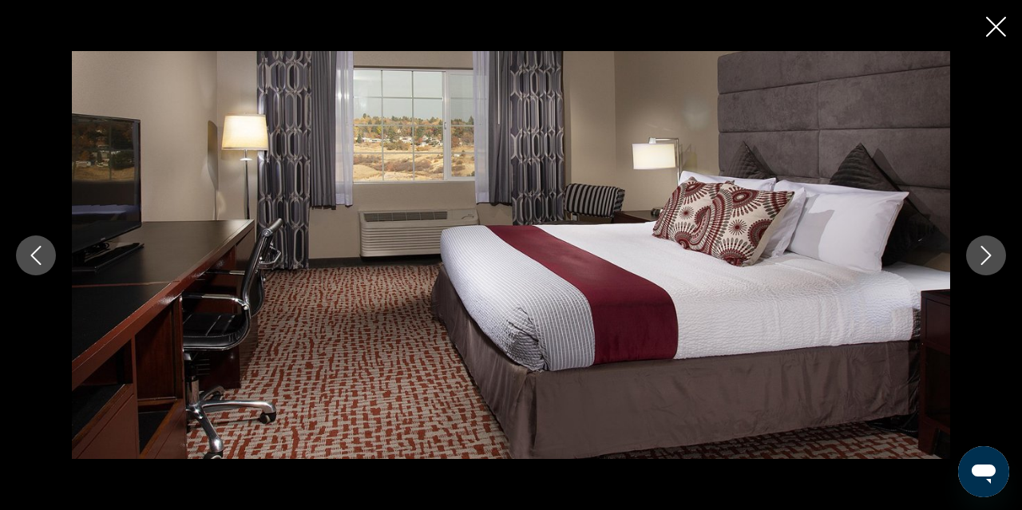
click at [983, 258] on icon "Next image" at bounding box center [986, 255] width 19 height 19
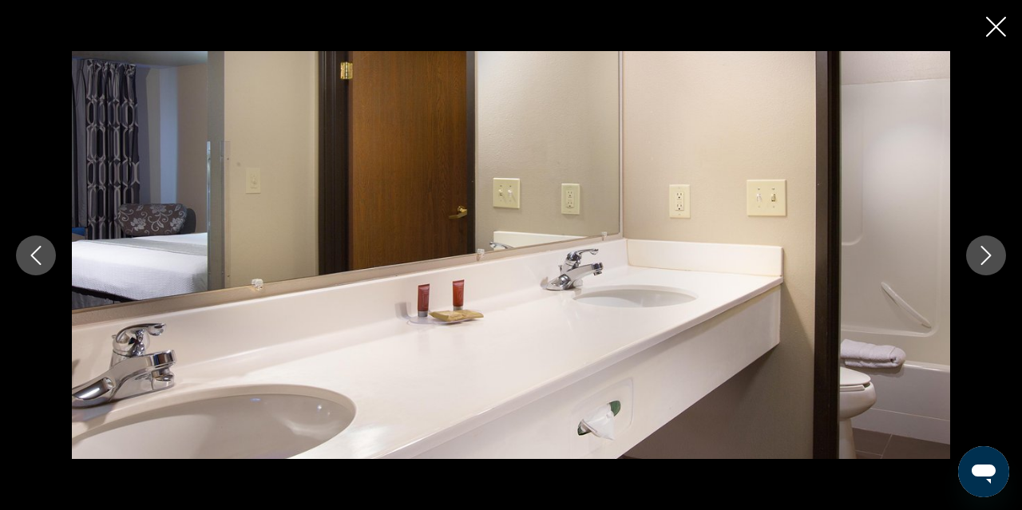
click at [983, 258] on icon "Next image" at bounding box center [986, 255] width 19 height 19
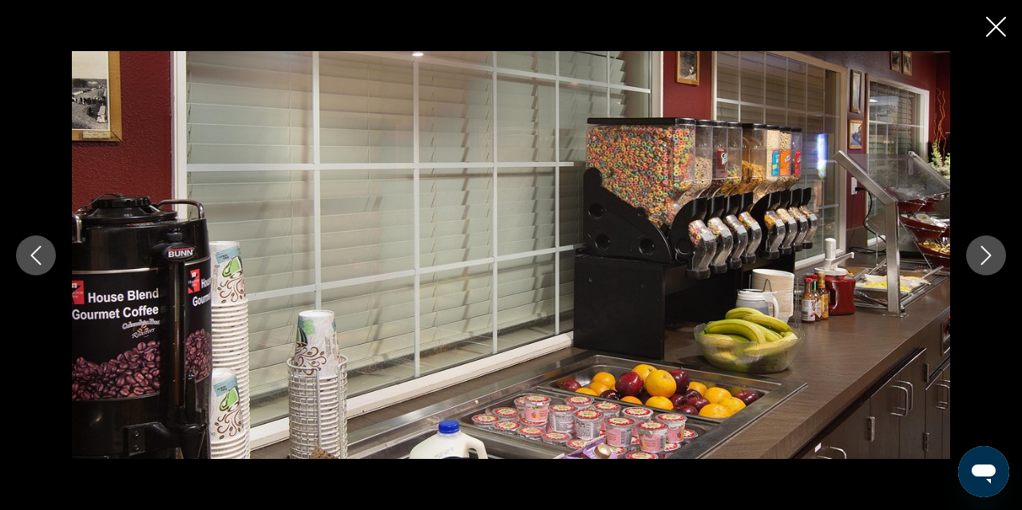
click at [983, 258] on icon "Next image" at bounding box center [986, 255] width 19 height 19
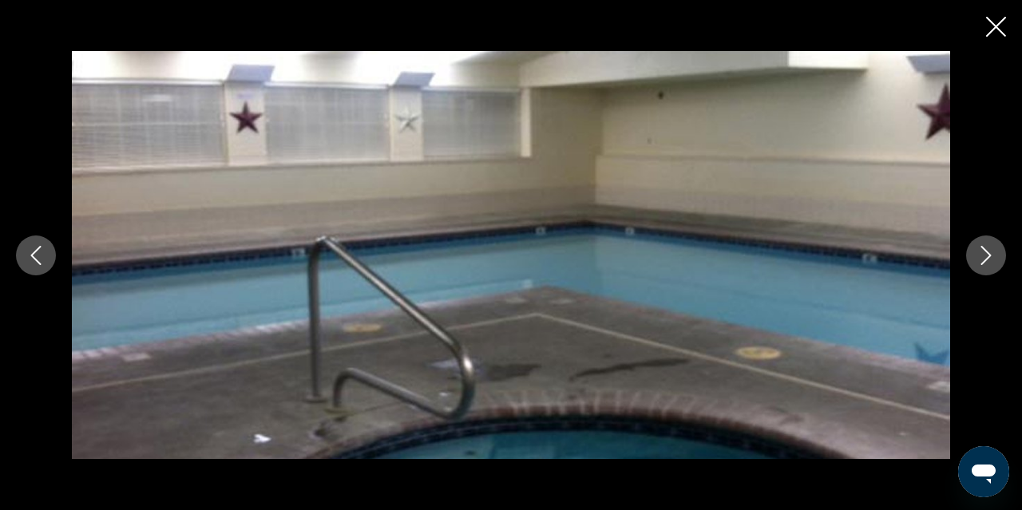
click at [983, 258] on icon "Next image" at bounding box center [986, 255] width 19 height 19
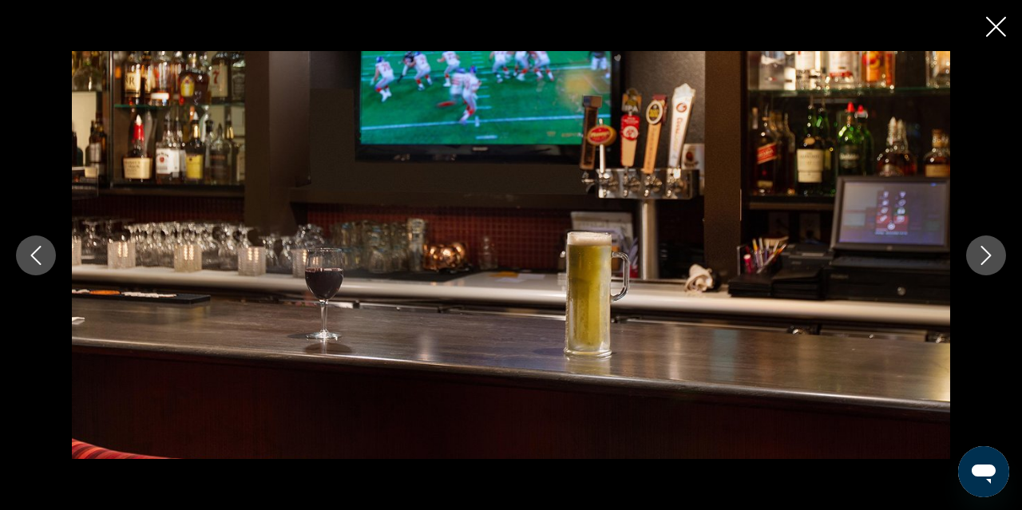
click at [983, 258] on icon "Next image" at bounding box center [986, 255] width 19 height 19
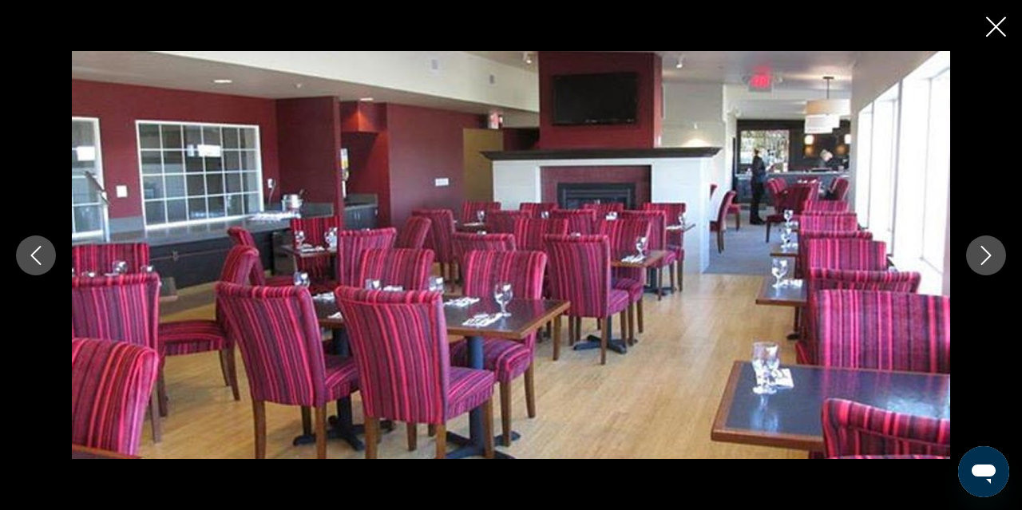
click at [983, 258] on icon "Next image" at bounding box center [986, 255] width 19 height 19
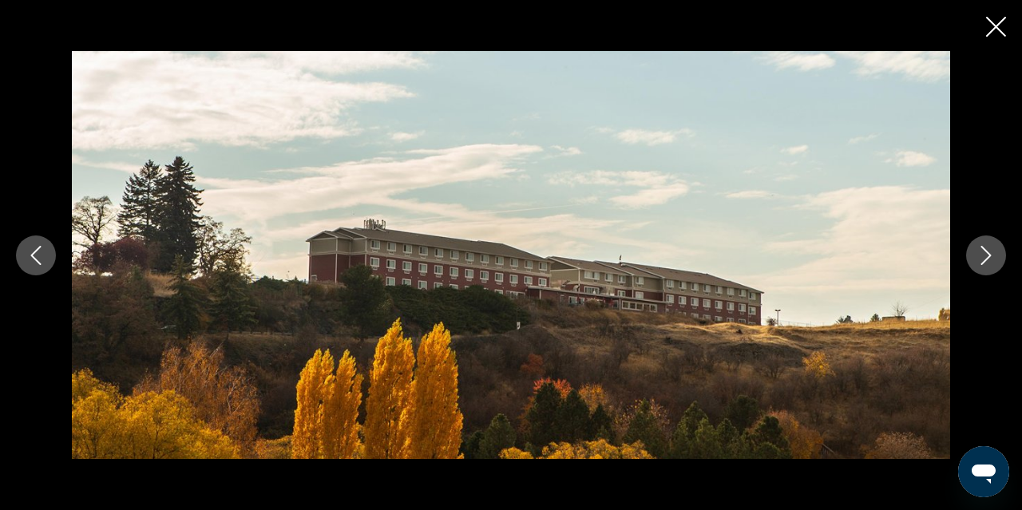
click at [983, 258] on icon "Next image" at bounding box center [986, 255] width 19 height 19
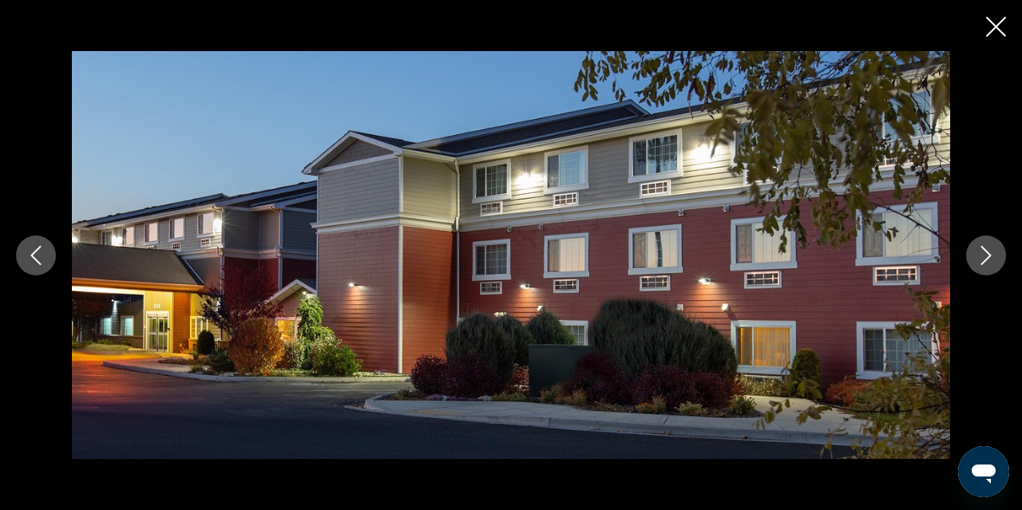
click at [989, 33] on icon "Close slideshow" at bounding box center [996, 27] width 20 height 20
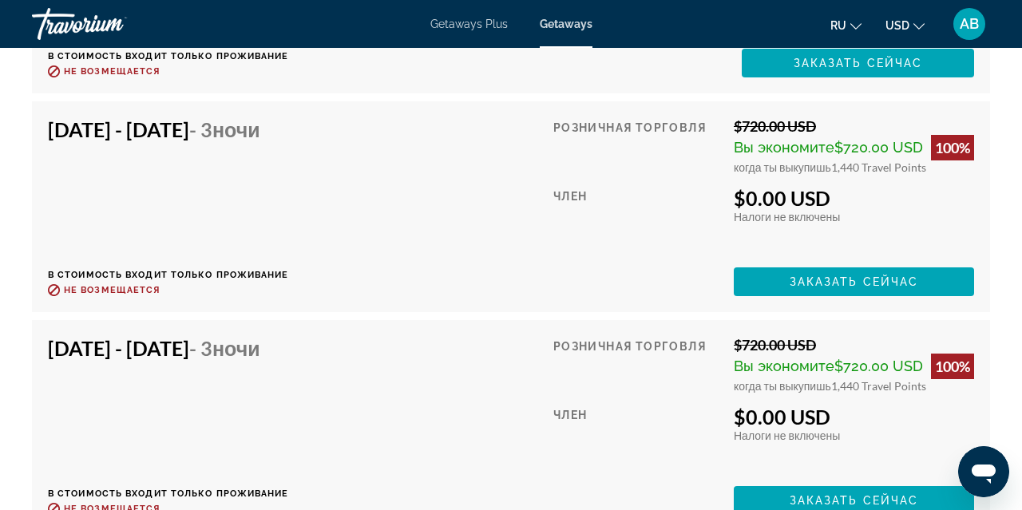
scroll to position [3089, 0]
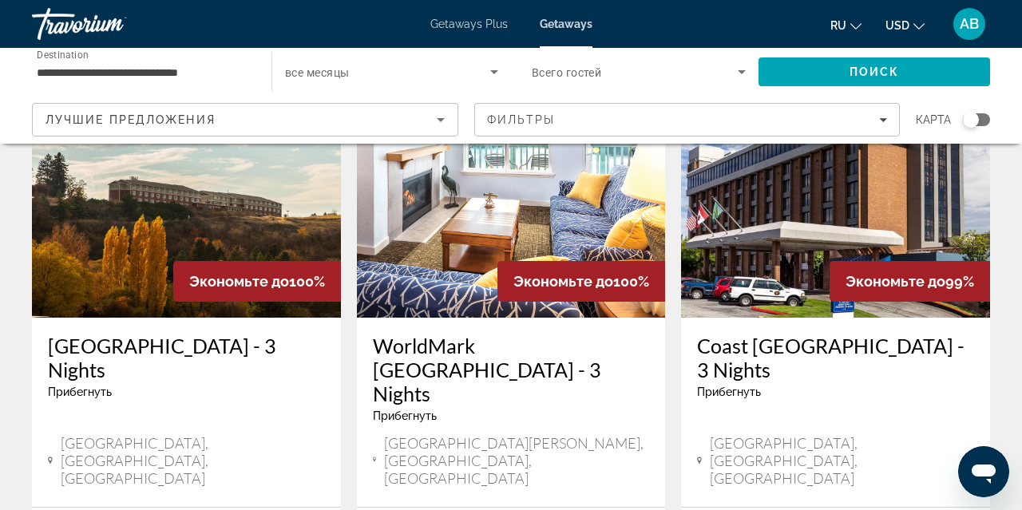
scroll to position [2019, 0]
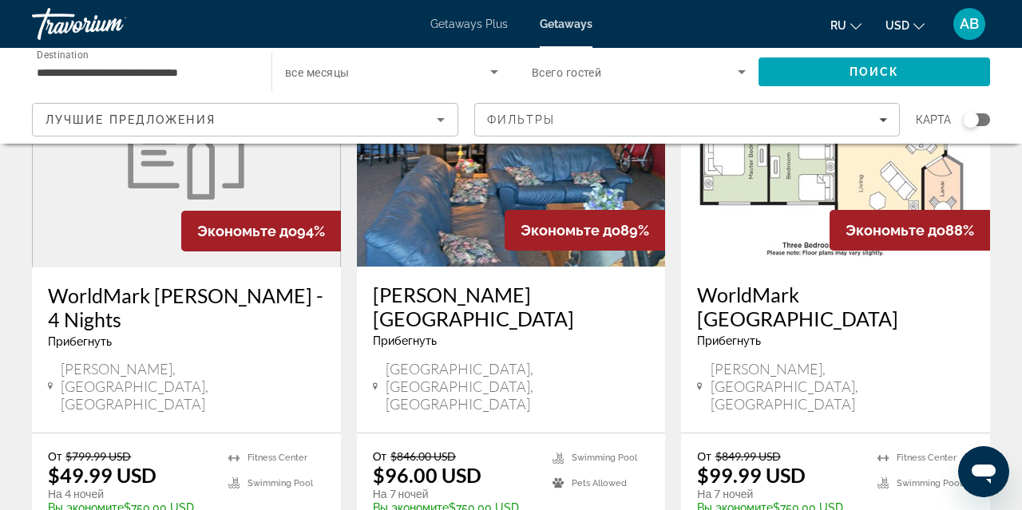
scroll to position [2005, 0]
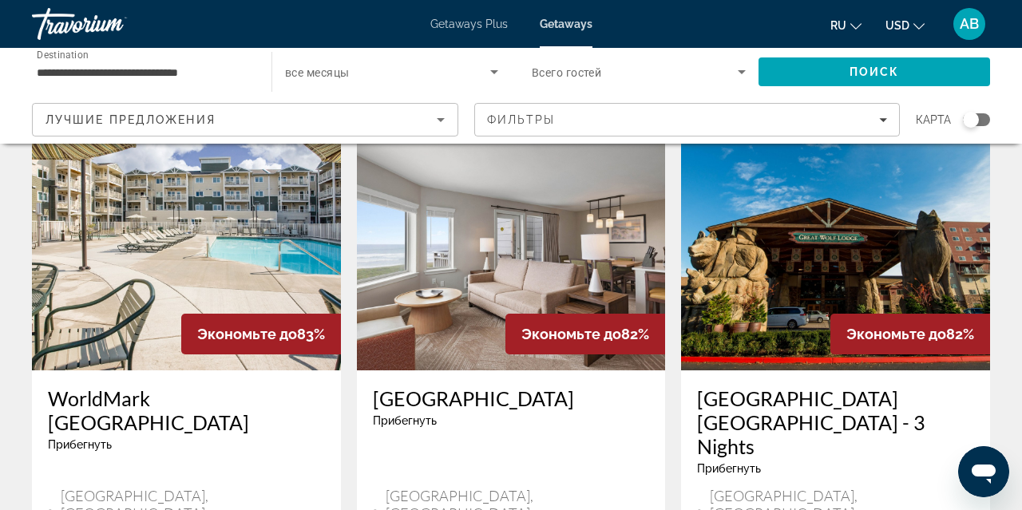
scroll to position [1915, 0]
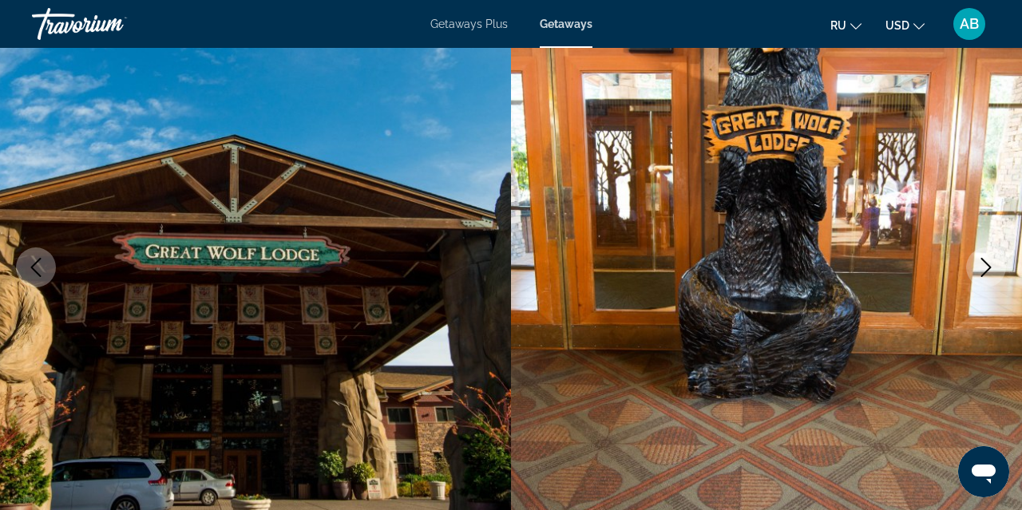
scroll to position [161, 0]
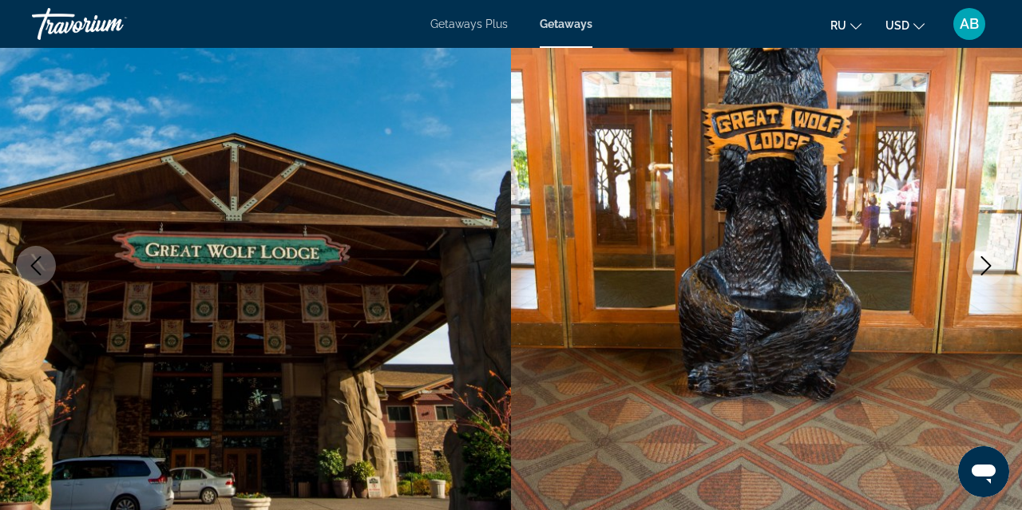
click at [988, 262] on icon "Next image" at bounding box center [986, 265] width 10 height 19
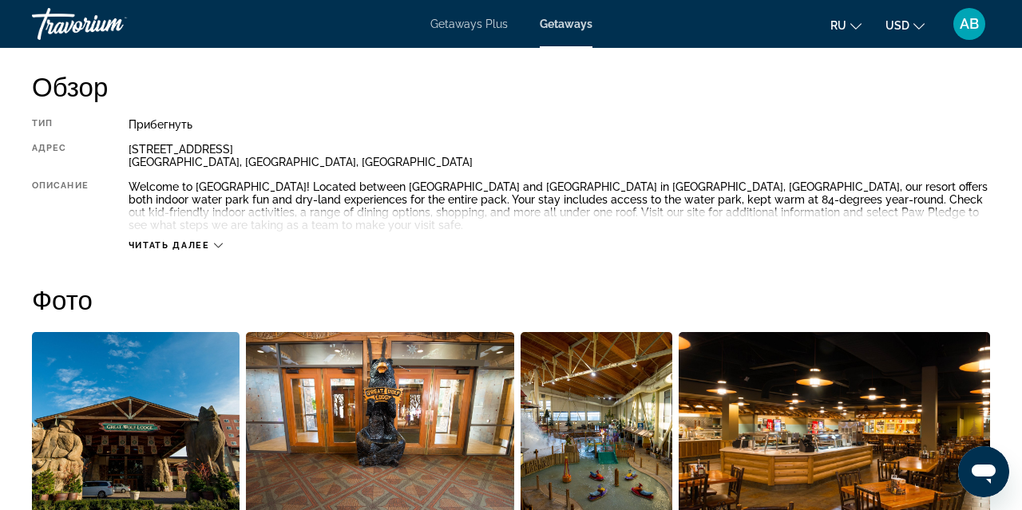
scroll to position [843, 0]
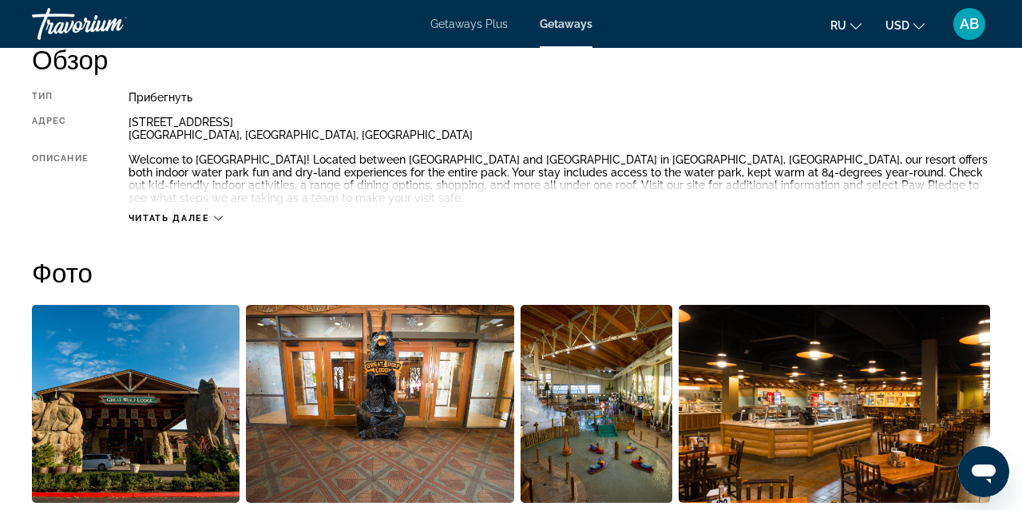
click at [560, 451] on img "Open full-screen image slider" at bounding box center [597, 404] width 152 height 198
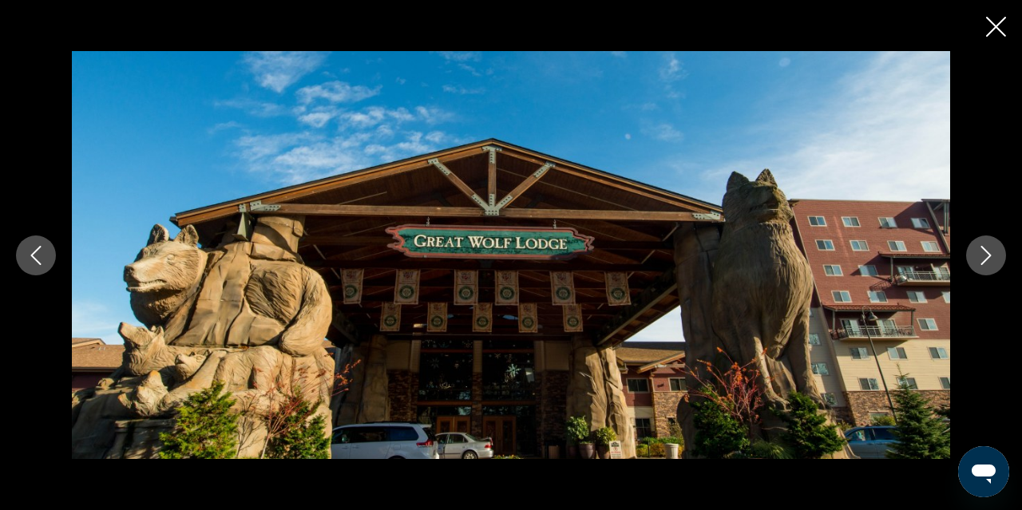
click at [979, 249] on icon "Next image" at bounding box center [986, 255] width 19 height 19
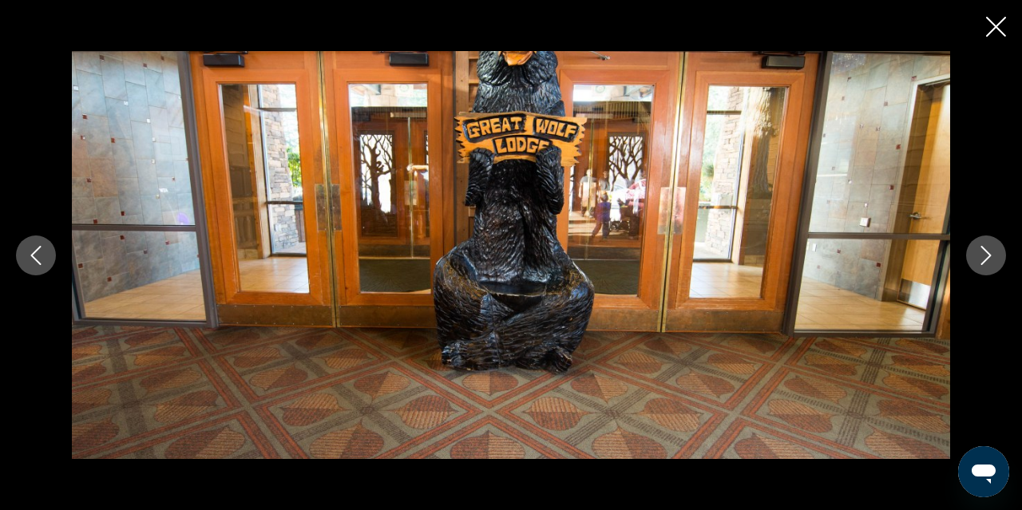
click at [979, 248] on icon "Next image" at bounding box center [986, 255] width 19 height 19
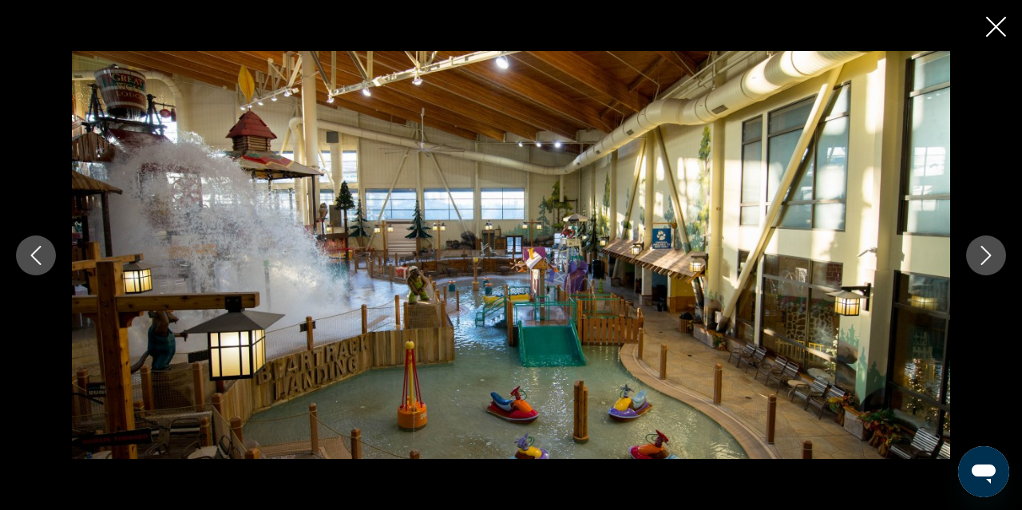
click at [994, 256] on icon "Next image" at bounding box center [986, 255] width 19 height 19
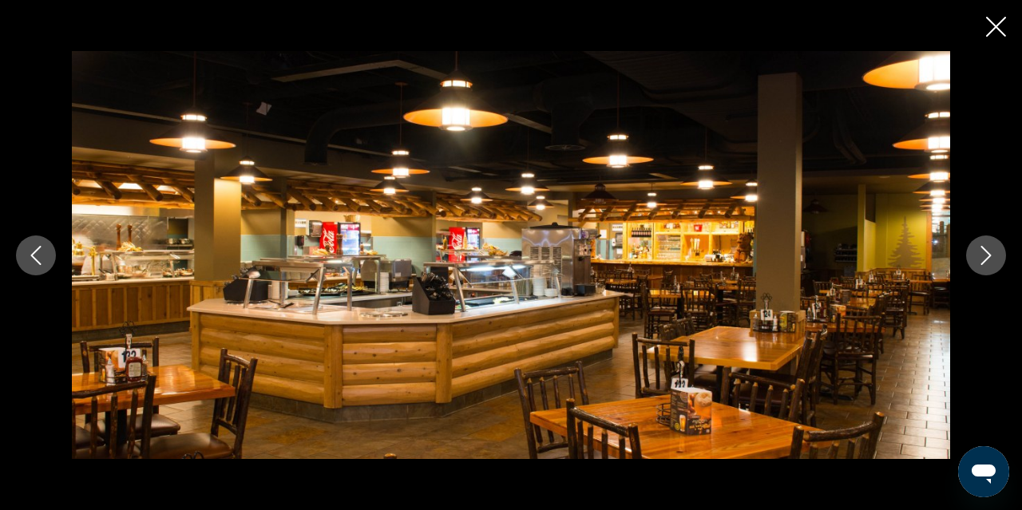
click at [994, 256] on icon "Next image" at bounding box center [986, 255] width 19 height 19
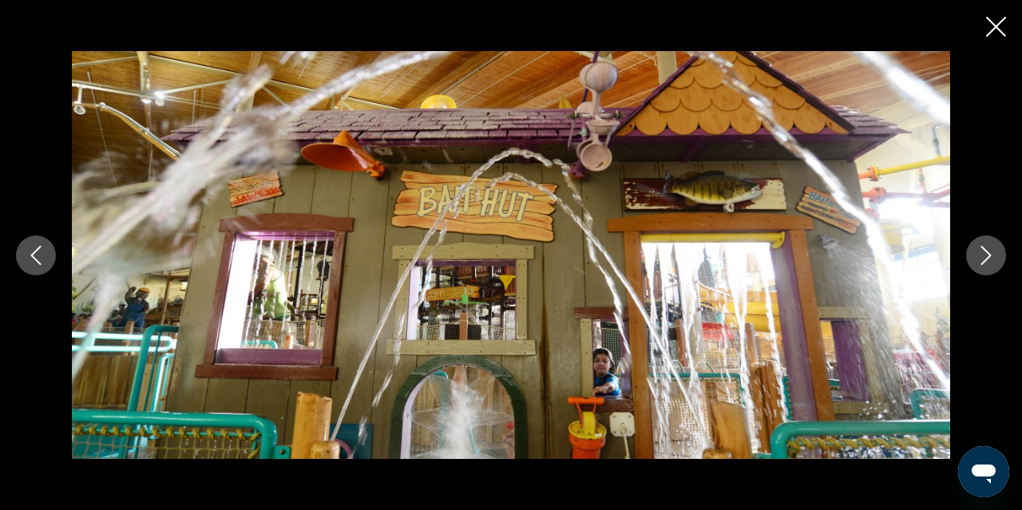
click at [994, 256] on icon "Next image" at bounding box center [986, 255] width 19 height 19
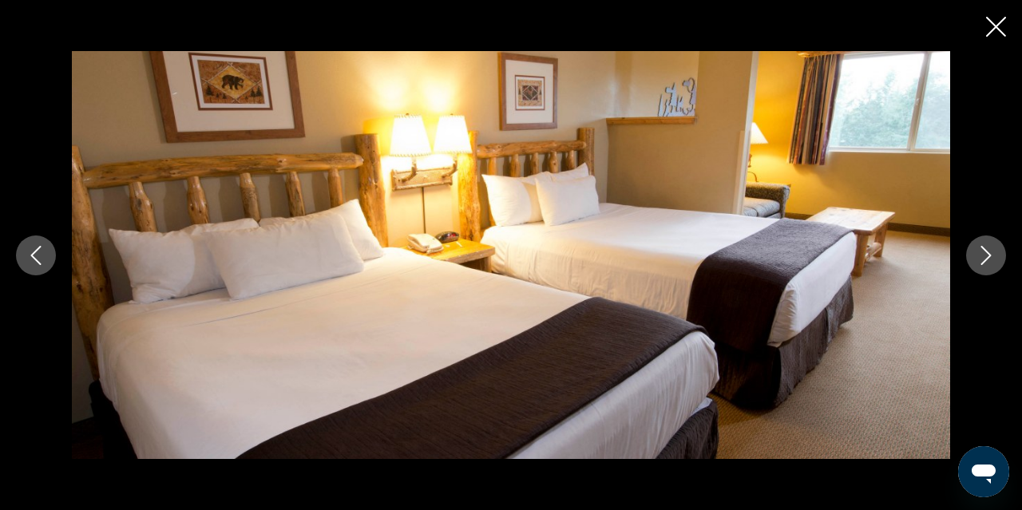
click at [994, 256] on icon "Next image" at bounding box center [986, 255] width 19 height 19
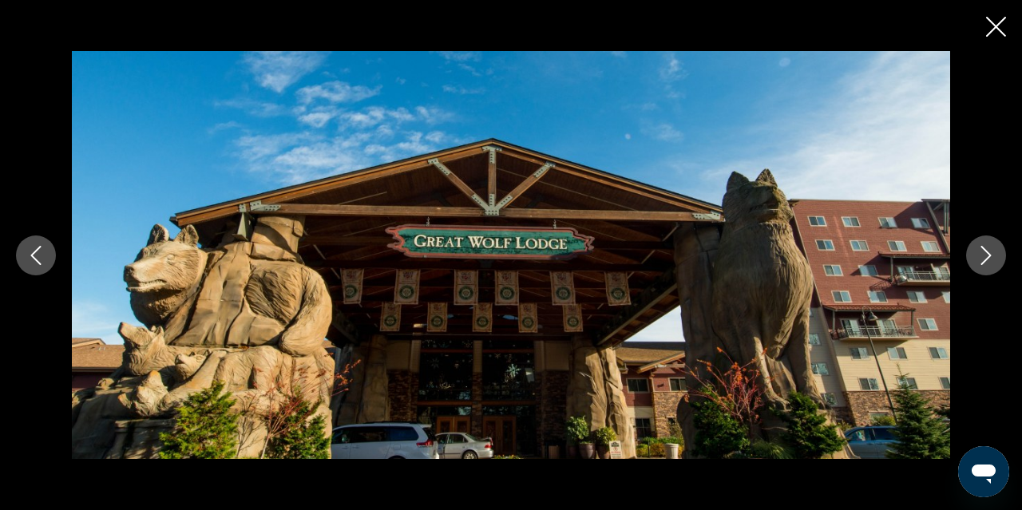
click at [998, 31] on icon "Close slideshow" at bounding box center [996, 27] width 20 height 20
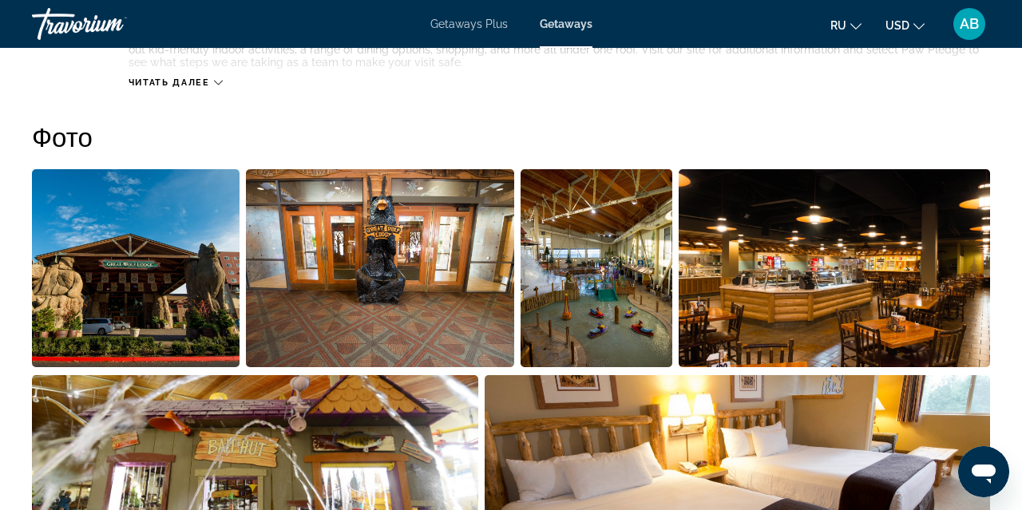
scroll to position [977, 0]
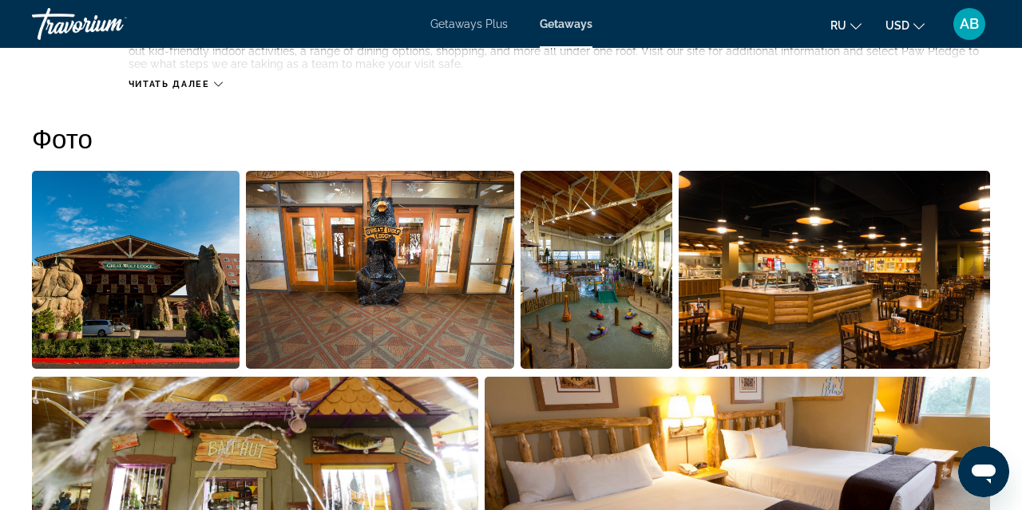
click at [548, 268] on img "Open full-screen image slider" at bounding box center [597, 270] width 152 height 198
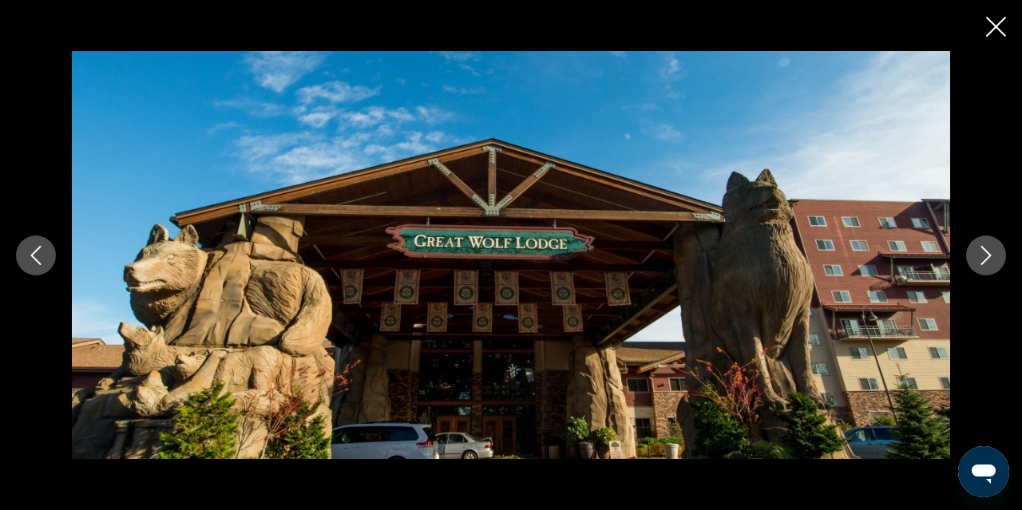
click at [985, 255] on icon "Next image" at bounding box center [986, 255] width 19 height 19
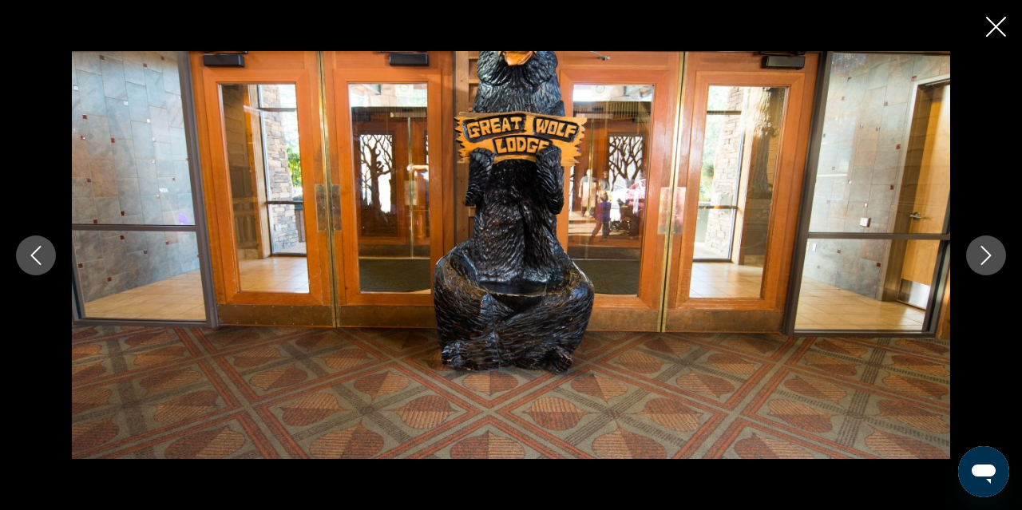
click at [985, 255] on icon "Next image" at bounding box center [986, 255] width 19 height 19
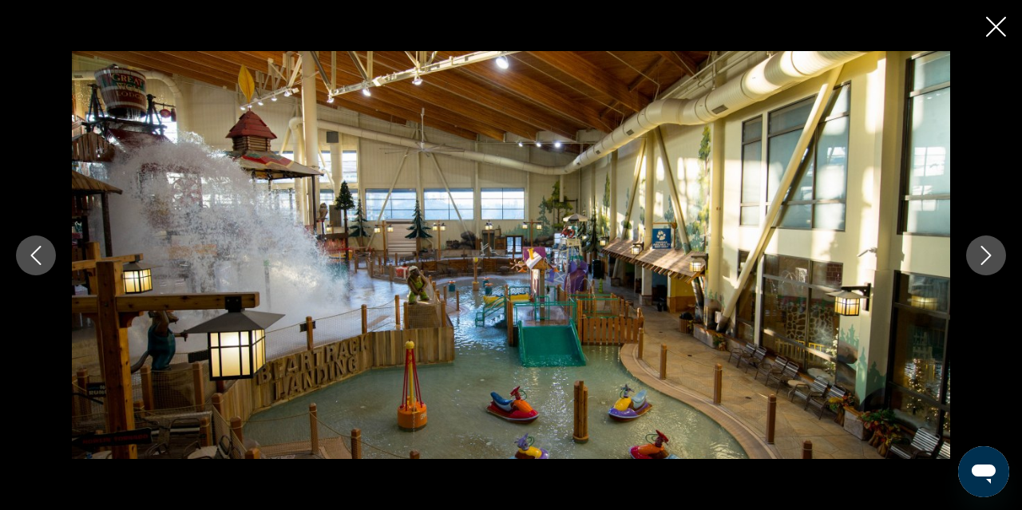
click at [990, 251] on icon "Next image" at bounding box center [986, 255] width 19 height 19
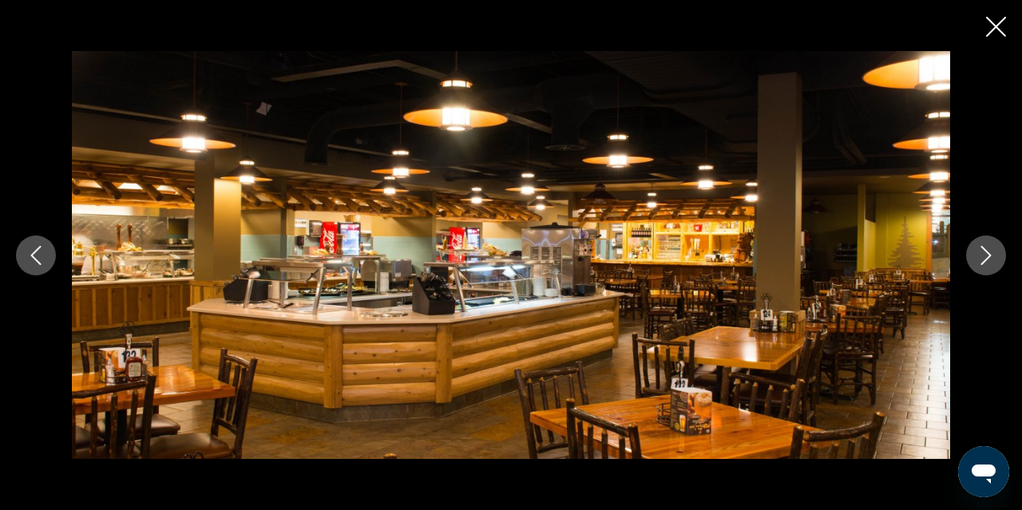
click at [997, 250] on button "Next image" at bounding box center [986, 256] width 40 height 40
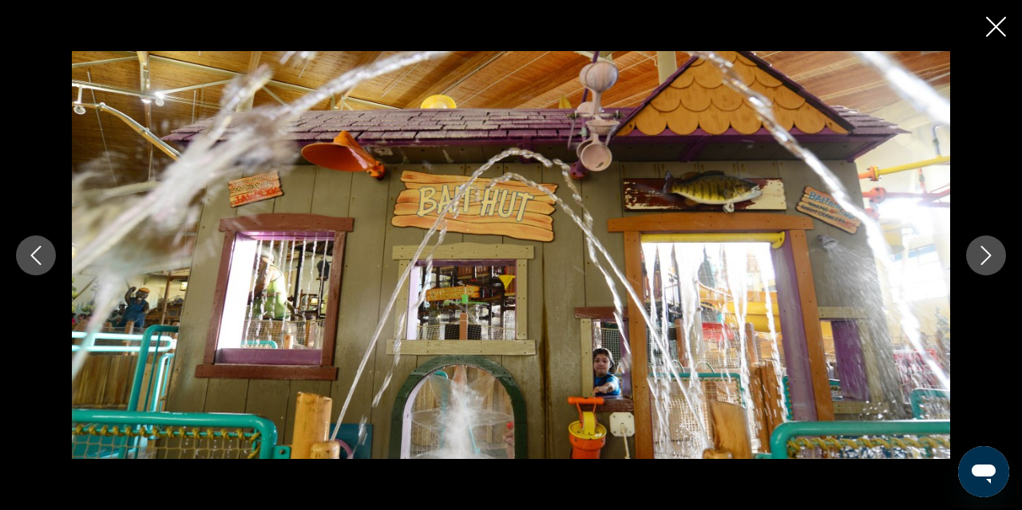
click at [992, 255] on icon "Next image" at bounding box center [986, 255] width 19 height 19
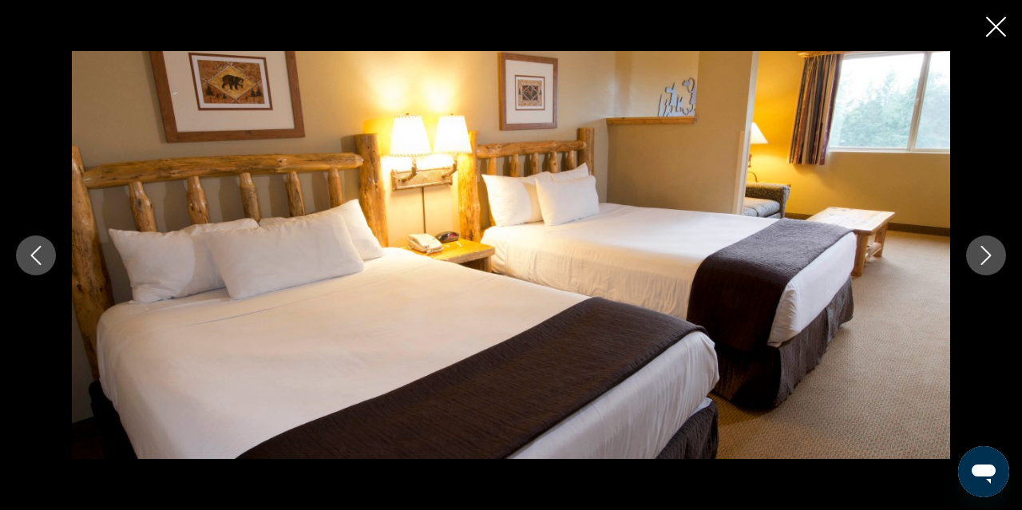
click at [993, 255] on icon "Next image" at bounding box center [986, 255] width 19 height 19
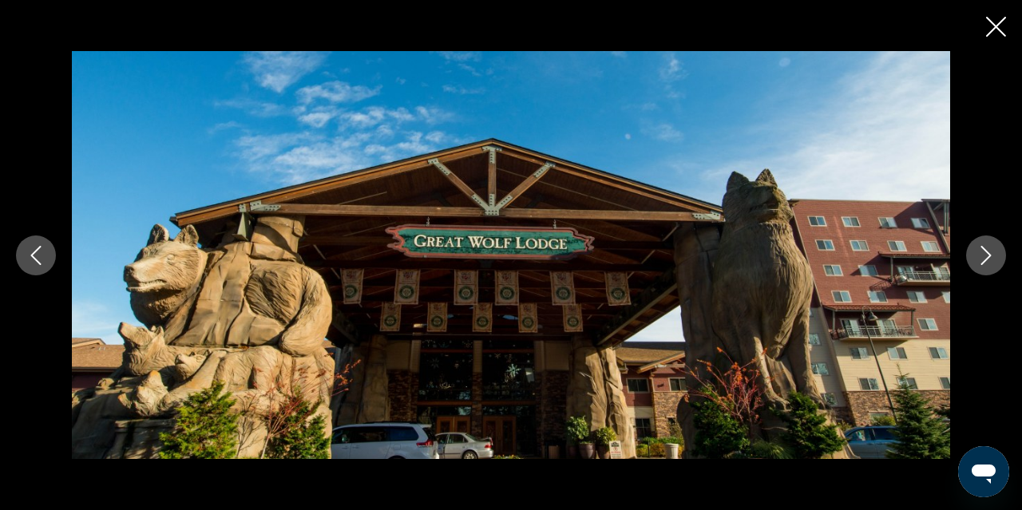
click at [997, 22] on icon "Close slideshow" at bounding box center [996, 27] width 20 height 20
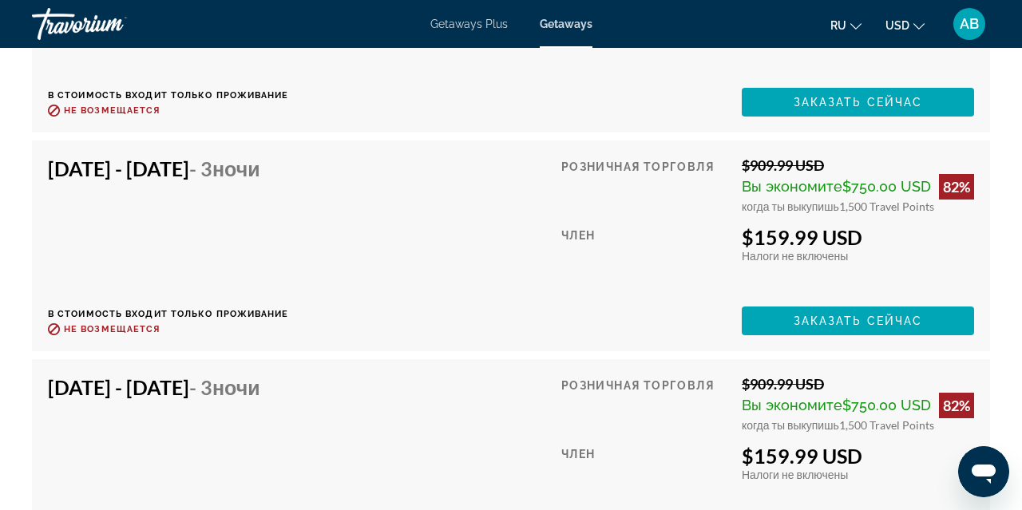
scroll to position [2767, 0]
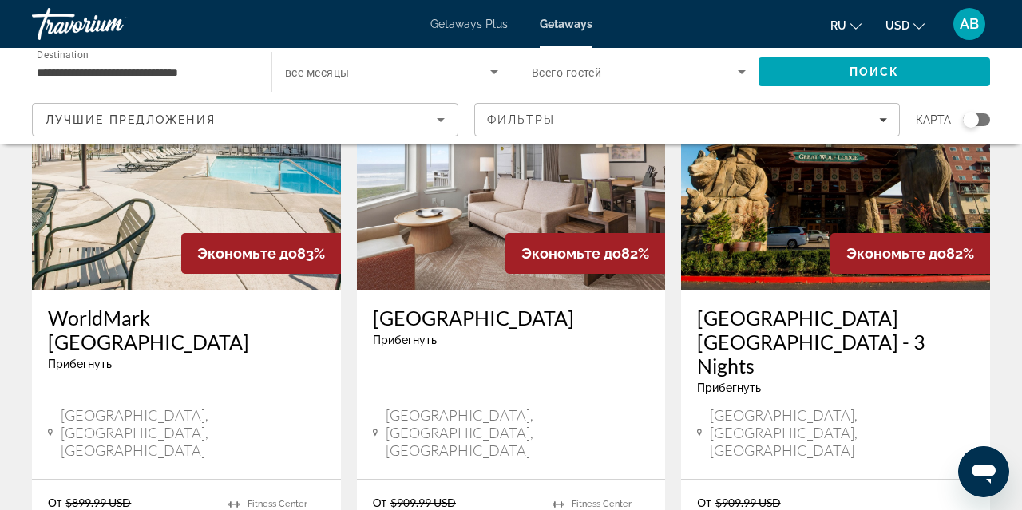
scroll to position [1999, 0]
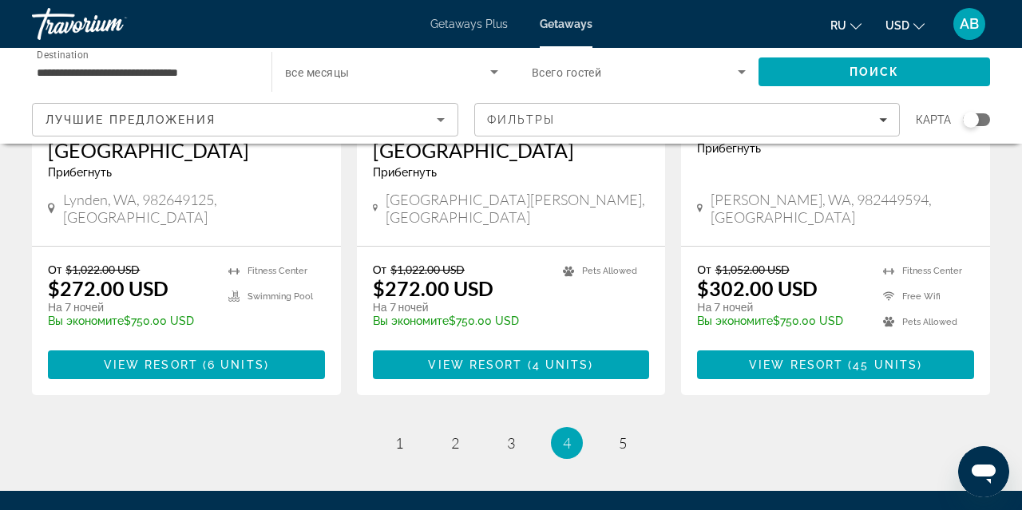
scroll to position [2196, 0]
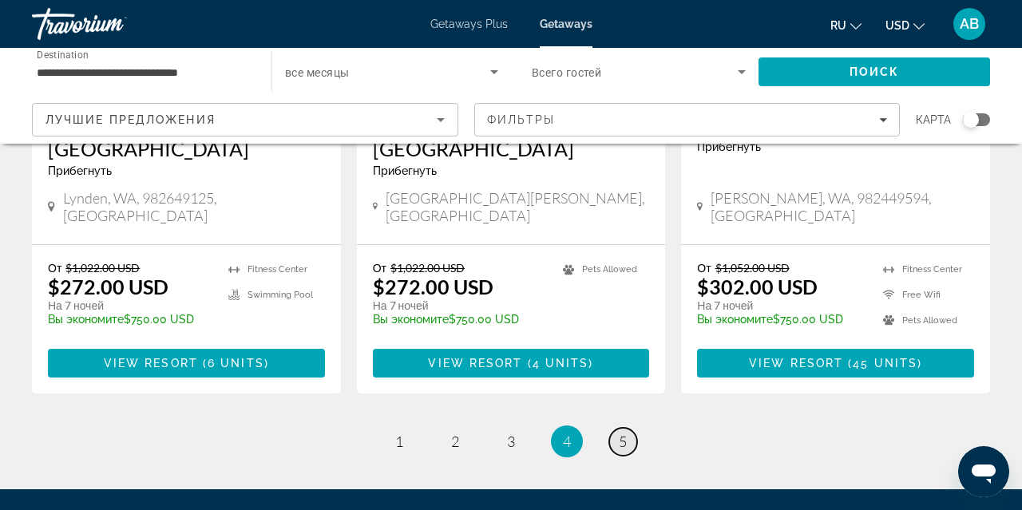
click at [623, 433] on span "5" at bounding box center [623, 442] width 8 height 18
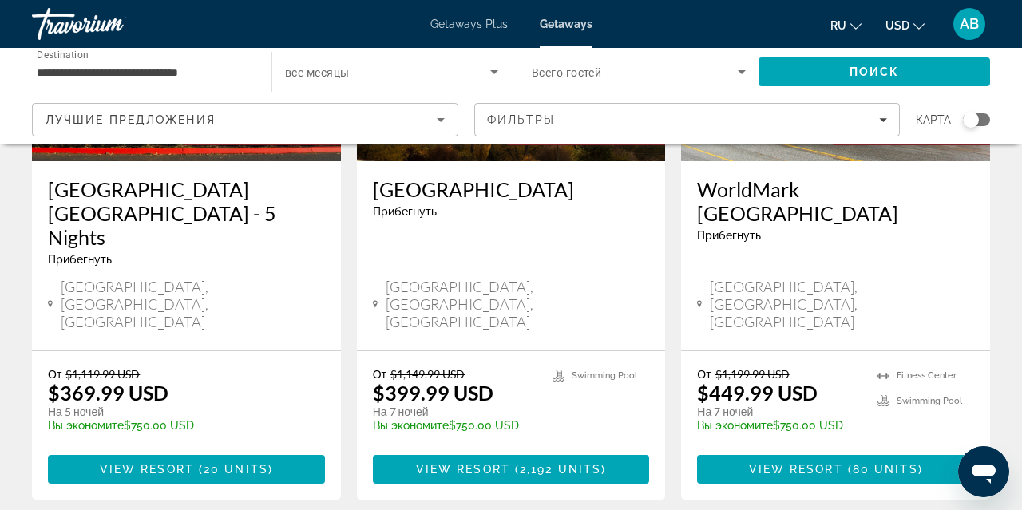
scroll to position [890, 0]
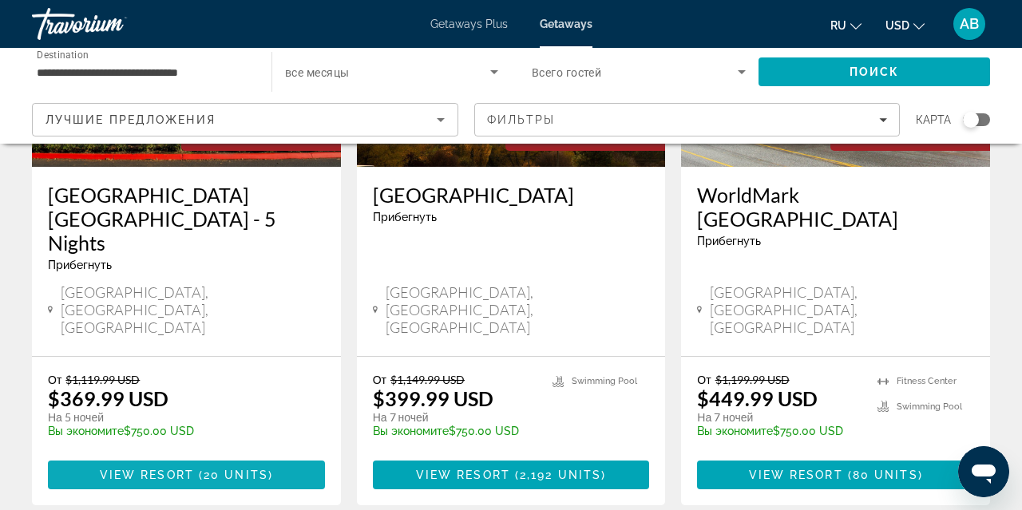
click at [220, 469] on span "20 units" at bounding box center [236, 475] width 65 height 13
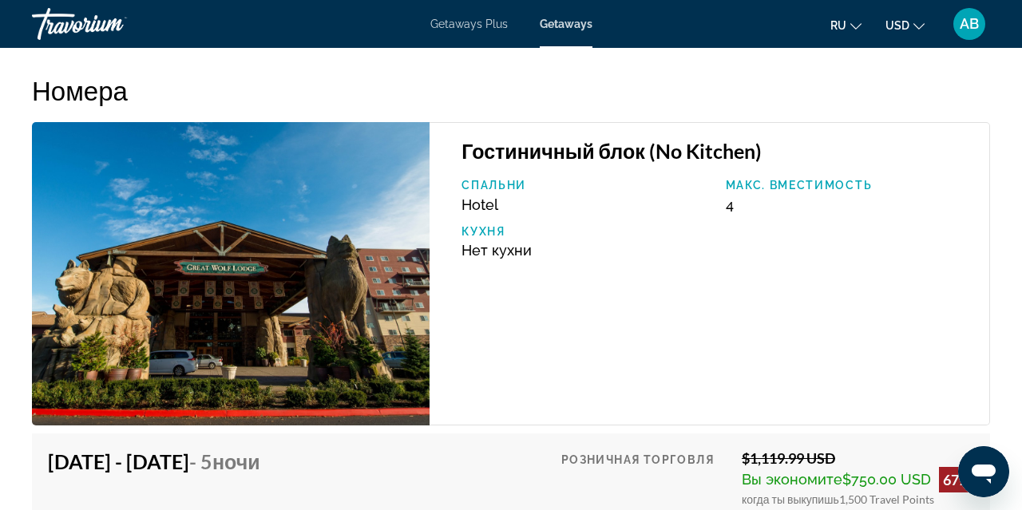
scroll to position [2551, 0]
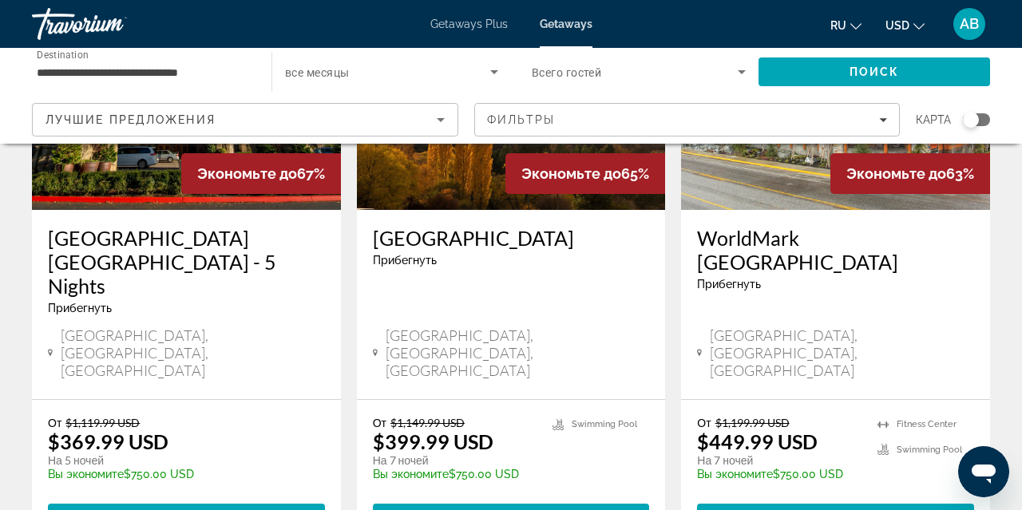
scroll to position [853, 0]
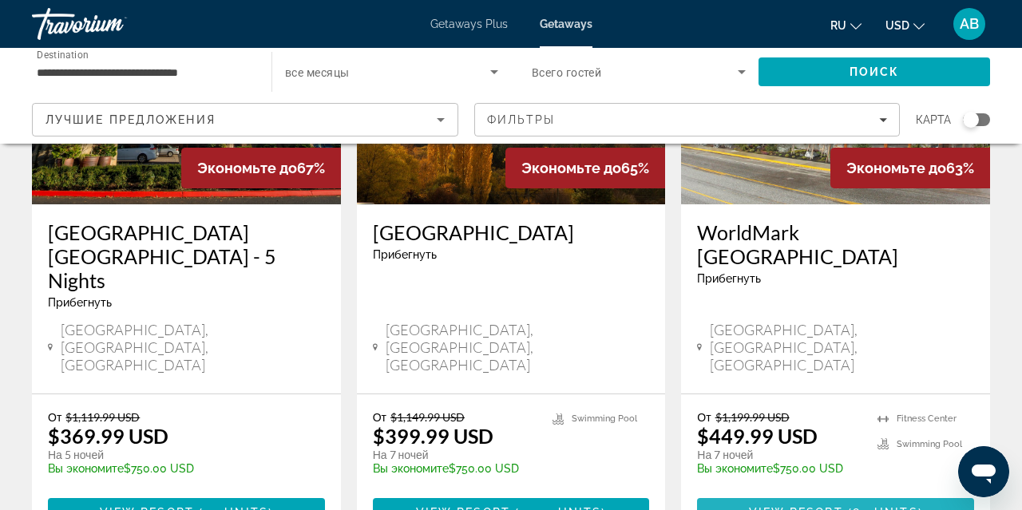
click at [797, 493] on span "Main content" at bounding box center [835, 512] width 277 height 38
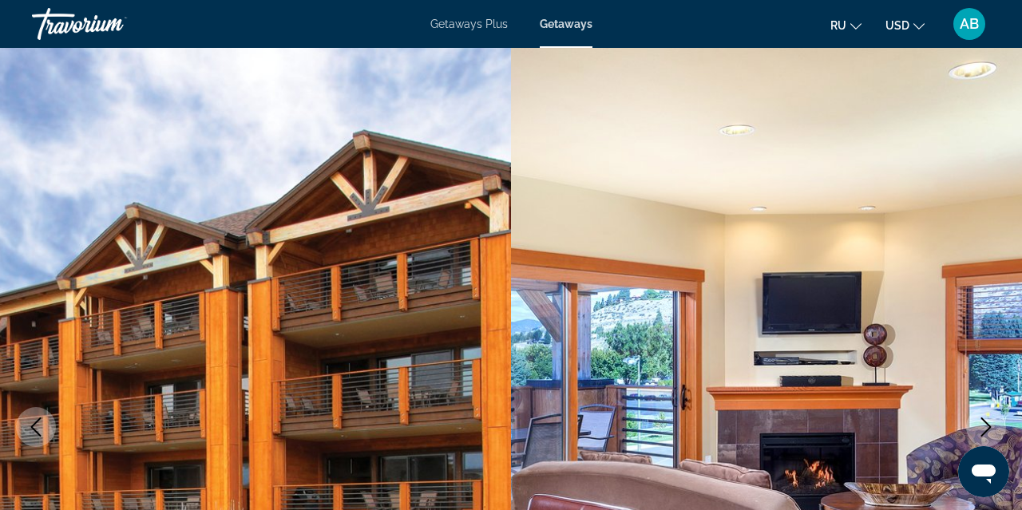
click at [989, 423] on icon "Next image" at bounding box center [986, 427] width 19 height 19
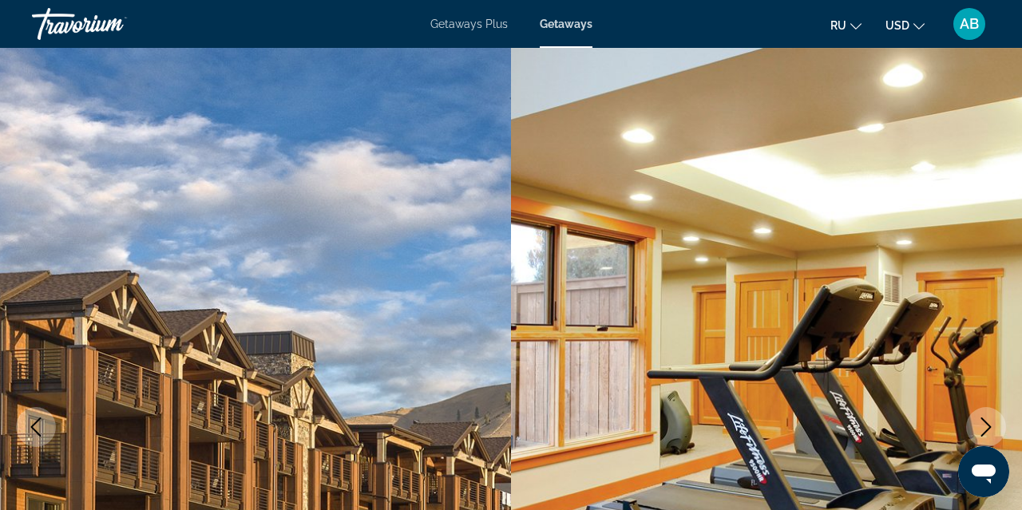
click at [988, 422] on icon "Next image" at bounding box center [986, 427] width 19 height 19
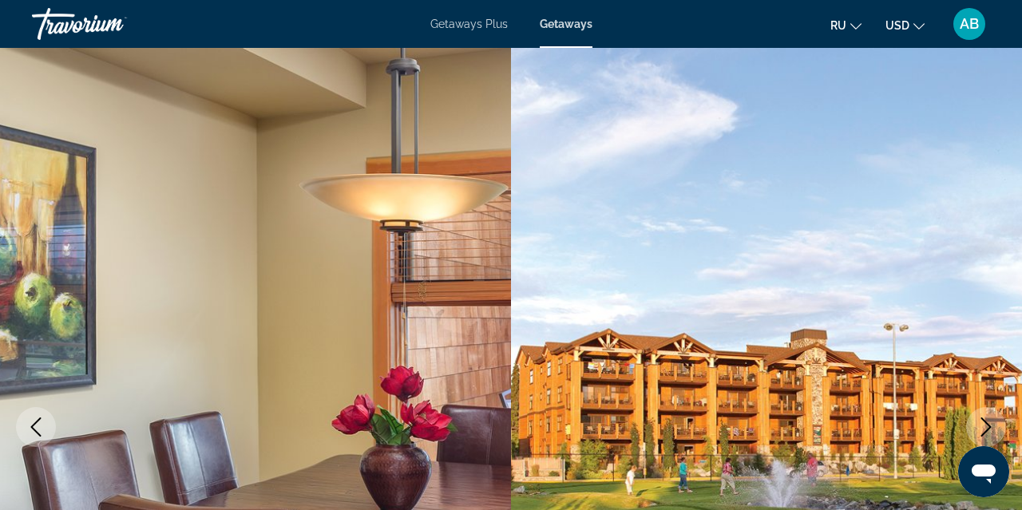
click at [988, 422] on icon "Next image" at bounding box center [986, 427] width 19 height 19
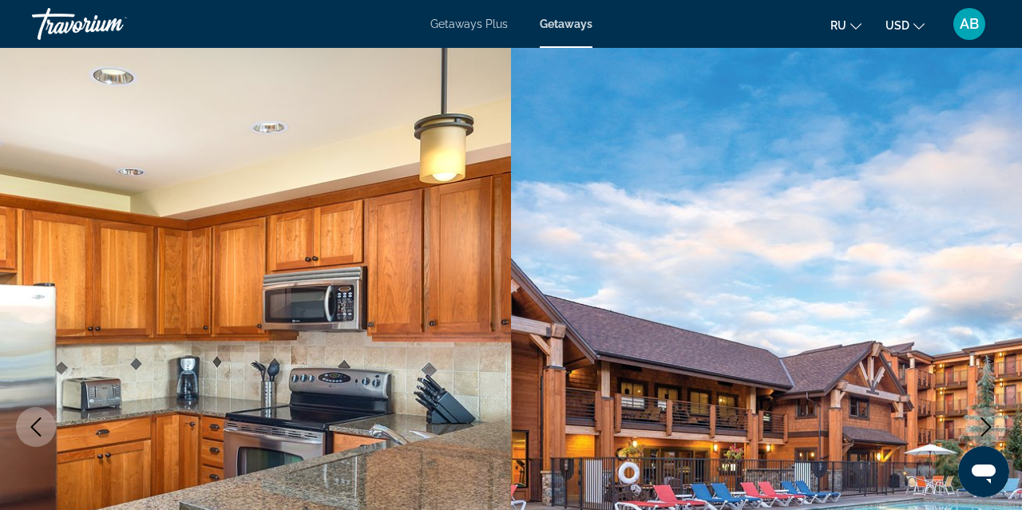
click at [989, 426] on icon "Next image" at bounding box center [986, 427] width 10 height 19
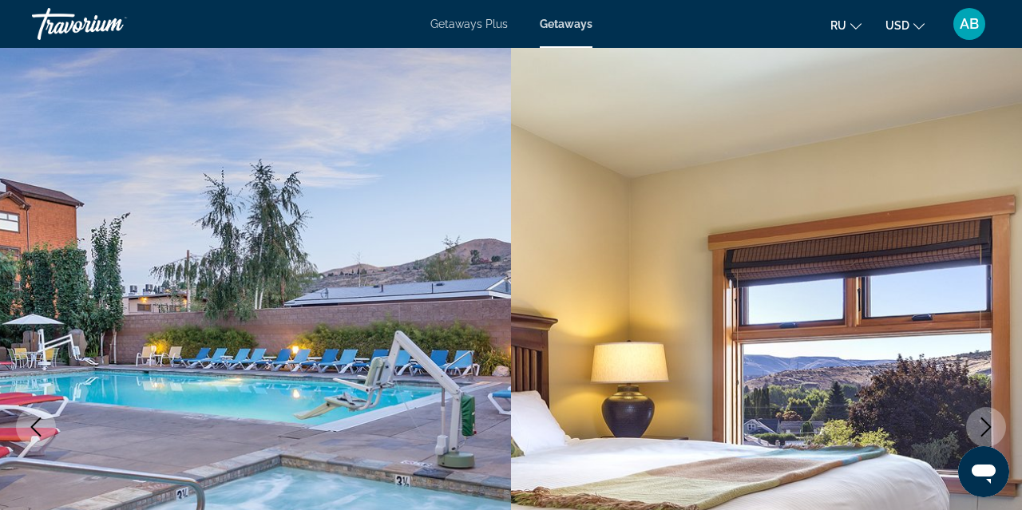
click at [989, 425] on icon "Next image" at bounding box center [986, 427] width 10 height 19
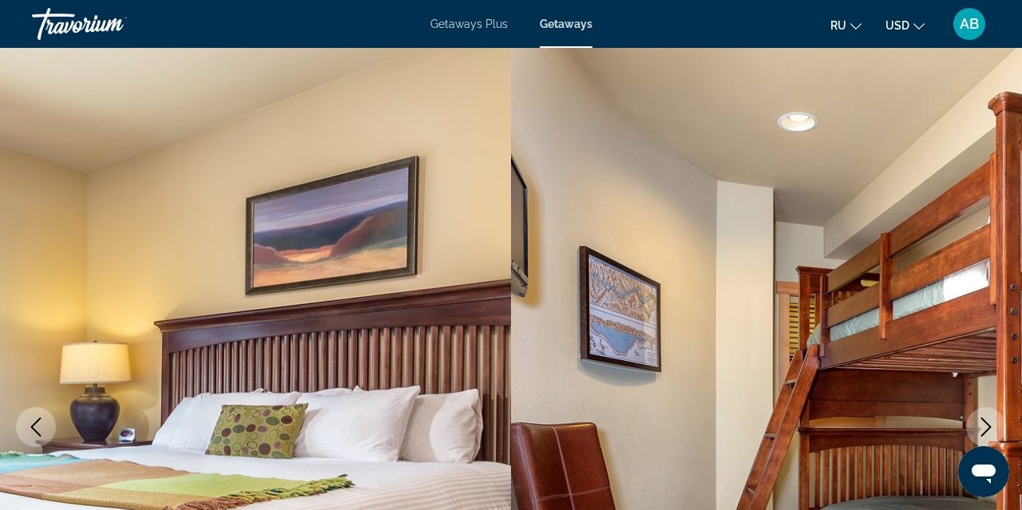
click at [989, 425] on icon "Next image" at bounding box center [986, 427] width 10 height 19
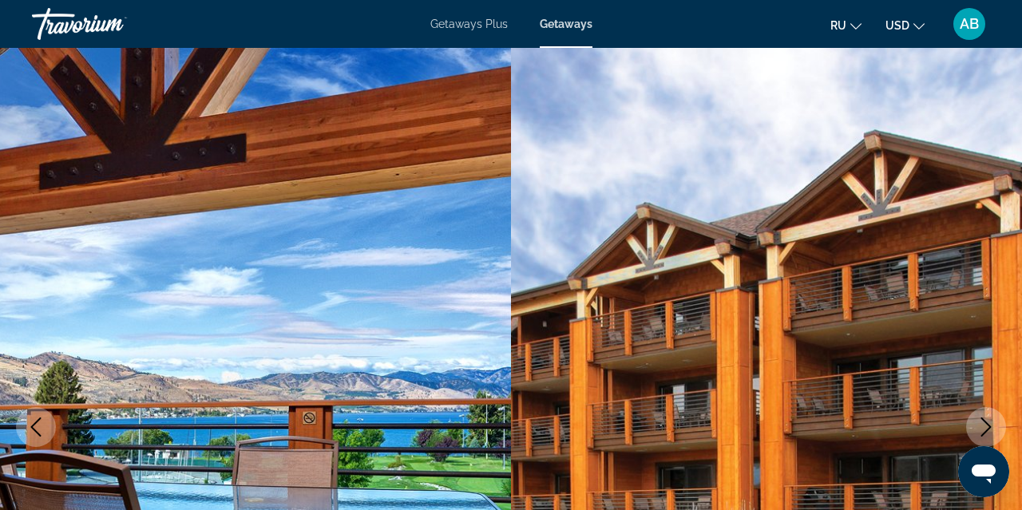
click at [989, 425] on icon "Next image" at bounding box center [986, 427] width 10 height 19
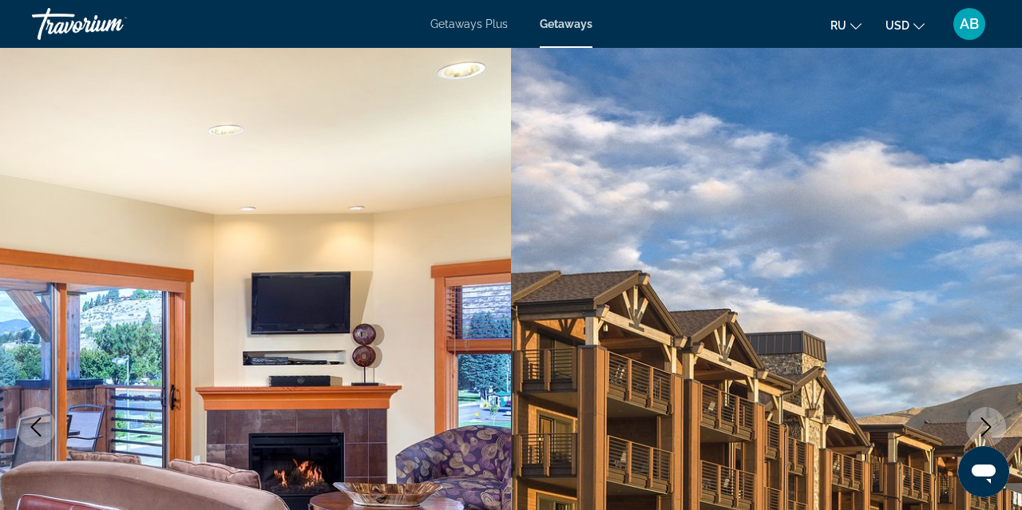
click at [989, 425] on icon "Next image" at bounding box center [986, 427] width 10 height 19
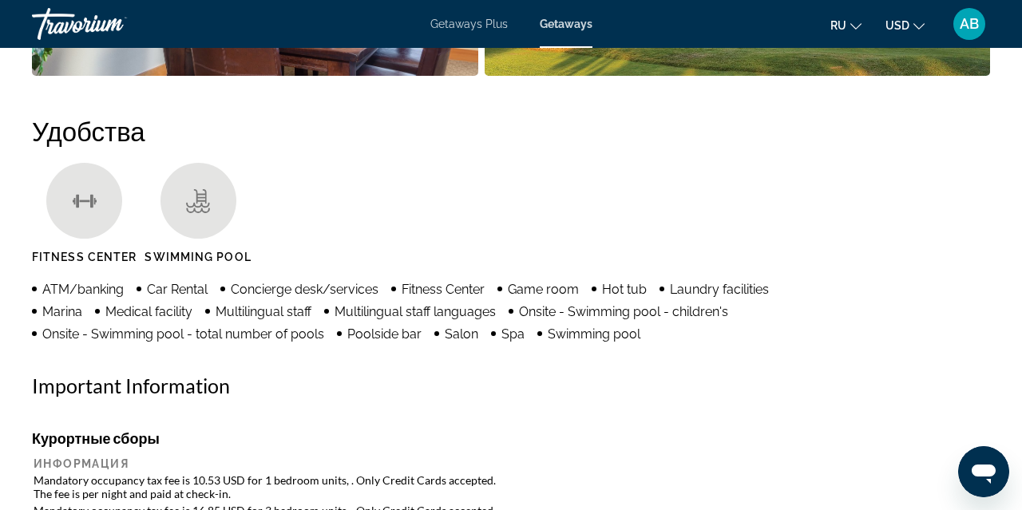
scroll to position [1463, 0]
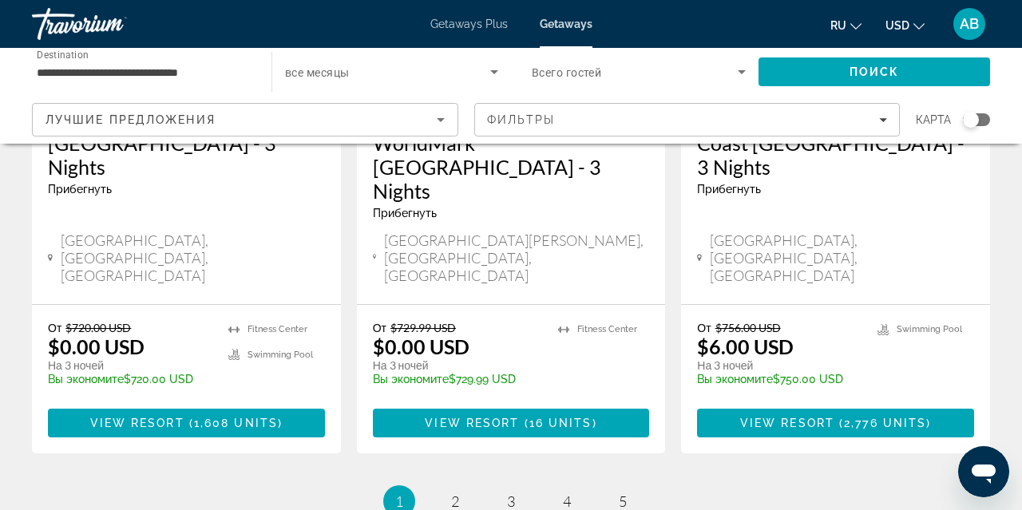
scroll to position [2219, 0]
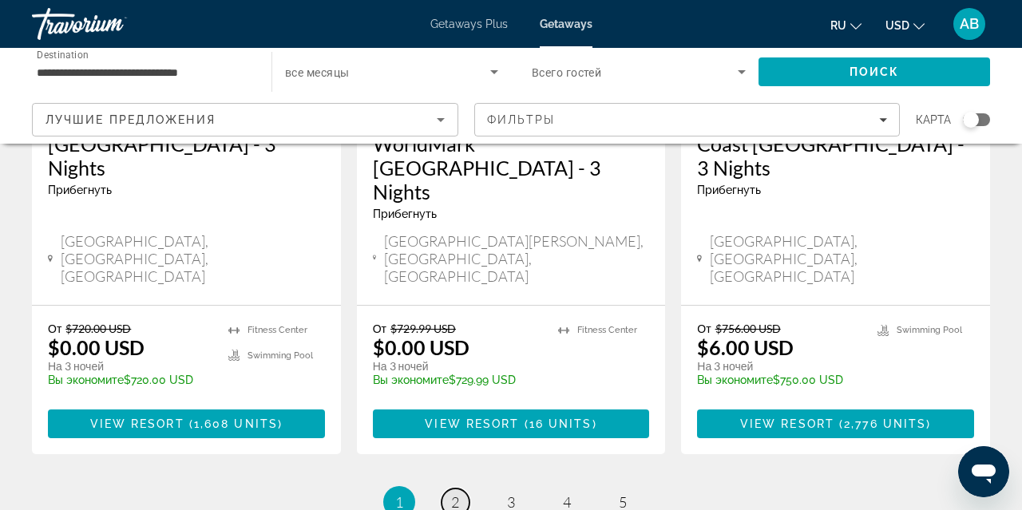
click at [452, 493] on span "2" at bounding box center [455, 502] width 8 height 18
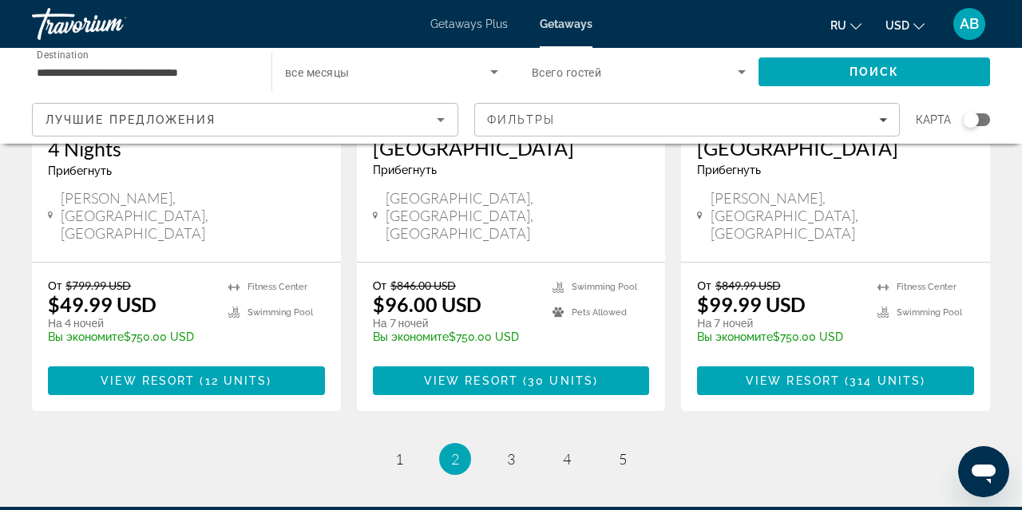
scroll to position [2196, 0]
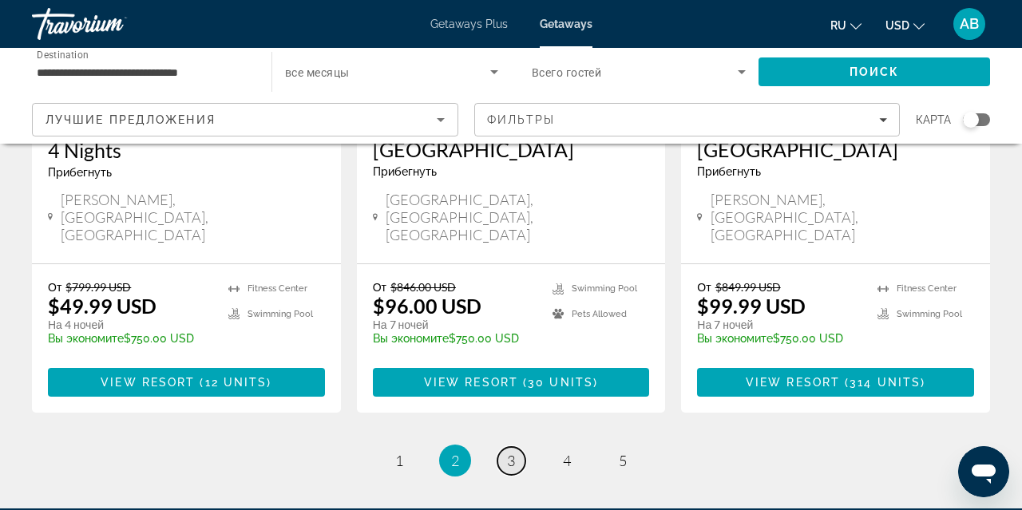
click at [512, 452] on span "3" at bounding box center [511, 461] width 8 height 18
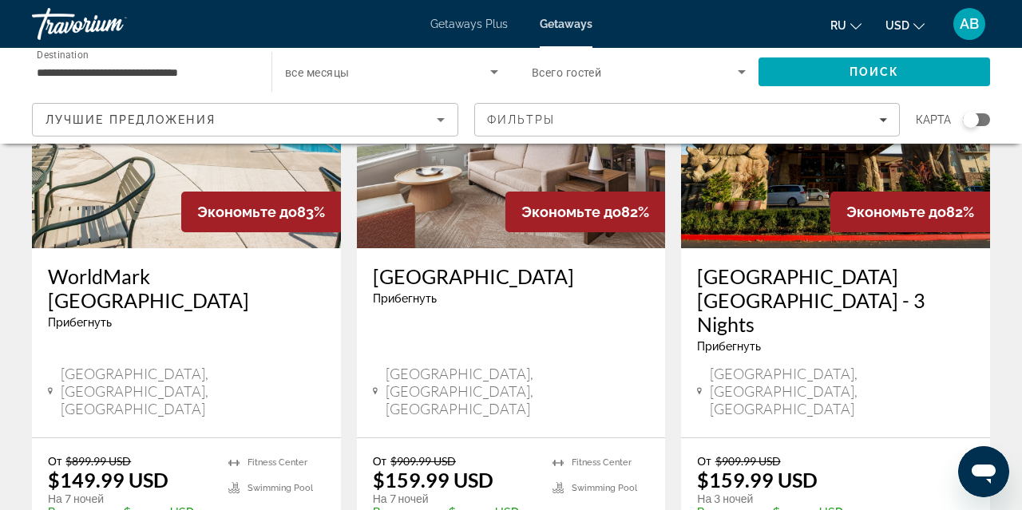
scroll to position [2044, 0]
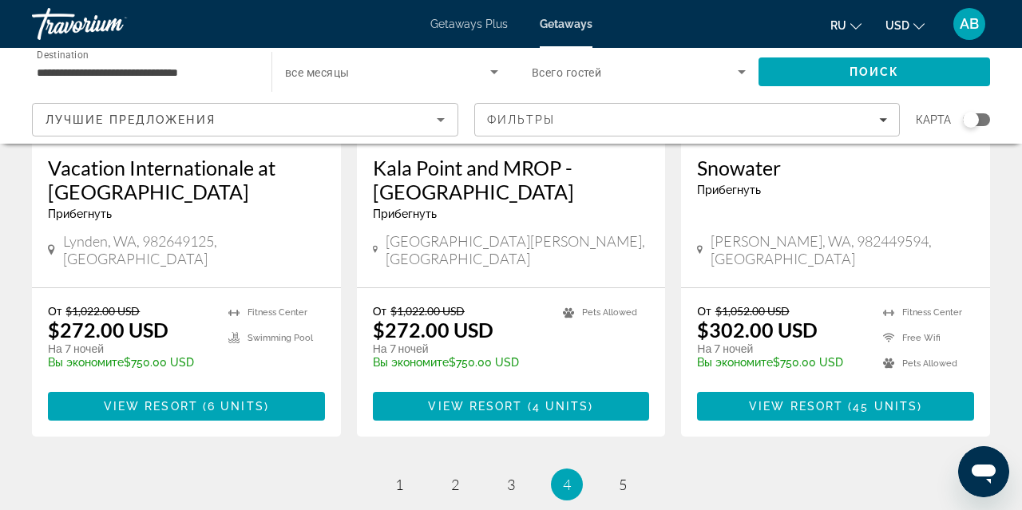
scroll to position [2154, 0]
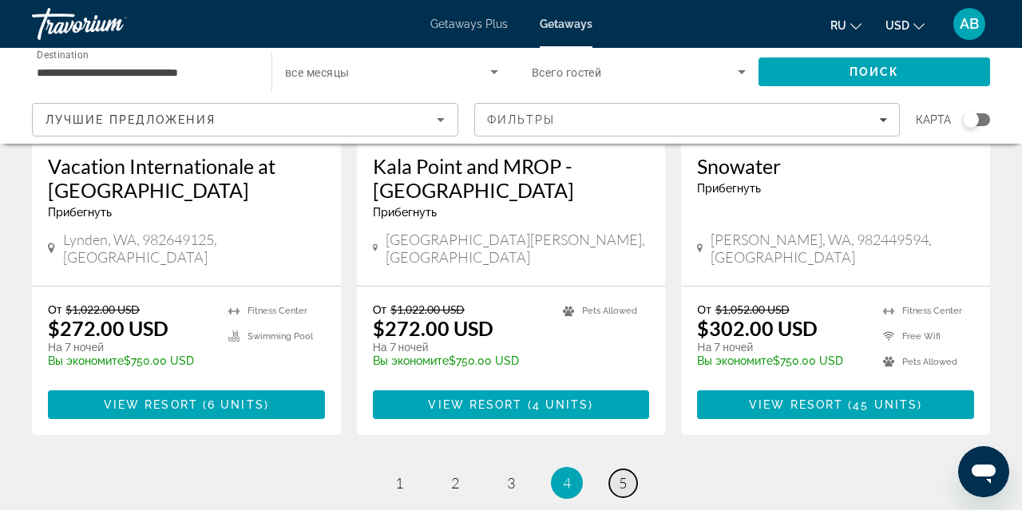
click at [627, 474] on span "5" at bounding box center [623, 483] width 8 height 18
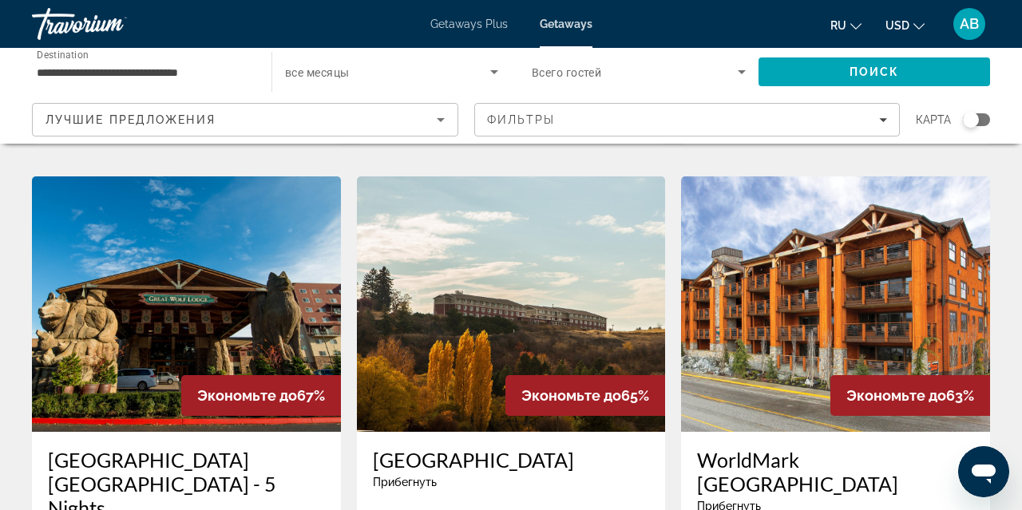
scroll to position [548, 0]
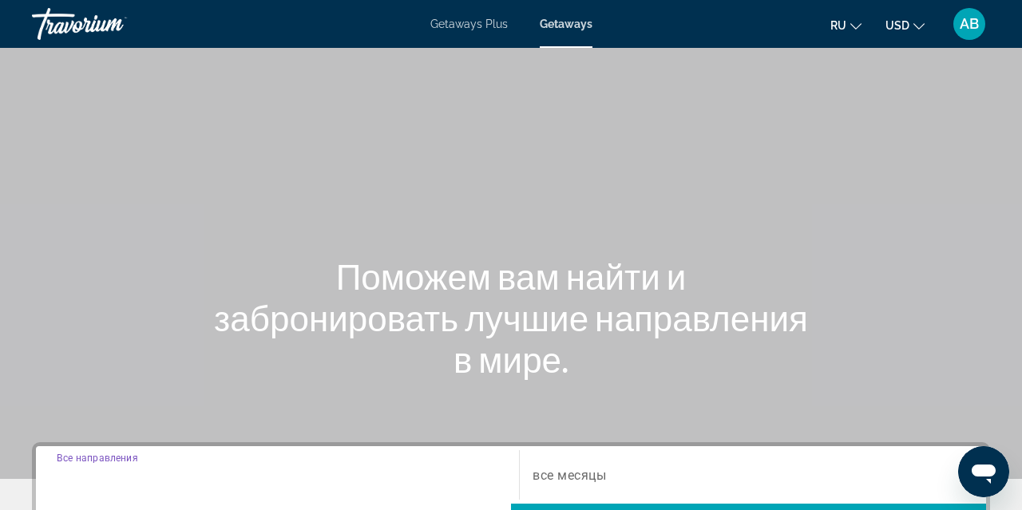
click at [171, 473] on input "Destination Все направления" at bounding box center [278, 475] width 442 height 19
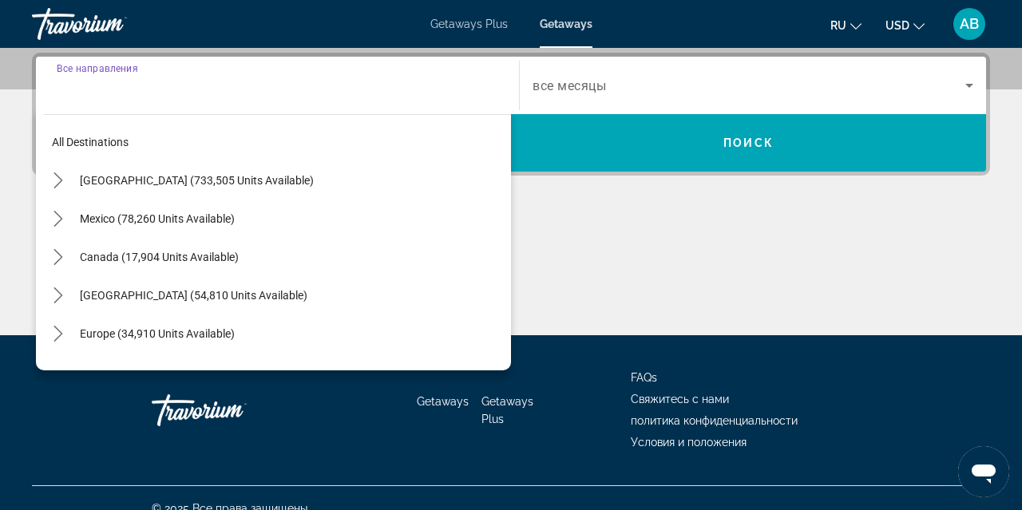
scroll to position [390, 0]
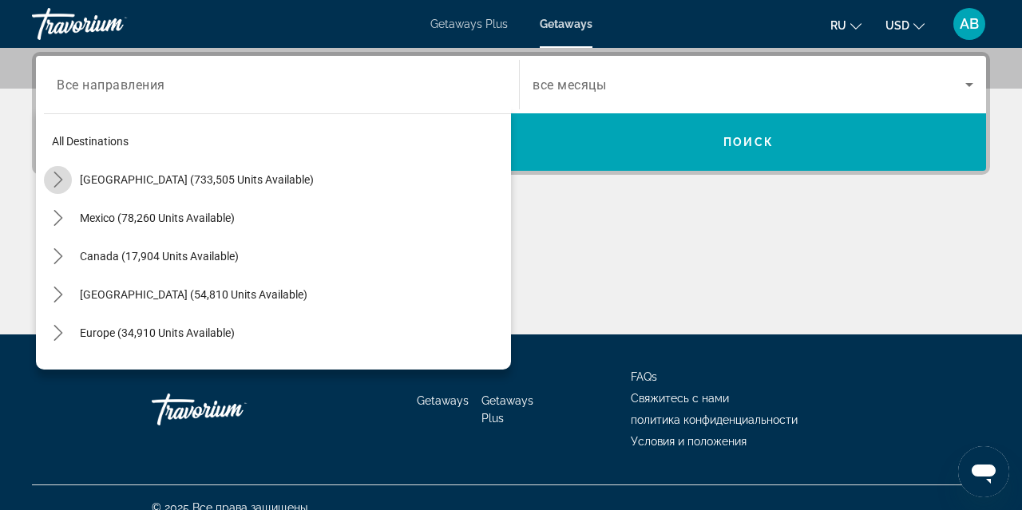
click at [57, 183] on icon "Toggle United States (733,505 units available) submenu" at bounding box center [58, 180] width 16 height 16
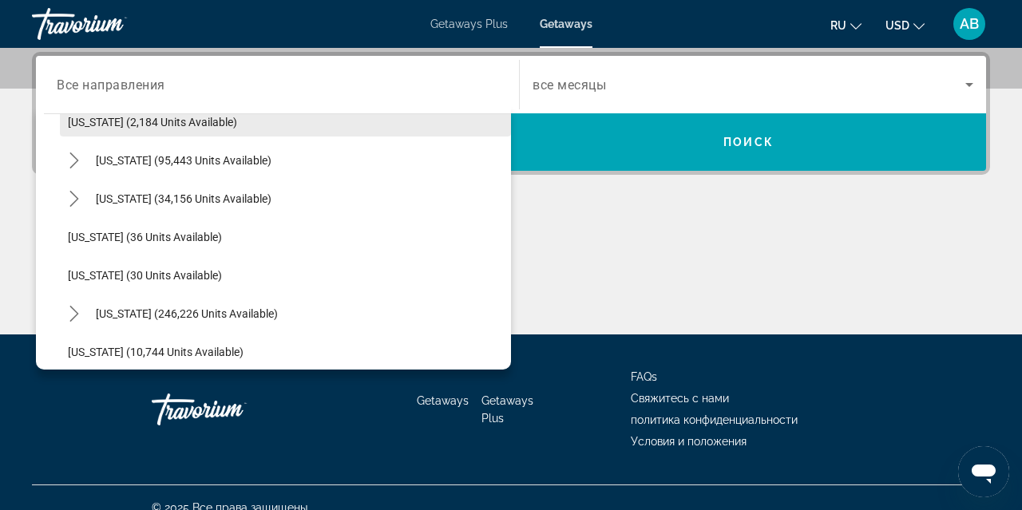
scroll to position [135, 0]
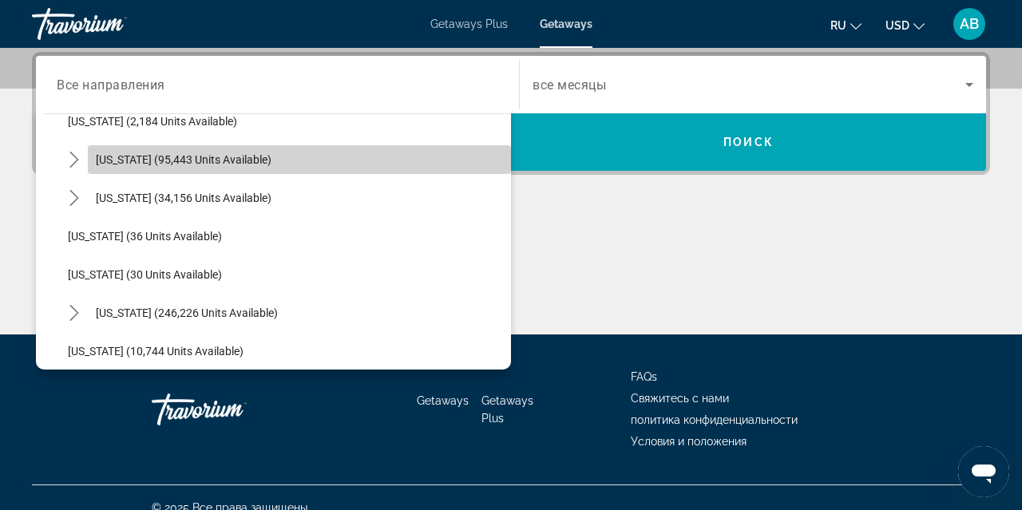
click at [162, 168] on span "Select destination: California (95,443 units available)" at bounding box center [299, 160] width 423 height 38
type input "**********"
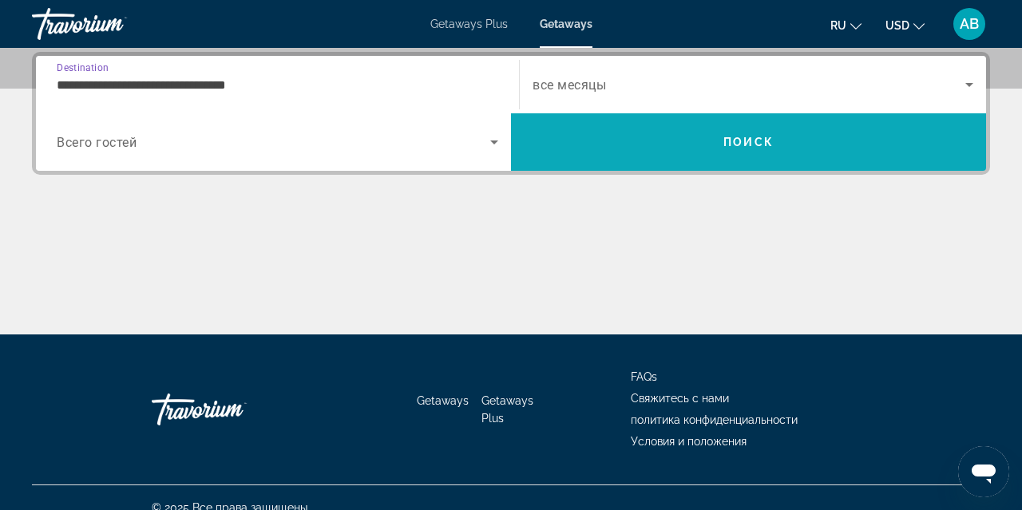
click at [576, 157] on span "Search" at bounding box center [748, 142] width 475 height 38
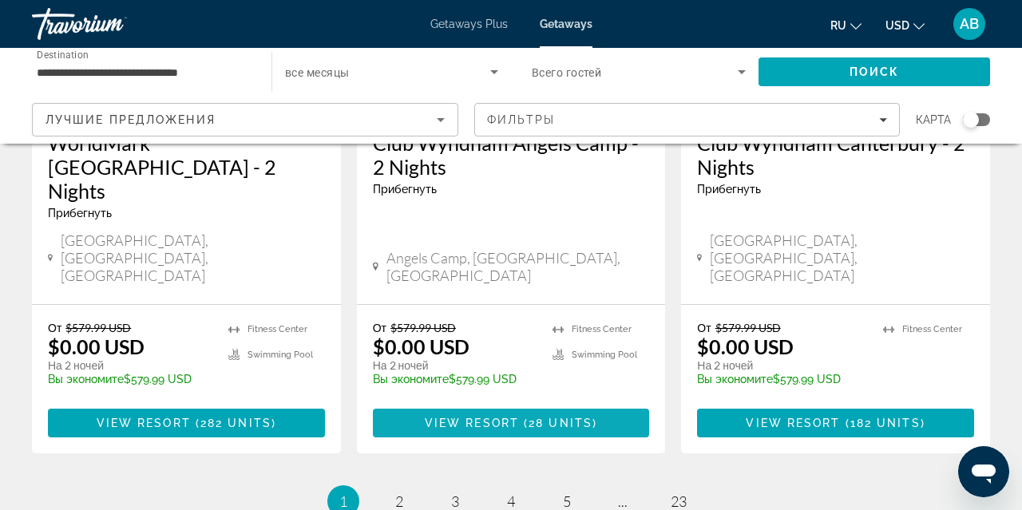
scroll to position [2243, 0]
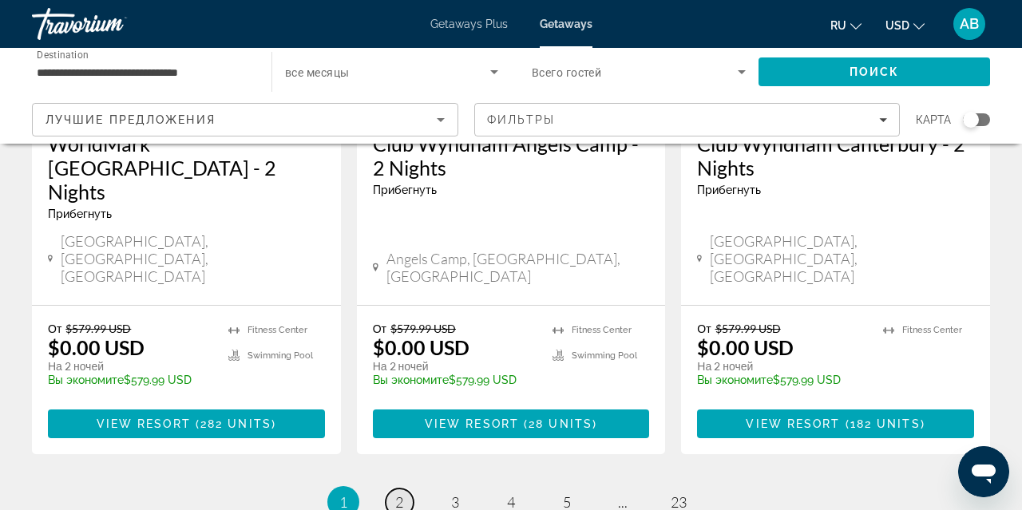
click at [401, 493] on span "2" at bounding box center [399, 502] width 8 height 18
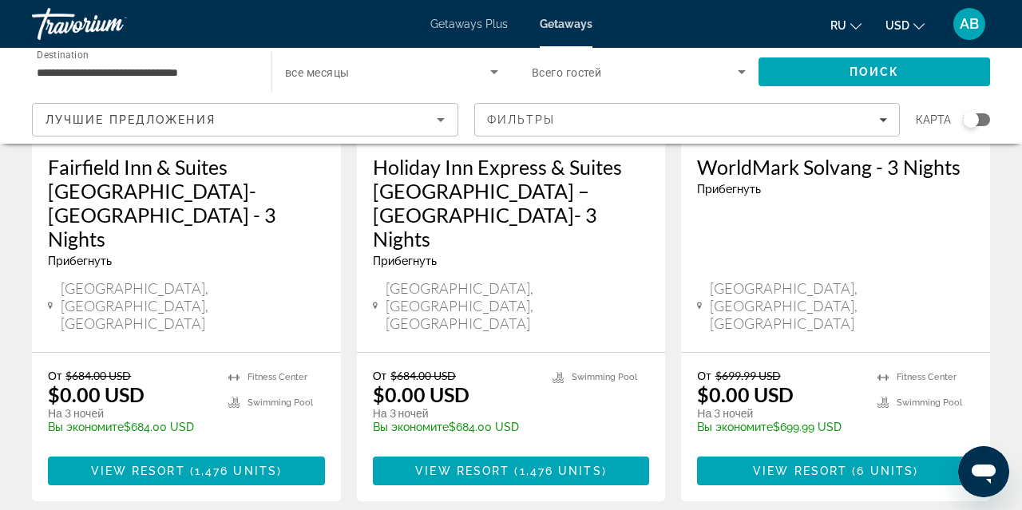
scroll to position [2218, 0]
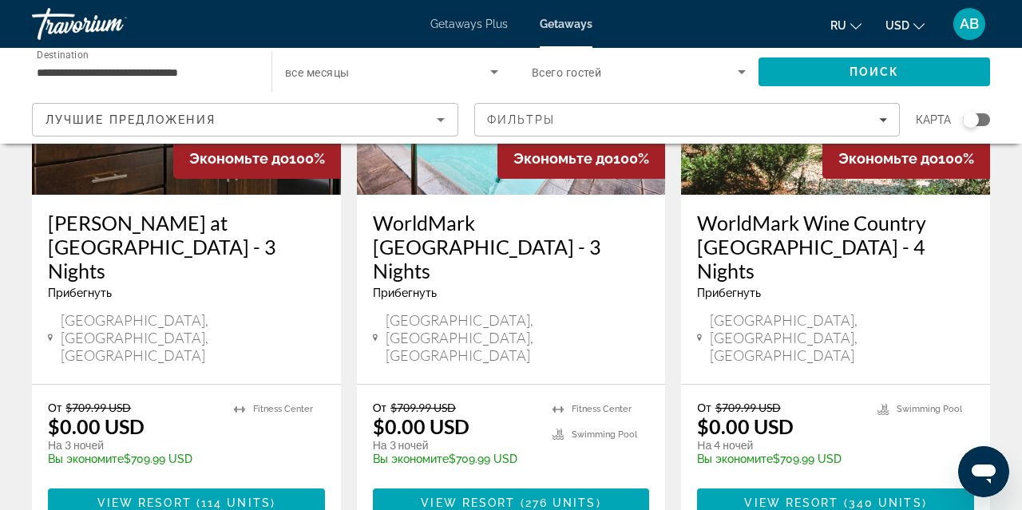
scroll to position [2168, 0]
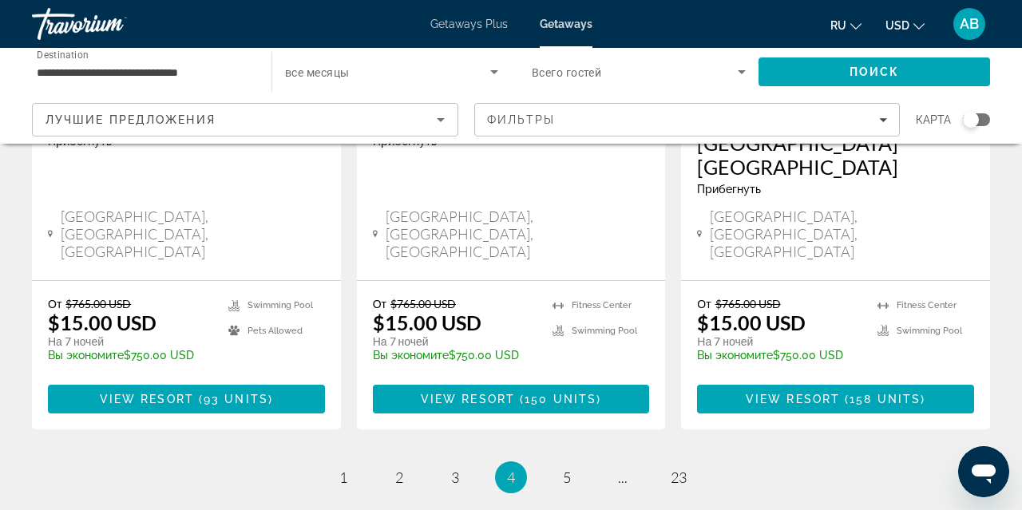
scroll to position [2217, 0]
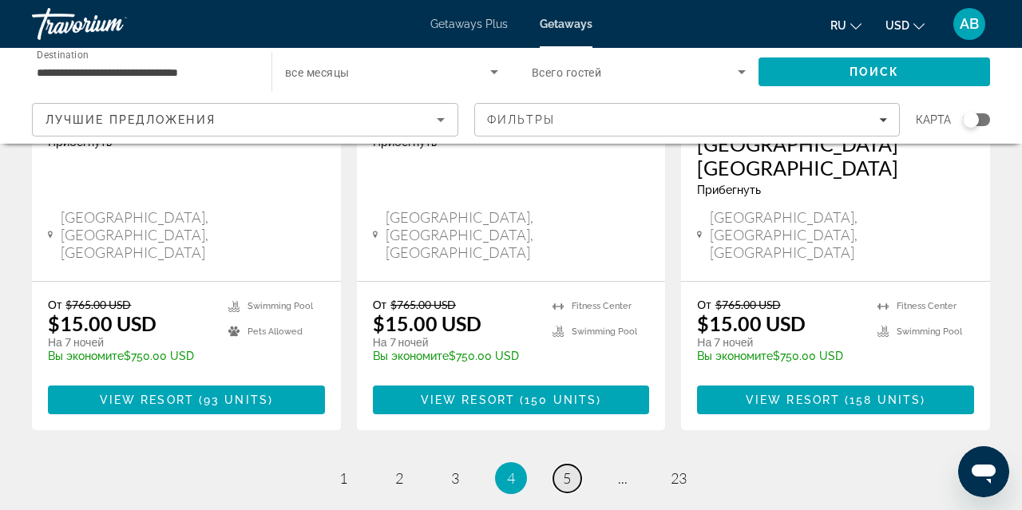
click at [573, 465] on link "page 5" at bounding box center [567, 479] width 28 height 28
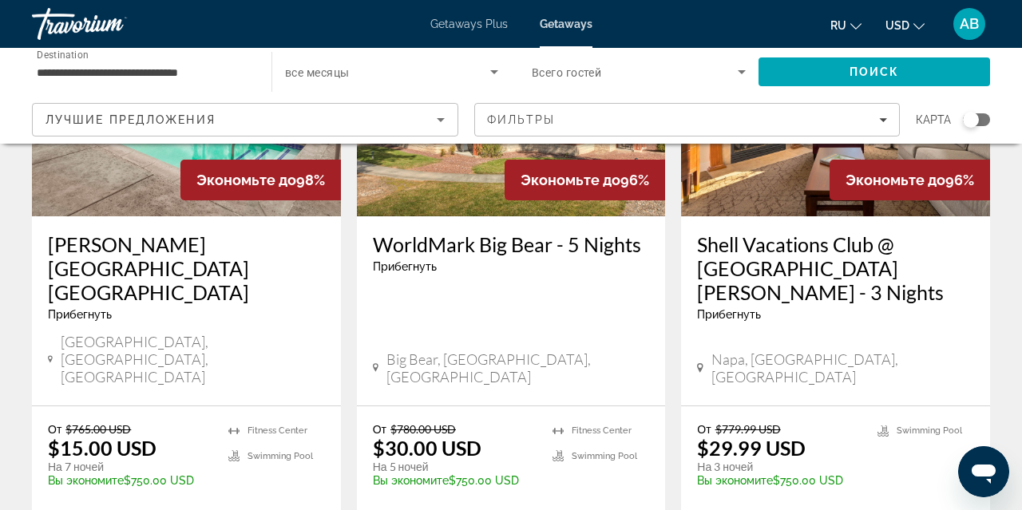
scroll to position [237, 0]
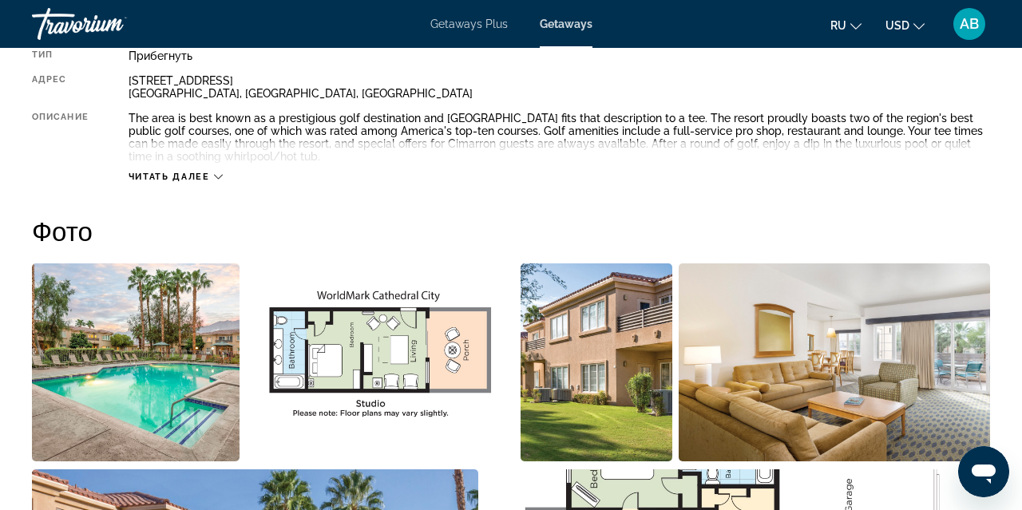
scroll to position [886, 0]
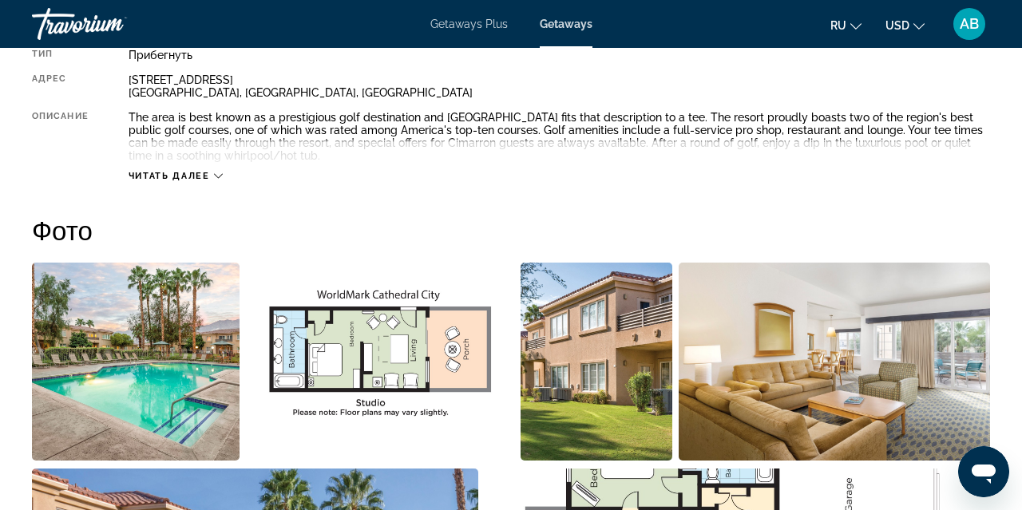
click at [207, 424] on img "Open full-screen image slider" at bounding box center [136, 362] width 208 height 198
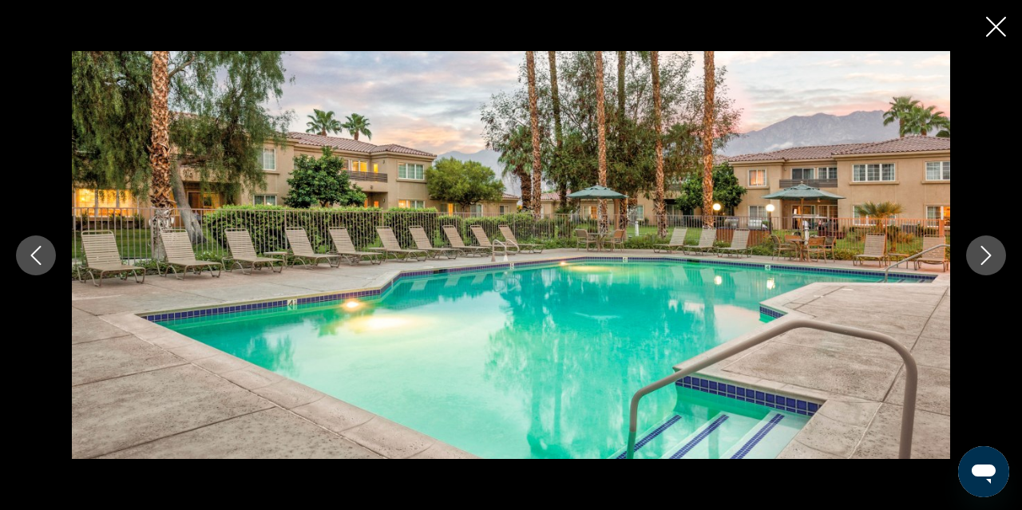
click at [987, 260] on icon "Next image" at bounding box center [986, 255] width 19 height 19
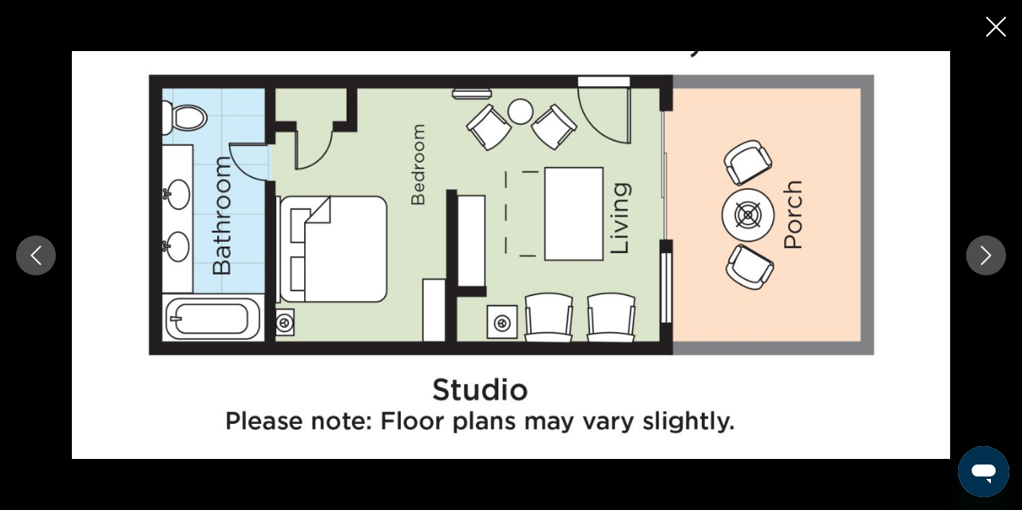
click at [987, 260] on icon "Next image" at bounding box center [986, 255] width 19 height 19
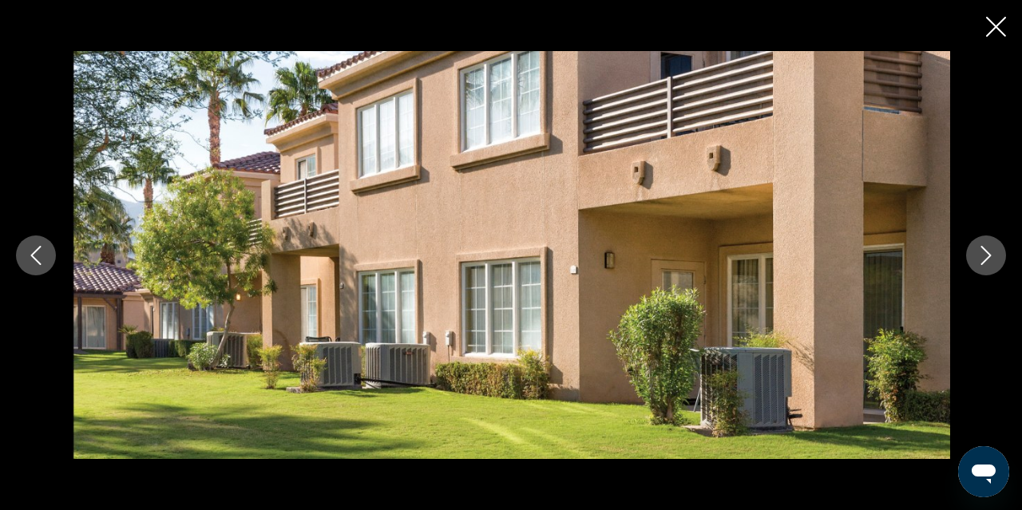
click at [987, 260] on icon "Next image" at bounding box center [986, 255] width 19 height 19
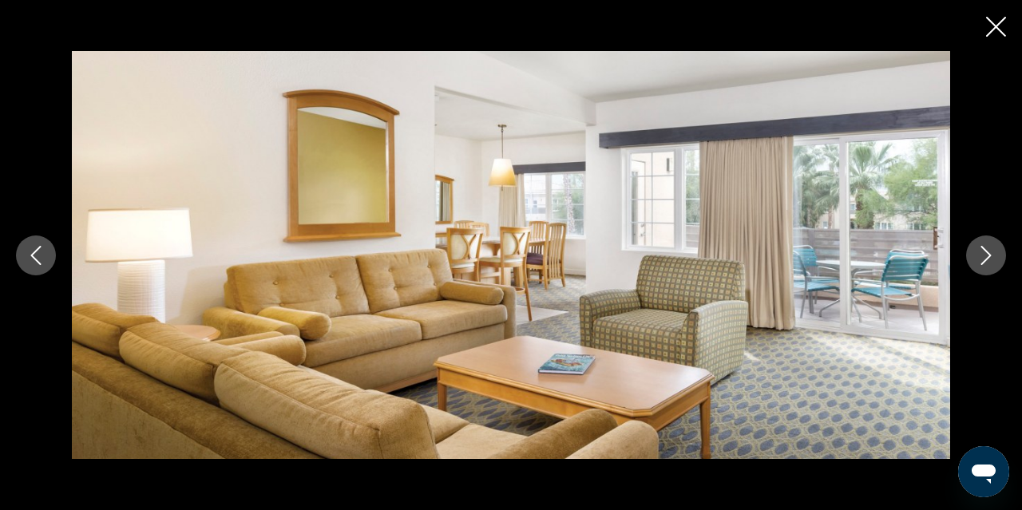
click at [986, 260] on icon "Next image" at bounding box center [986, 255] width 19 height 19
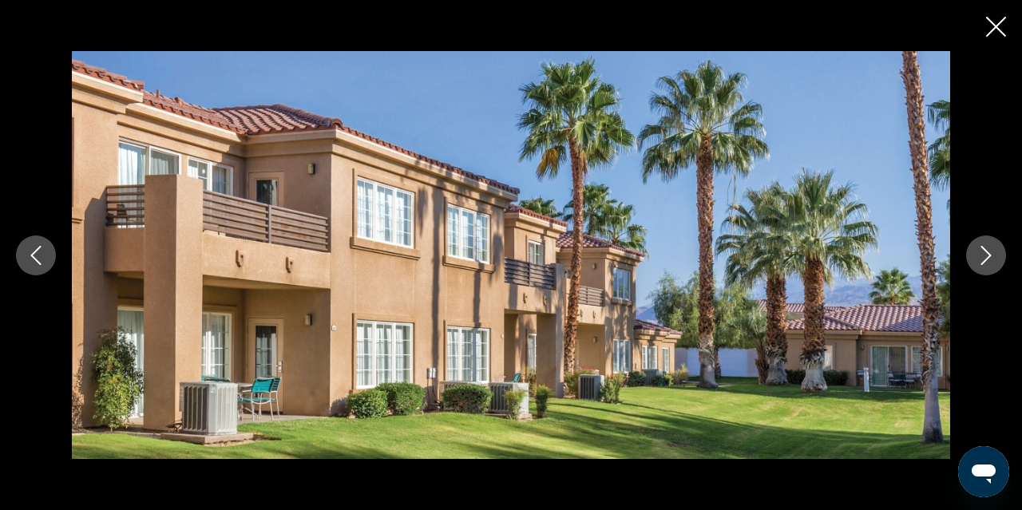
click at [986, 260] on icon "Next image" at bounding box center [986, 255] width 19 height 19
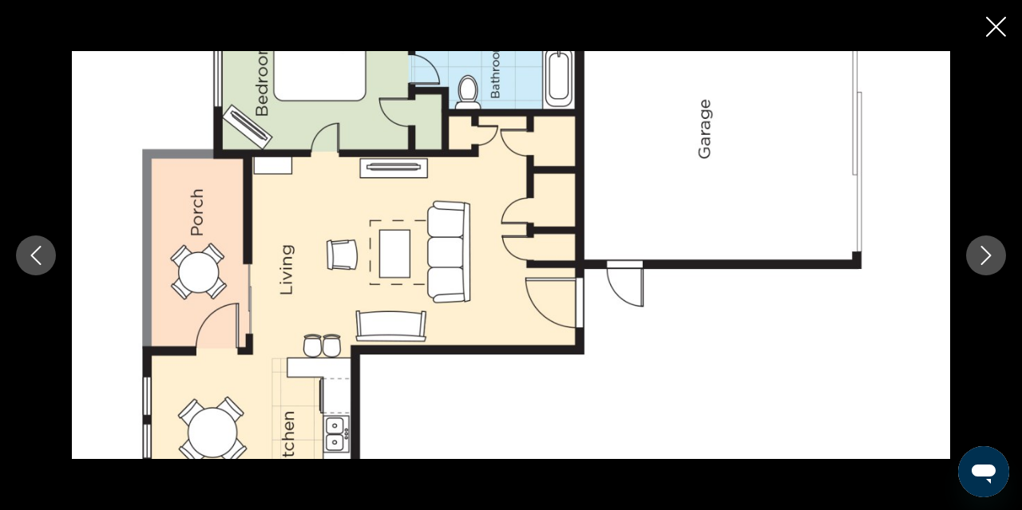
click at [986, 260] on icon "Next image" at bounding box center [986, 255] width 19 height 19
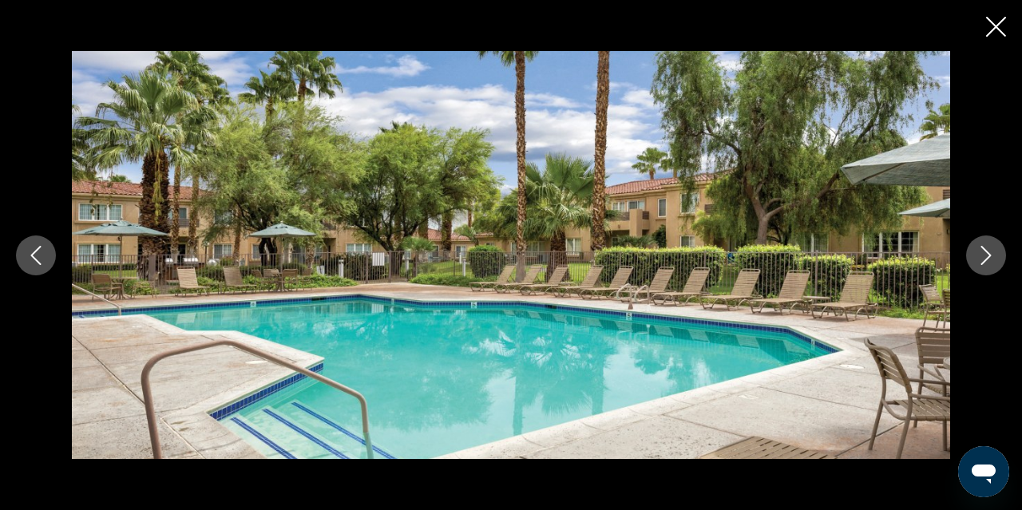
click at [986, 260] on icon "Next image" at bounding box center [986, 255] width 19 height 19
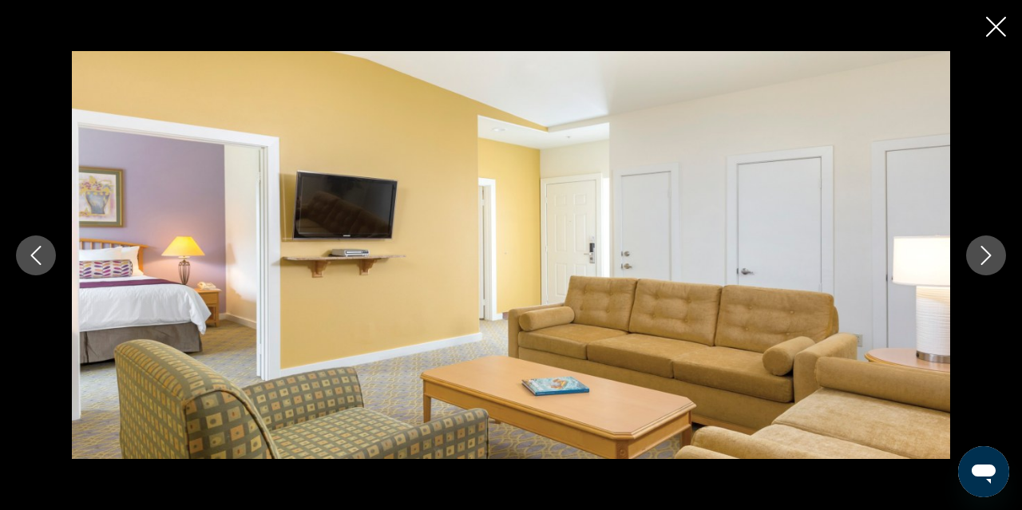
click at [986, 260] on icon "Next image" at bounding box center [986, 255] width 19 height 19
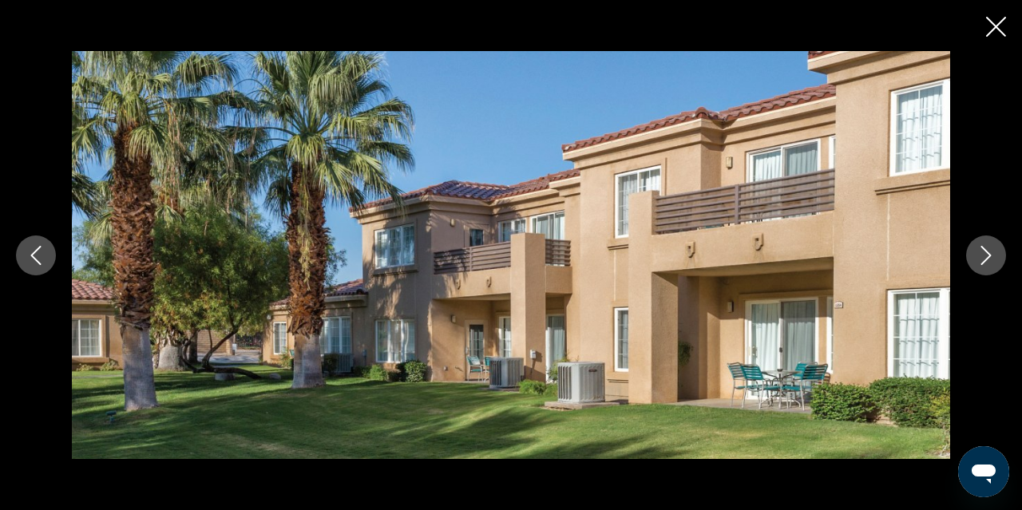
click at [987, 260] on icon "Next image" at bounding box center [986, 255] width 19 height 19
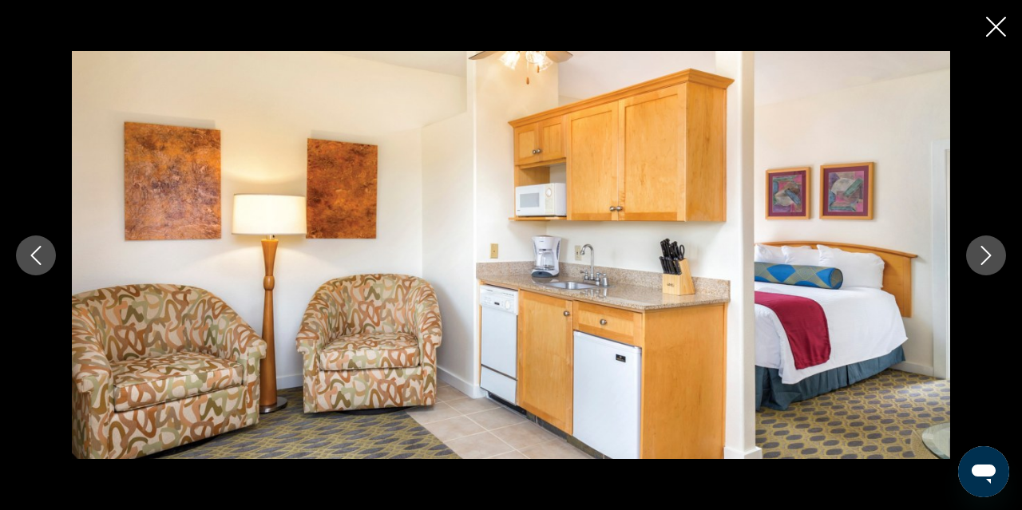
click at [987, 260] on icon "Next image" at bounding box center [986, 255] width 19 height 19
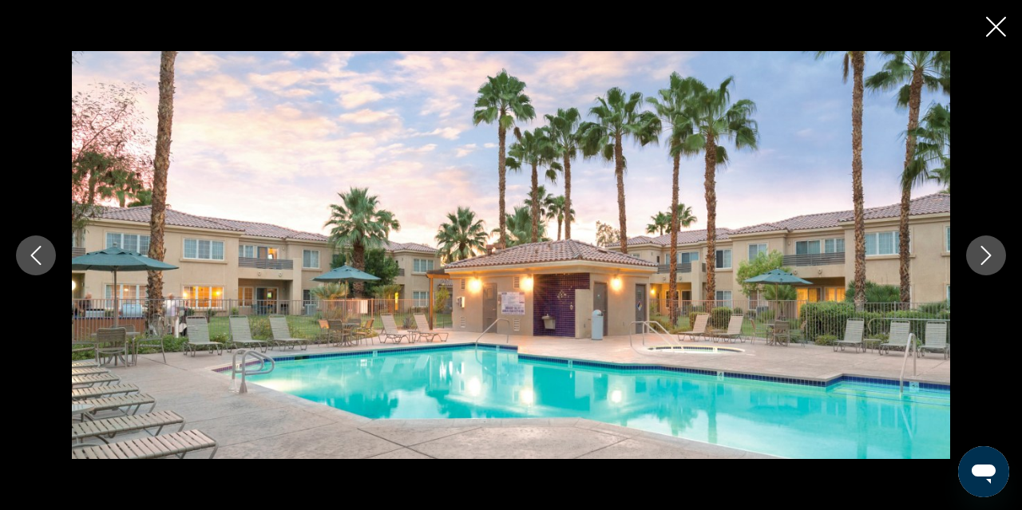
click at [987, 260] on icon "Next image" at bounding box center [986, 255] width 19 height 19
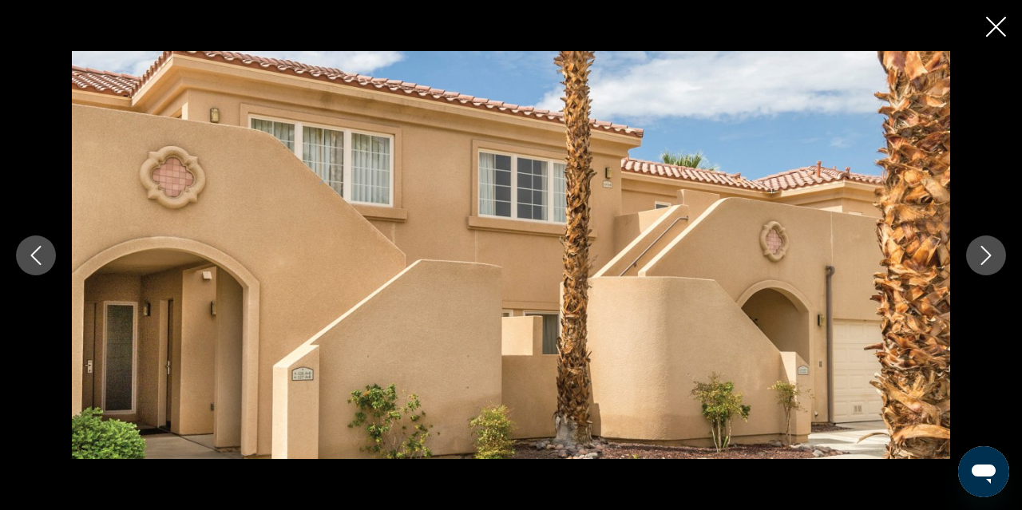
click at [987, 260] on icon "Next image" at bounding box center [986, 255] width 19 height 19
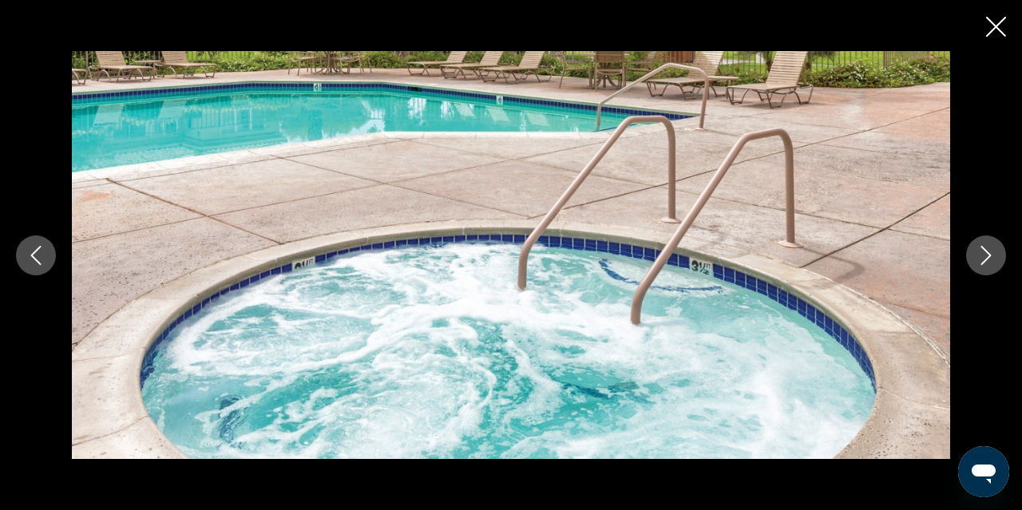
click at [987, 260] on icon "Next image" at bounding box center [986, 255] width 19 height 19
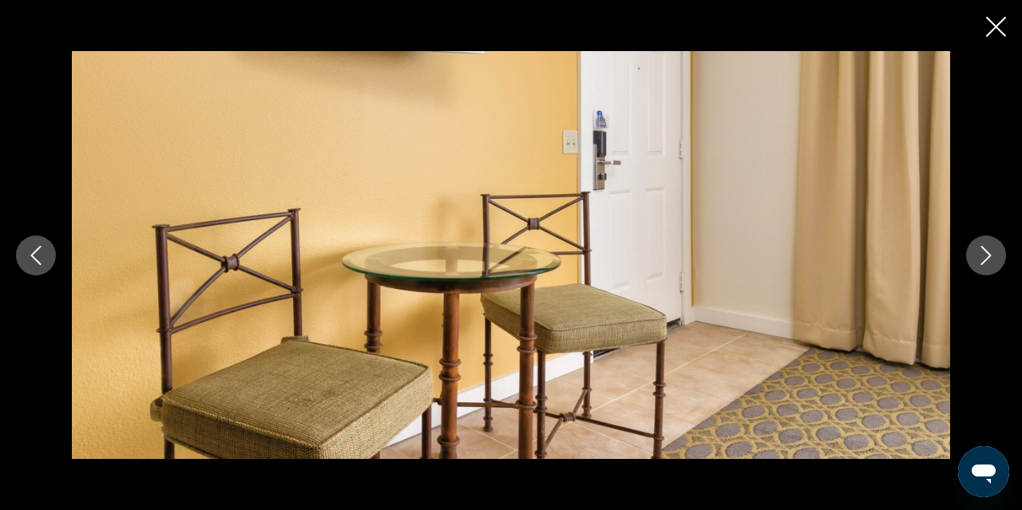
click at [987, 260] on icon "Next image" at bounding box center [986, 255] width 19 height 19
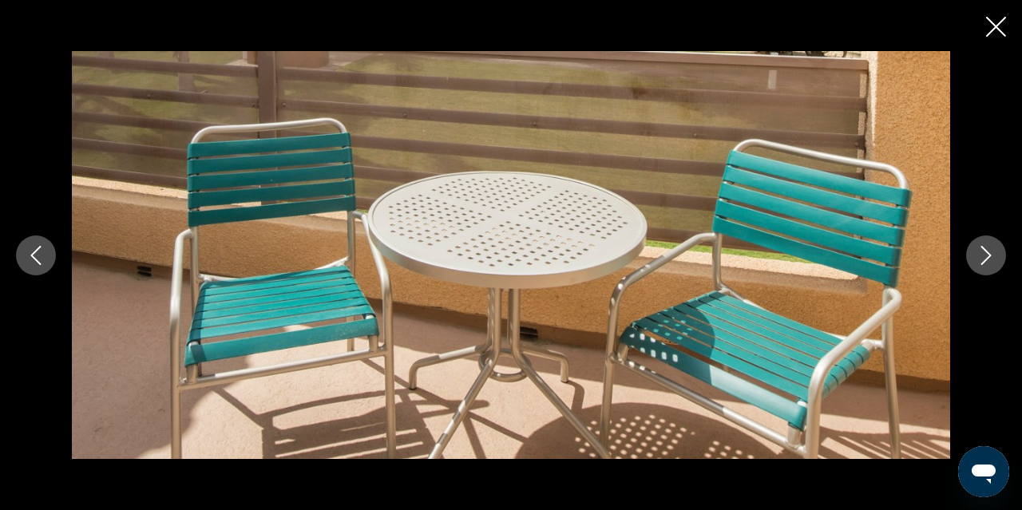
click at [987, 260] on icon "Next image" at bounding box center [986, 255] width 19 height 19
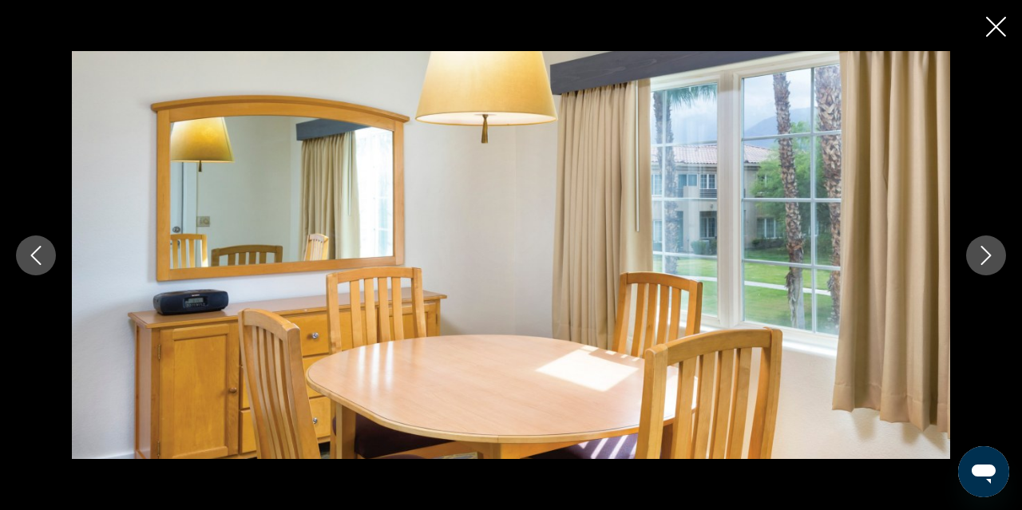
click at [987, 260] on icon "Next image" at bounding box center [986, 255] width 19 height 19
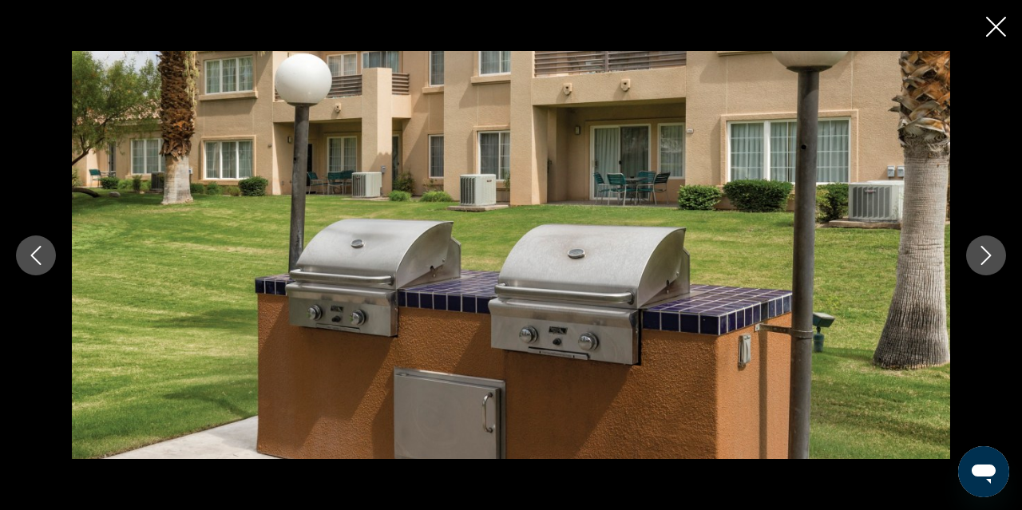
click at [987, 260] on icon "Next image" at bounding box center [986, 255] width 19 height 19
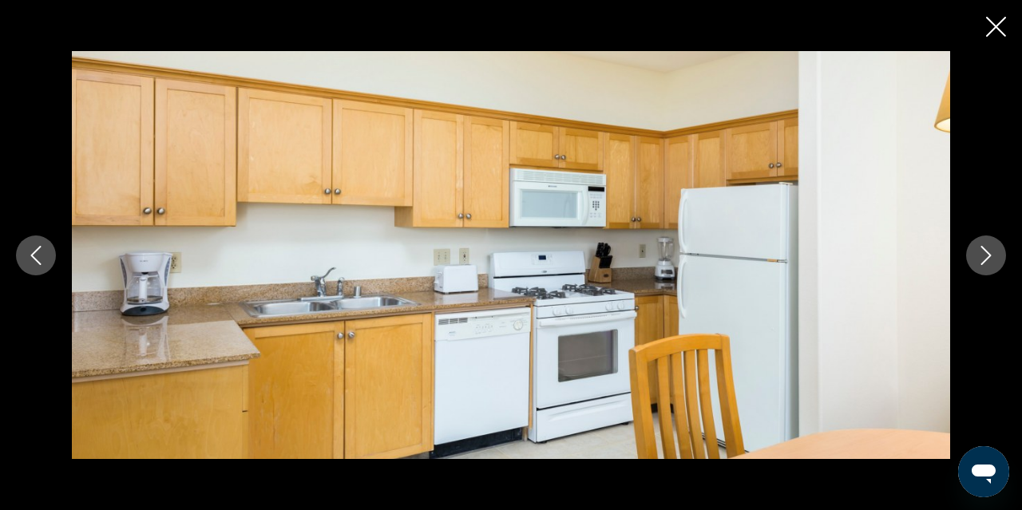
click at [987, 260] on icon "Next image" at bounding box center [986, 255] width 19 height 19
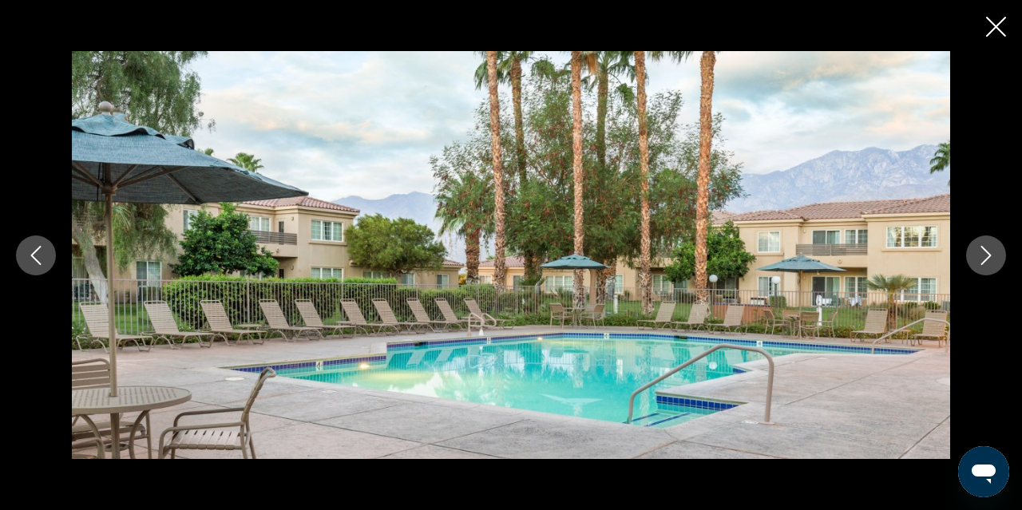
click at [987, 260] on icon "Next image" at bounding box center [986, 255] width 19 height 19
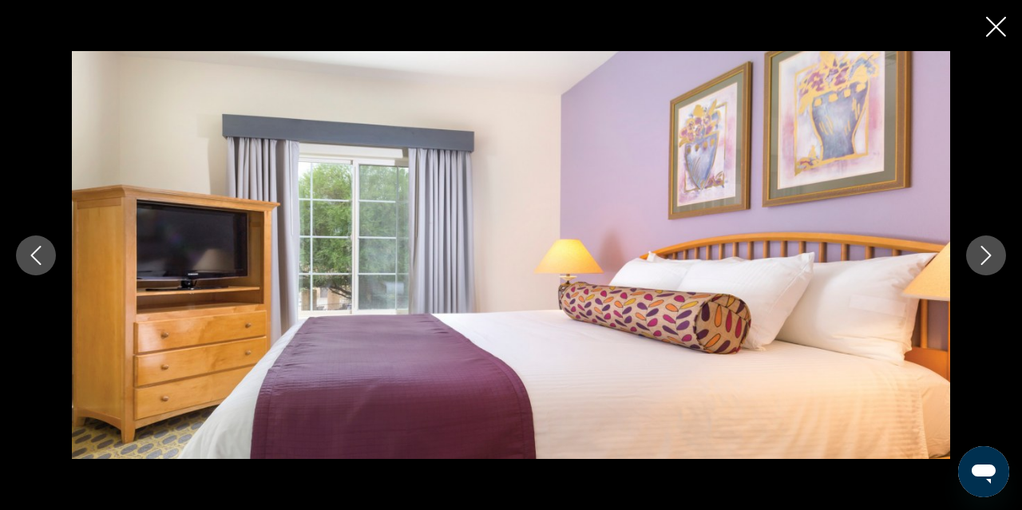
click at [987, 260] on icon "Next image" at bounding box center [986, 255] width 19 height 19
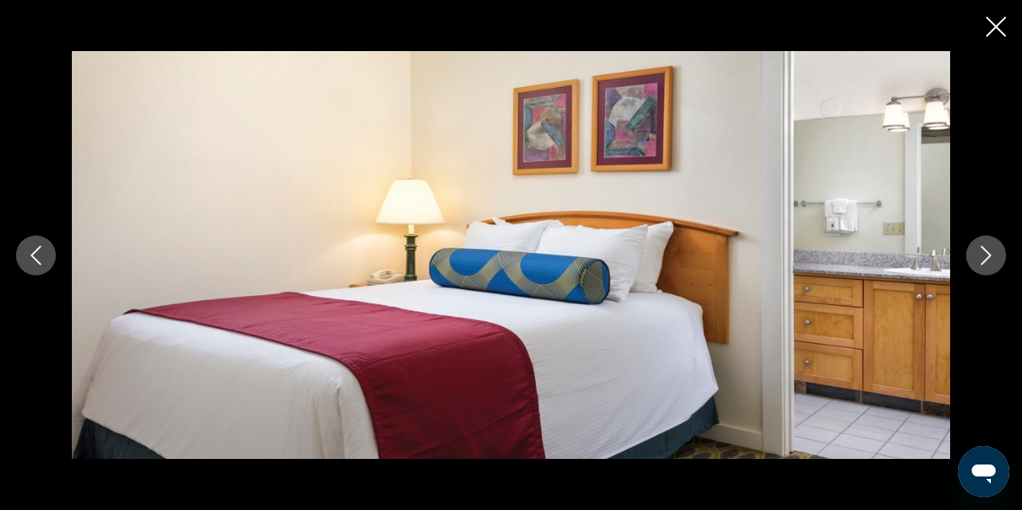
click at [987, 260] on icon "Next image" at bounding box center [986, 255] width 19 height 19
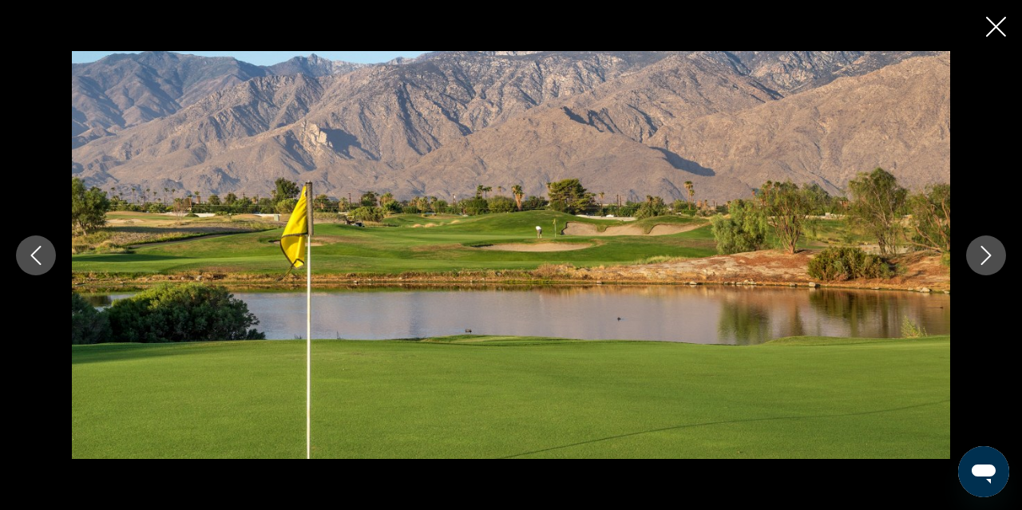
click at [987, 260] on icon "Next image" at bounding box center [986, 255] width 19 height 19
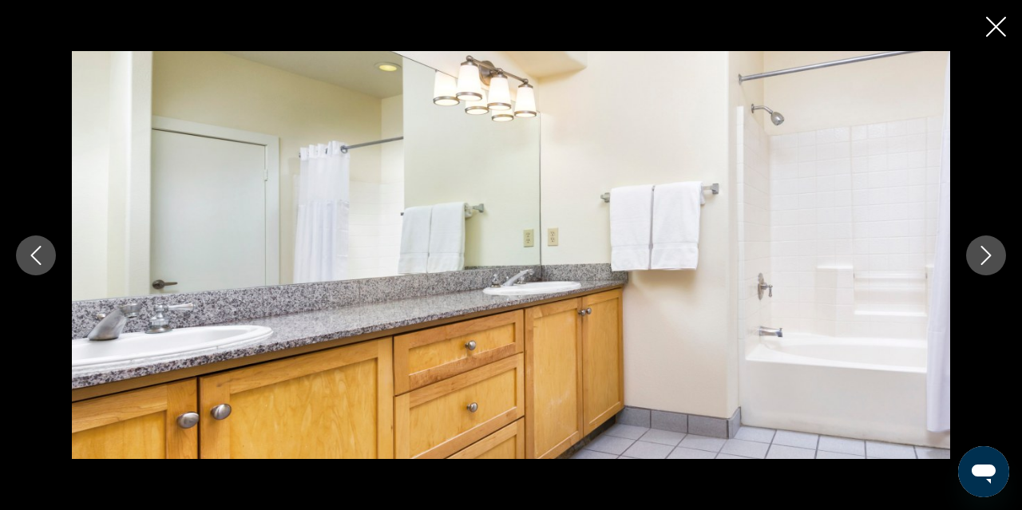
click at [987, 260] on icon "Next image" at bounding box center [986, 255] width 19 height 19
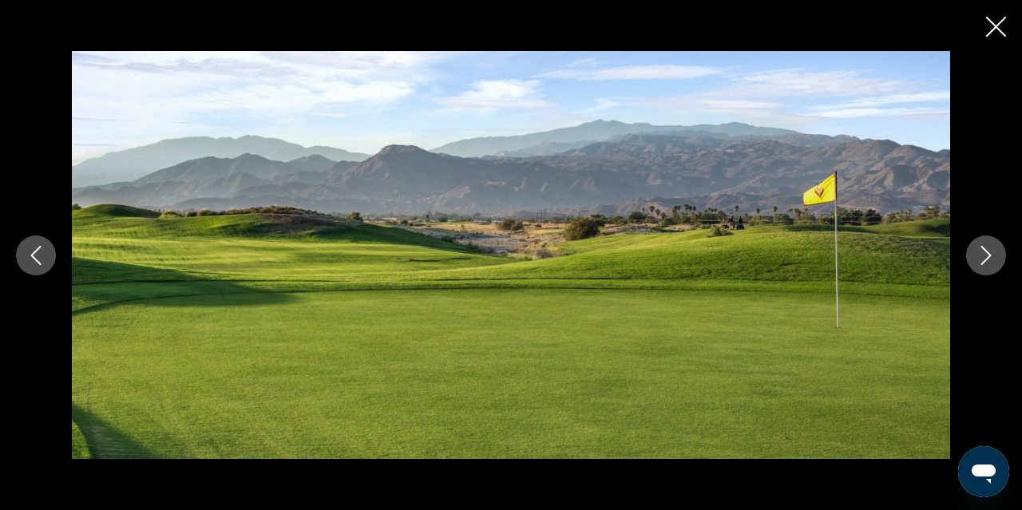
click at [987, 260] on icon "Next image" at bounding box center [986, 255] width 19 height 19
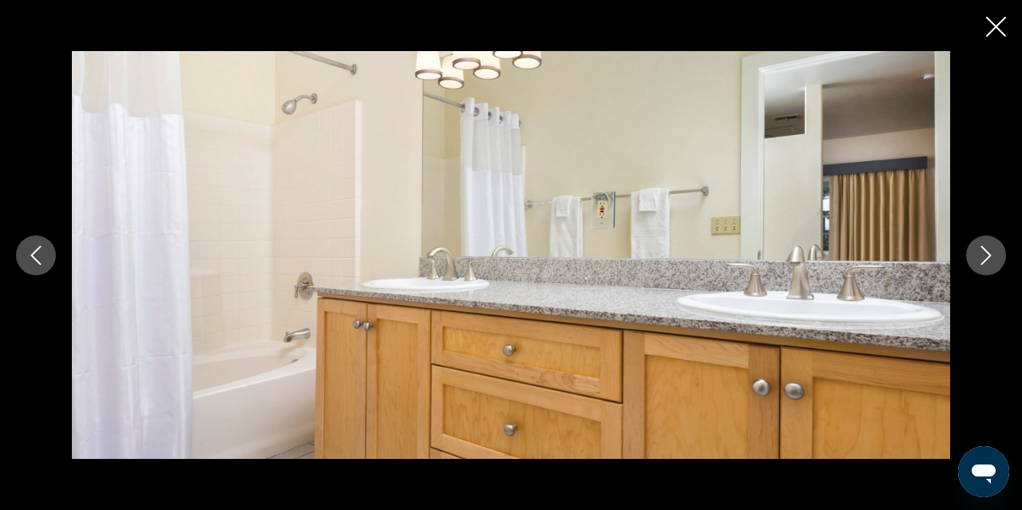
click at [987, 260] on icon "Next image" at bounding box center [986, 255] width 19 height 19
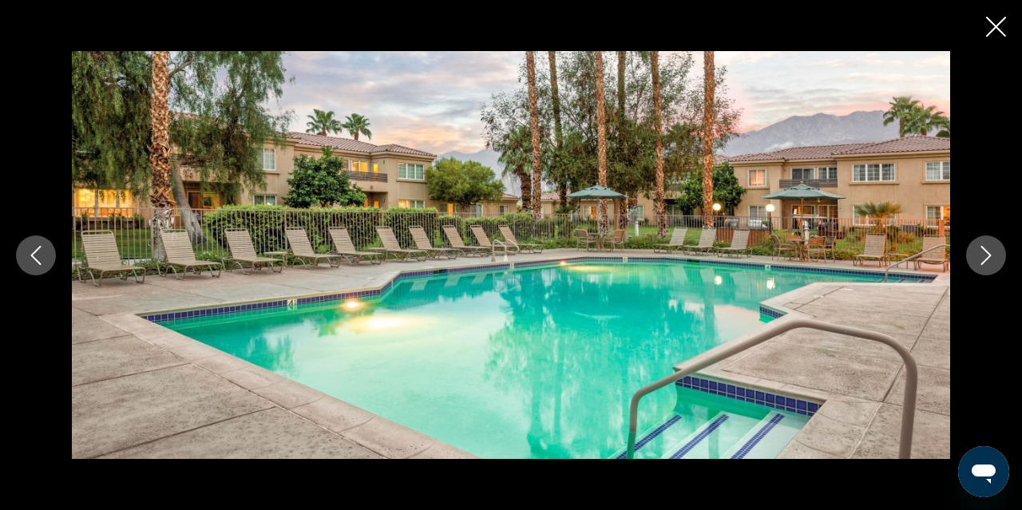
click at [987, 260] on icon "Next image" at bounding box center [986, 255] width 19 height 19
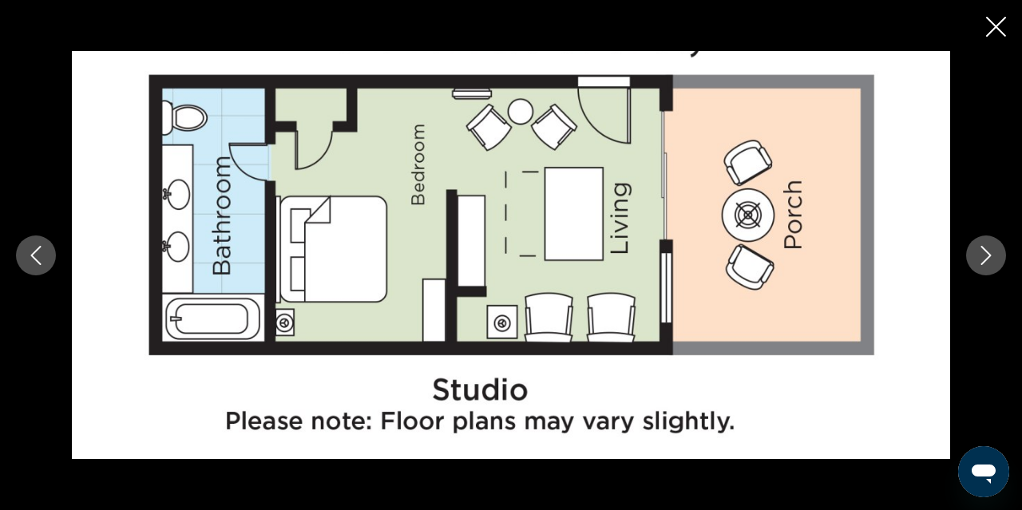
click at [987, 260] on icon "Next image" at bounding box center [986, 255] width 19 height 19
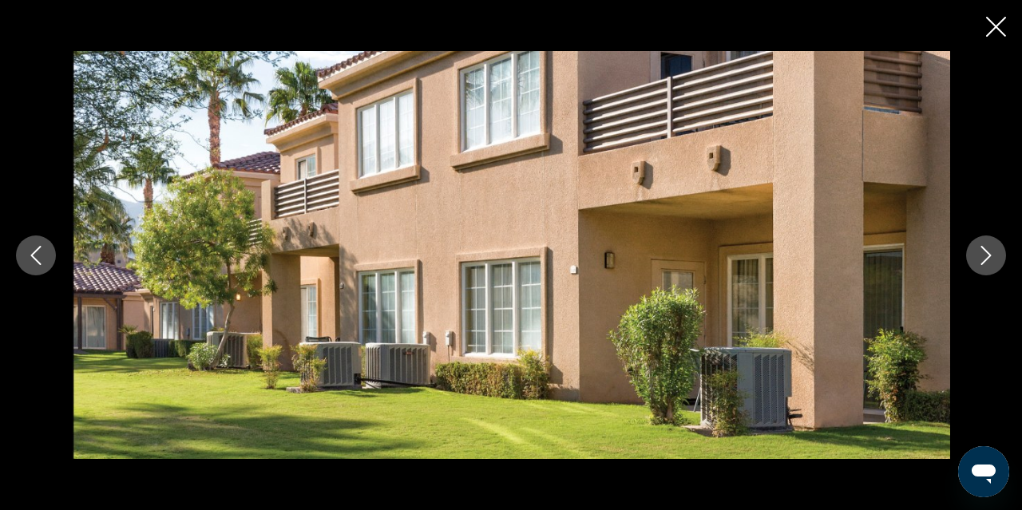
click at [987, 260] on icon "Next image" at bounding box center [986, 255] width 19 height 19
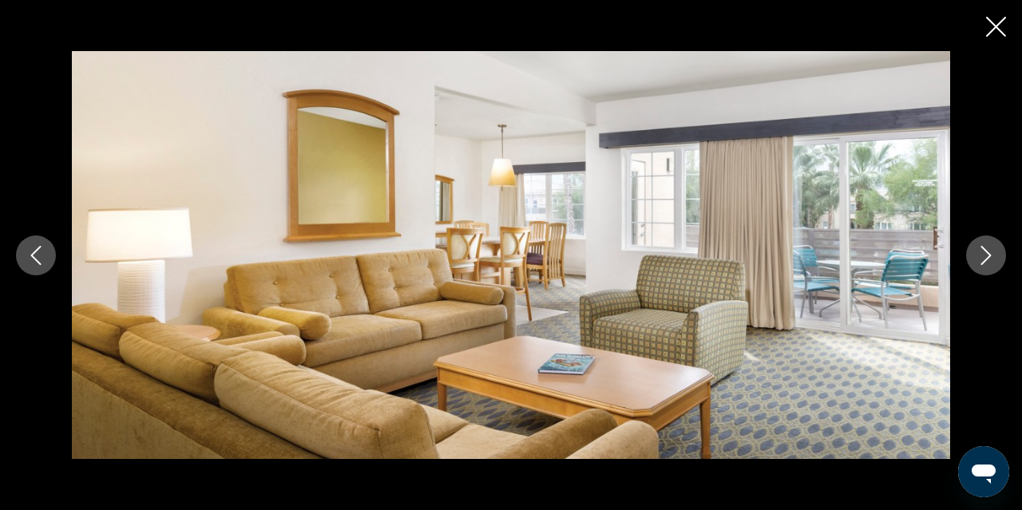
click at [997, 30] on icon "Close slideshow" at bounding box center [996, 27] width 20 height 20
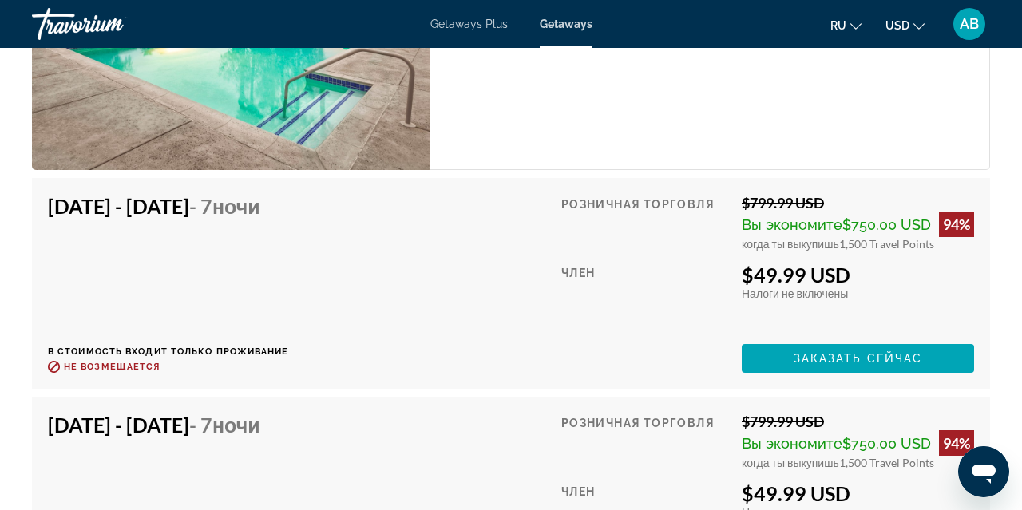
scroll to position [3224, 0]
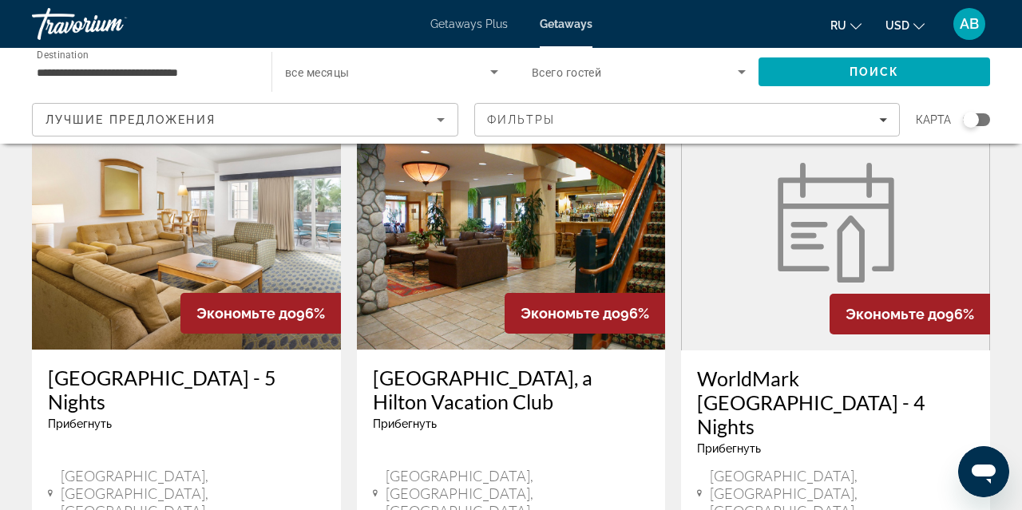
scroll to position [1937, 0]
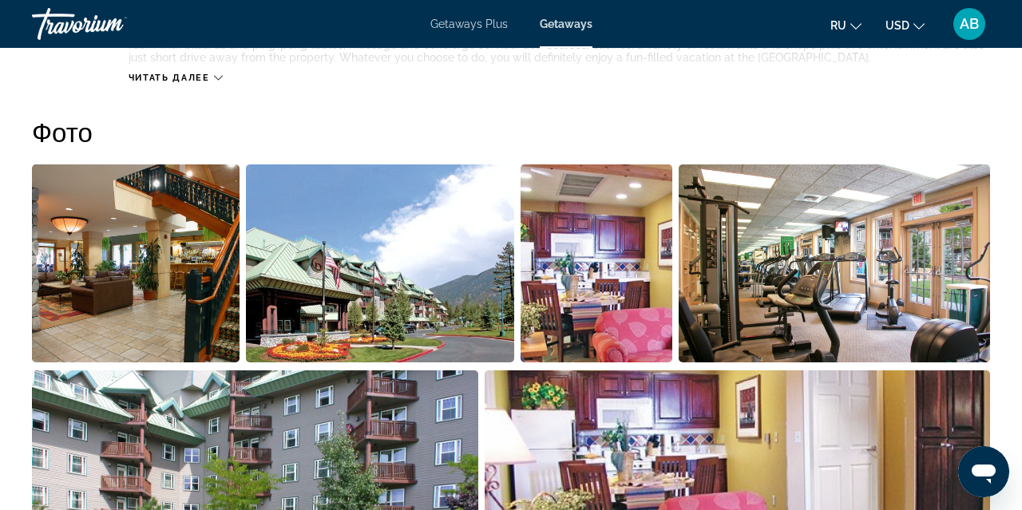
scroll to position [1012, 0]
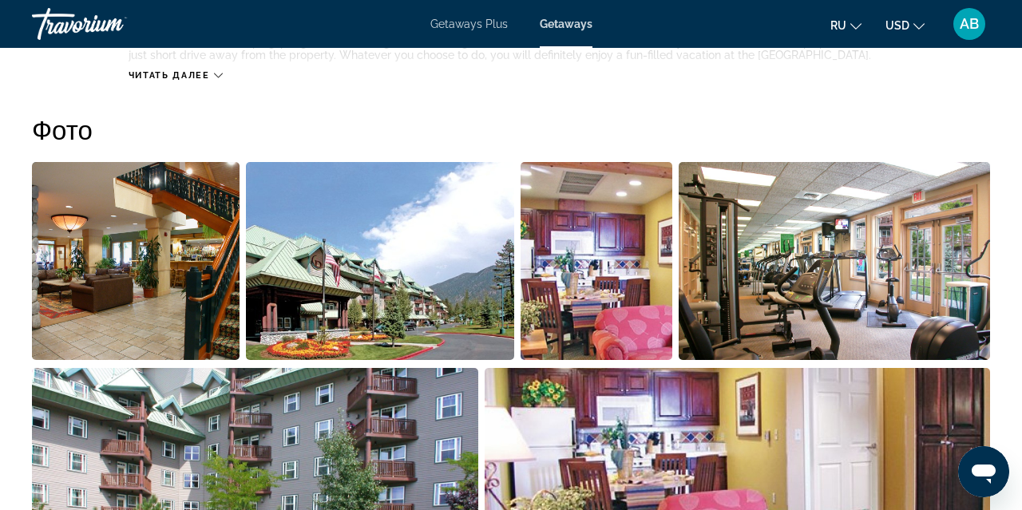
click at [201, 298] on img "Open full-screen image slider" at bounding box center [136, 261] width 208 height 198
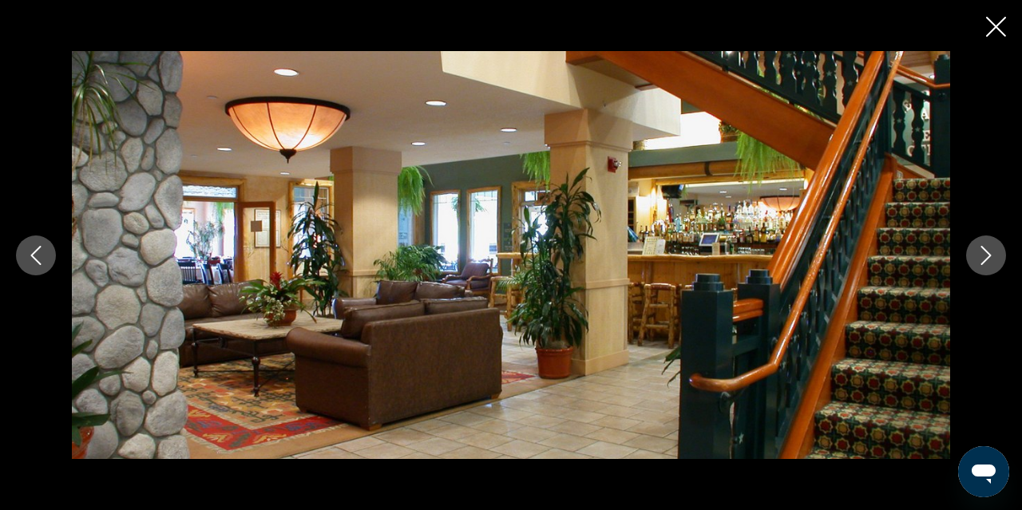
click at [988, 254] on icon "Next image" at bounding box center [986, 255] width 19 height 19
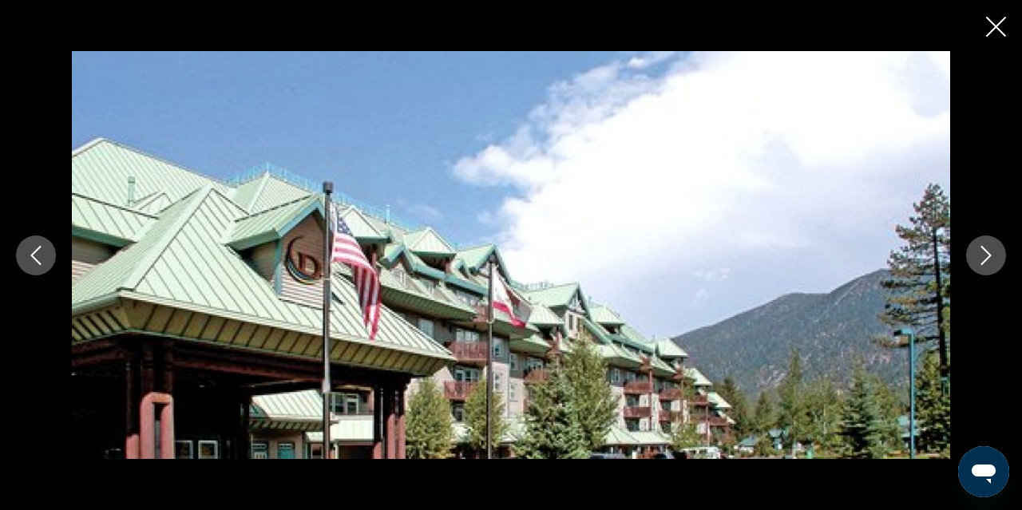
click at [988, 255] on icon "Next image" at bounding box center [986, 255] width 19 height 19
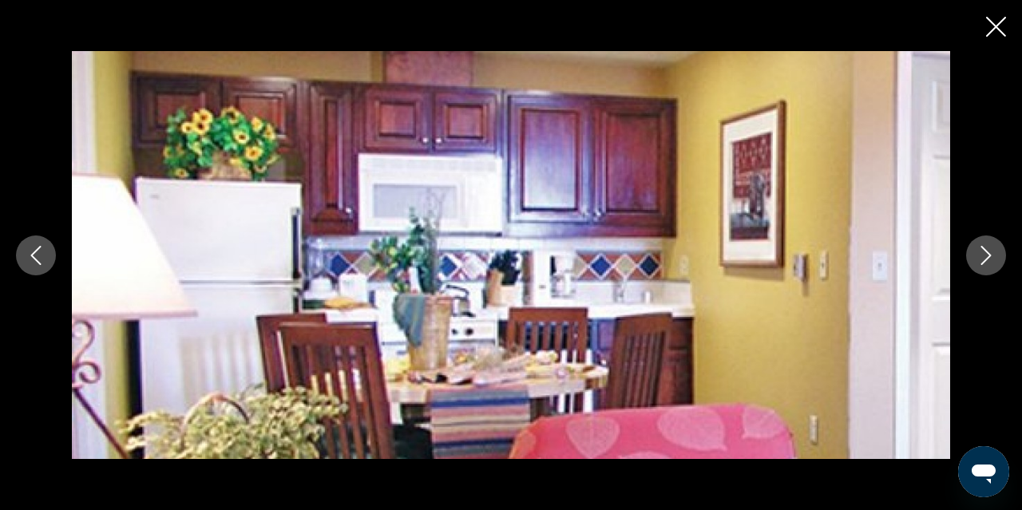
click at [988, 255] on icon "Next image" at bounding box center [986, 255] width 19 height 19
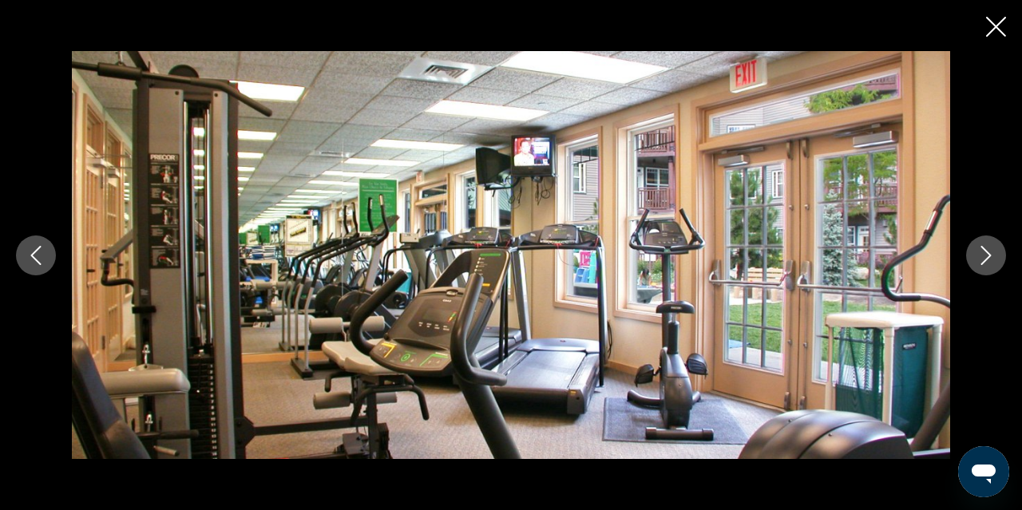
click at [988, 255] on icon "Next image" at bounding box center [986, 255] width 19 height 19
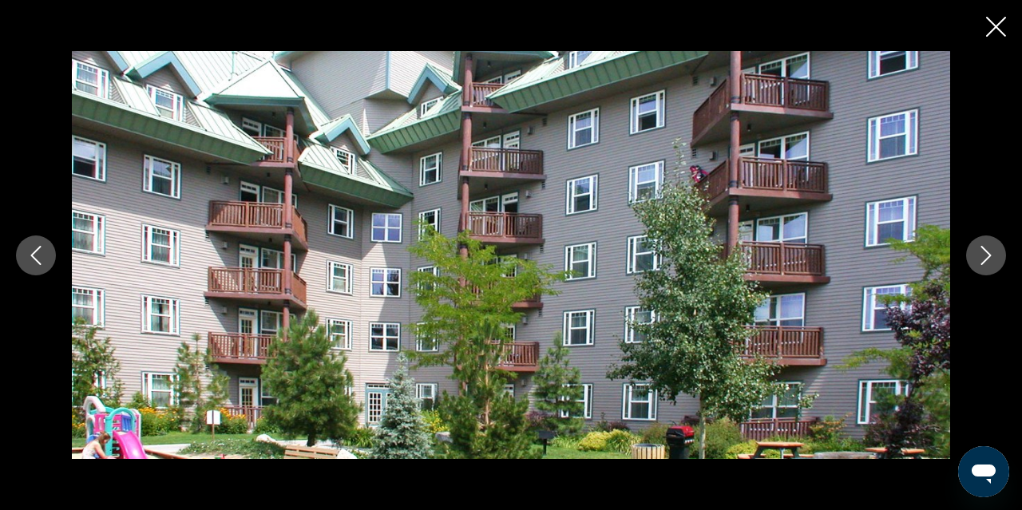
click at [988, 256] on icon "Next image" at bounding box center [986, 255] width 19 height 19
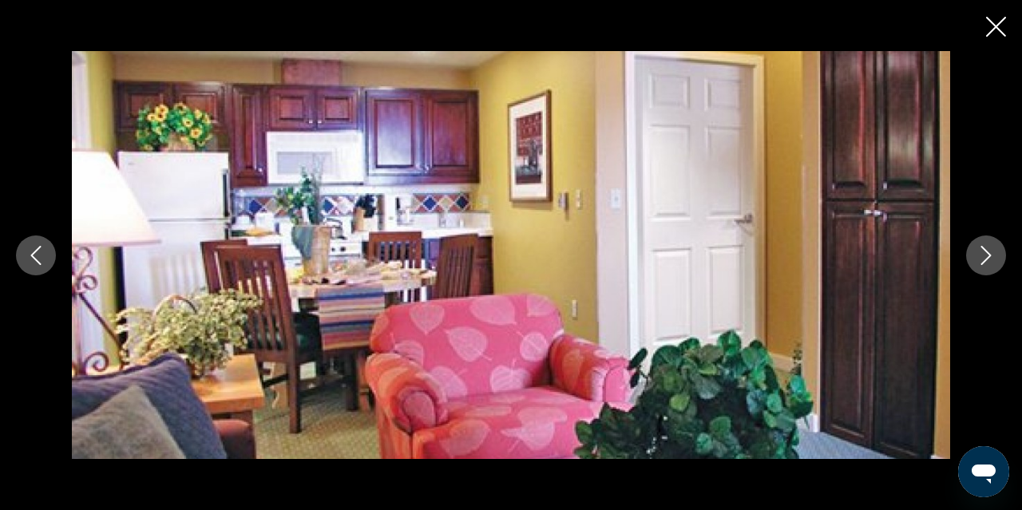
click at [988, 256] on icon "Next image" at bounding box center [986, 255] width 19 height 19
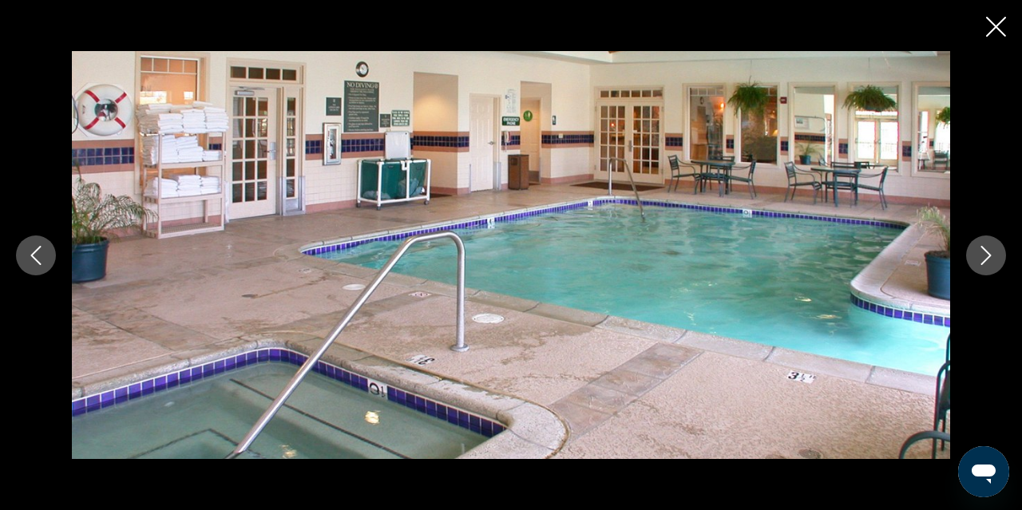
click at [988, 256] on icon "Next image" at bounding box center [986, 255] width 19 height 19
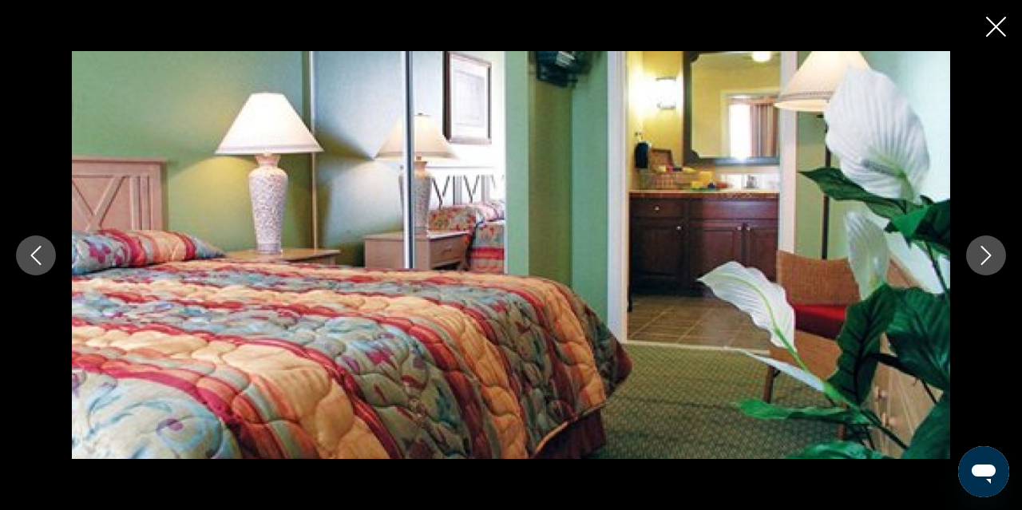
click at [988, 256] on icon "Next image" at bounding box center [986, 255] width 19 height 19
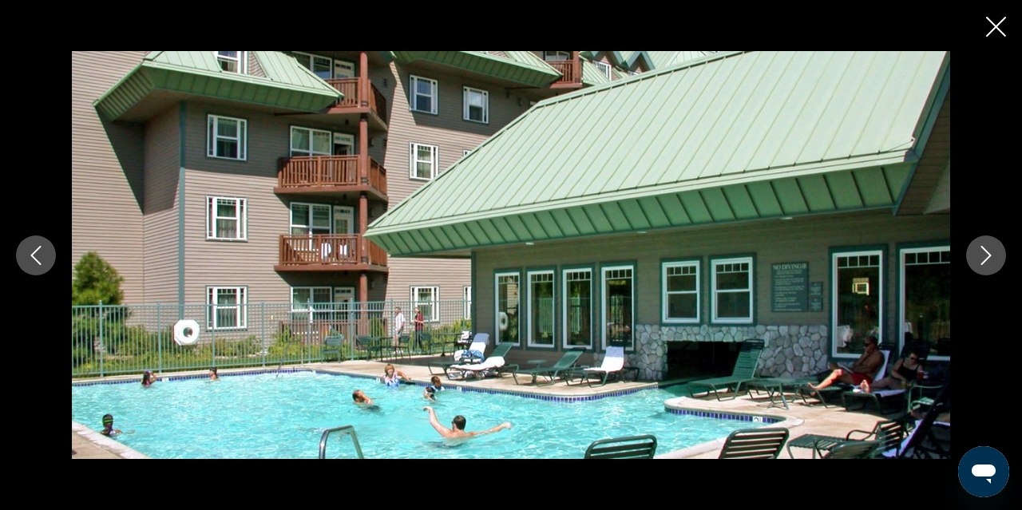
click at [988, 256] on icon "Next image" at bounding box center [986, 255] width 19 height 19
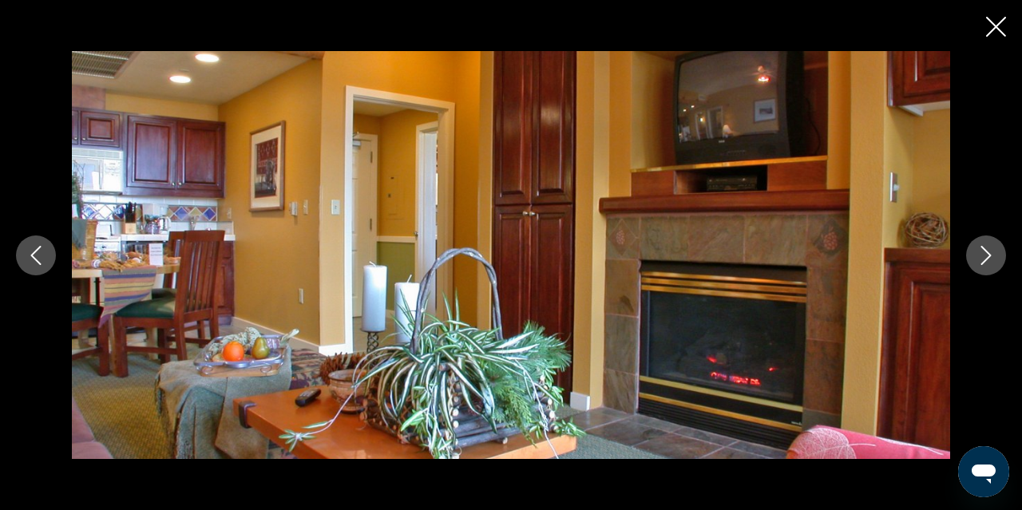
click at [988, 256] on icon "Next image" at bounding box center [986, 255] width 19 height 19
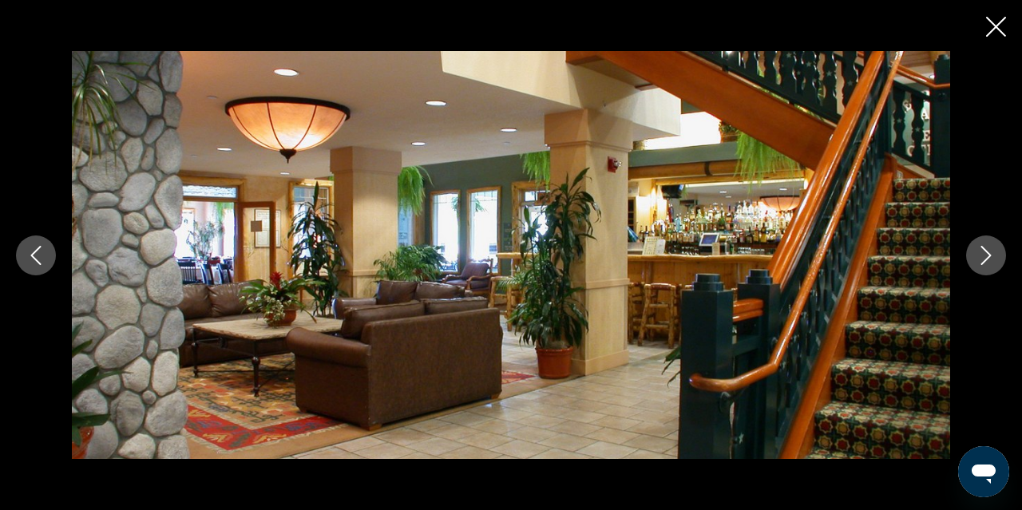
click at [988, 256] on icon "Next image" at bounding box center [986, 255] width 19 height 19
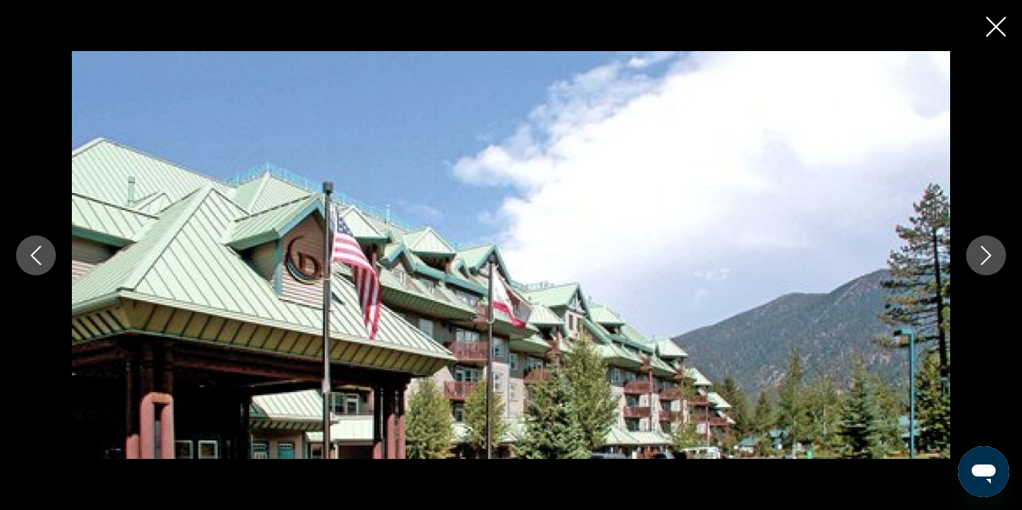
click at [990, 28] on icon "Close slideshow" at bounding box center [996, 27] width 20 height 20
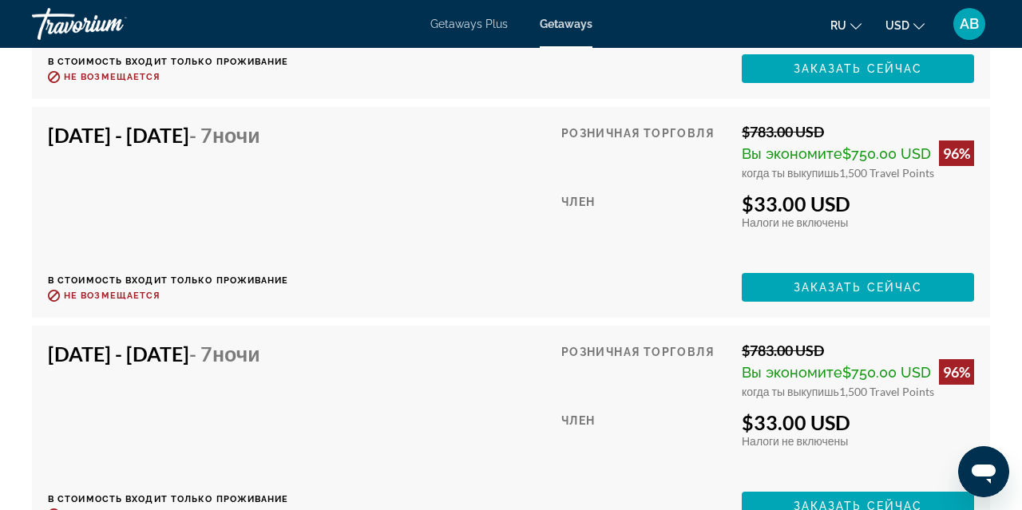
scroll to position [3860, 0]
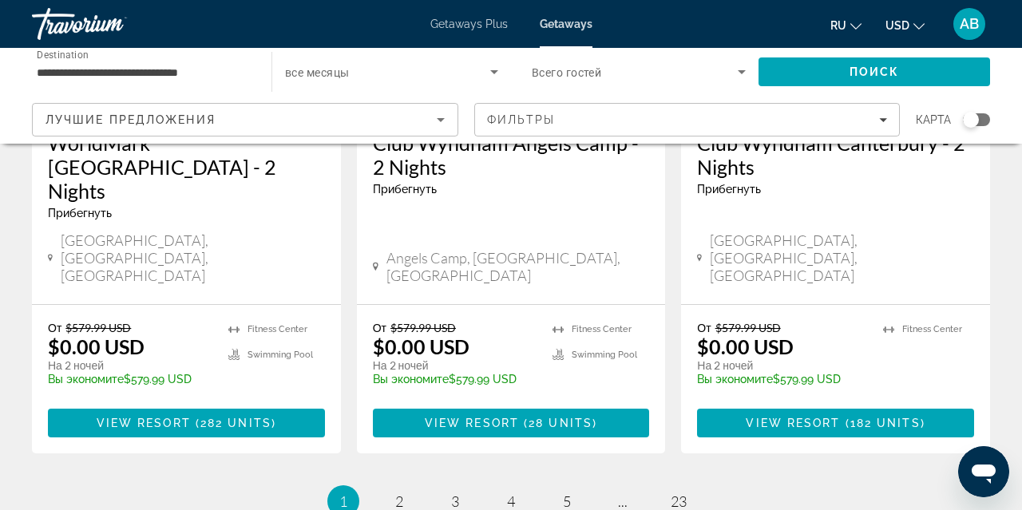
scroll to position [2243, 0]
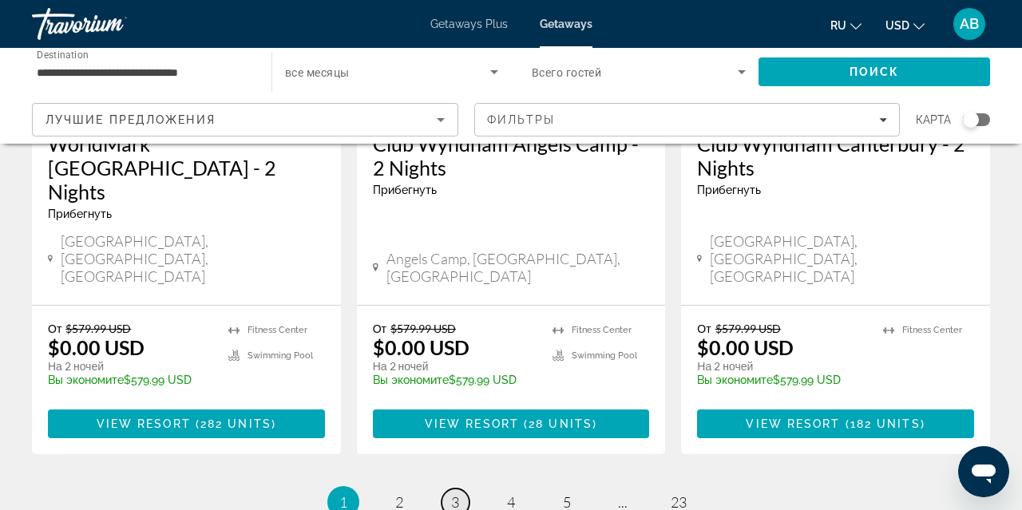
click at [458, 493] on span "3" at bounding box center [455, 502] width 8 height 18
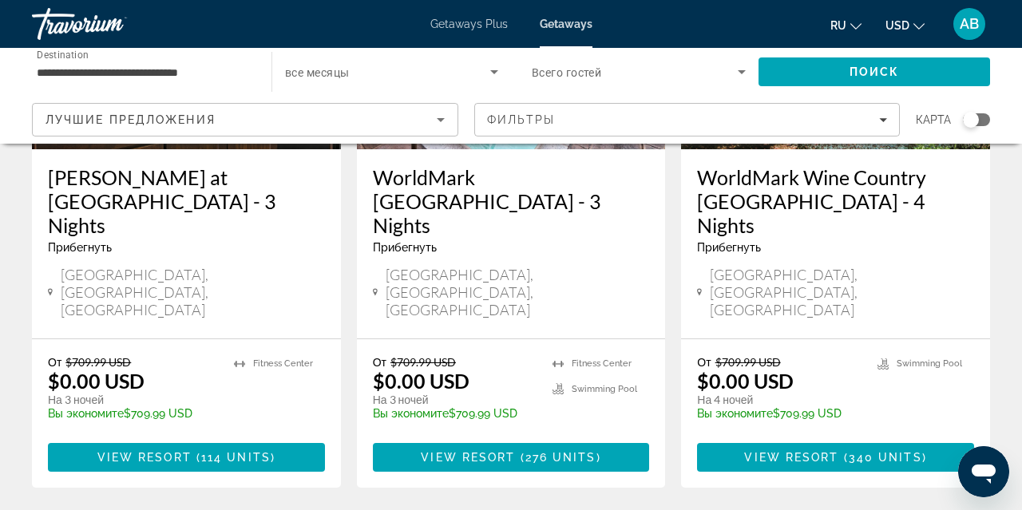
scroll to position [2190, 0]
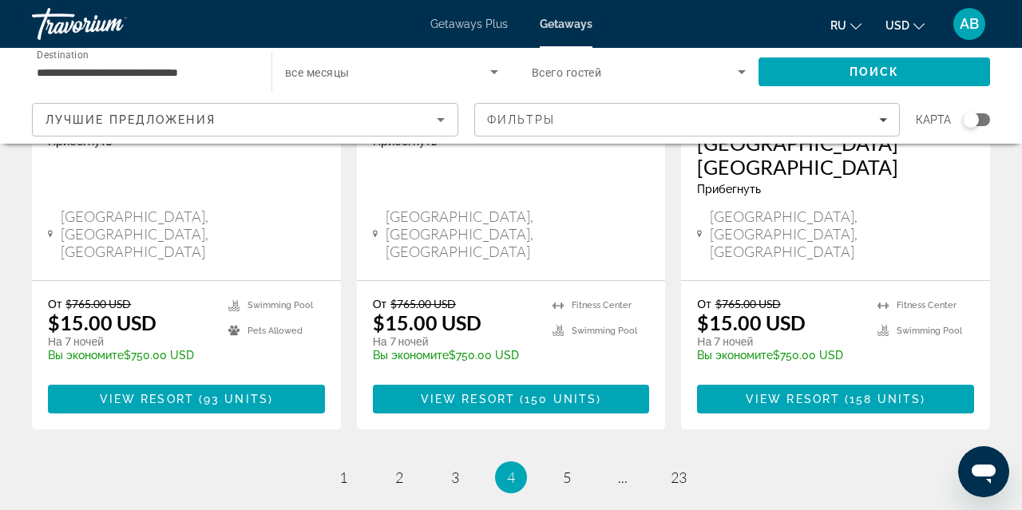
scroll to position [2217, 0]
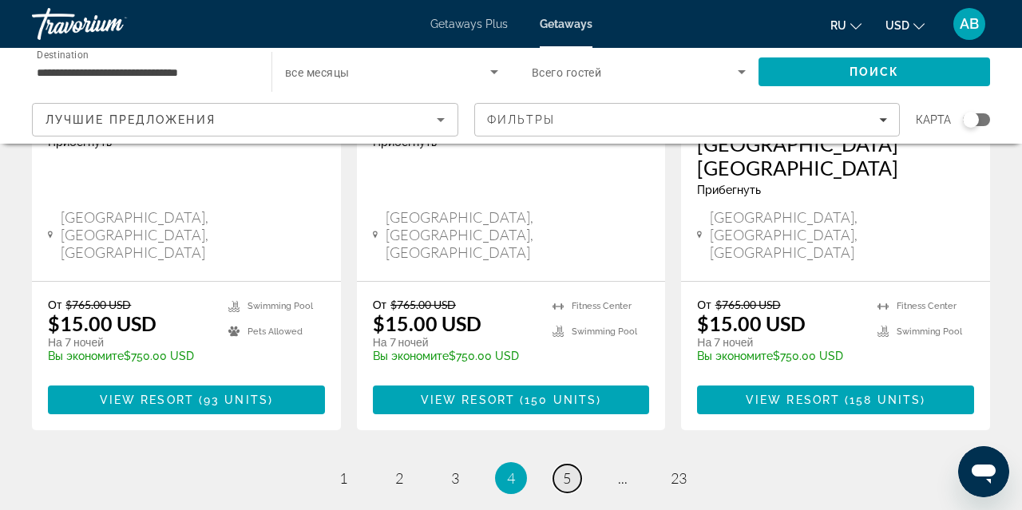
click at [569, 470] on span "5" at bounding box center [567, 479] width 8 height 18
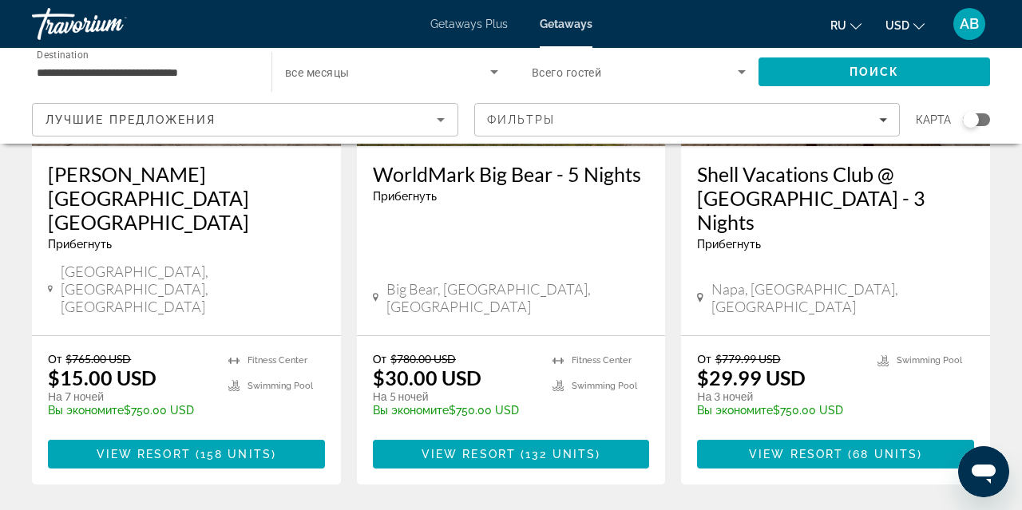
scroll to position [312, 0]
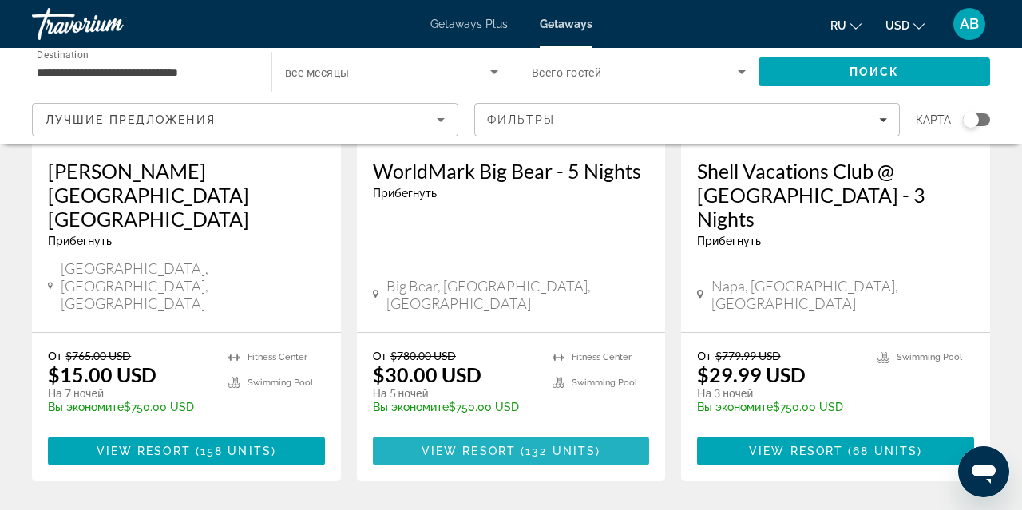
click at [545, 445] on span "132 units" at bounding box center [560, 451] width 70 height 13
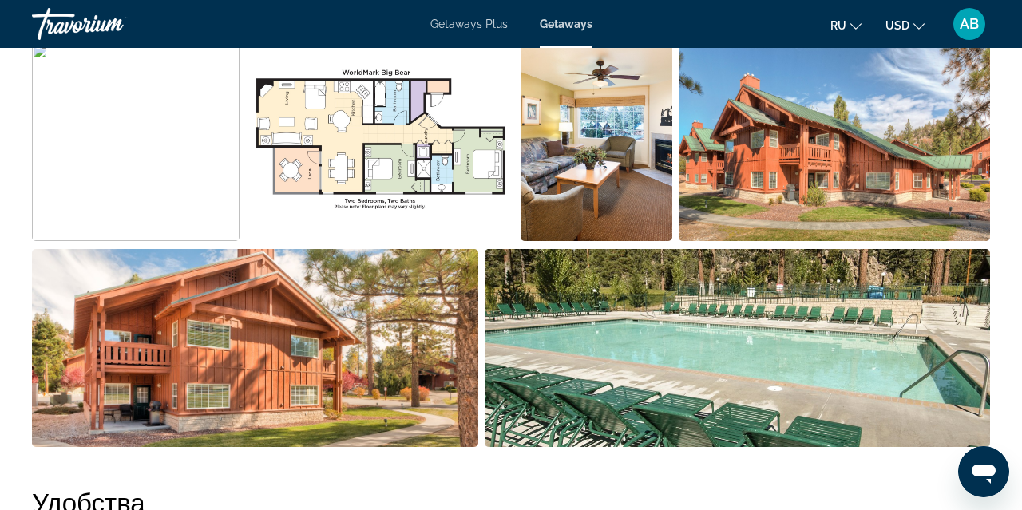
scroll to position [1079, 0]
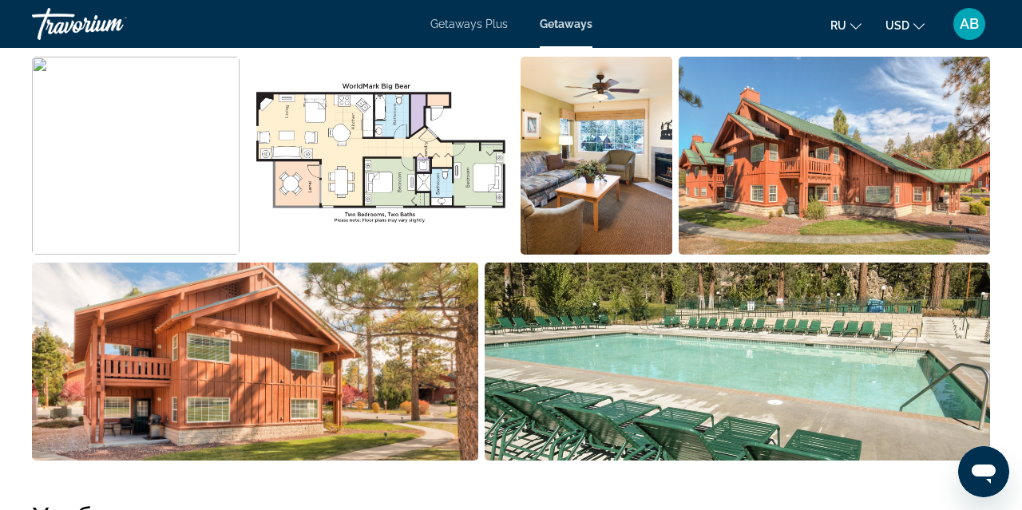
click at [581, 218] on img "Open full-screen image slider" at bounding box center [597, 156] width 152 height 198
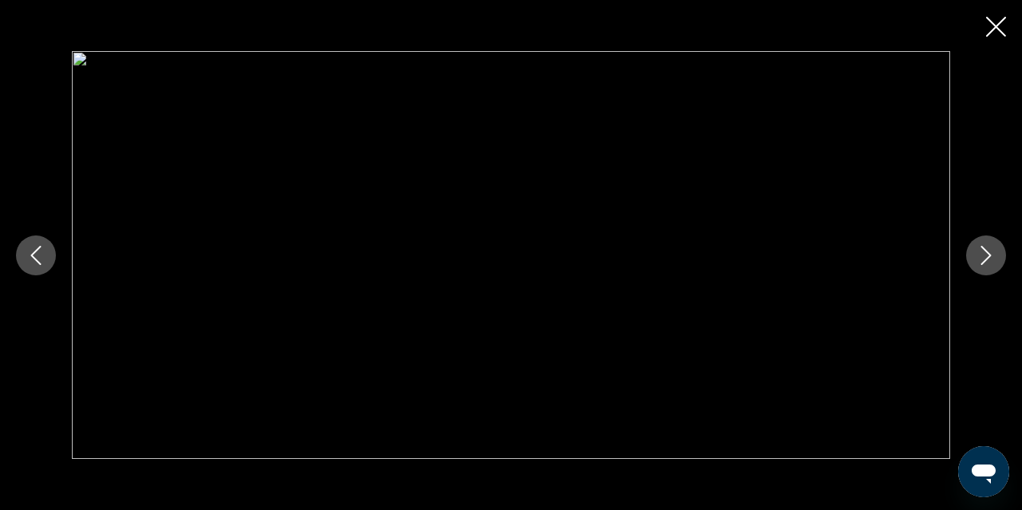
click at [989, 256] on icon "Next image" at bounding box center [986, 255] width 19 height 19
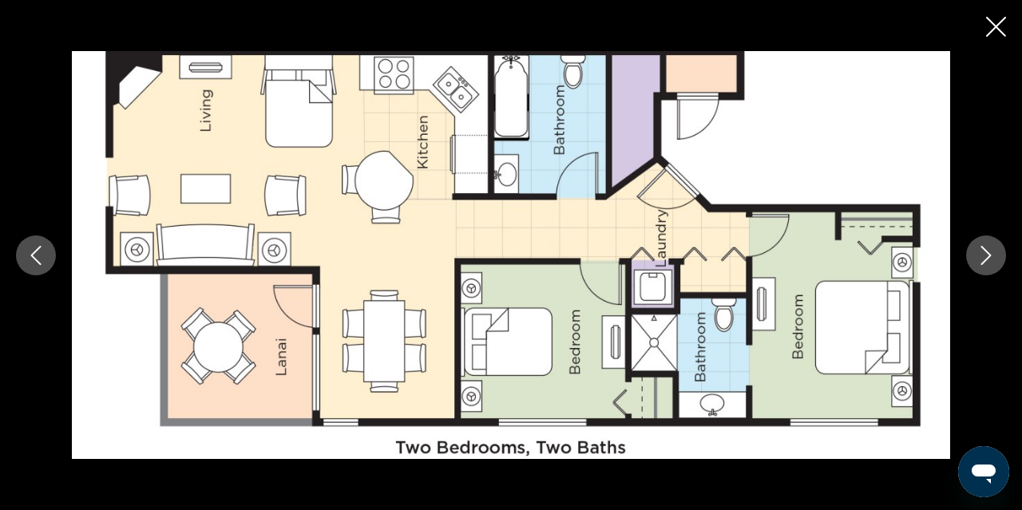
click at [989, 255] on icon "Next image" at bounding box center [986, 255] width 19 height 19
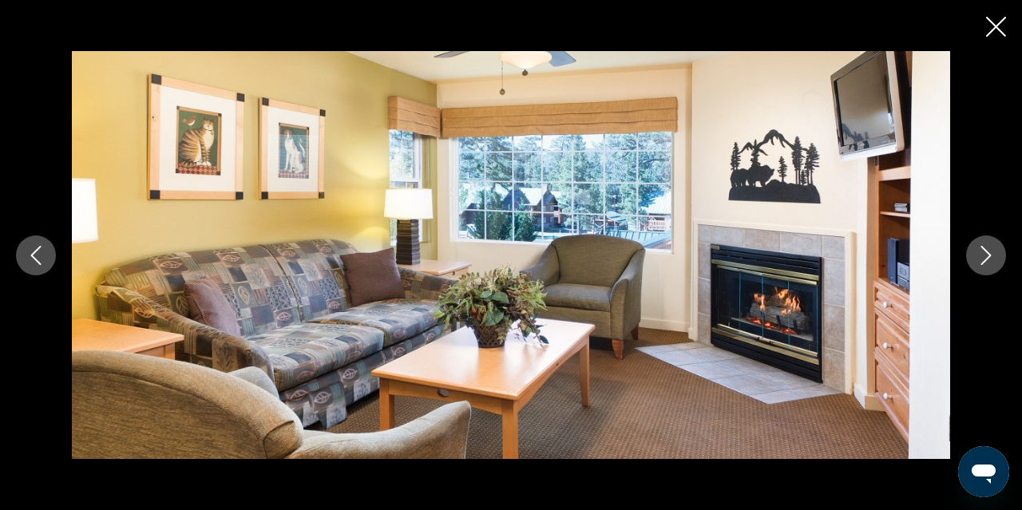
click at [989, 255] on icon "Next image" at bounding box center [986, 255] width 19 height 19
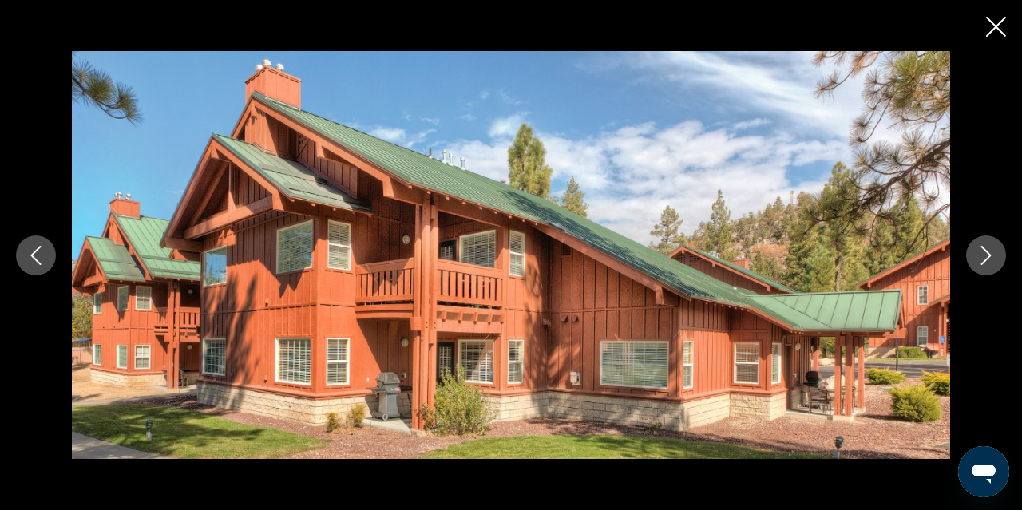
click at [989, 255] on icon "Next image" at bounding box center [986, 255] width 19 height 19
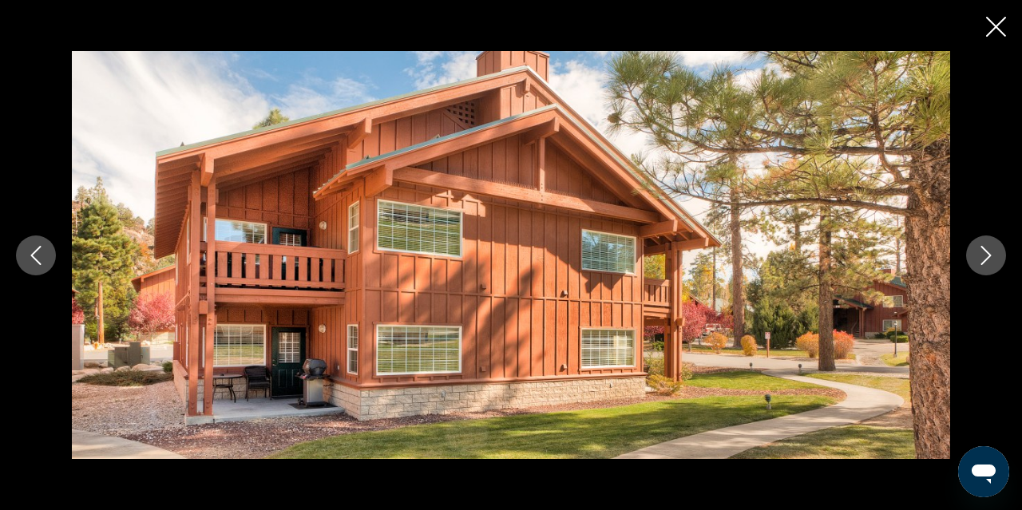
click at [989, 255] on icon "Next image" at bounding box center [986, 255] width 19 height 19
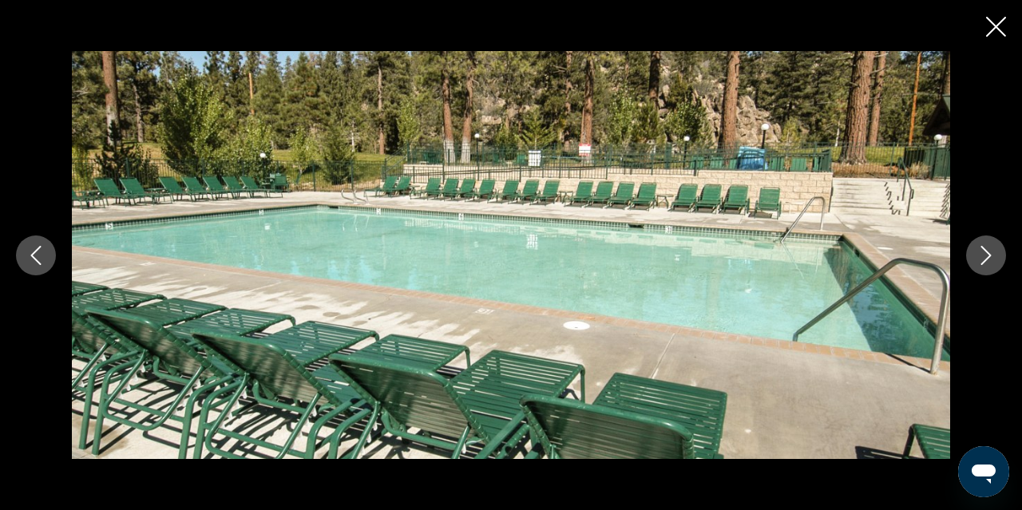
click at [989, 255] on icon "Next image" at bounding box center [986, 255] width 19 height 19
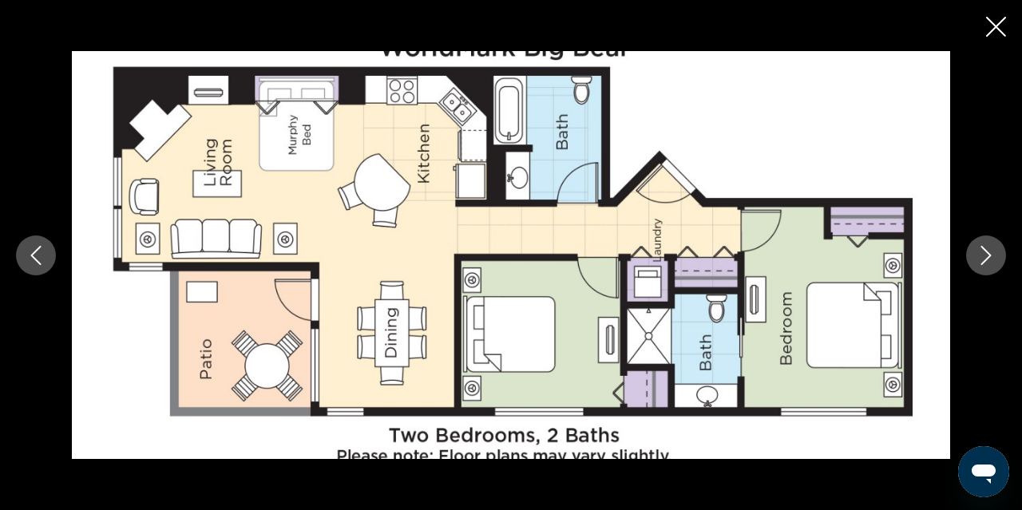
click at [989, 255] on icon "Next image" at bounding box center [986, 255] width 19 height 19
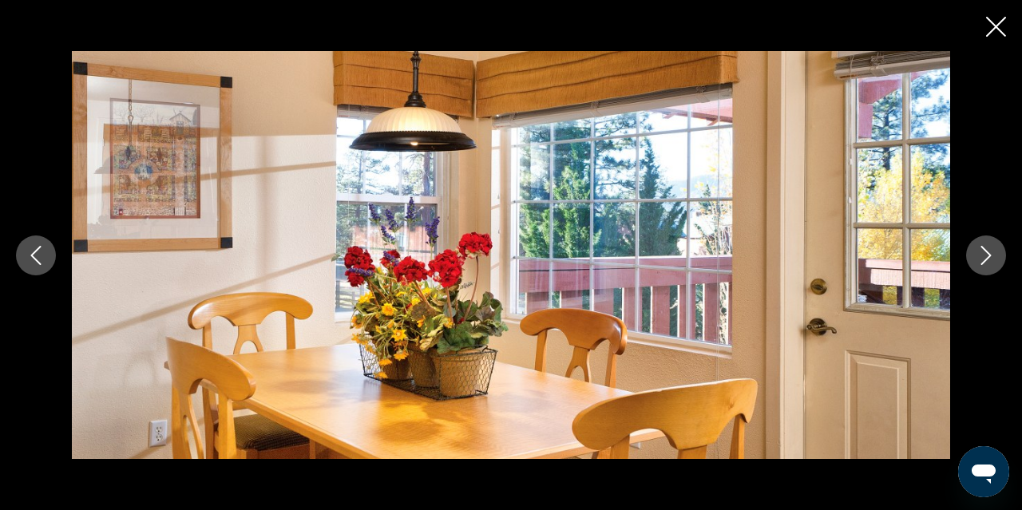
click at [989, 255] on icon "Next image" at bounding box center [986, 255] width 19 height 19
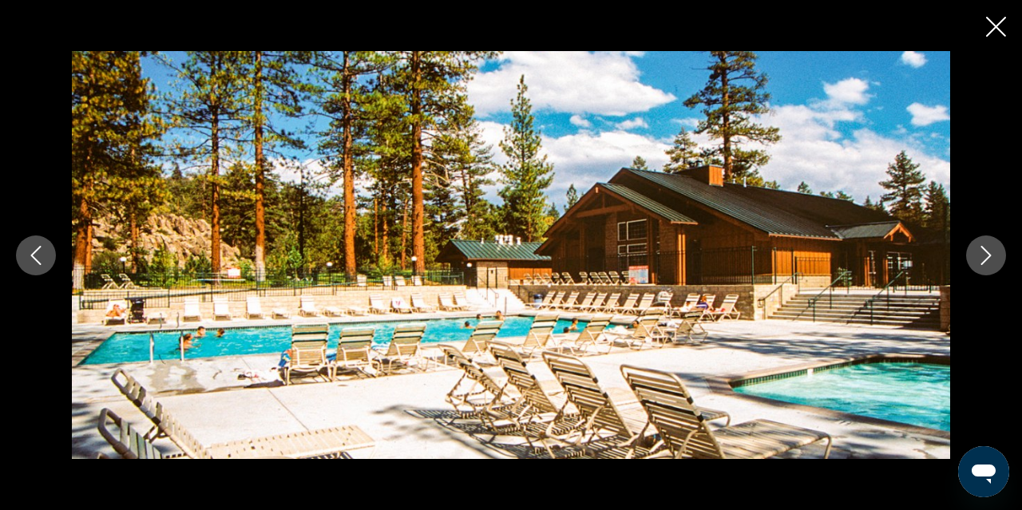
click at [989, 255] on icon "Next image" at bounding box center [986, 255] width 19 height 19
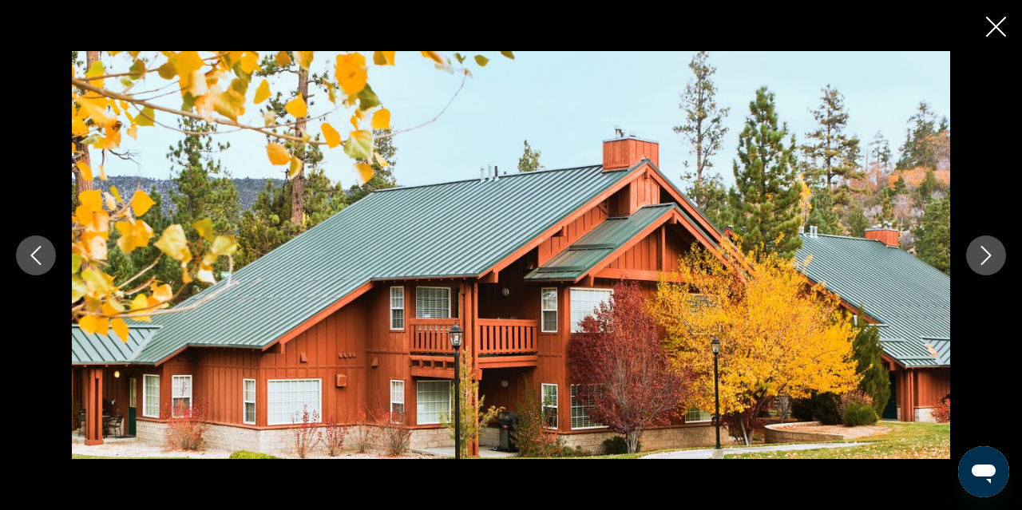
click at [989, 255] on icon "Next image" at bounding box center [986, 255] width 19 height 19
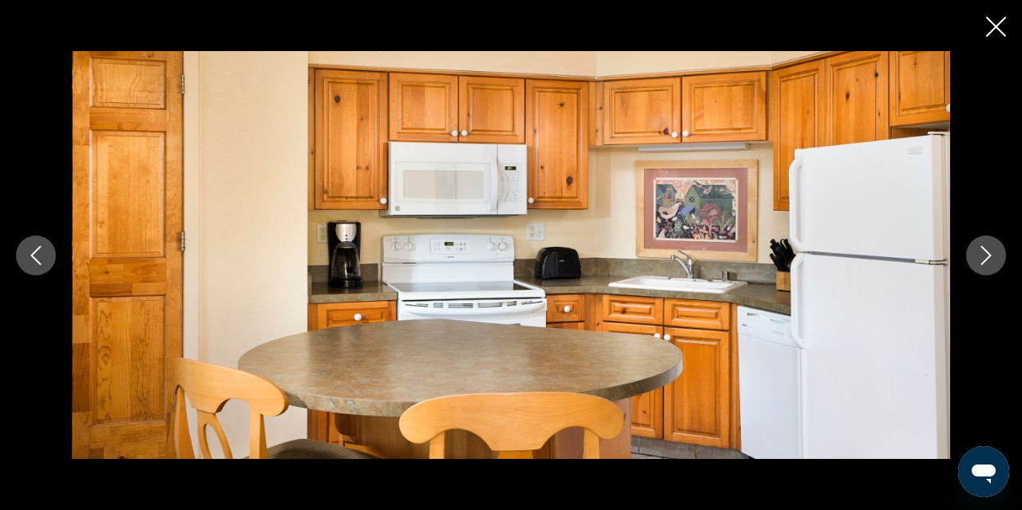
click at [989, 255] on icon "Next image" at bounding box center [986, 255] width 19 height 19
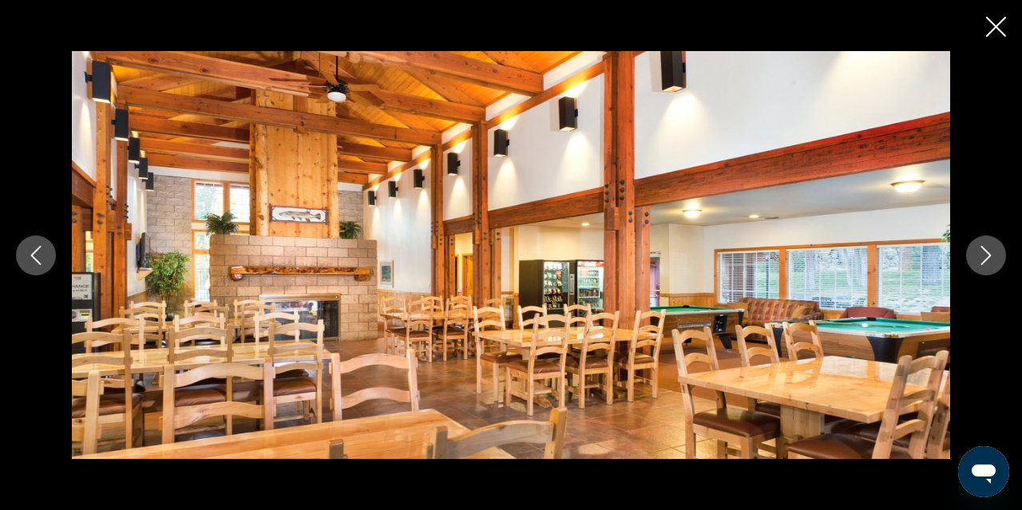
click at [989, 255] on icon "Next image" at bounding box center [986, 255] width 19 height 19
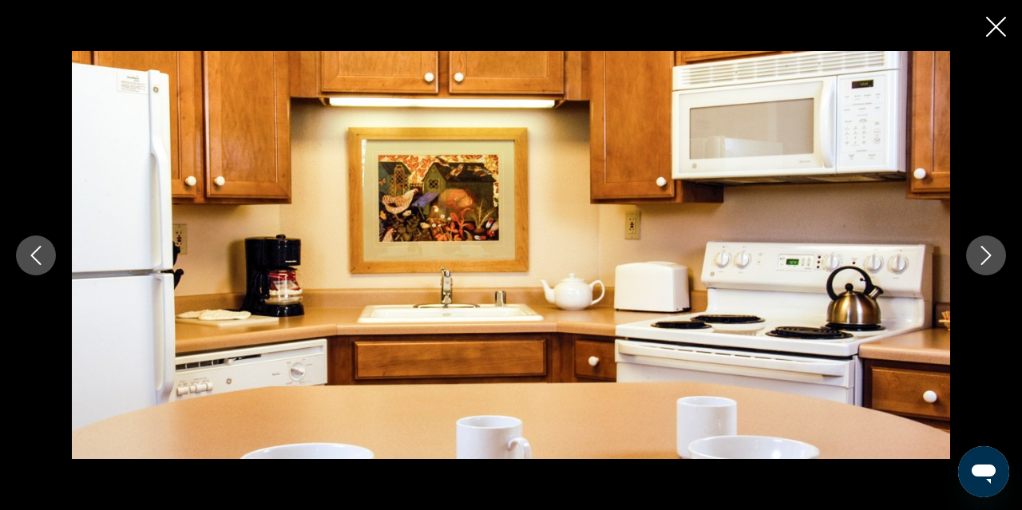
click at [989, 255] on icon "Next image" at bounding box center [986, 255] width 19 height 19
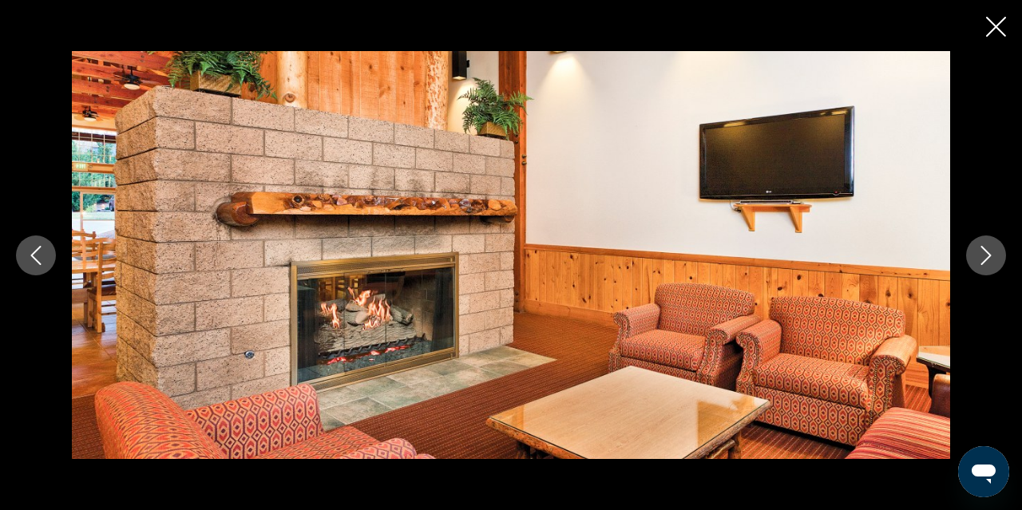
click at [989, 255] on icon "Next image" at bounding box center [986, 255] width 19 height 19
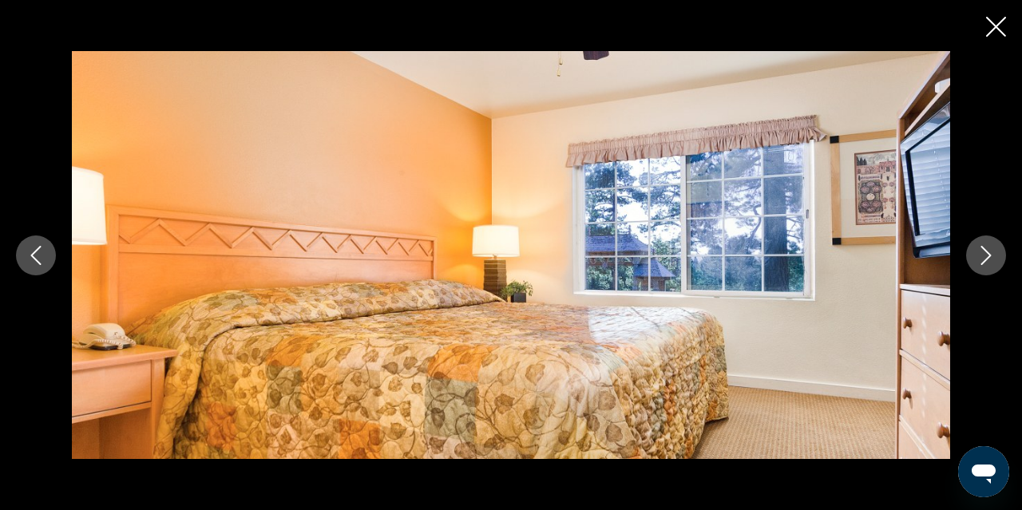
click at [989, 255] on icon "Next image" at bounding box center [986, 255] width 19 height 19
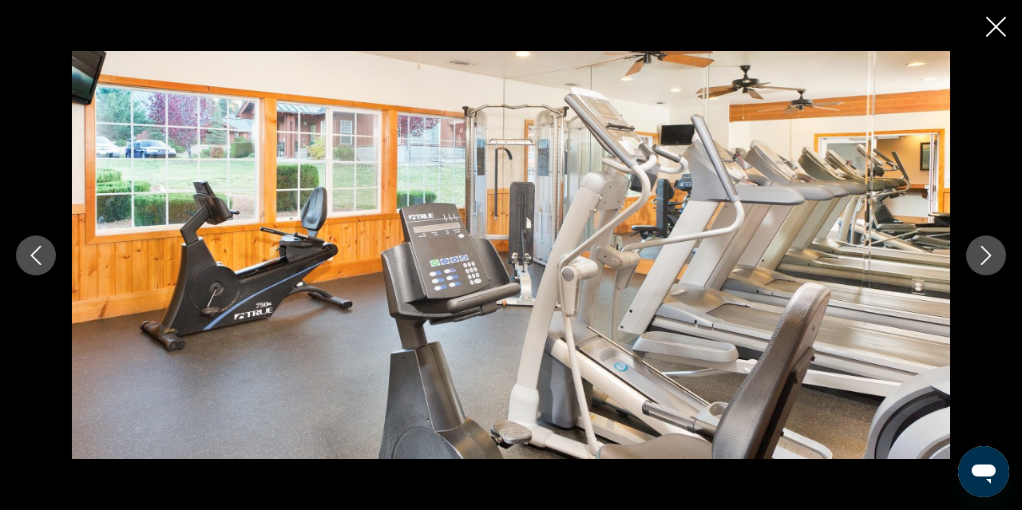
click at [989, 255] on icon "Next image" at bounding box center [986, 255] width 19 height 19
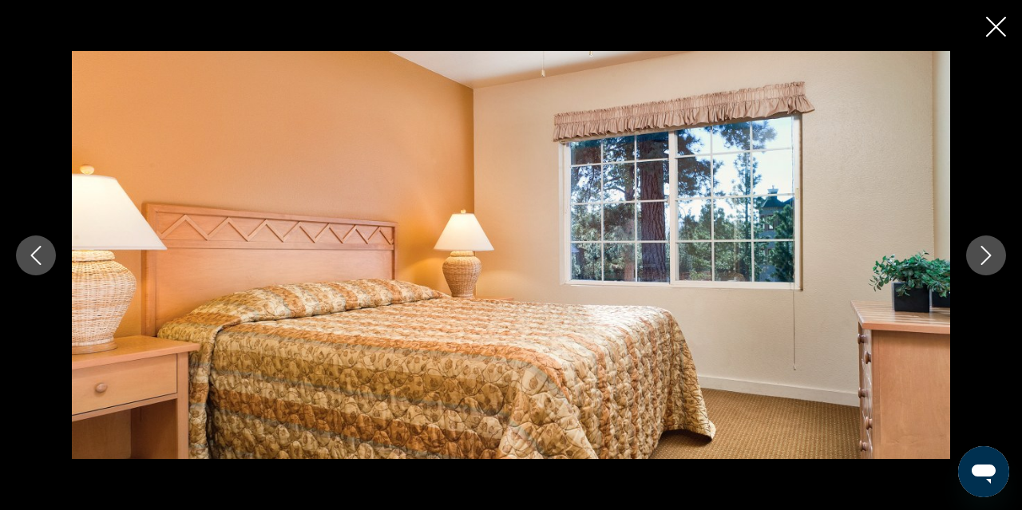
click at [989, 255] on icon "Next image" at bounding box center [986, 255] width 19 height 19
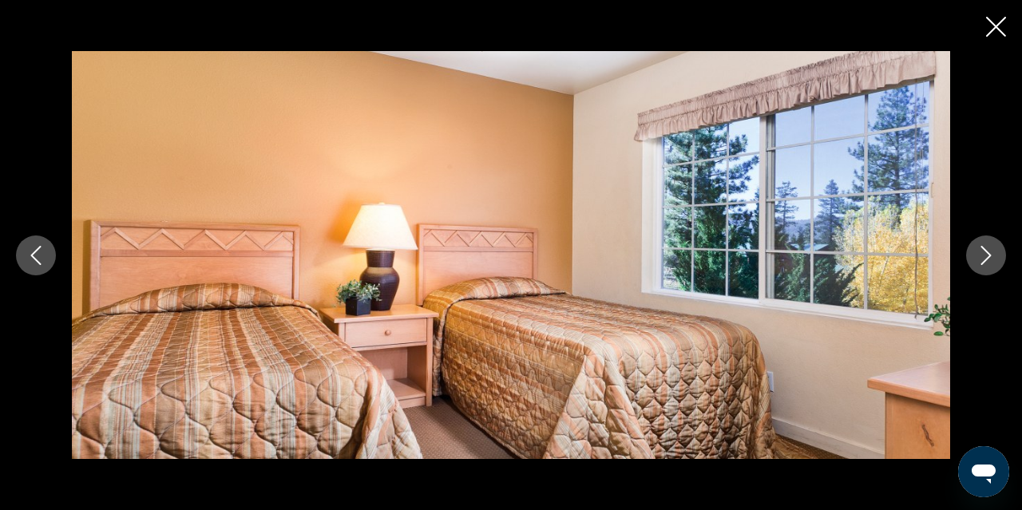
click at [989, 255] on icon "Next image" at bounding box center [986, 255] width 19 height 19
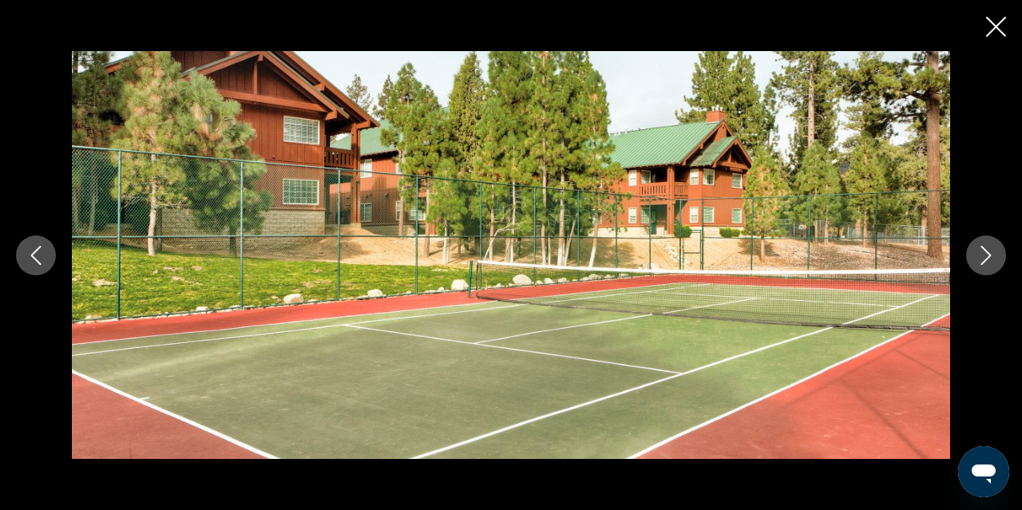
click at [989, 255] on icon "Next image" at bounding box center [986, 255] width 19 height 19
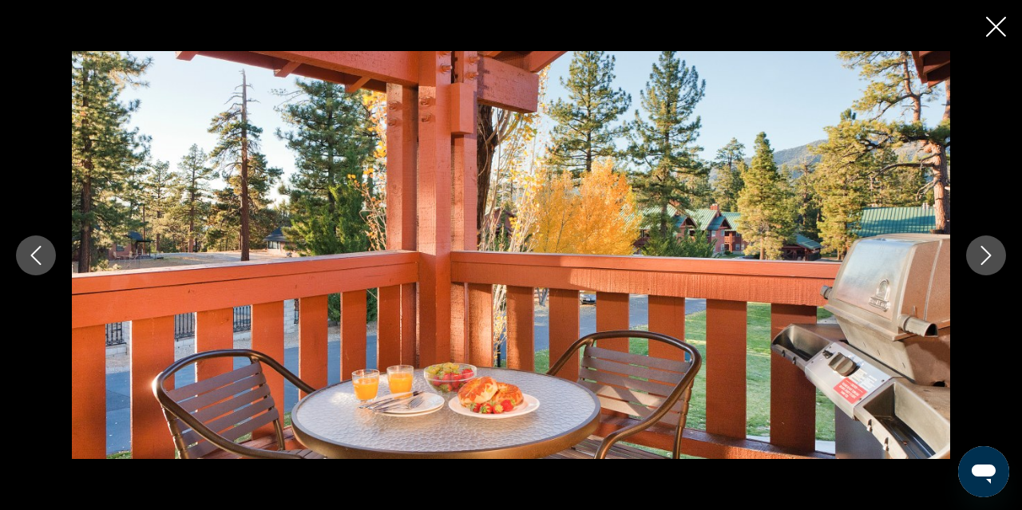
click at [989, 255] on icon "Next image" at bounding box center [986, 255] width 19 height 19
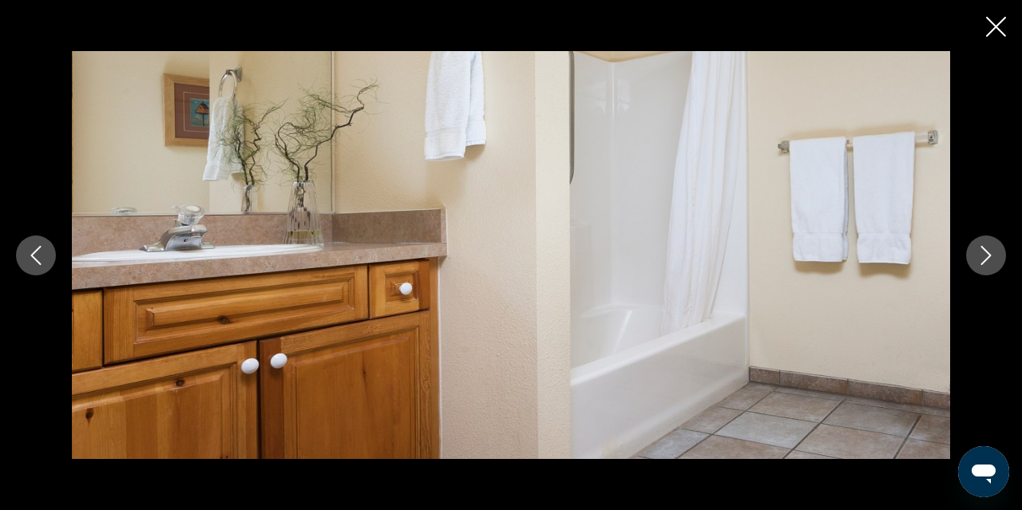
click at [989, 255] on icon "Next image" at bounding box center [986, 255] width 19 height 19
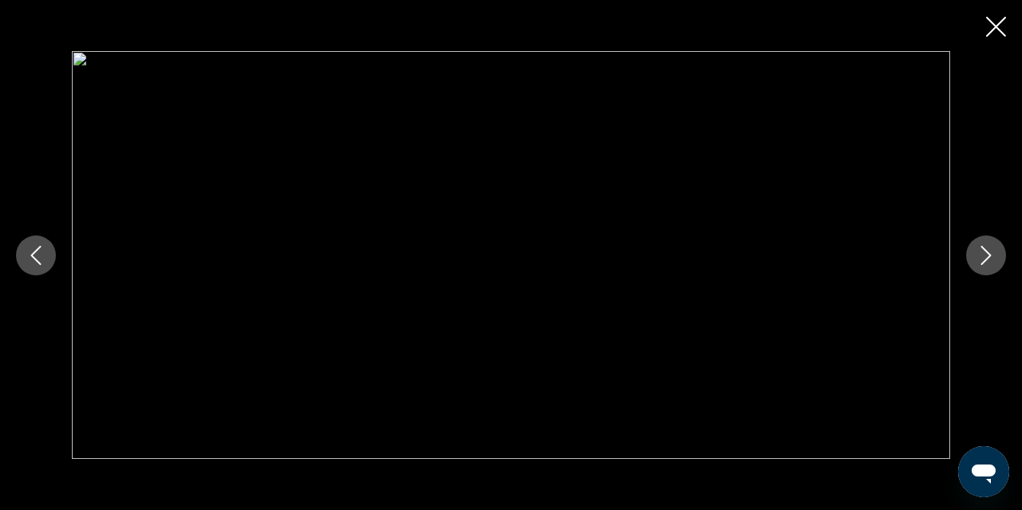
click at [989, 255] on icon "Next image" at bounding box center [986, 255] width 19 height 19
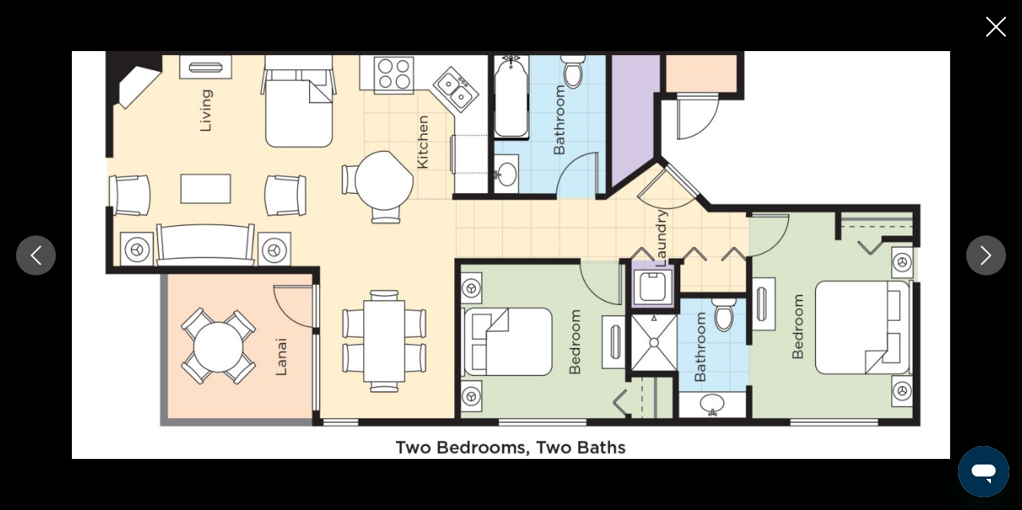
click at [1006, 30] on div "prev next" at bounding box center [511, 255] width 1022 height 510
click at [993, 30] on icon "Close slideshow" at bounding box center [996, 27] width 20 height 20
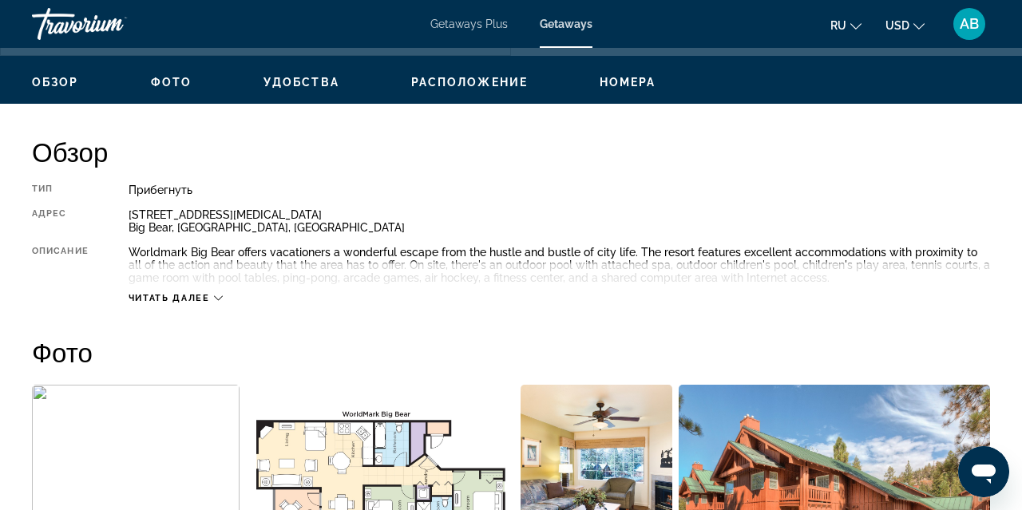
scroll to position [750, 0]
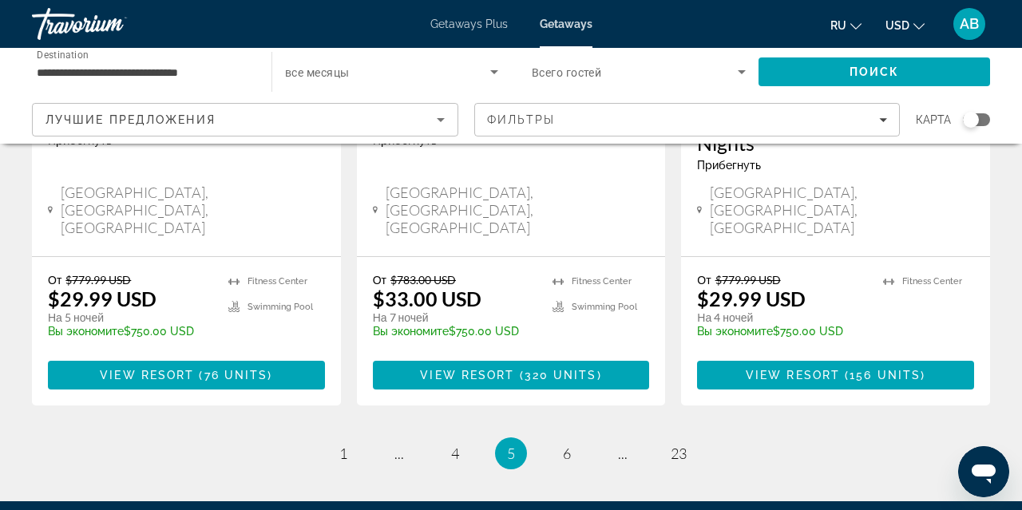
scroll to position [2219, 0]
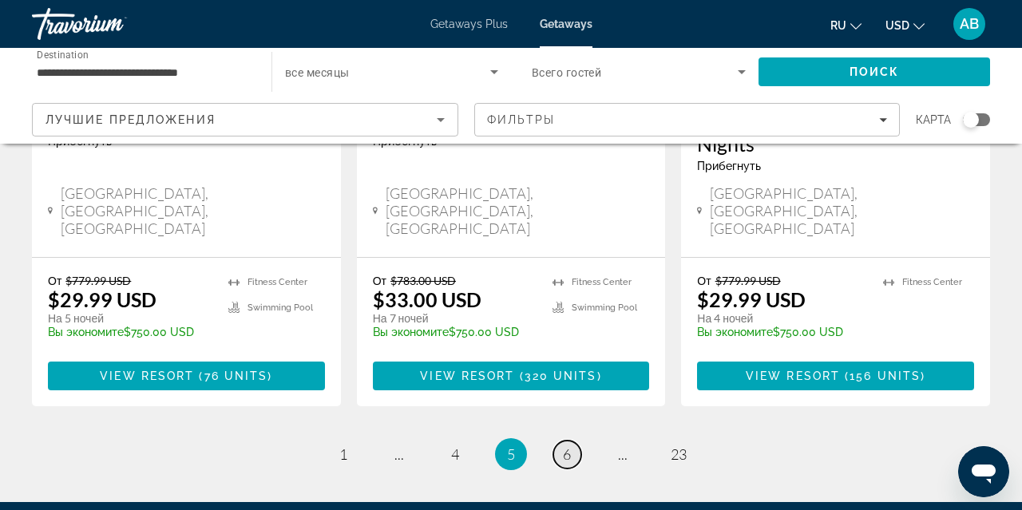
click at [570, 446] on span "6" at bounding box center [567, 455] width 8 height 18
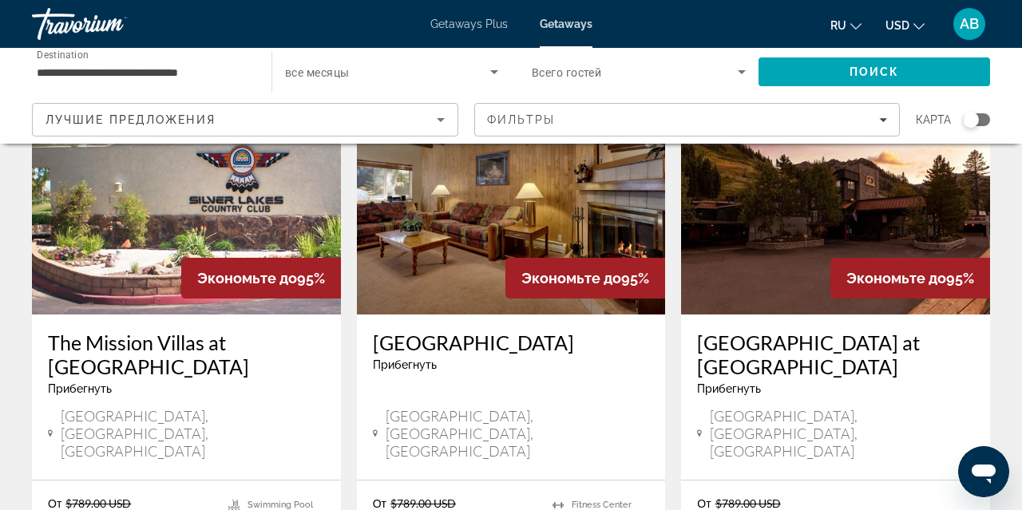
scroll to position [1371, 0]
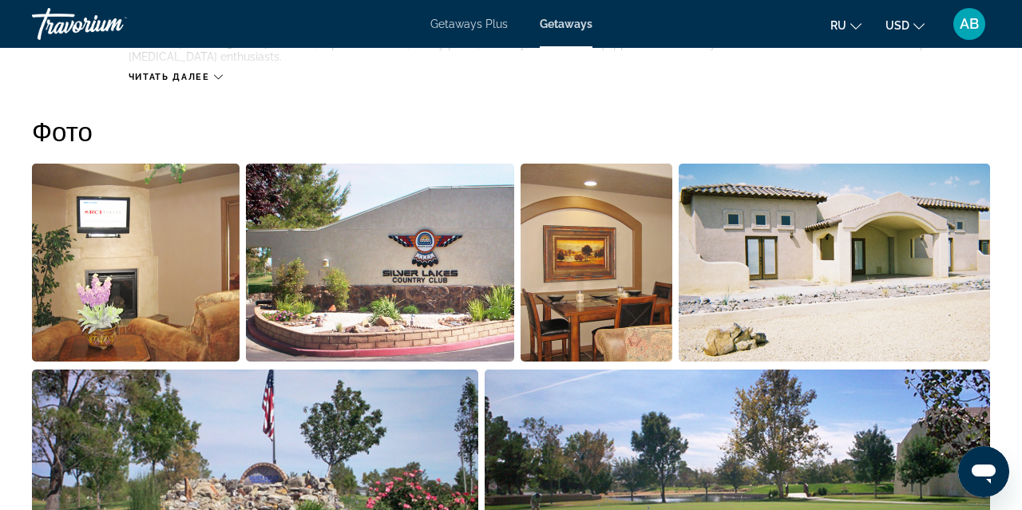
scroll to position [987, 0]
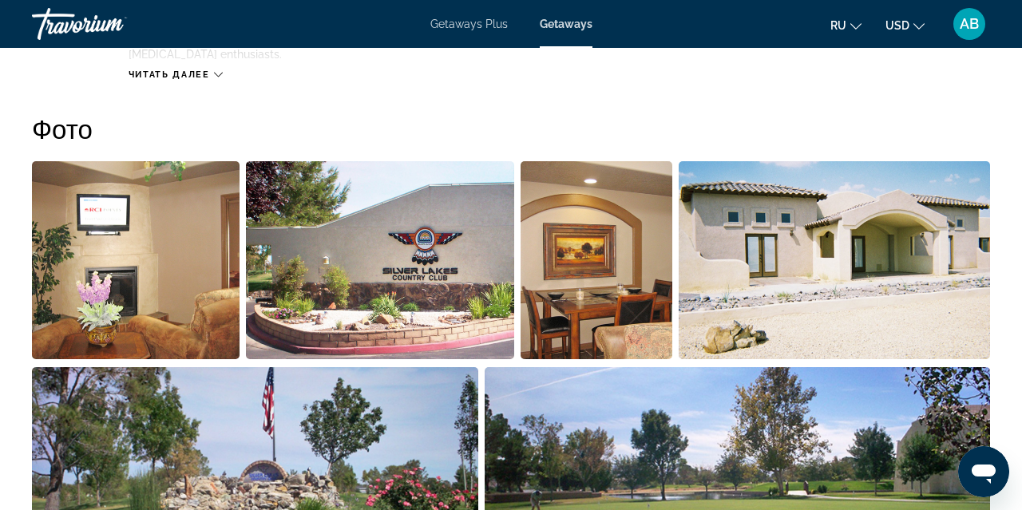
click at [167, 308] on img "Open full-screen image slider" at bounding box center [136, 260] width 208 height 198
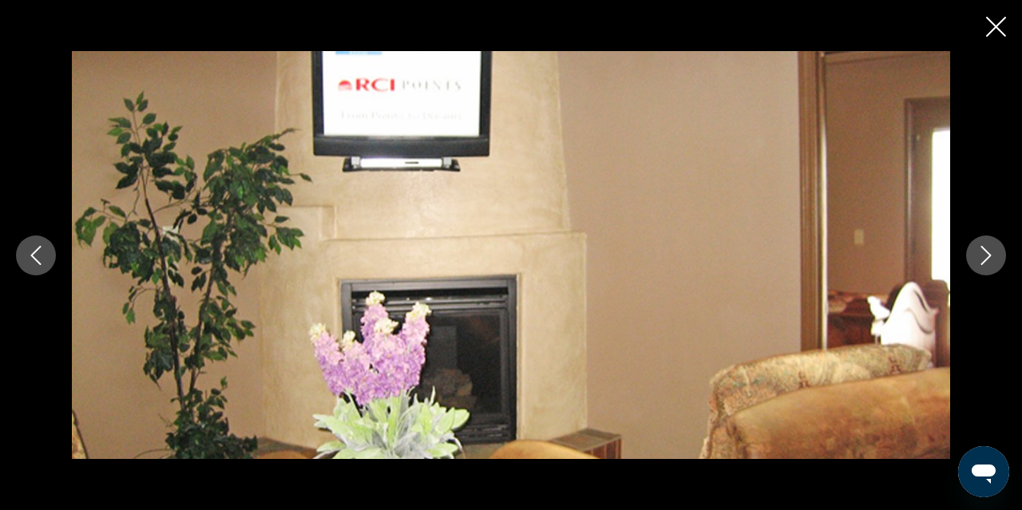
click at [990, 255] on icon "Next image" at bounding box center [986, 255] width 10 height 19
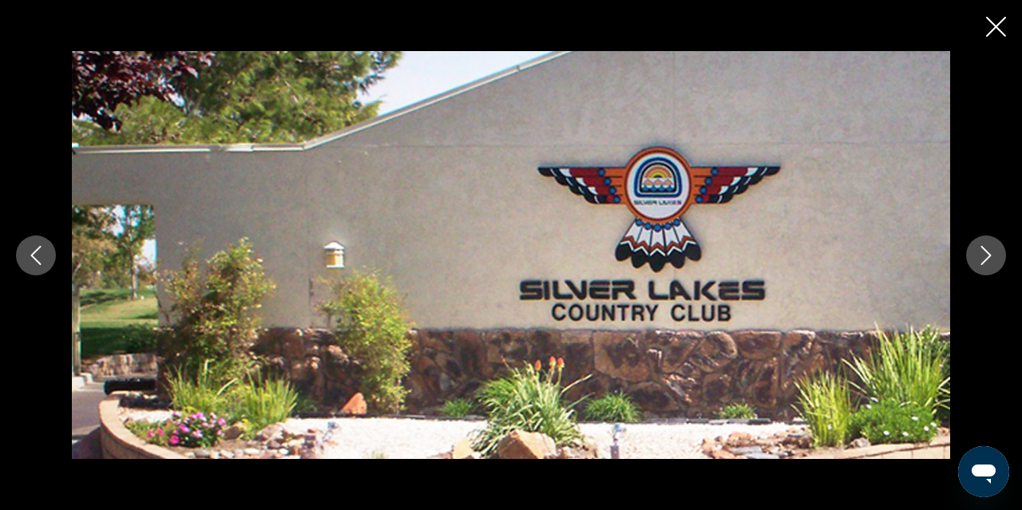
click at [991, 256] on icon "Next image" at bounding box center [986, 255] width 19 height 19
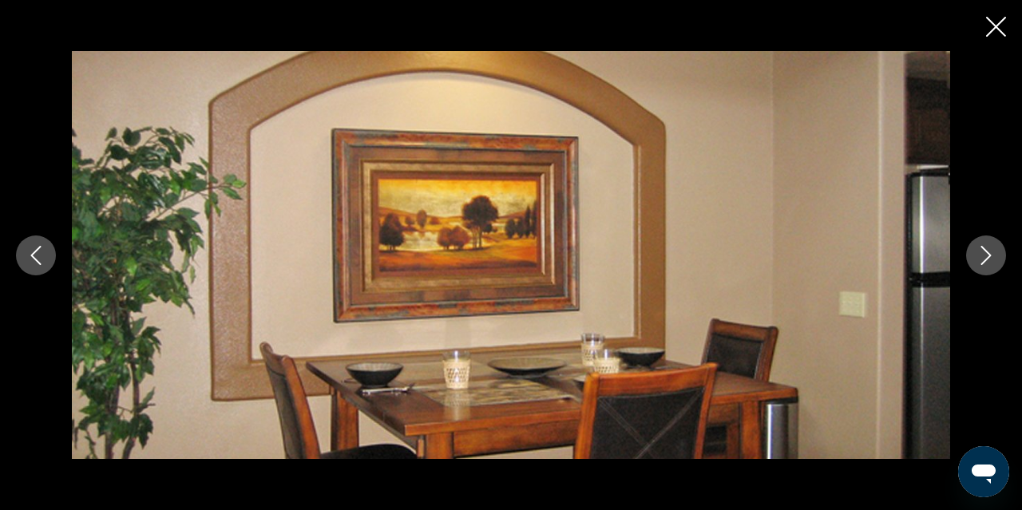
click at [991, 256] on icon "Next image" at bounding box center [986, 255] width 19 height 19
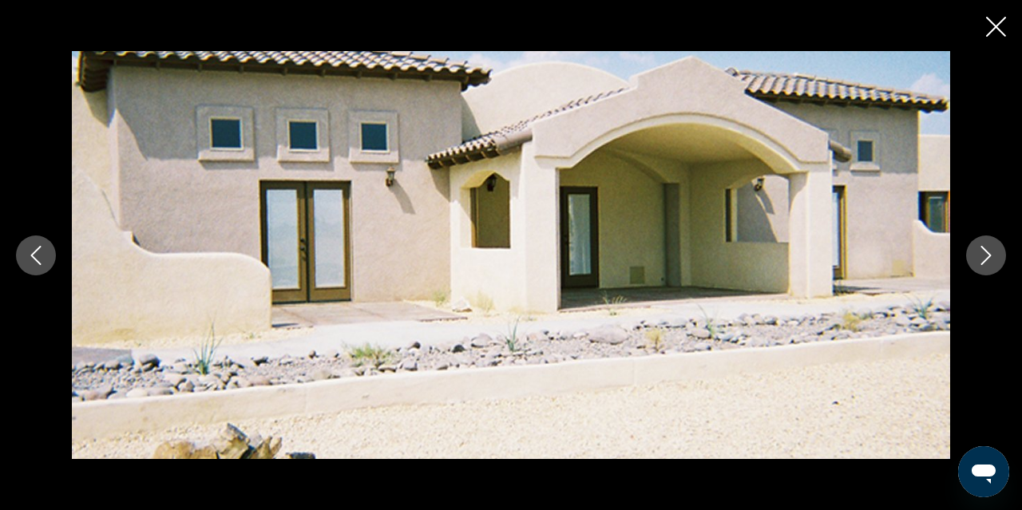
click at [991, 258] on icon "Next image" at bounding box center [986, 255] width 19 height 19
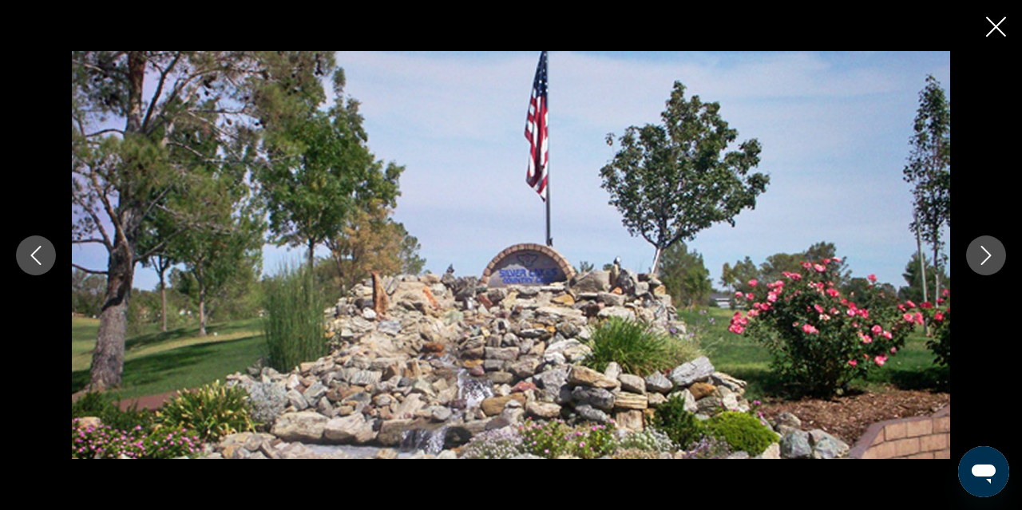
click at [991, 258] on icon "Next image" at bounding box center [986, 255] width 19 height 19
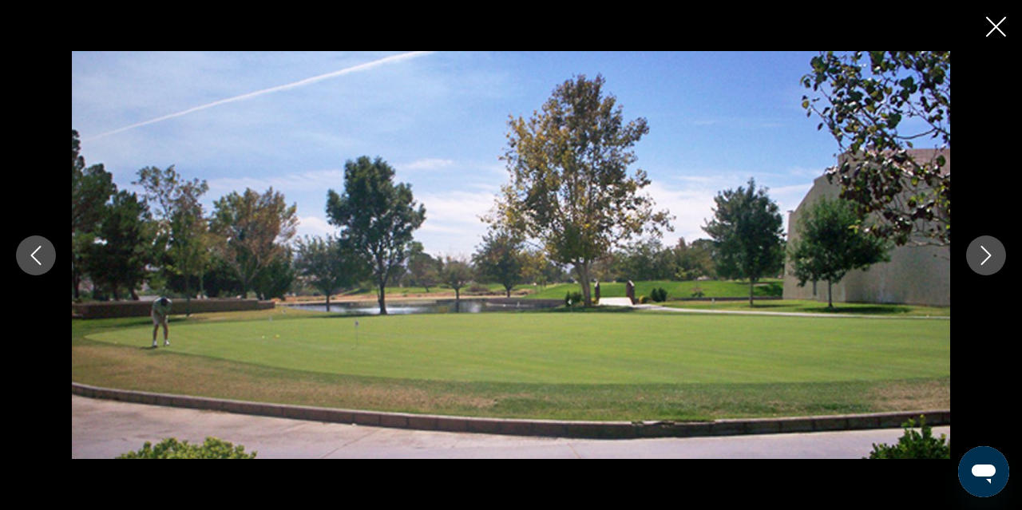
click at [991, 258] on icon "Next image" at bounding box center [986, 255] width 19 height 19
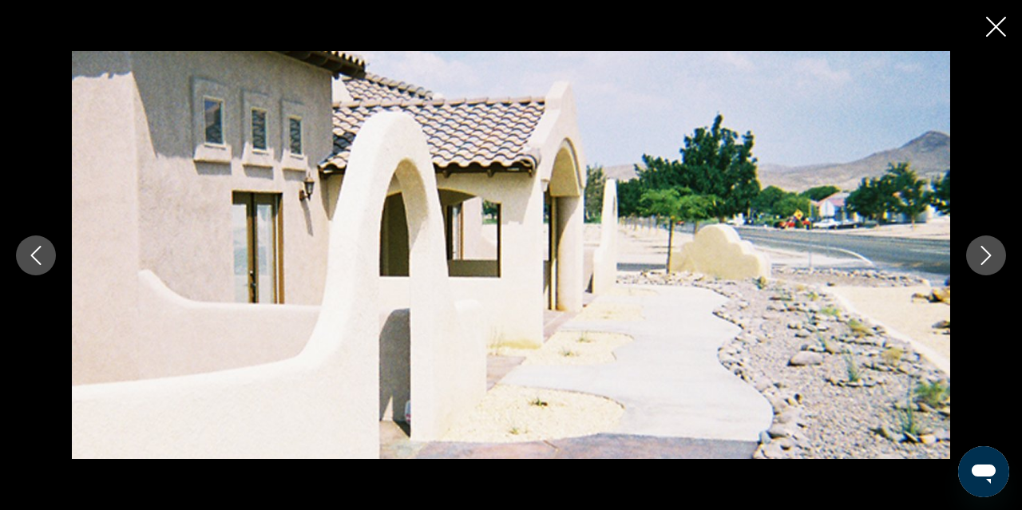
click at [991, 258] on icon "Next image" at bounding box center [986, 255] width 19 height 19
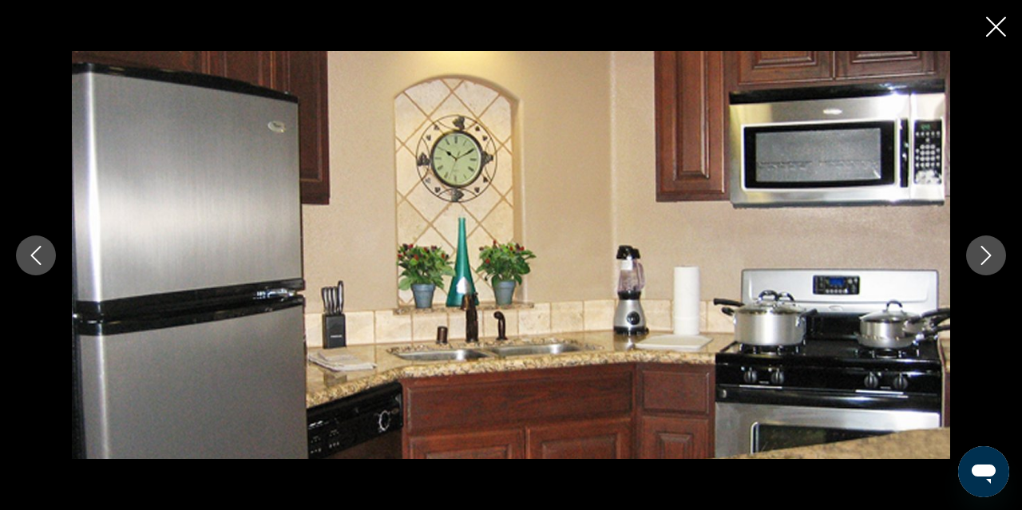
click at [991, 258] on icon "Next image" at bounding box center [986, 255] width 19 height 19
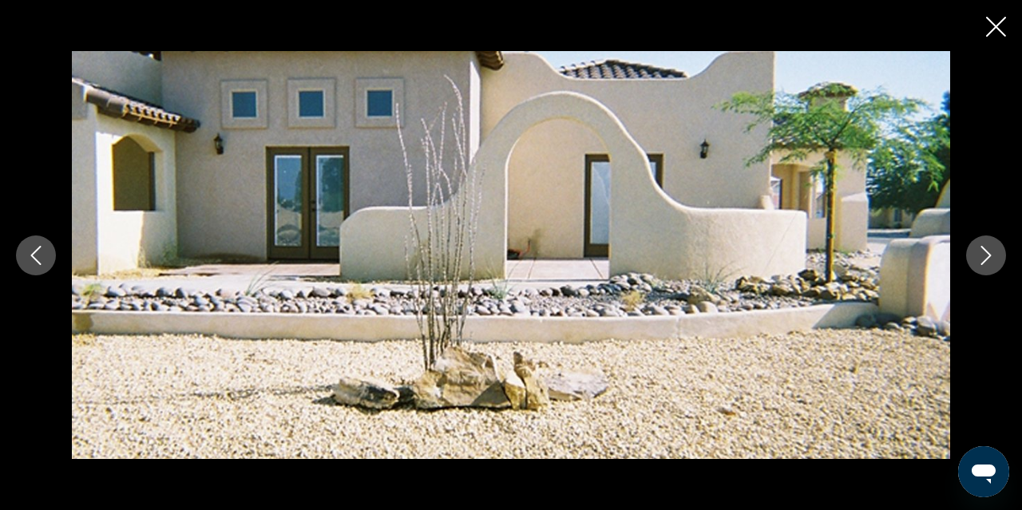
click at [991, 258] on icon "Next image" at bounding box center [986, 255] width 19 height 19
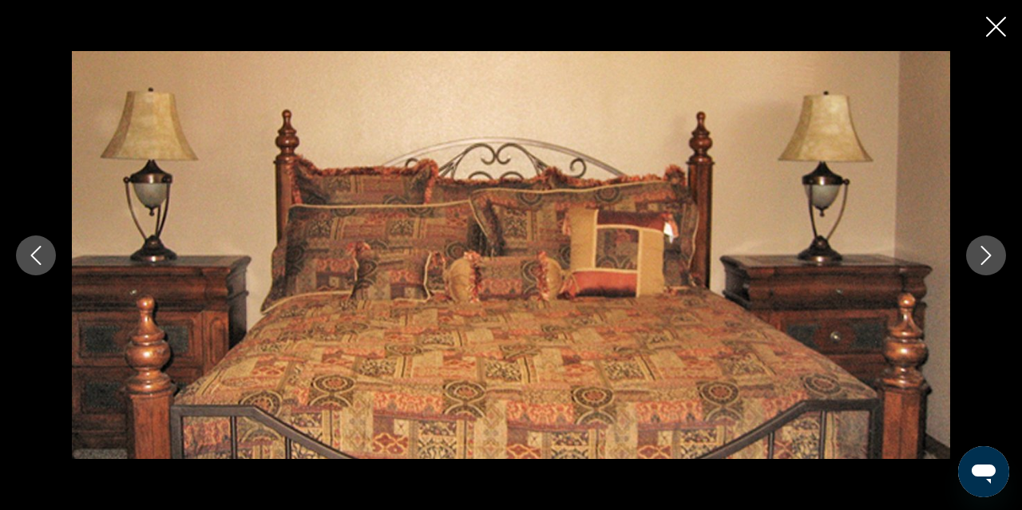
click at [991, 258] on icon "Next image" at bounding box center [986, 255] width 19 height 19
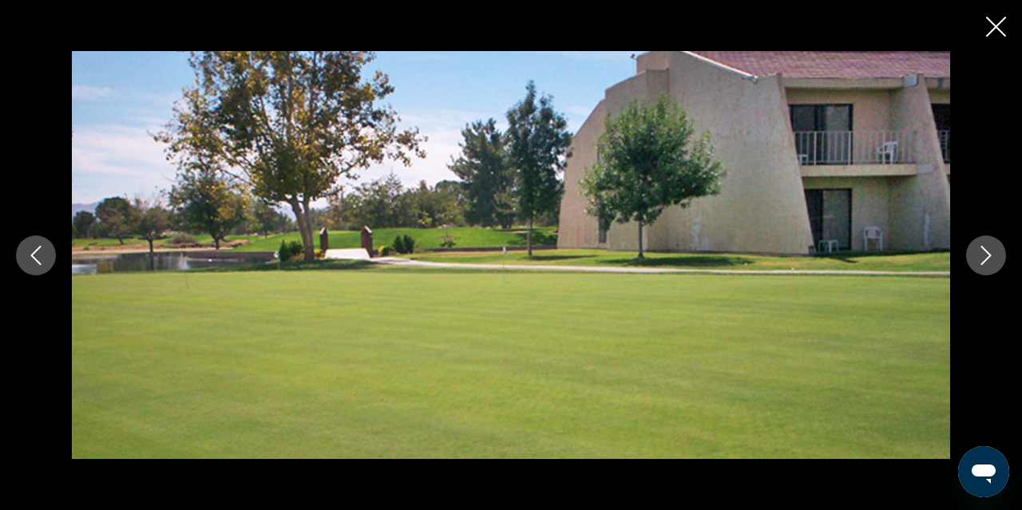
click at [991, 258] on icon "Next image" at bounding box center [986, 255] width 19 height 19
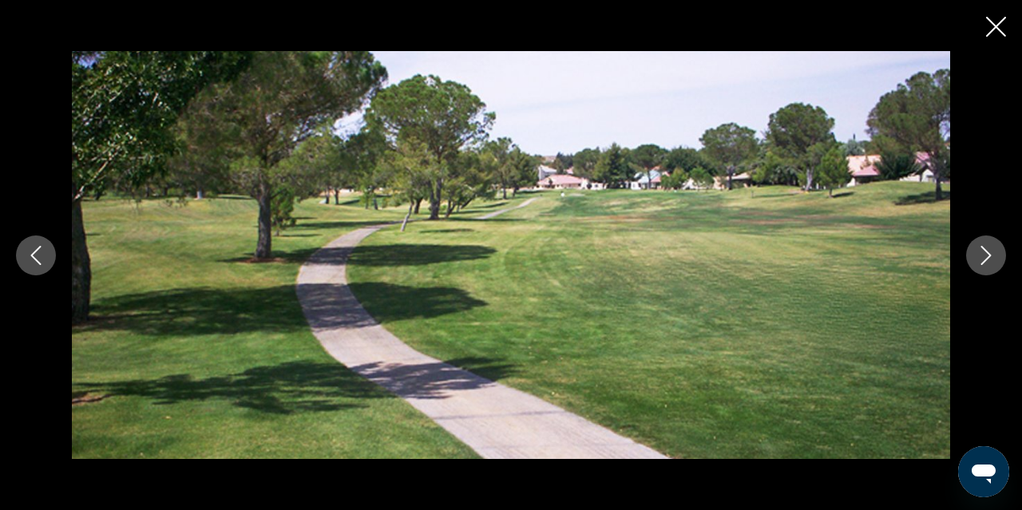
click at [991, 259] on icon "Next image" at bounding box center [986, 255] width 19 height 19
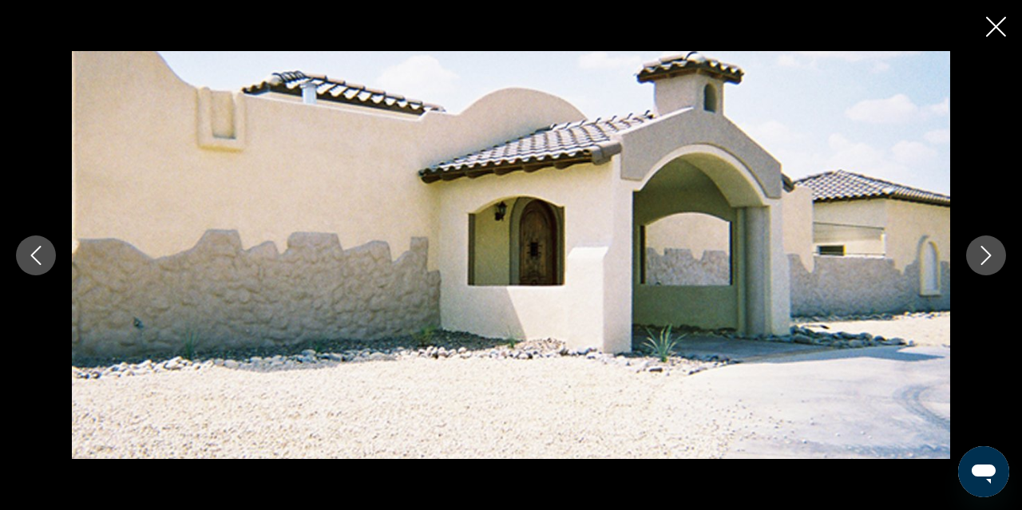
click at [991, 259] on icon "Next image" at bounding box center [986, 255] width 19 height 19
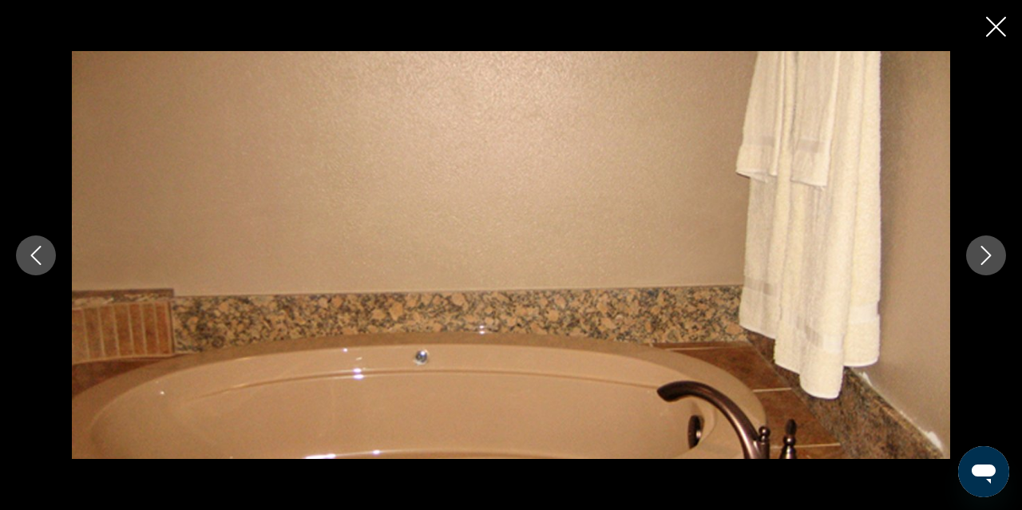
click at [991, 259] on icon "Next image" at bounding box center [986, 255] width 19 height 19
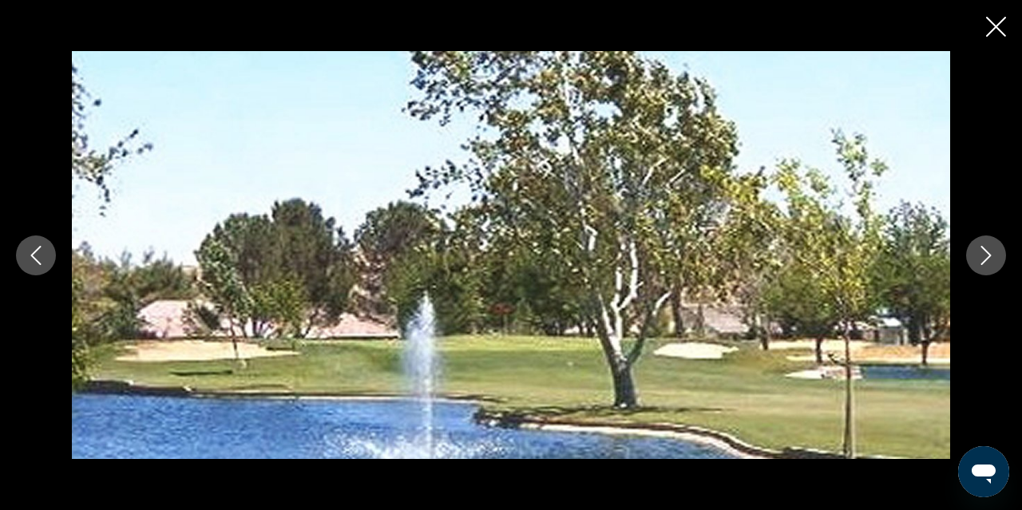
click at [991, 259] on icon "Next image" at bounding box center [986, 255] width 19 height 19
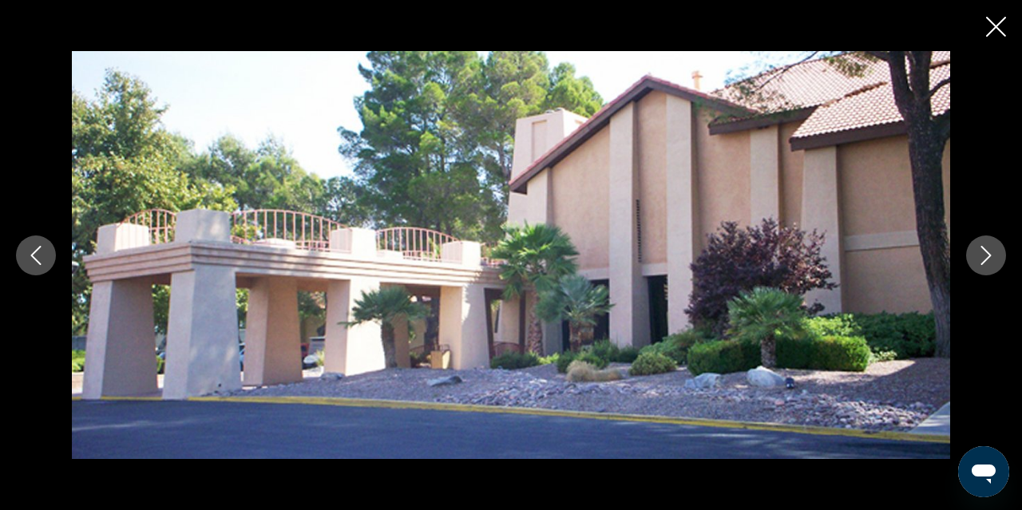
click at [991, 259] on icon "Next image" at bounding box center [986, 255] width 19 height 19
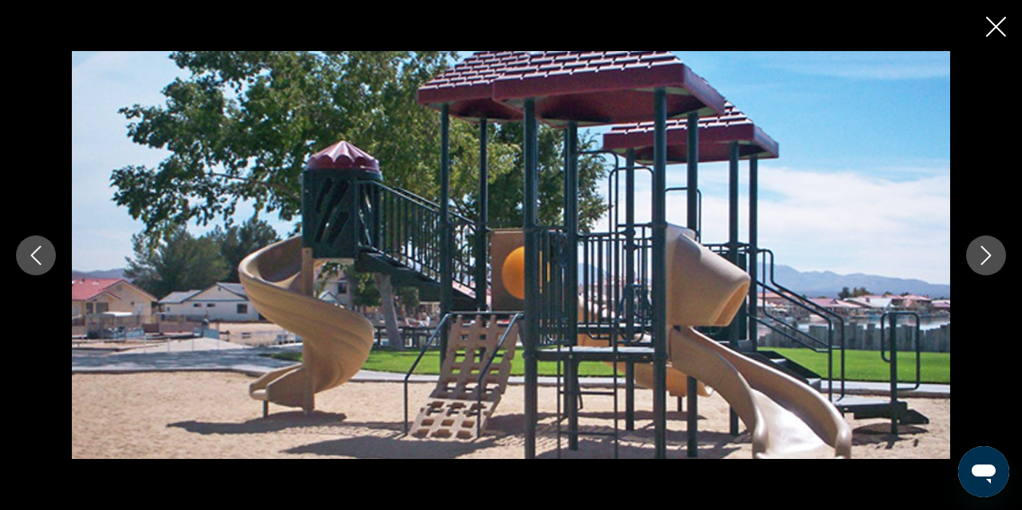
click at [991, 259] on icon "Next image" at bounding box center [986, 255] width 19 height 19
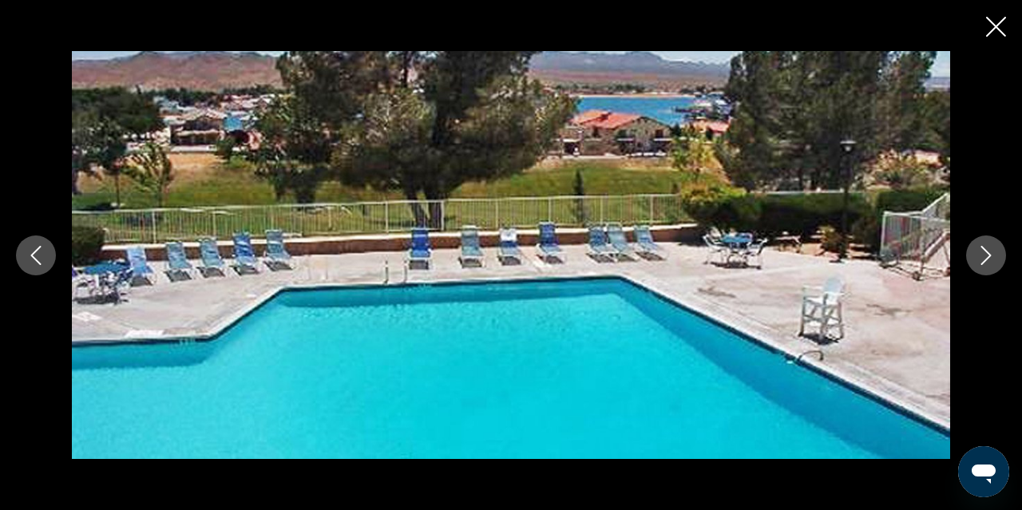
click at [991, 259] on icon "Next image" at bounding box center [986, 255] width 19 height 19
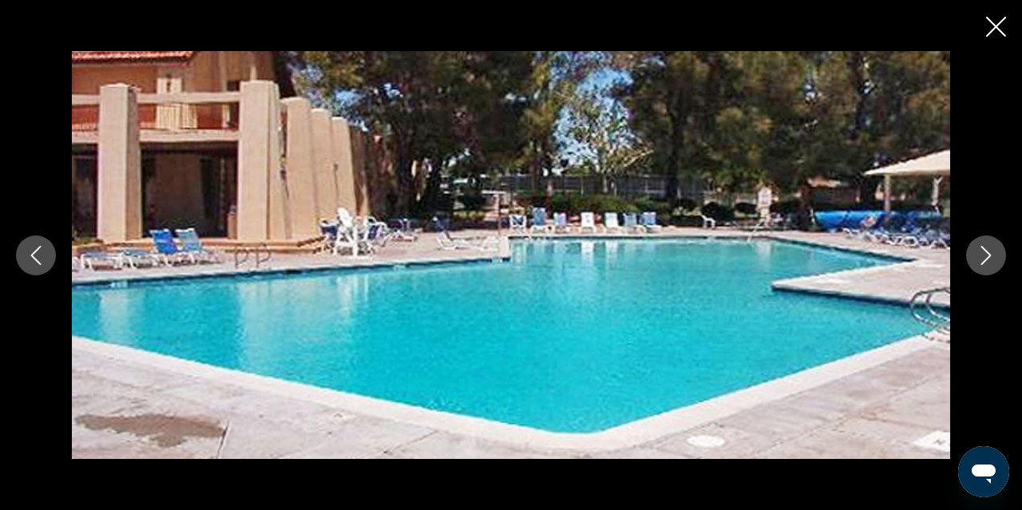
click at [991, 259] on icon "Next image" at bounding box center [986, 255] width 19 height 19
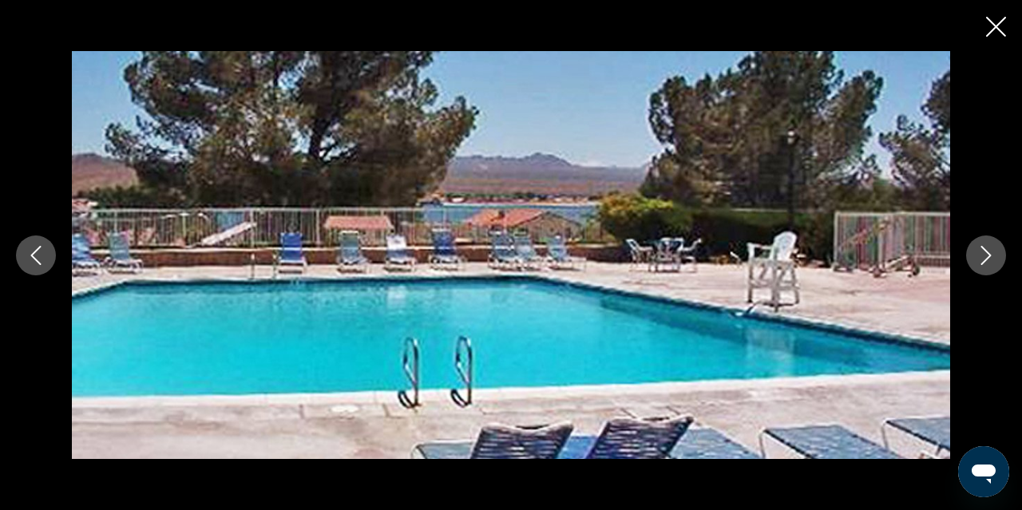
click at [991, 259] on icon "Next image" at bounding box center [986, 255] width 19 height 19
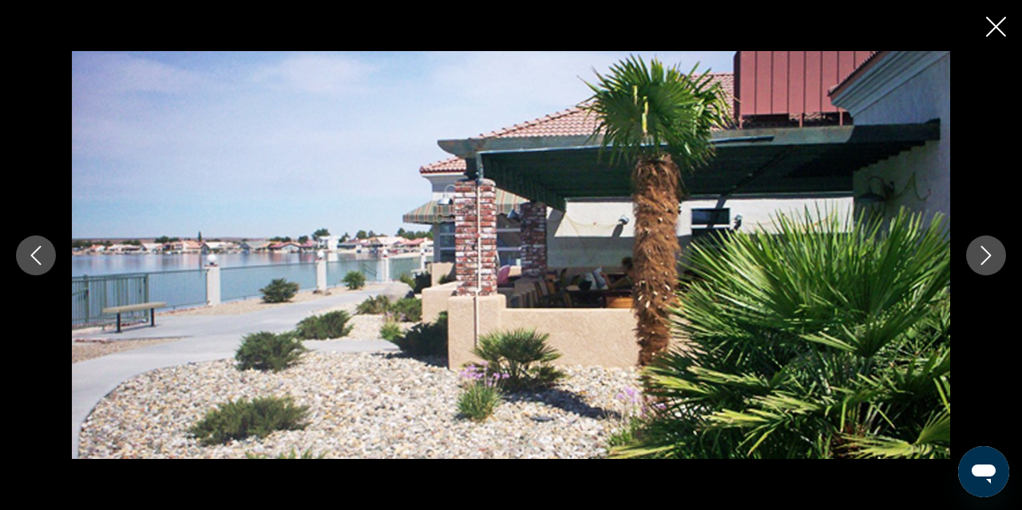
click at [991, 259] on icon "Next image" at bounding box center [986, 255] width 19 height 19
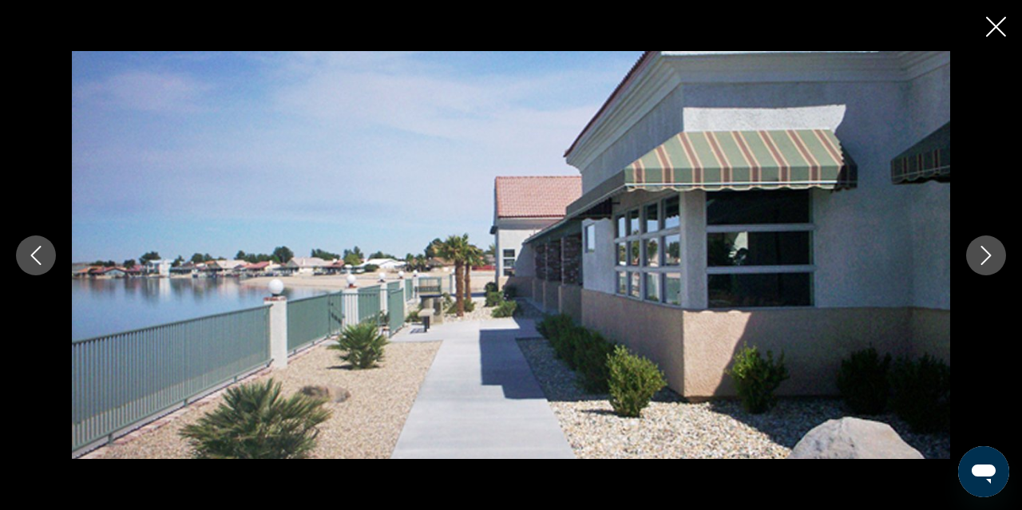
click at [991, 259] on icon "Next image" at bounding box center [986, 255] width 19 height 19
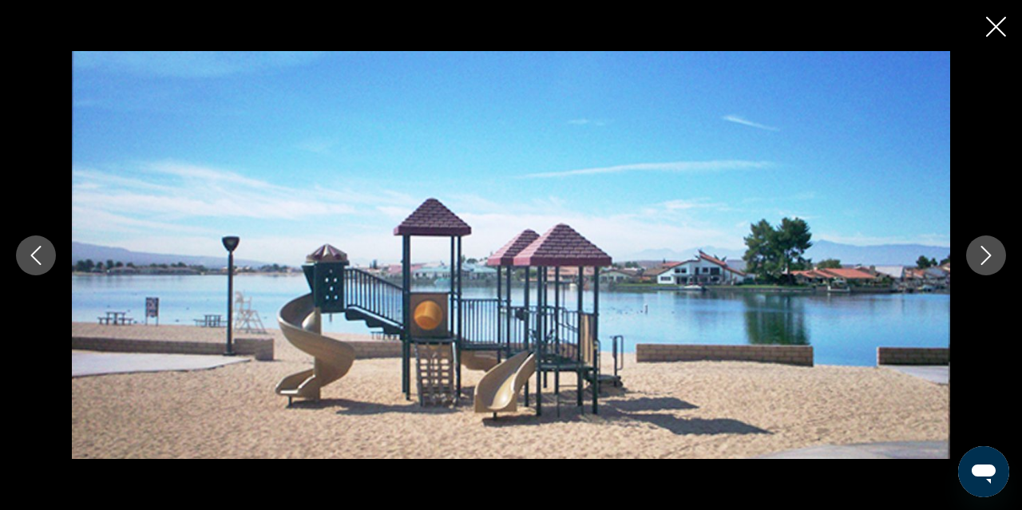
click at [991, 259] on icon "Next image" at bounding box center [986, 255] width 19 height 19
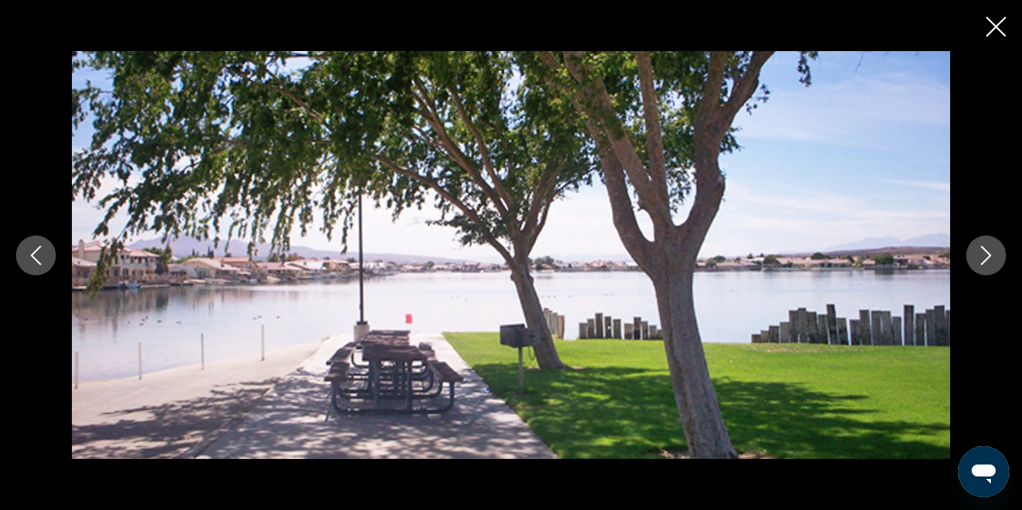
click at [991, 259] on icon "Next image" at bounding box center [986, 255] width 19 height 19
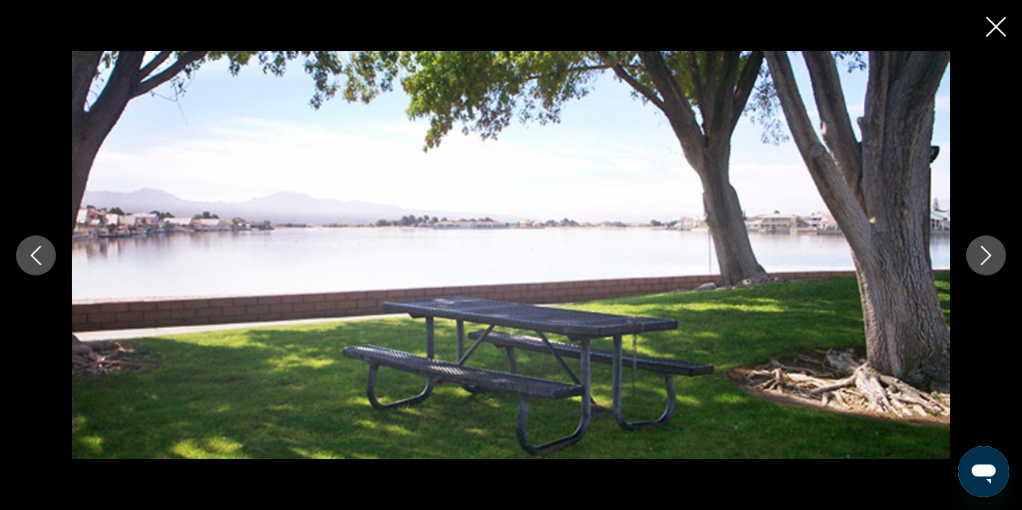
click at [991, 259] on icon "Next image" at bounding box center [986, 255] width 19 height 19
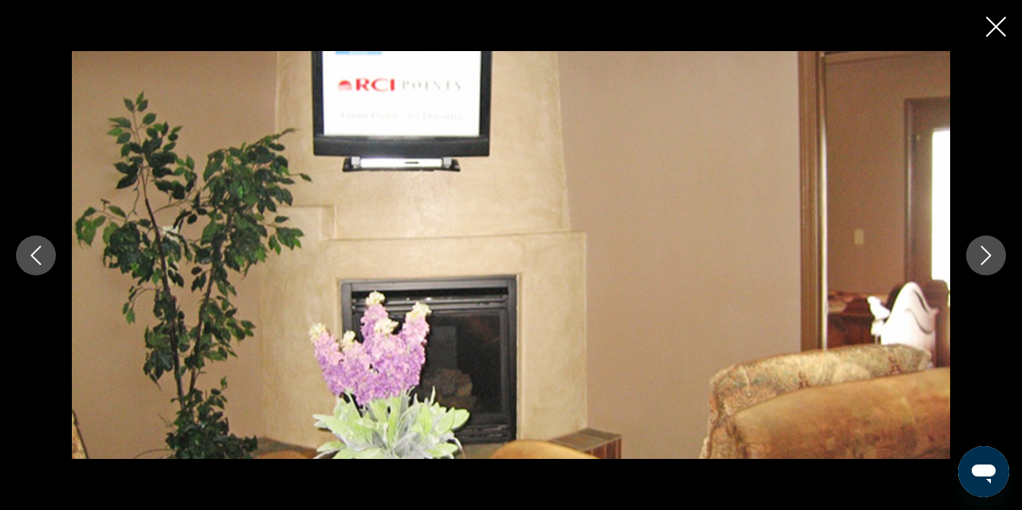
click at [997, 30] on icon "Close slideshow" at bounding box center [996, 27] width 20 height 20
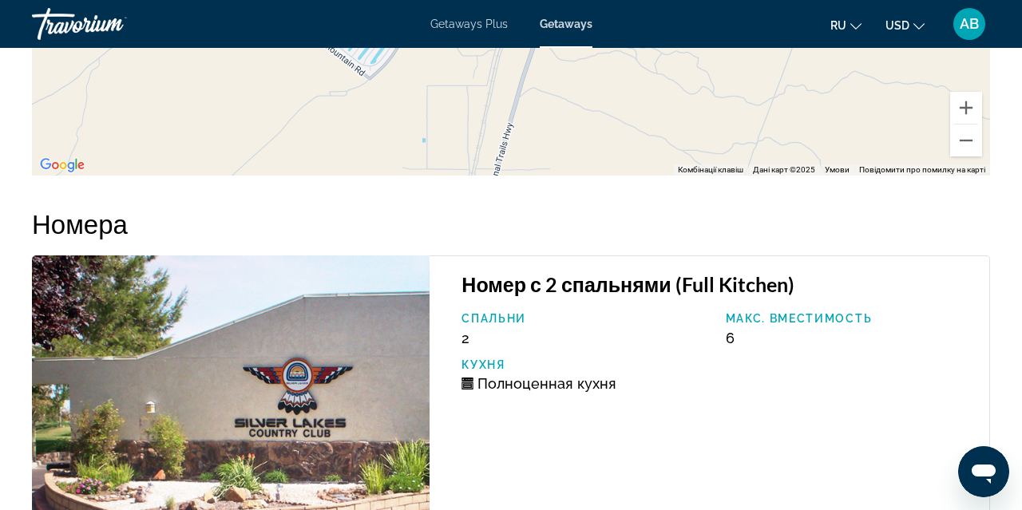
scroll to position [3075, 0]
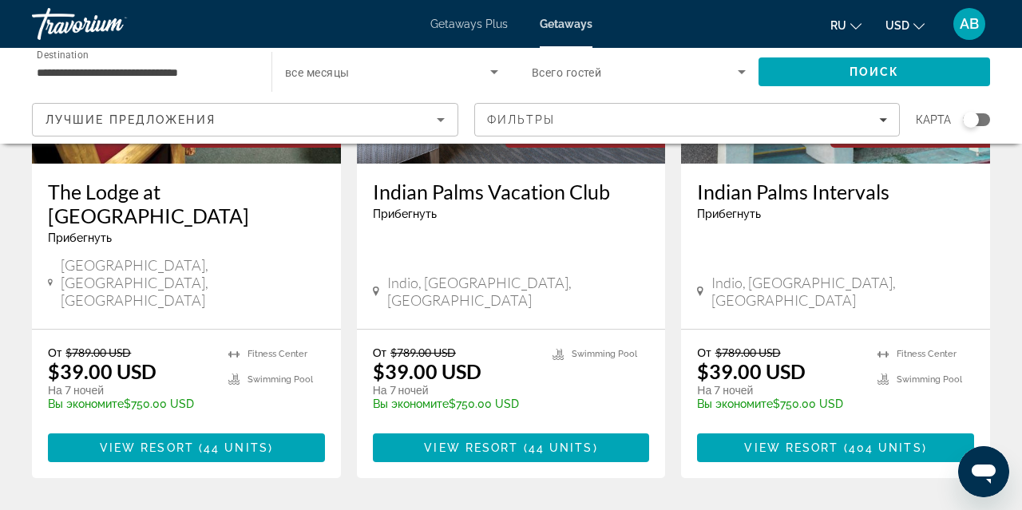
scroll to position [2123, 0]
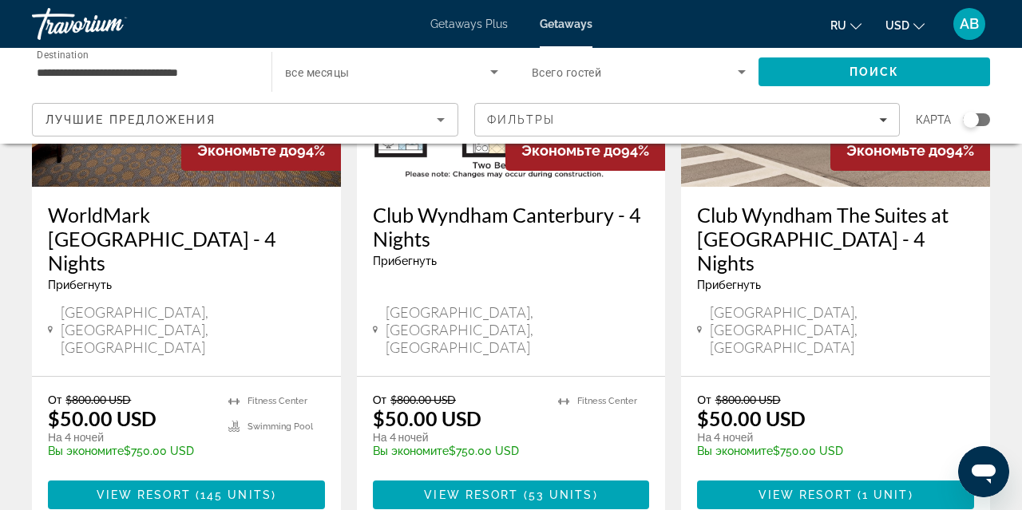
scroll to position [2138, 0]
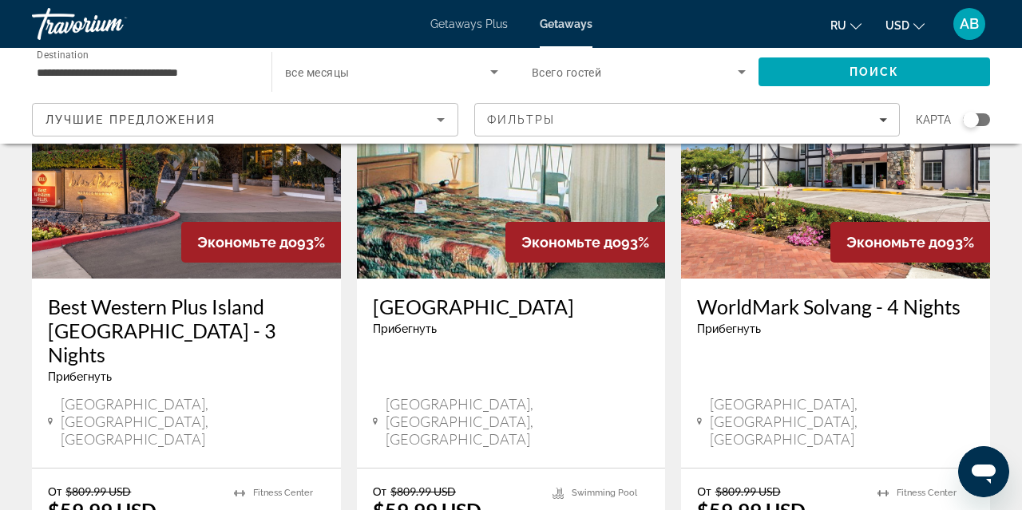
scroll to position [2080, 0]
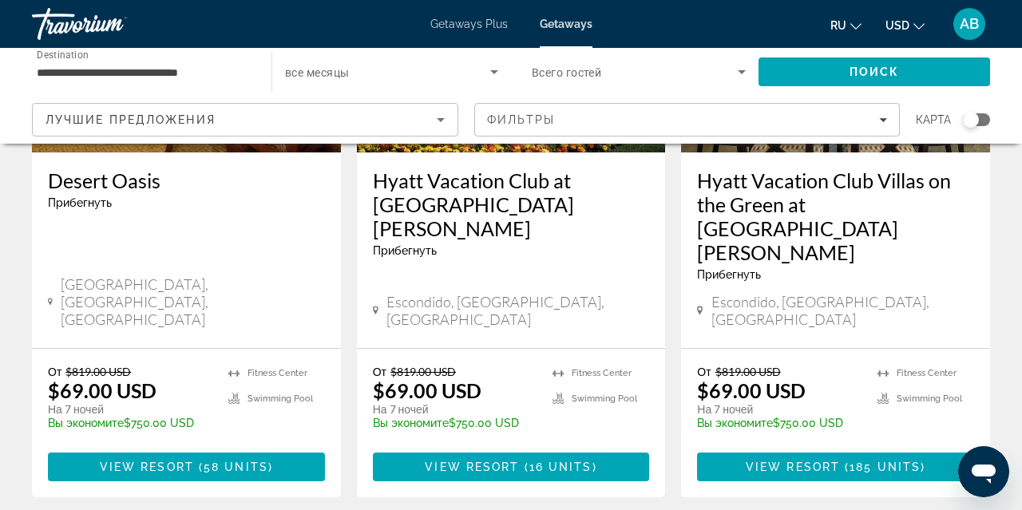
scroll to position [289, 0]
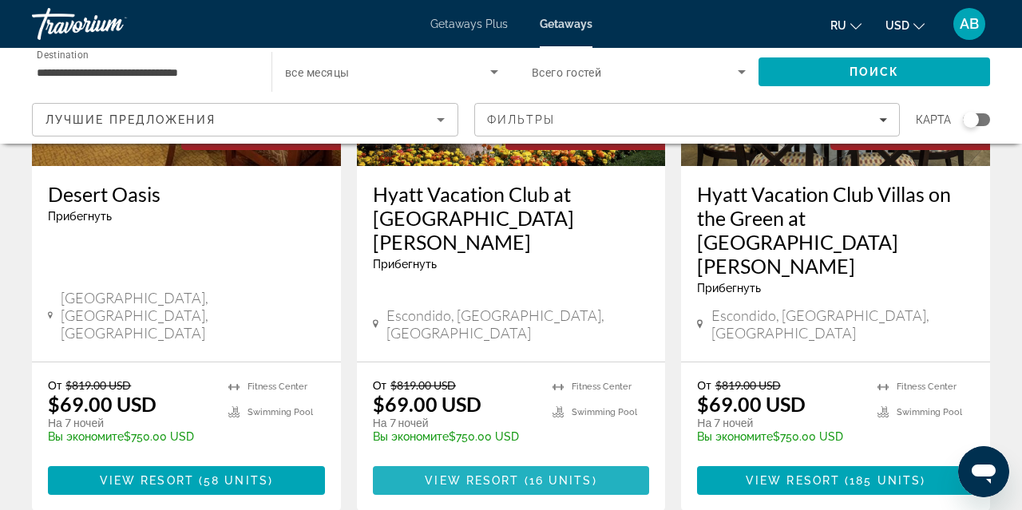
click at [561, 474] on span "16 units" at bounding box center [560, 480] width 63 height 13
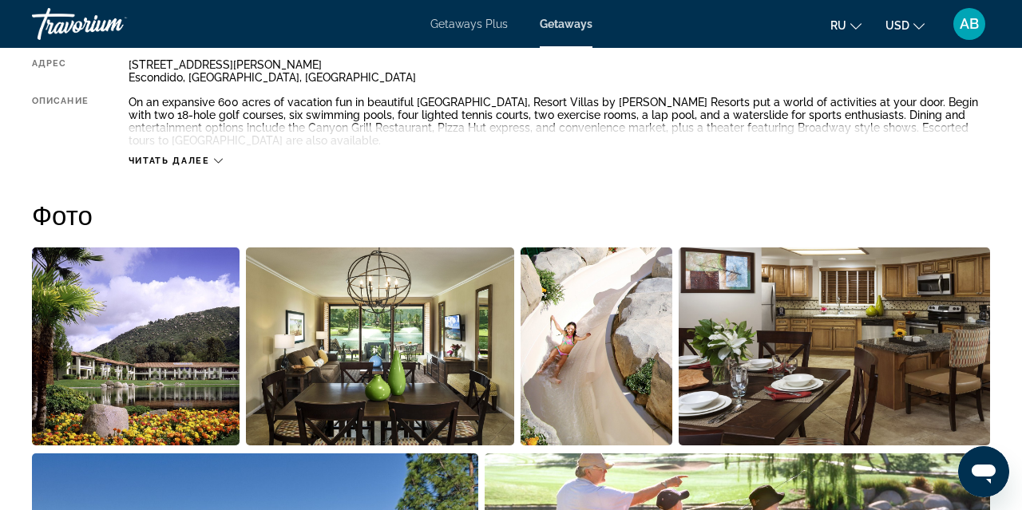
scroll to position [901, 0]
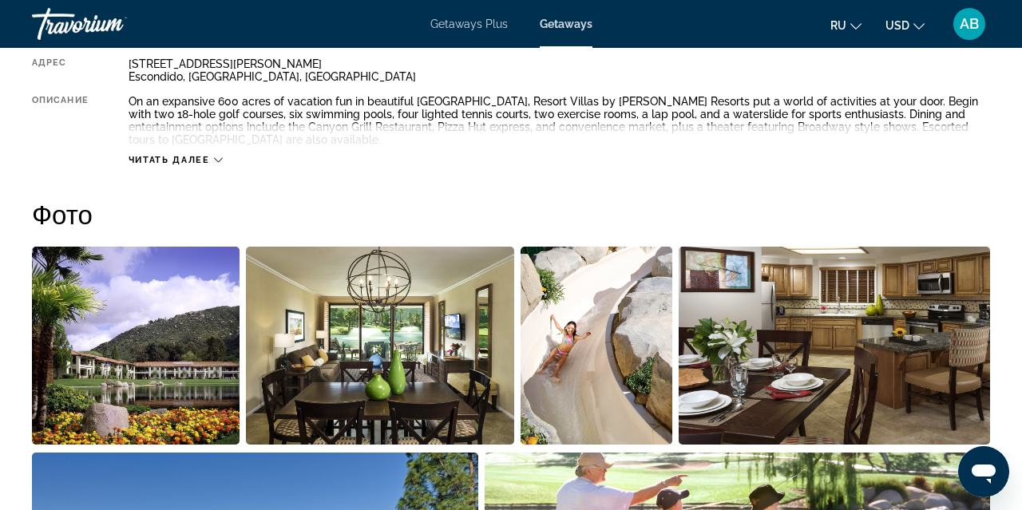
click at [192, 378] on img "Open full-screen image slider" at bounding box center [136, 346] width 208 height 198
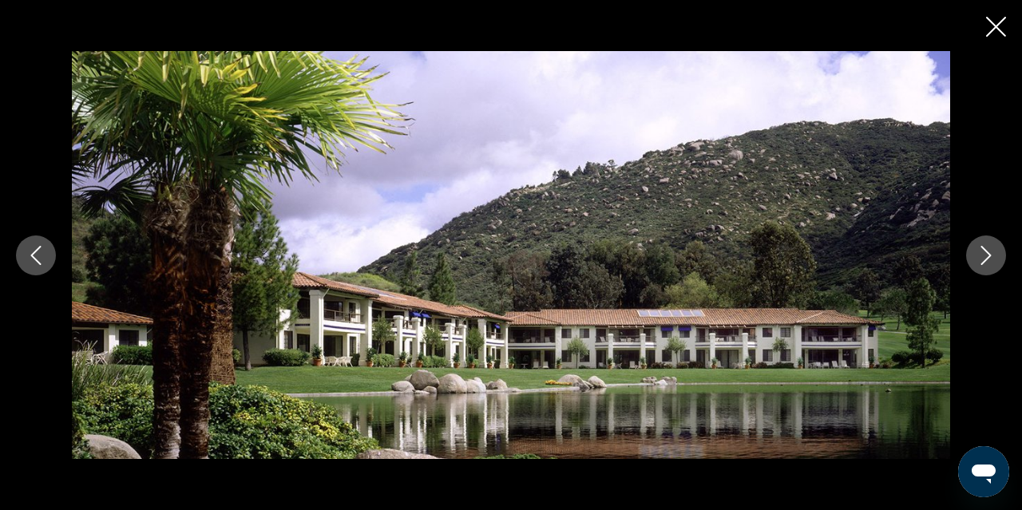
click at [984, 262] on icon "Next image" at bounding box center [986, 255] width 10 height 19
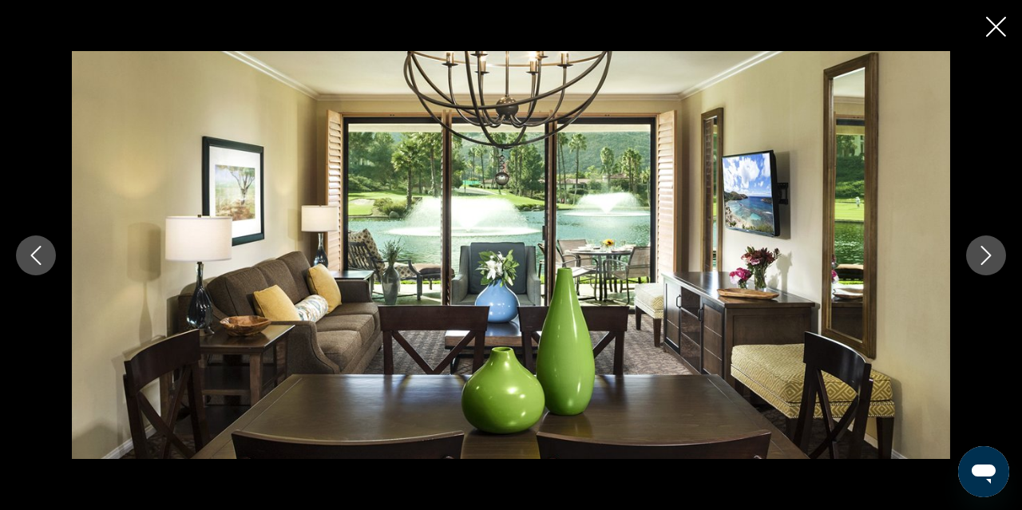
click at [984, 262] on icon "Next image" at bounding box center [986, 255] width 10 height 19
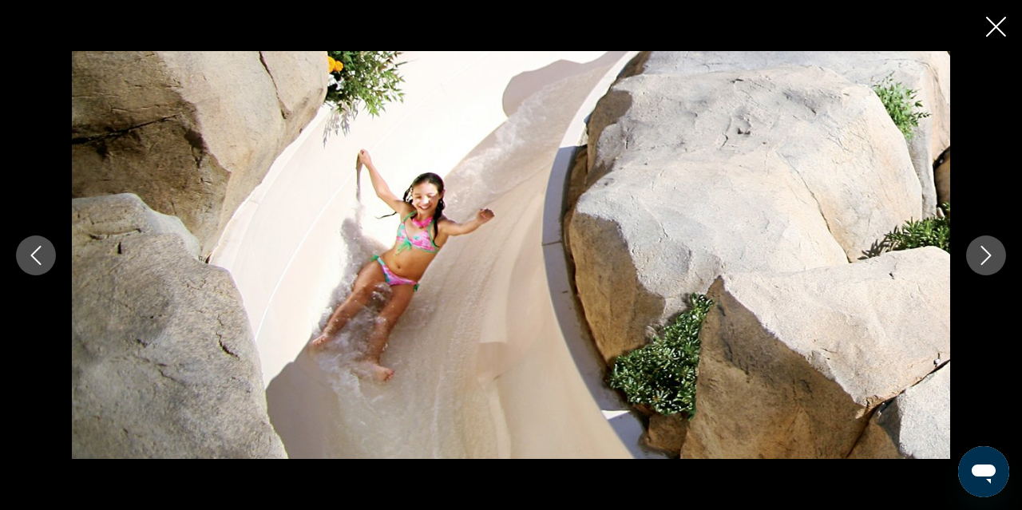
click at [984, 262] on icon "Next image" at bounding box center [986, 255] width 10 height 19
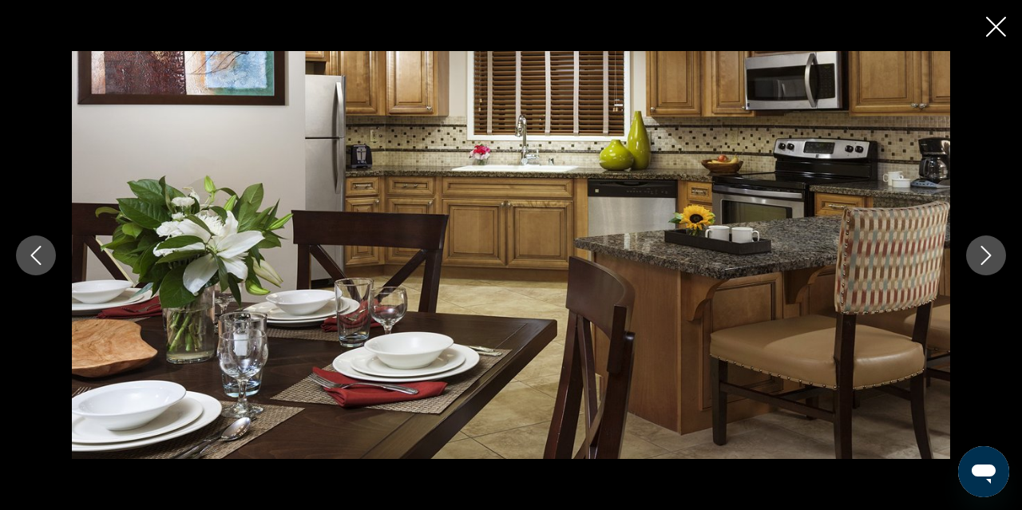
click at [984, 262] on icon "Next image" at bounding box center [986, 255] width 10 height 19
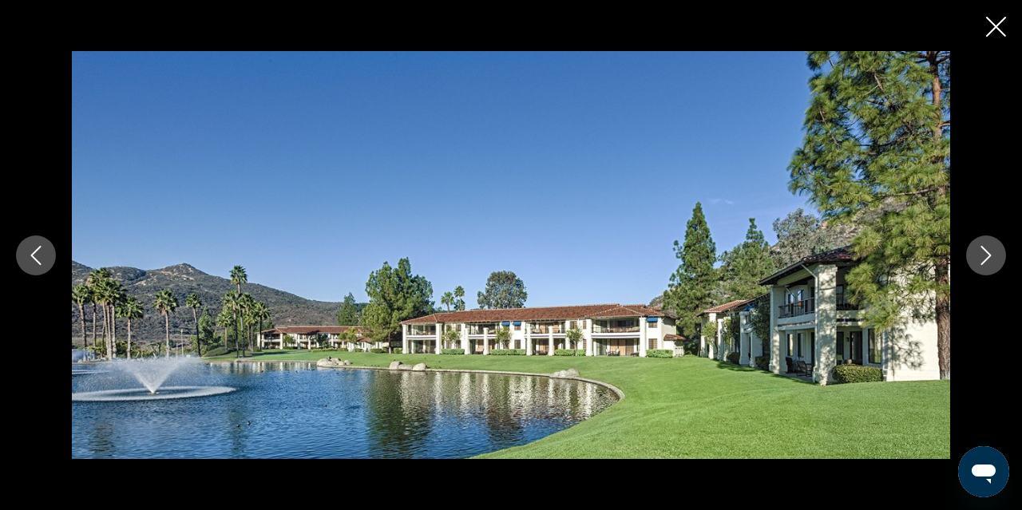
click at [984, 262] on icon "Next image" at bounding box center [986, 255] width 10 height 19
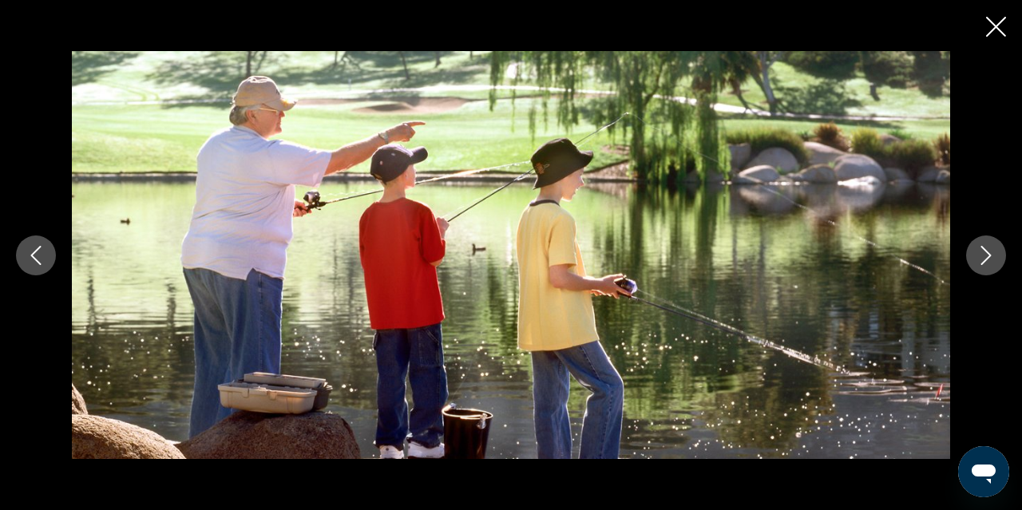
click at [984, 262] on icon "Next image" at bounding box center [986, 255] width 10 height 19
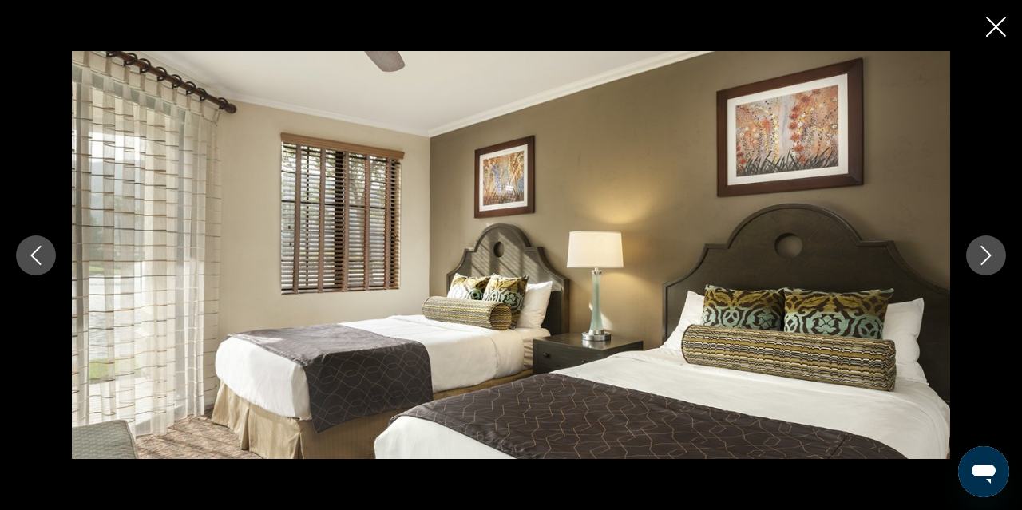
click at [984, 262] on icon "Next image" at bounding box center [986, 255] width 10 height 19
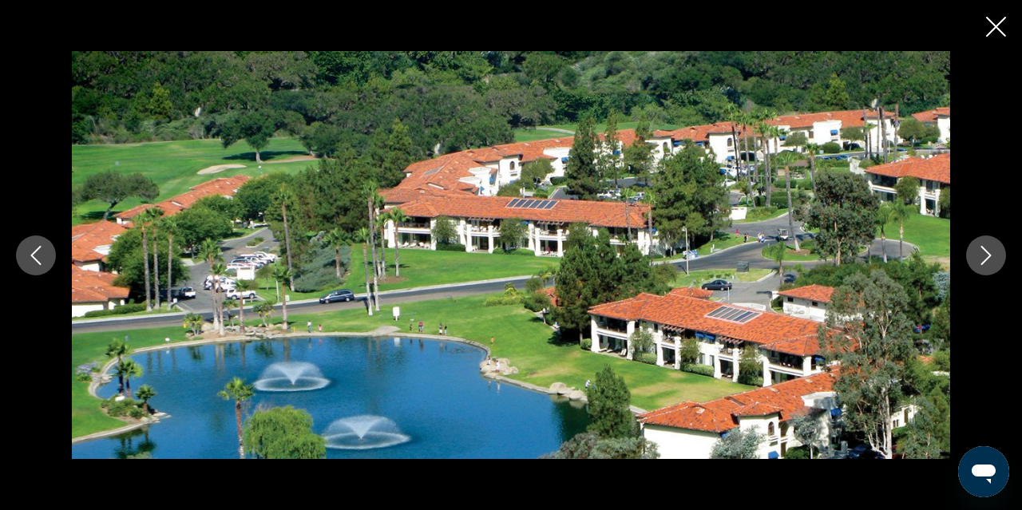
click at [985, 257] on icon "Next image" at bounding box center [986, 255] width 19 height 19
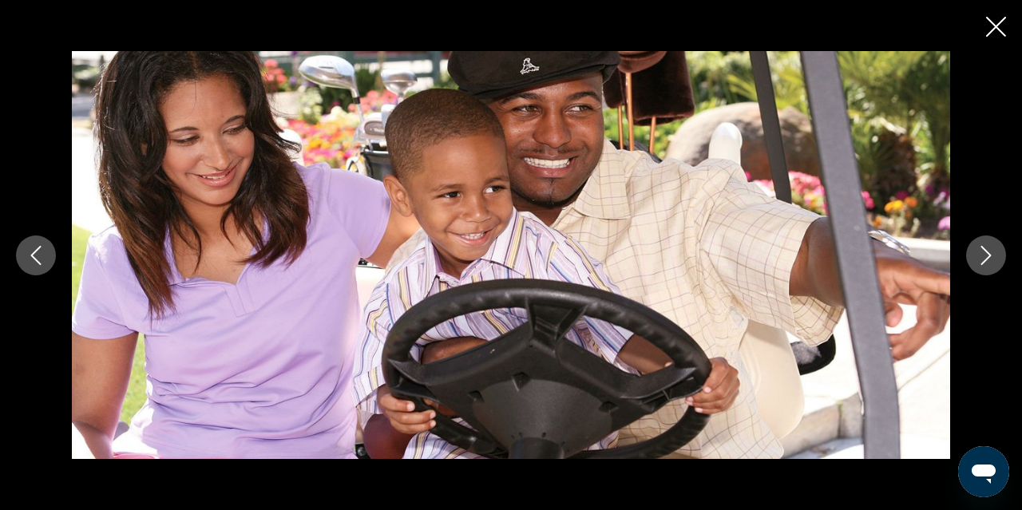
click at [985, 257] on icon "Next image" at bounding box center [986, 255] width 19 height 19
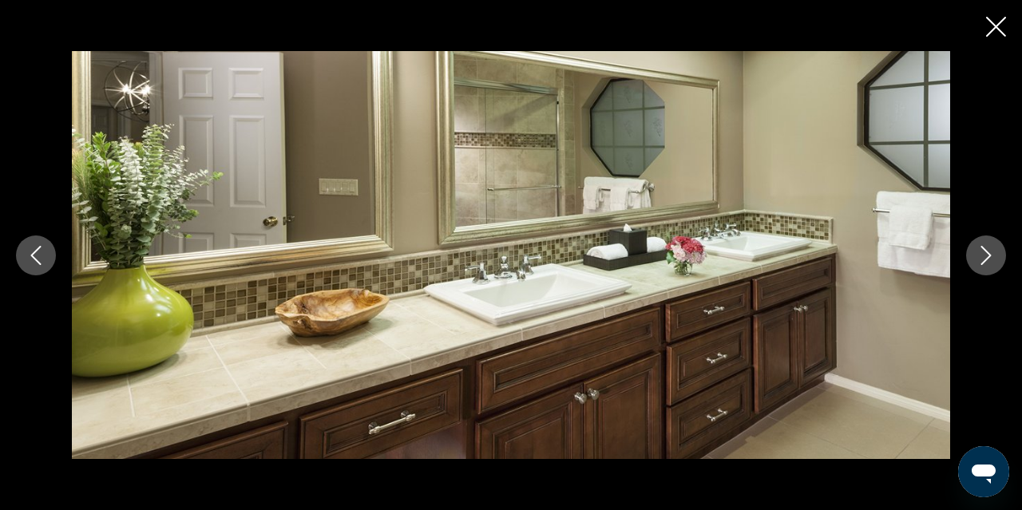
click at [985, 257] on icon "Next image" at bounding box center [986, 255] width 19 height 19
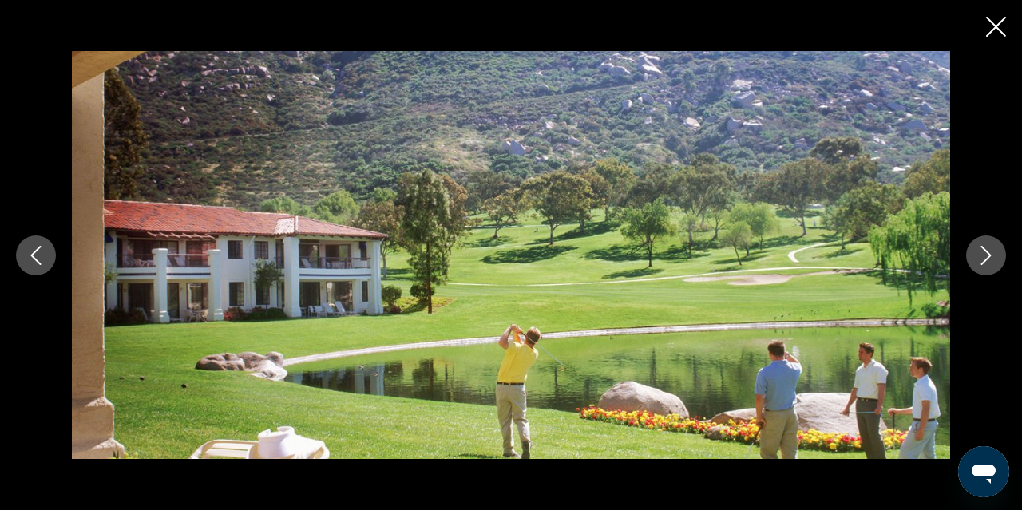
click at [985, 257] on icon "Next image" at bounding box center [986, 255] width 19 height 19
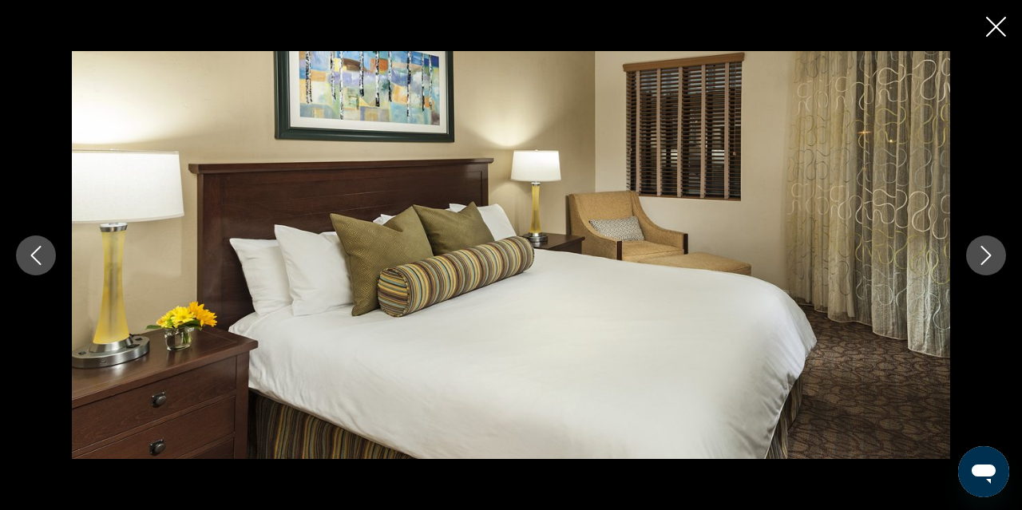
click at [985, 257] on icon "Next image" at bounding box center [986, 255] width 19 height 19
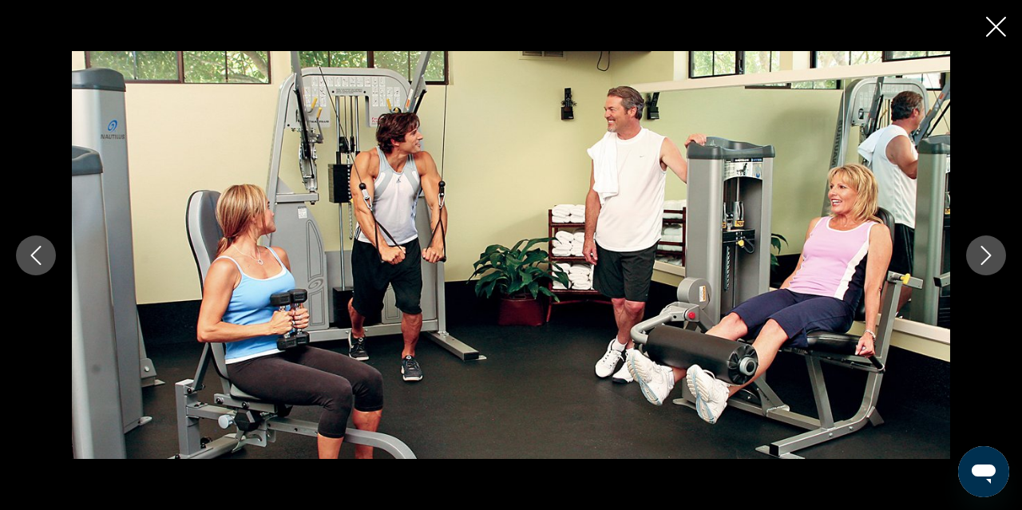
click at [985, 257] on icon "Next image" at bounding box center [986, 255] width 19 height 19
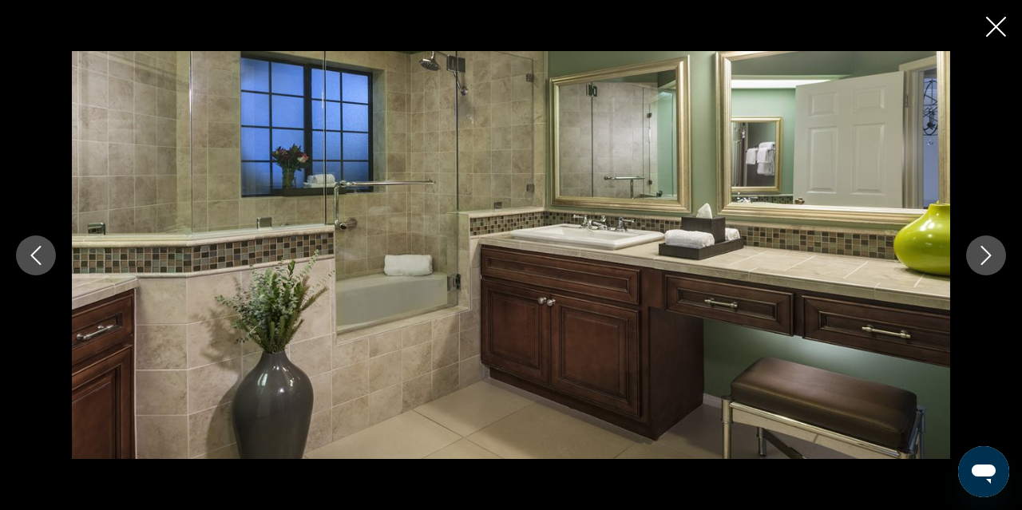
click at [985, 257] on icon "Next image" at bounding box center [986, 255] width 19 height 19
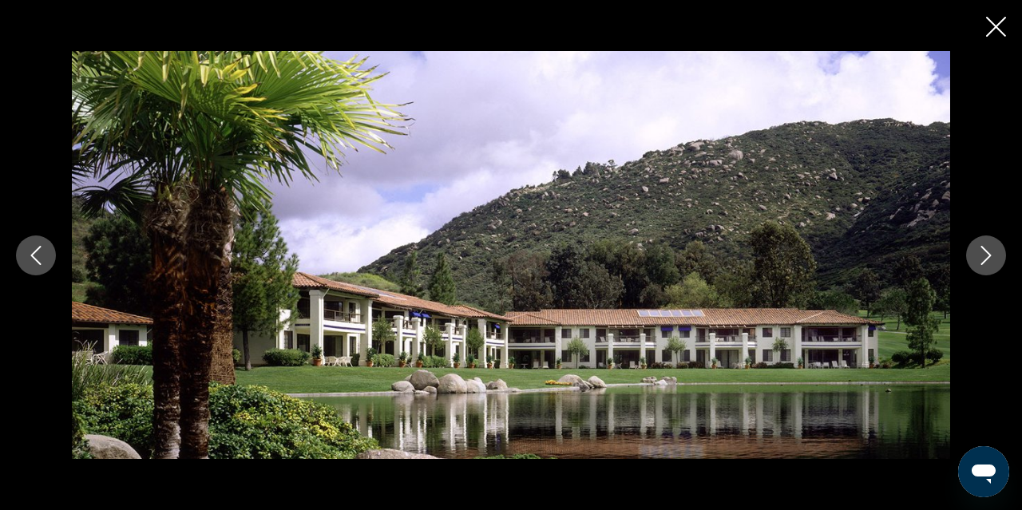
click at [985, 257] on icon "Next image" at bounding box center [986, 255] width 19 height 19
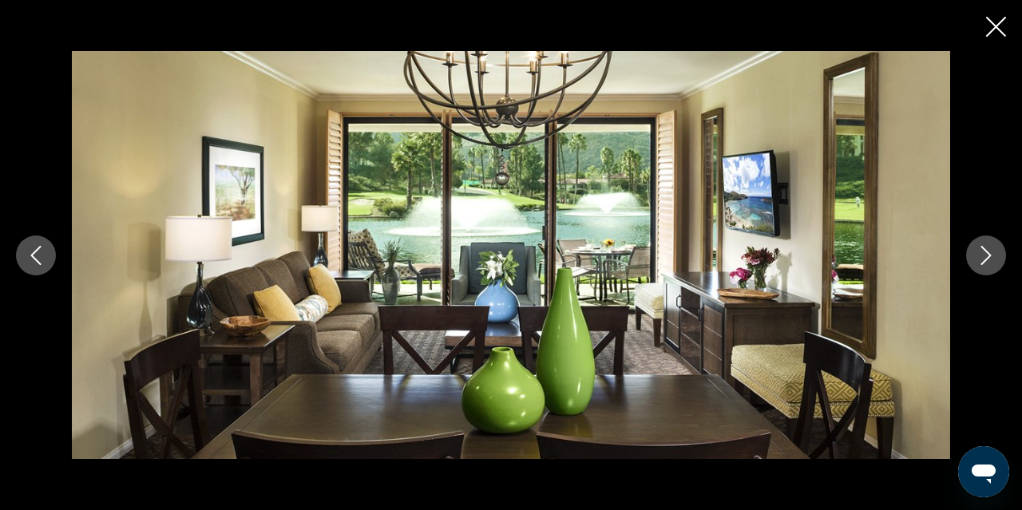
click at [993, 28] on icon "Close slideshow" at bounding box center [996, 27] width 20 height 20
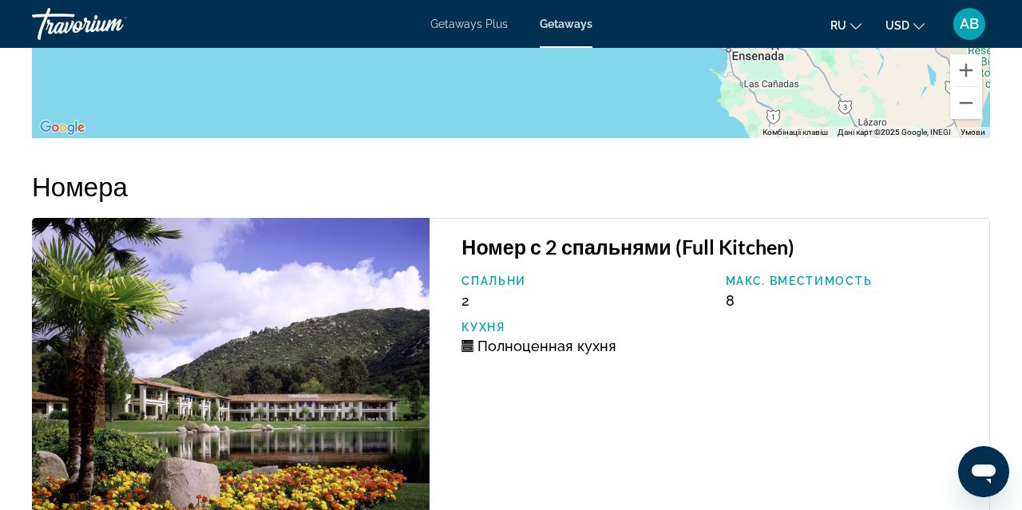
scroll to position [3100, 0]
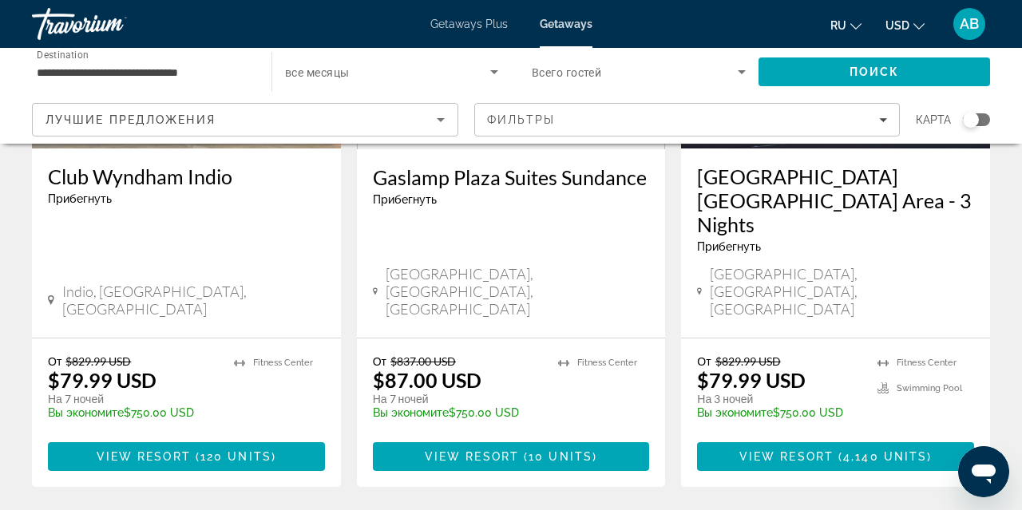
scroll to position [2171, 0]
